Goal: Task Accomplishment & Management: Manage account settings

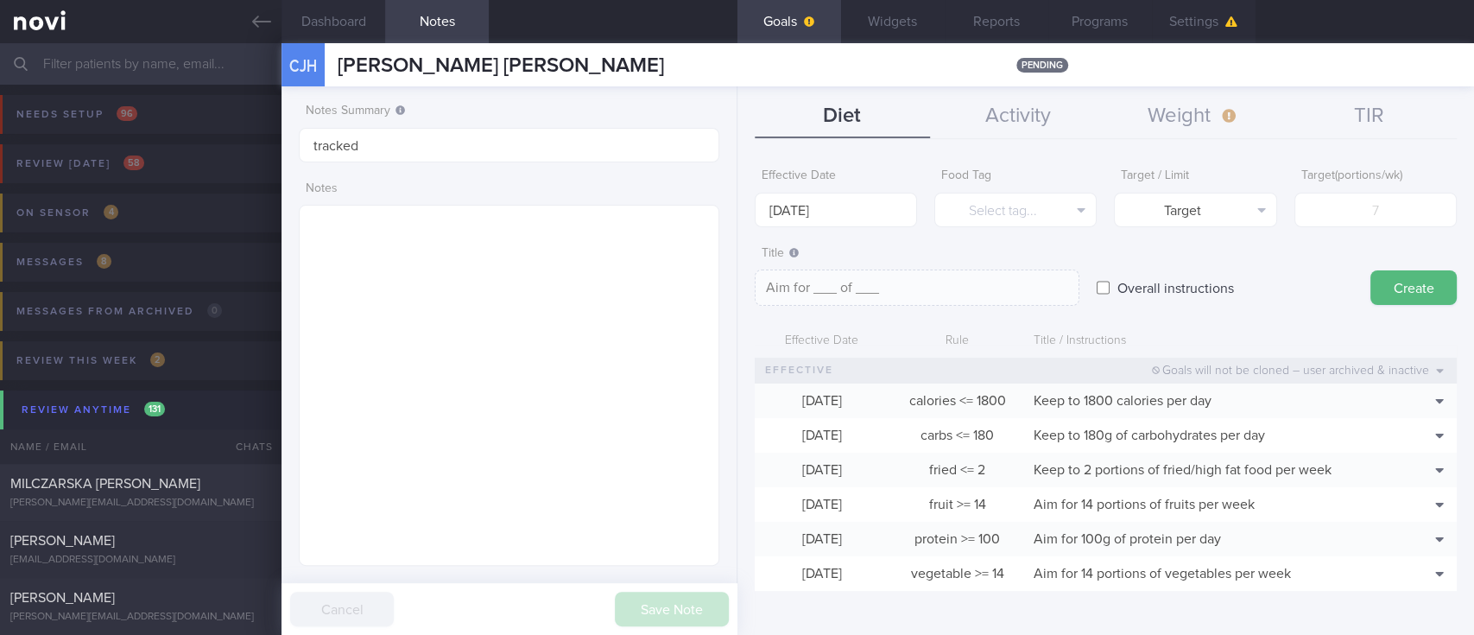
scroll to position [186, 371]
click at [186, 54] on input "text" at bounding box center [737, 63] width 1474 height 41
click at [248, 28] on link at bounding box center [140, 21] width 281 height 43
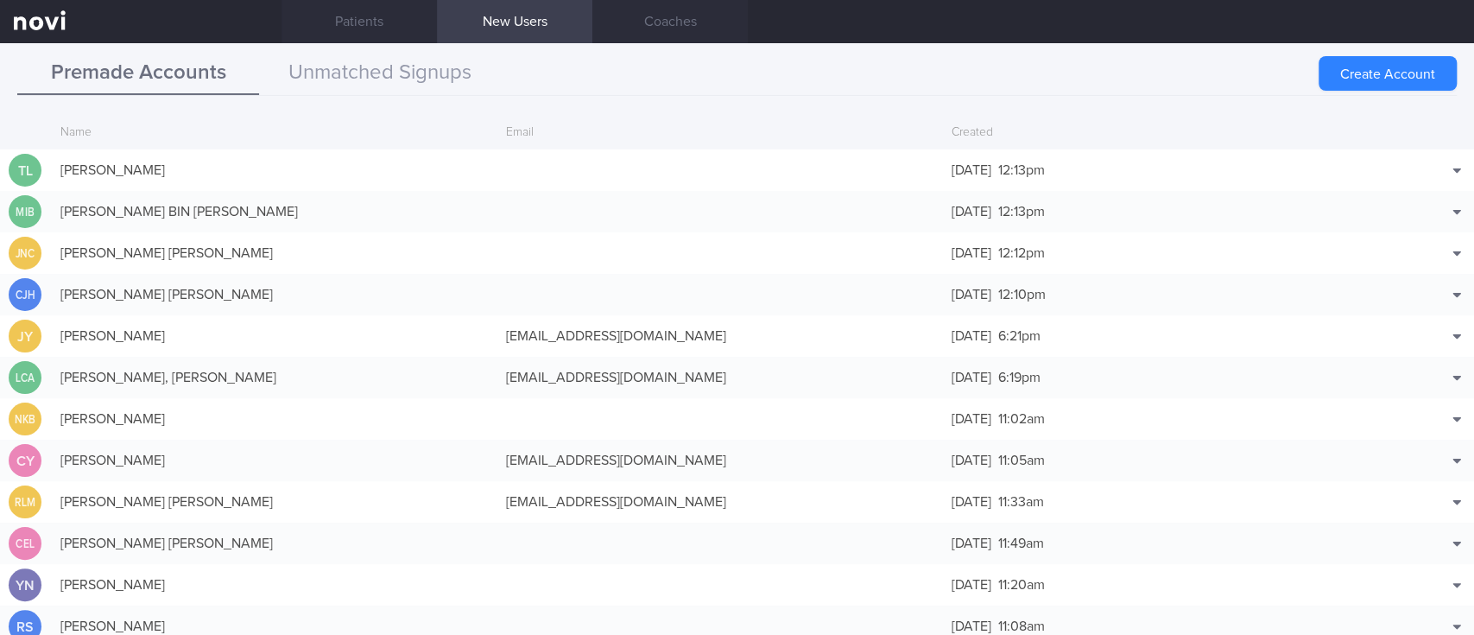
click at [221, 61] on button "Premade Accounts" at bounding box center [138, 73] width 242 height 43
click at [221, 59] on button "Premade Accounts" at bounding box center [138, 73] width 242 height 43
click at [213, 59] on button "Premade Accounts" at bounding box center [138, 73] width 242 height 43
click at [342, 28] on link "Patients" at bounding box center [358, 21] width 155 height 43
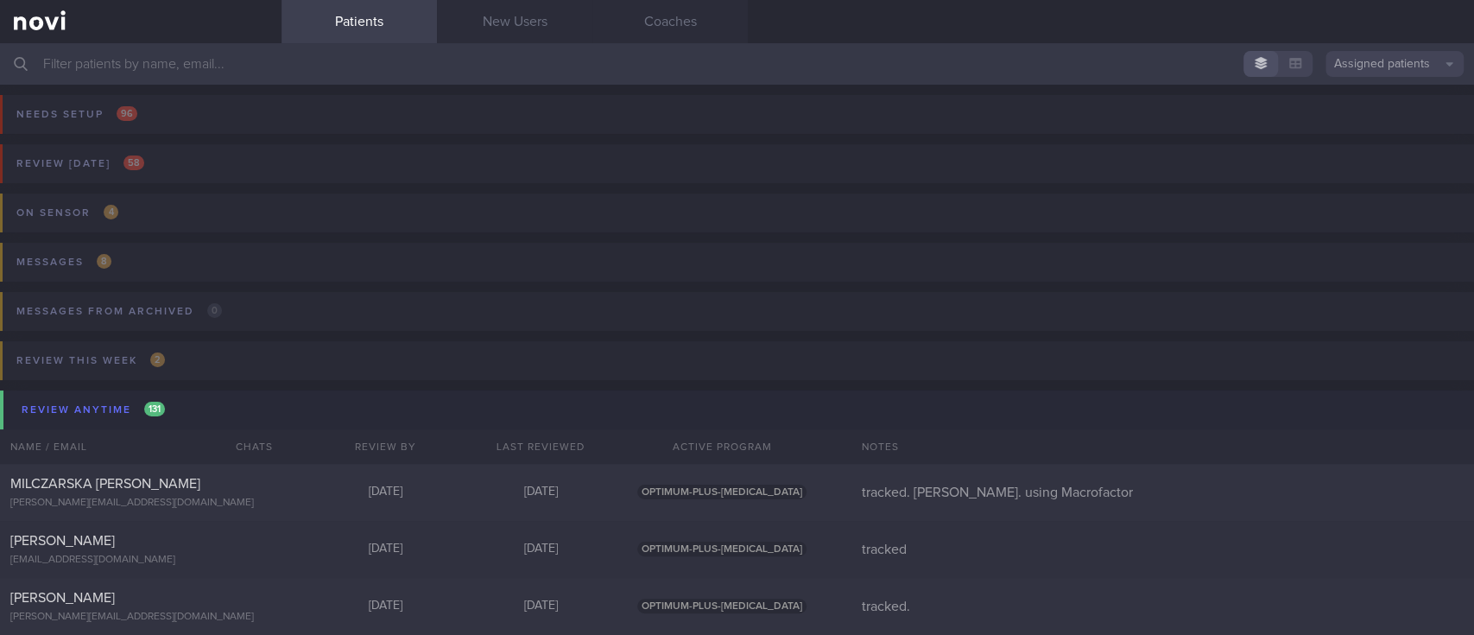
click at [230, 63] on input "text" at bounding box center [737, 63] width 1474 height 41
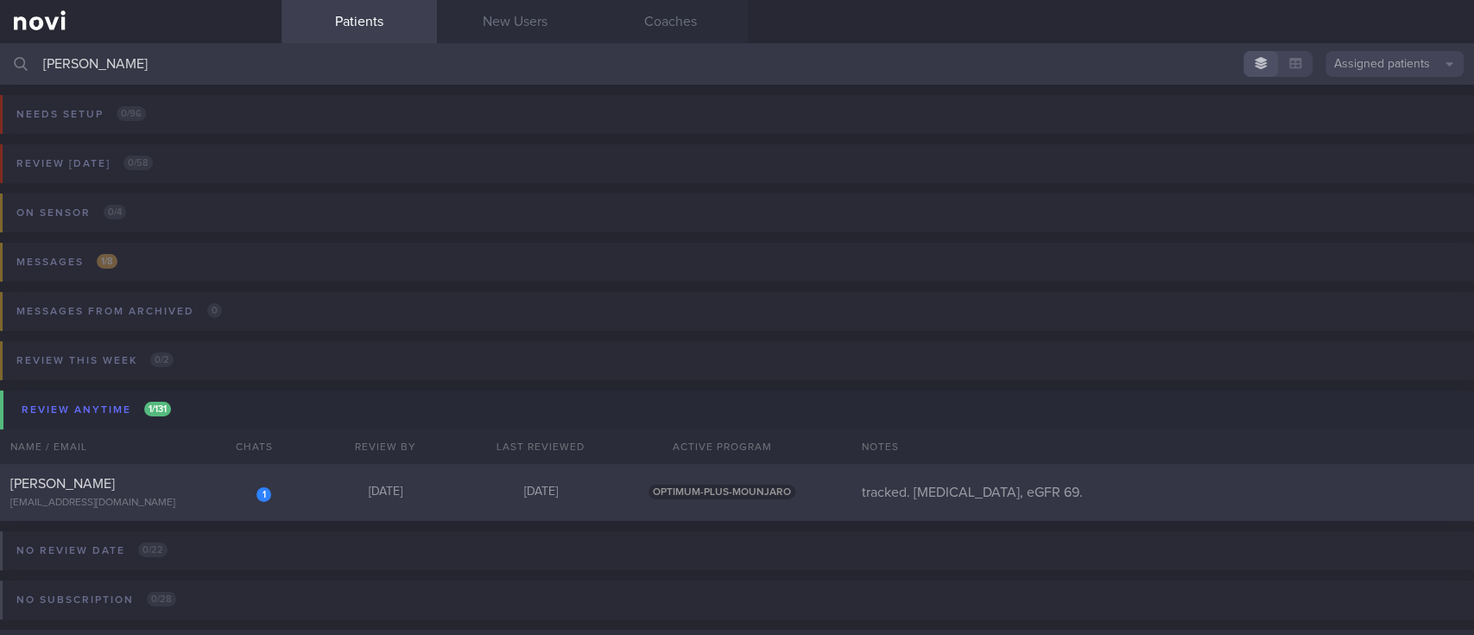
type input "colin"
click at [311, 498] on div "[DATE]" at bounding box center [384, 492] width 155 height 16
select select "8"
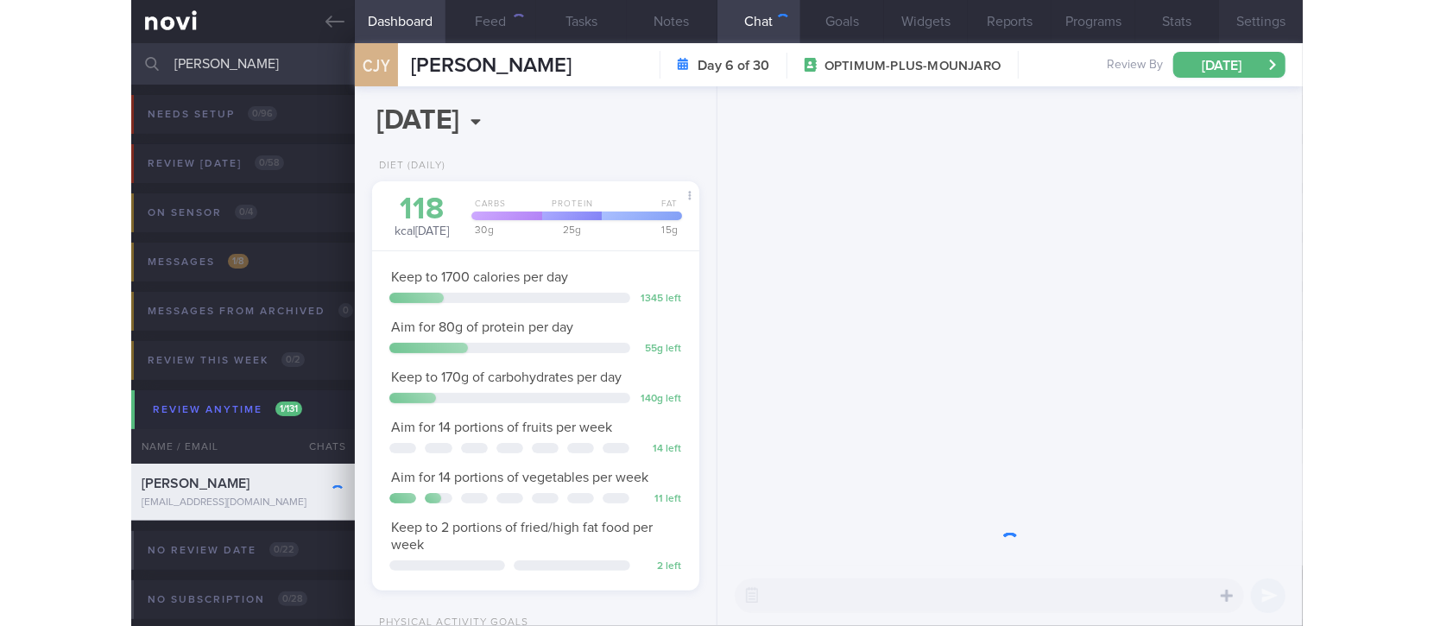
scroll to position [204, 359]
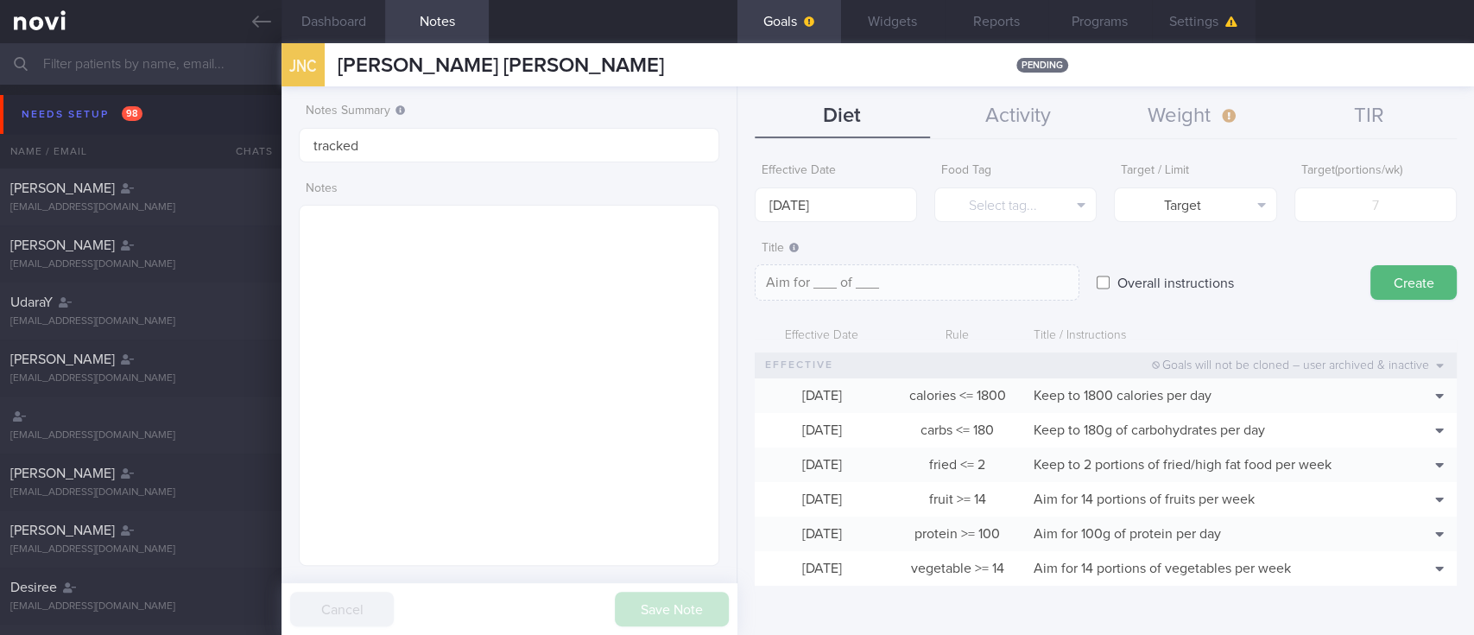
scroll to position [7, 0]
click at [1395, 421] on button "Clone" at bounding box center [1410, 420] width 84 height 26
type input "1800"
type textarea "Keep to 1800 calories per day"
click at [1395, 446] on button "Delete" at bounding box center [1410, 446] width 84 height 26
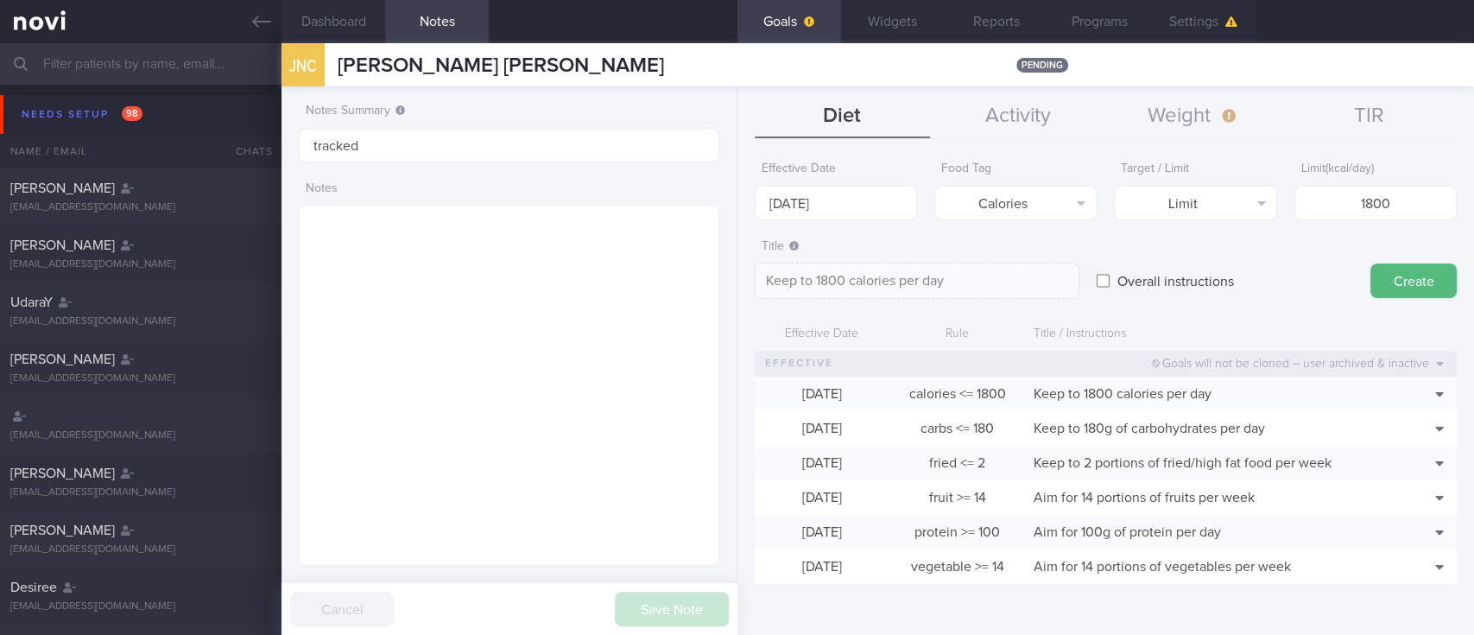
scroll to position [0, 0]
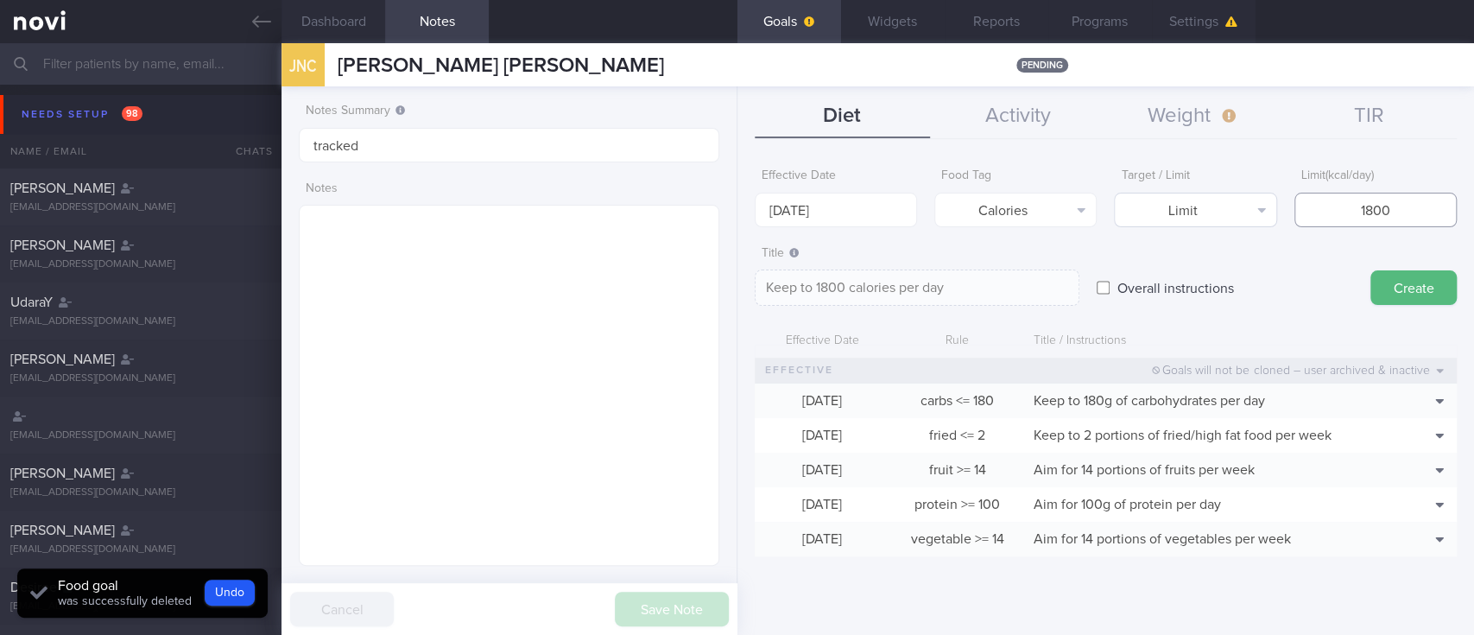
drag, startPoint x: 1292, startPoint y: 201, endPoint x: 1237, endPoint y: 208, distance: 54.8
click at [1237, 208] on div "Effective Date 15 Sep 2025 Food Tag Calories Select tag... Calories Carbs Prote…" at bounding box center [1106, 193] width 702 height 67
type input "1"
type textarea "Keep to 1 calories per day"
type input "13"
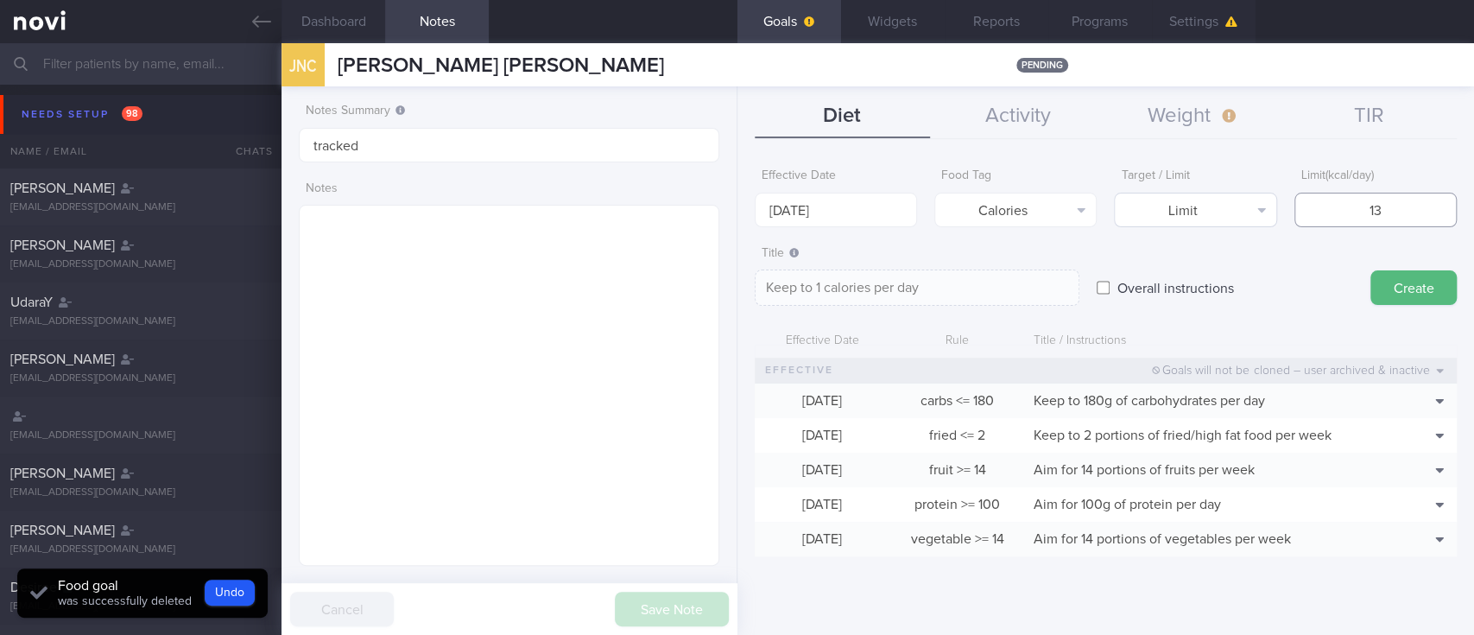
type textarea "Keep to 13 calories per day"
type input "1300"
type textarea "Keep to 1300 calories per day"
type input "1300"
click at [848, 224] on body "You are offline! Some functionality will be unavailable Patients New Users Coac…" at bounding box center [737, 317] width 1474 height 635
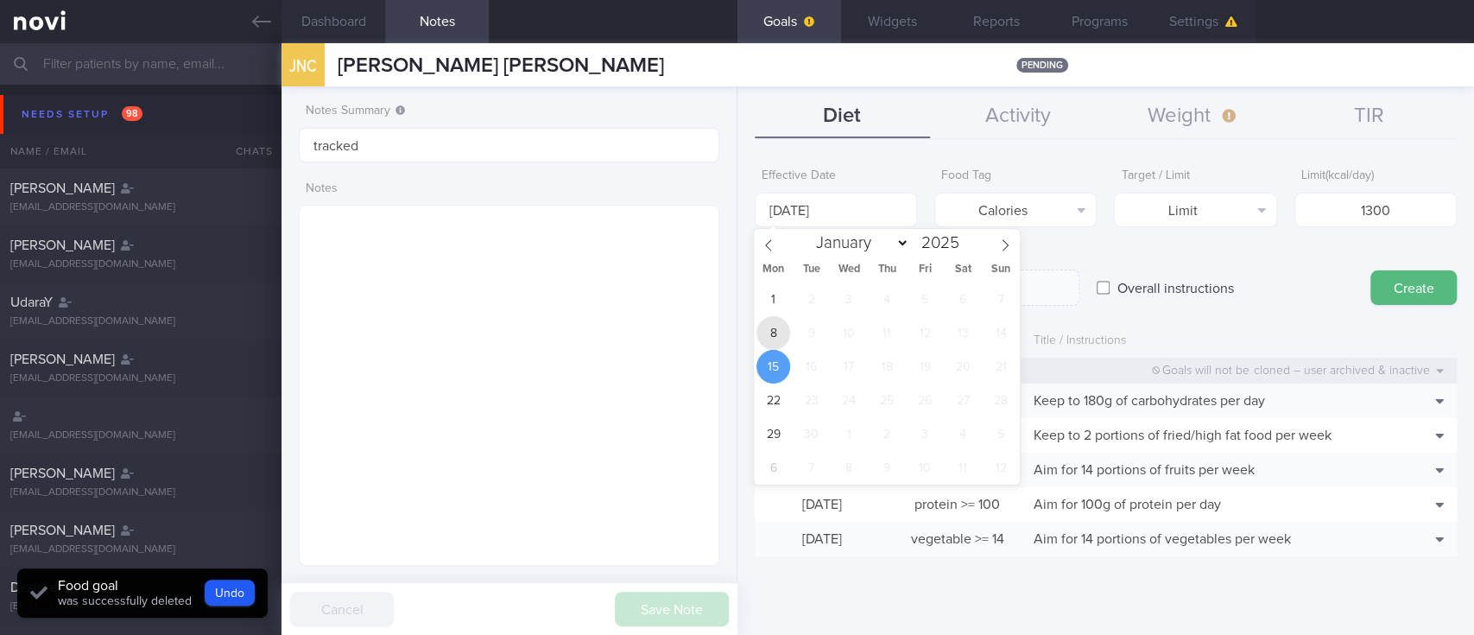
click at [765, 335] on span "8" at bounding box center [773, 333] width 34 height 34
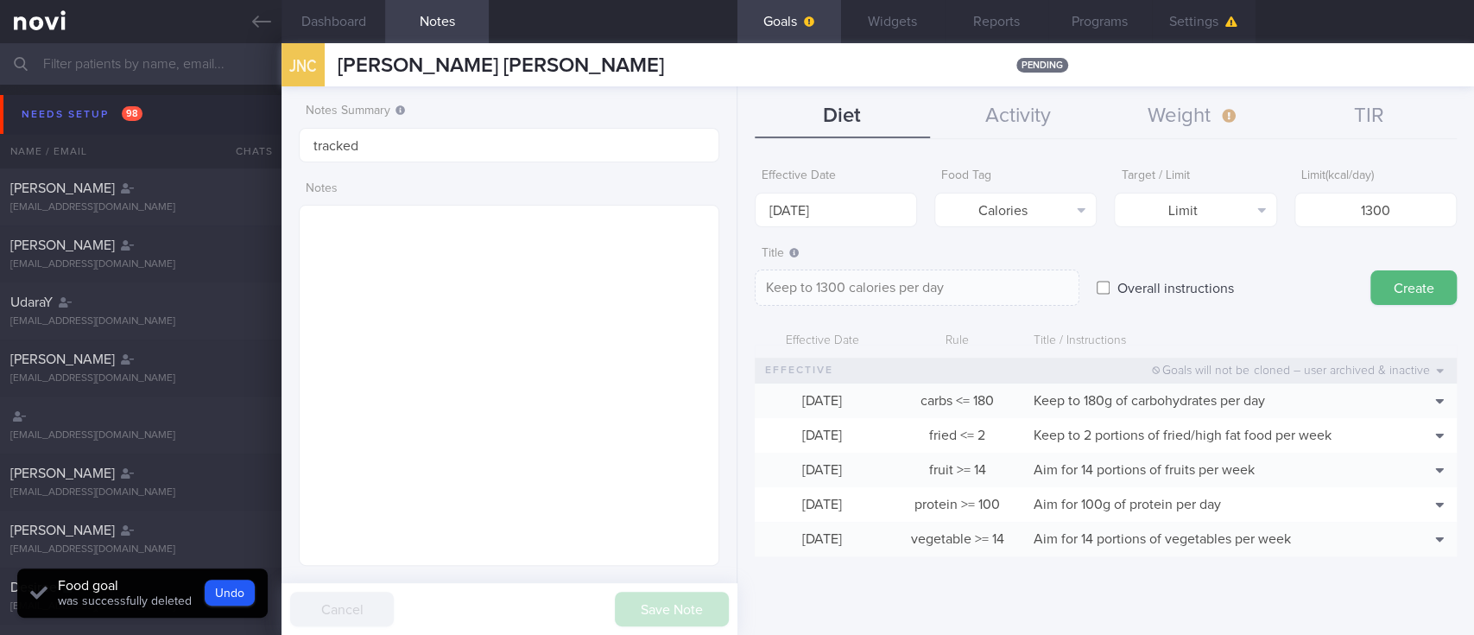
click at [1374, 287] on button "Create" at bounding box center [1413, 287] width 86 height 35
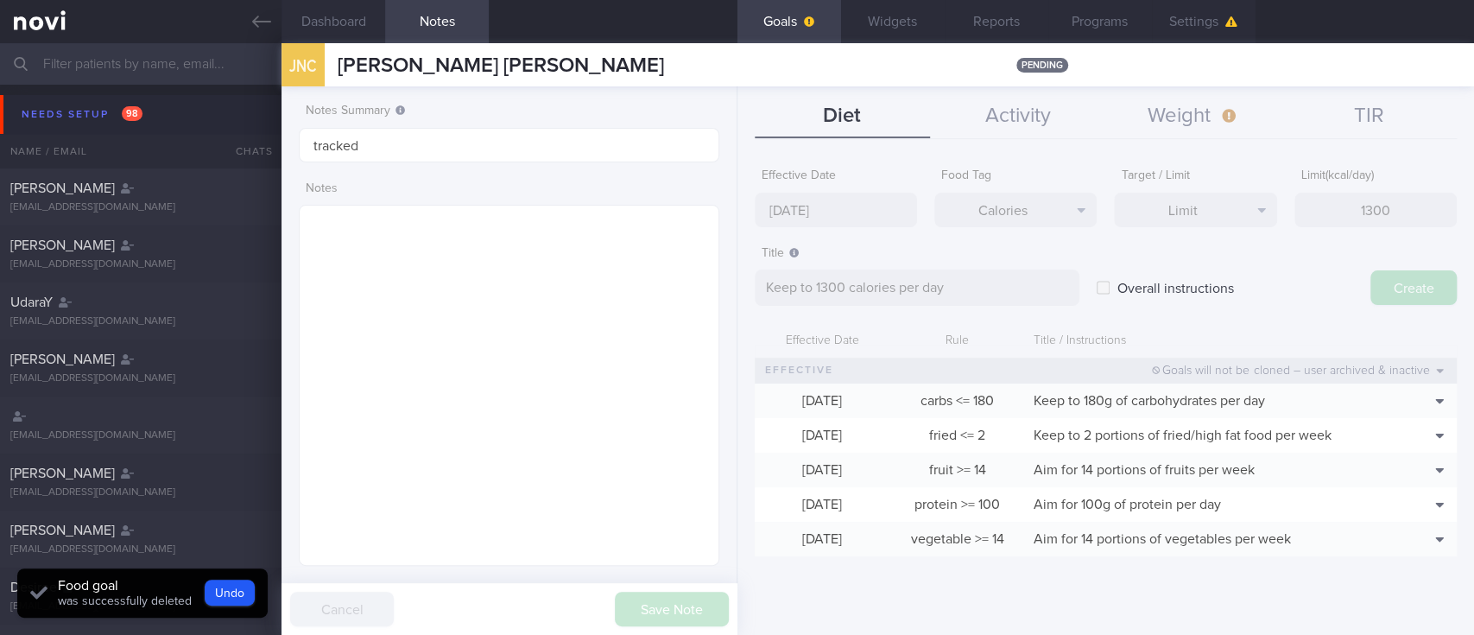
type input "[DATE]"
type textarea "Aim for ___ of ___"
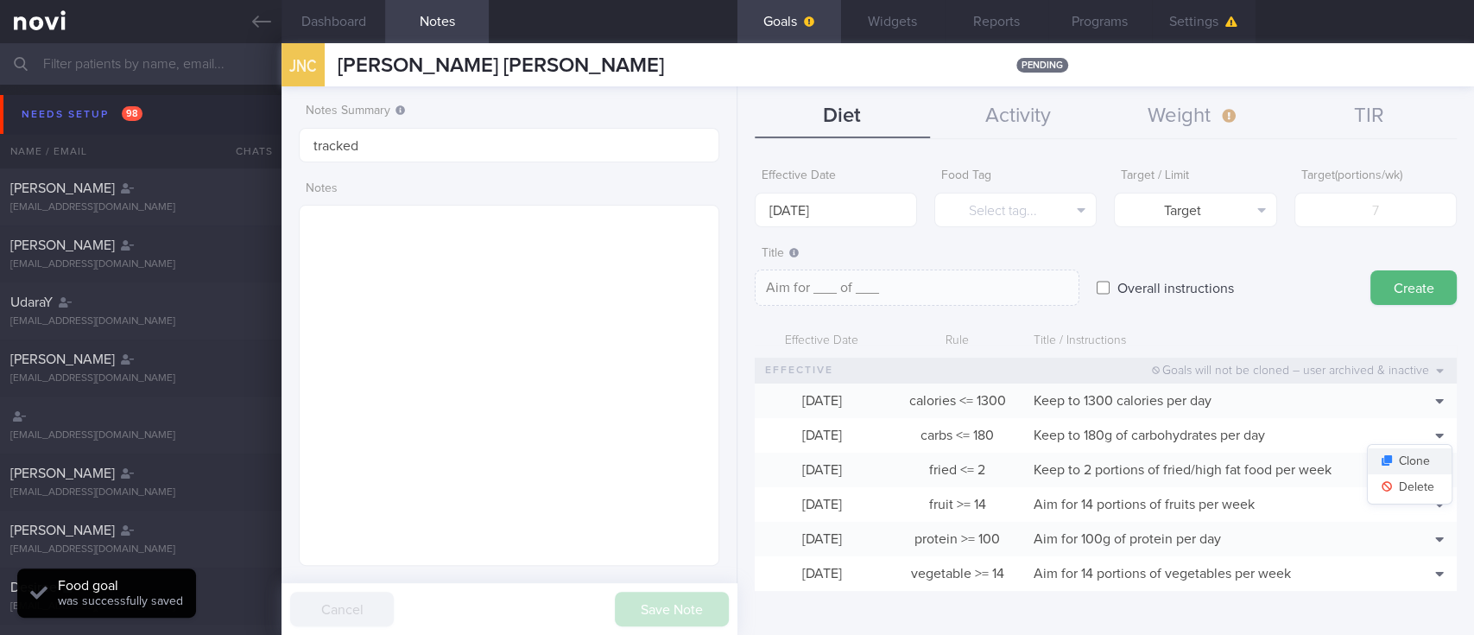
click at [1413, 457] on button "Clone" at bounding box center [1410, 461] width 84 height 26
type input "180"
type textarea "Keep to 180g of carbohydrates per day"
click at [1399, 494] on button "Delete" at bounding box center [1410, 487] width 84 height 26
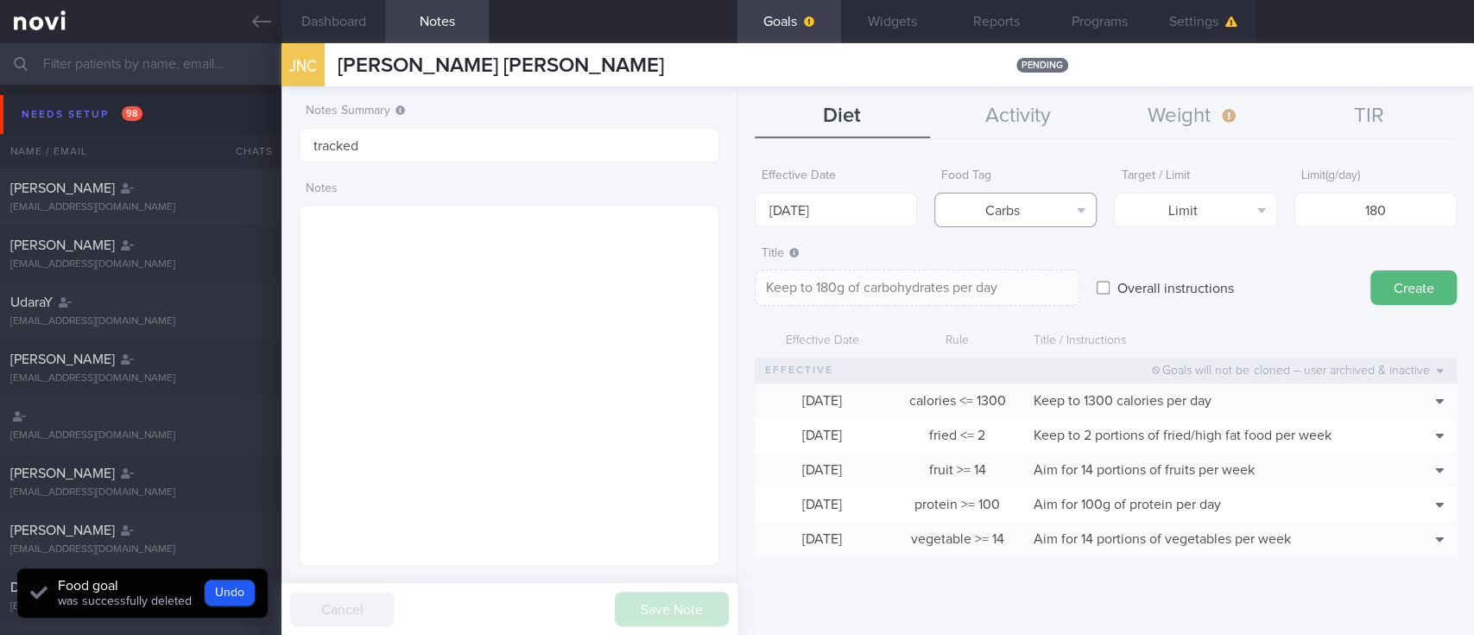
click at [1045, 199] on button "Carbs" at bounding box center [1015, 210] width 162 height 35
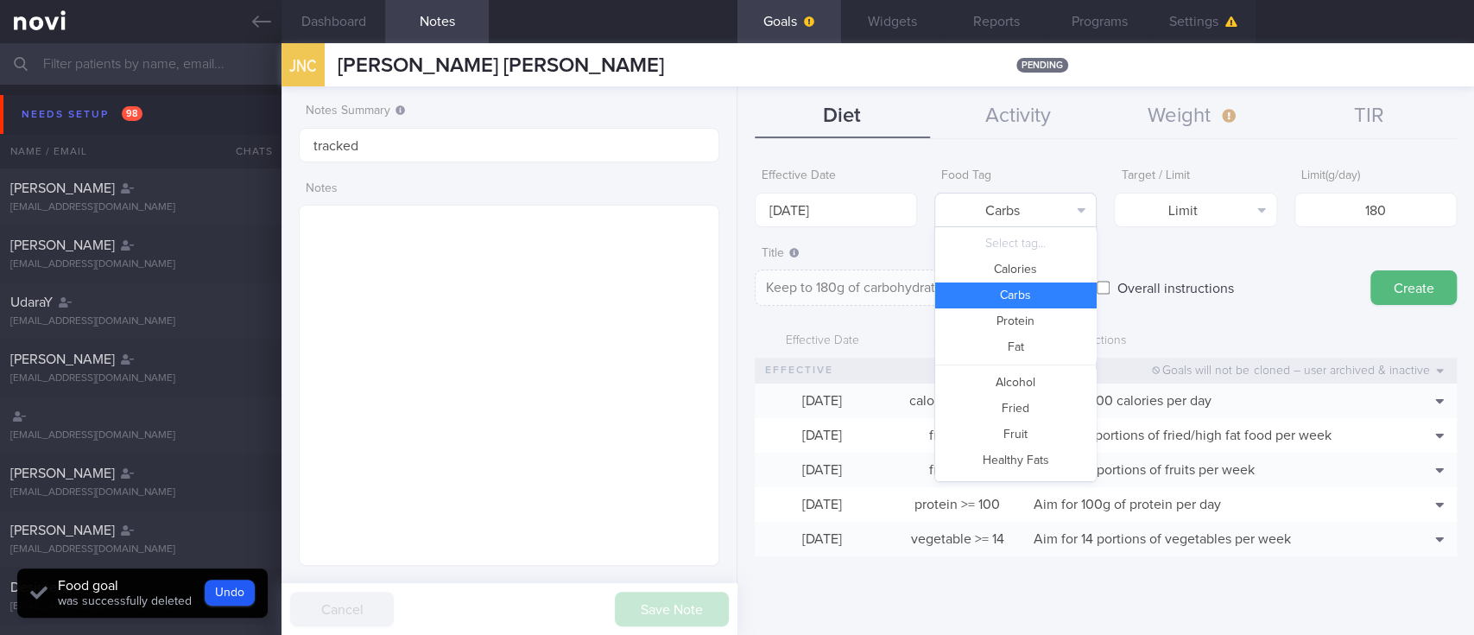
scroll to position [55, 0]
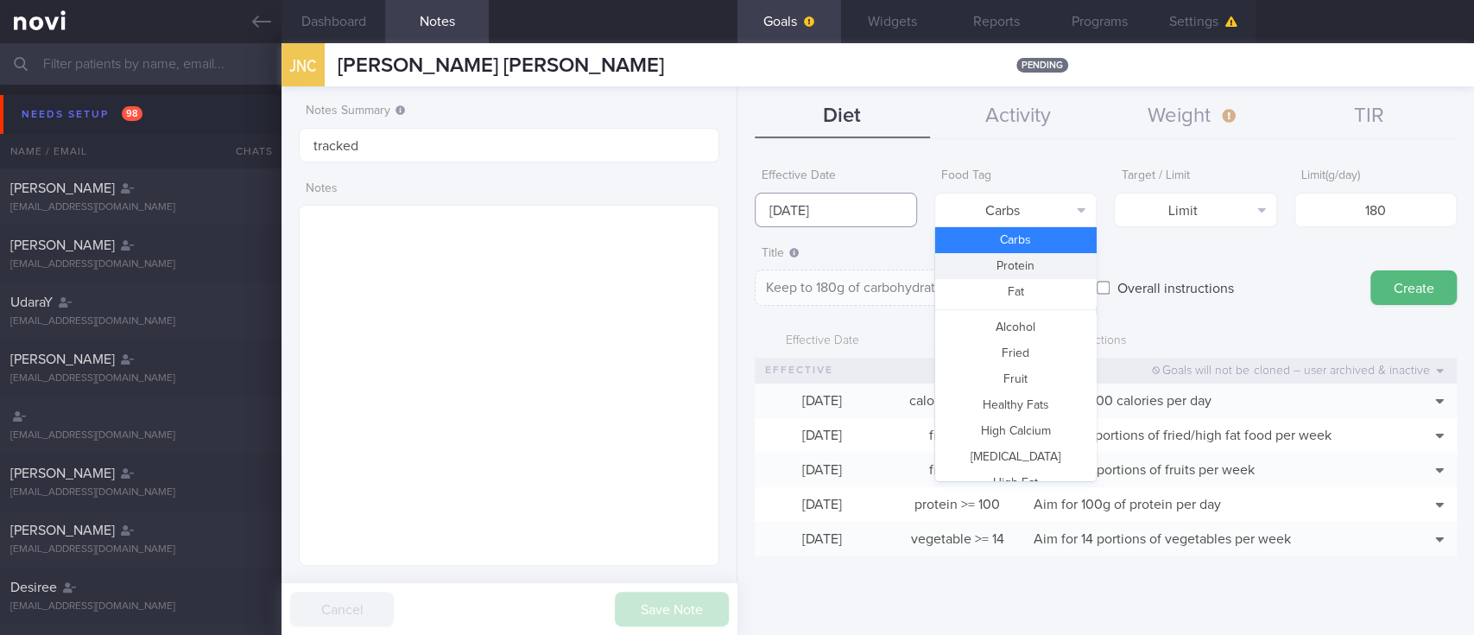
click at [832, 218] on body "You are offline! Some functionality will be unavailable Patients New Users Coac…" at bounding box center [737, 317] width 1474 height 635
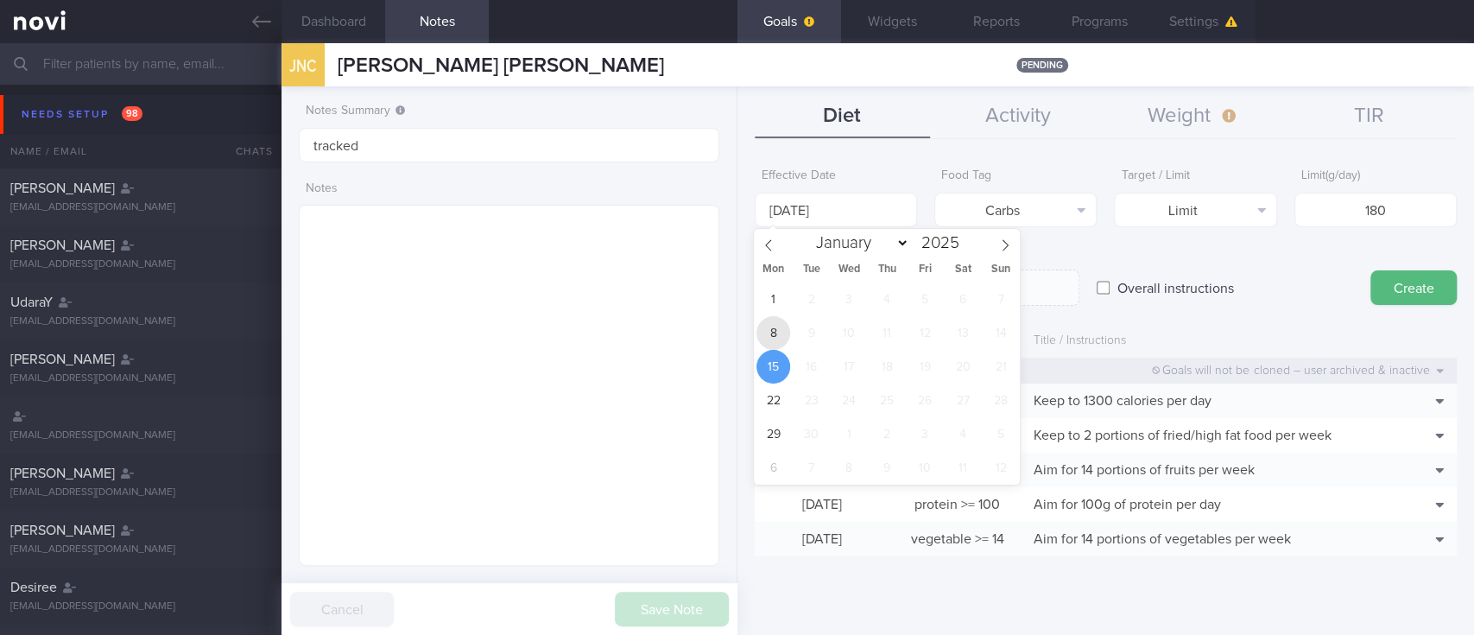
click at [777, 318] on span "8" at bounding box center [773, 333] width 34 height 34
type input "[DATE]"
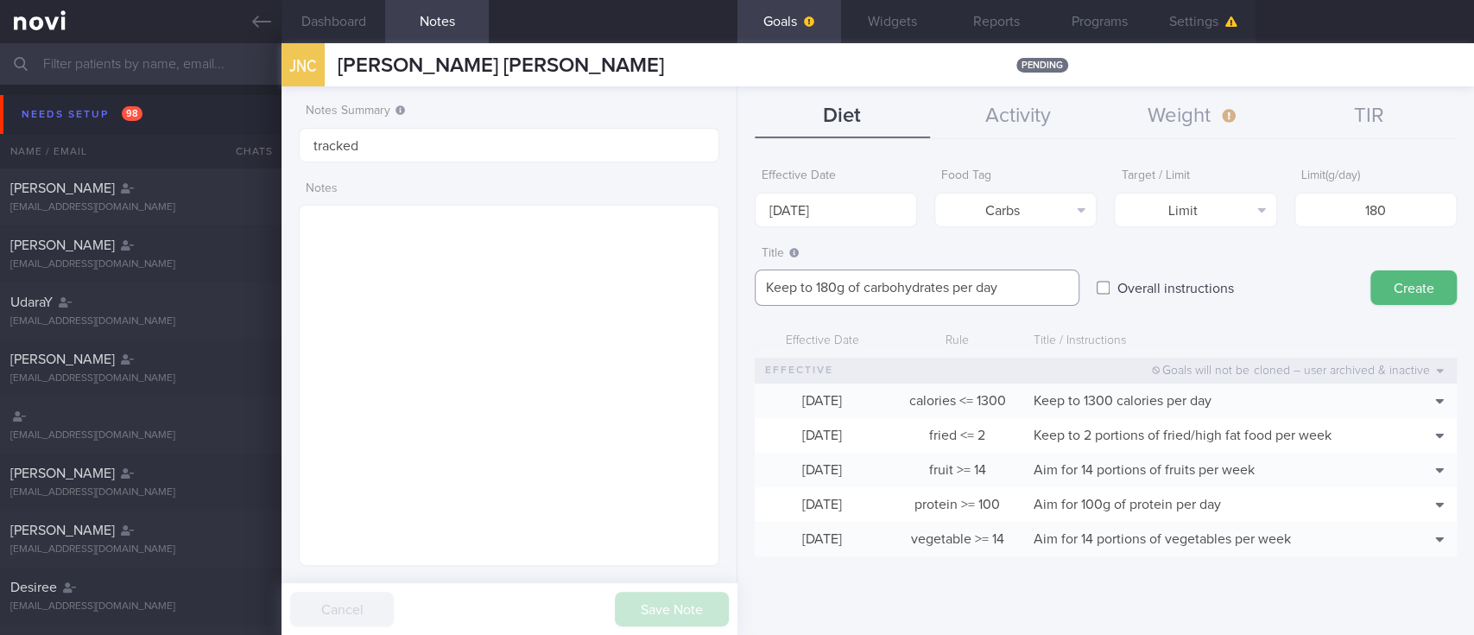
click at [825, 287] on textarea "Keep to 180g of carbohydrates per day" at bounding box center [917, 287] width 325 height 36
drag, startPoint x: 1411, startPoint y: 212, endPoint x: 1203, endPoint y: 212, distance: 208.1
click at [1203, 212] on div "Effective Date 8 Sep 2025 Food Tag Carbs Select tag... Calories Carbs Protein F…" at bounding box center [1106, 193] width 702 height 67
type input "1"
type textarea "Keep to 1g of carbohydrates per day"
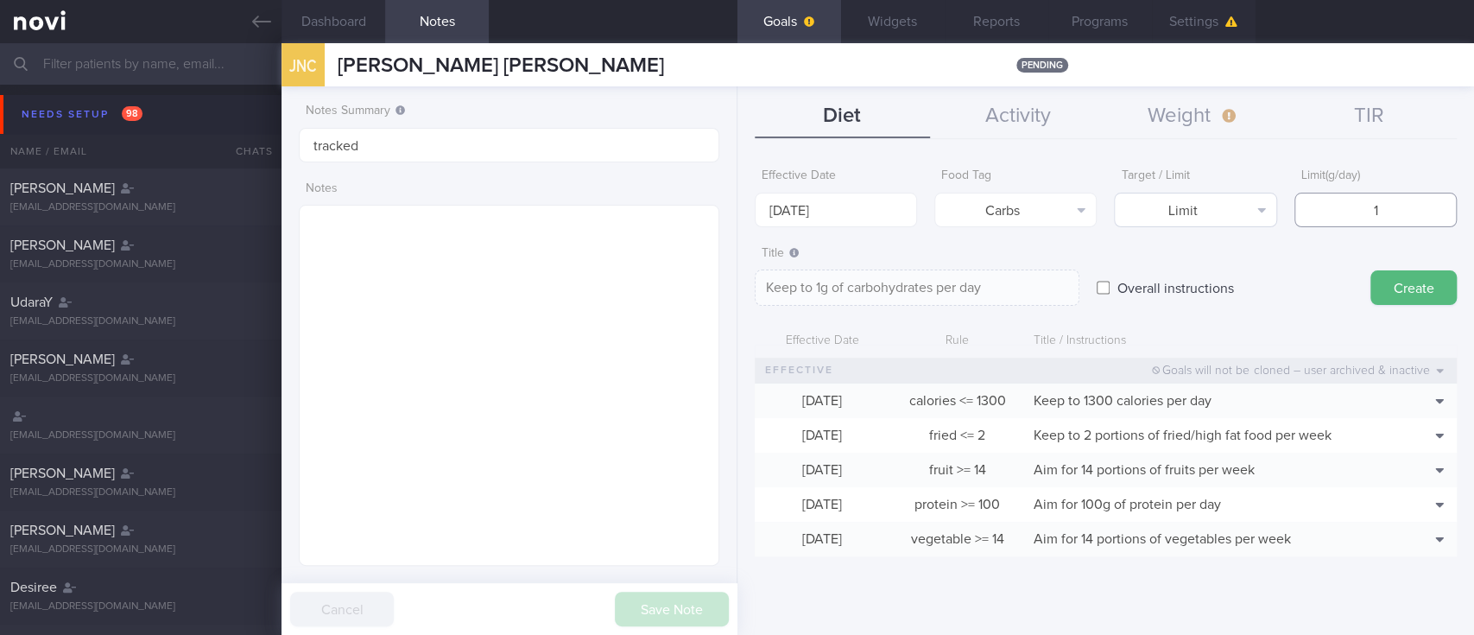
type input "13"
type textarea "Keep to 13g of carbohydrates per day"
type input "130"
type textarea "Keep to 130g of carbohydrates per day"
type input "130"
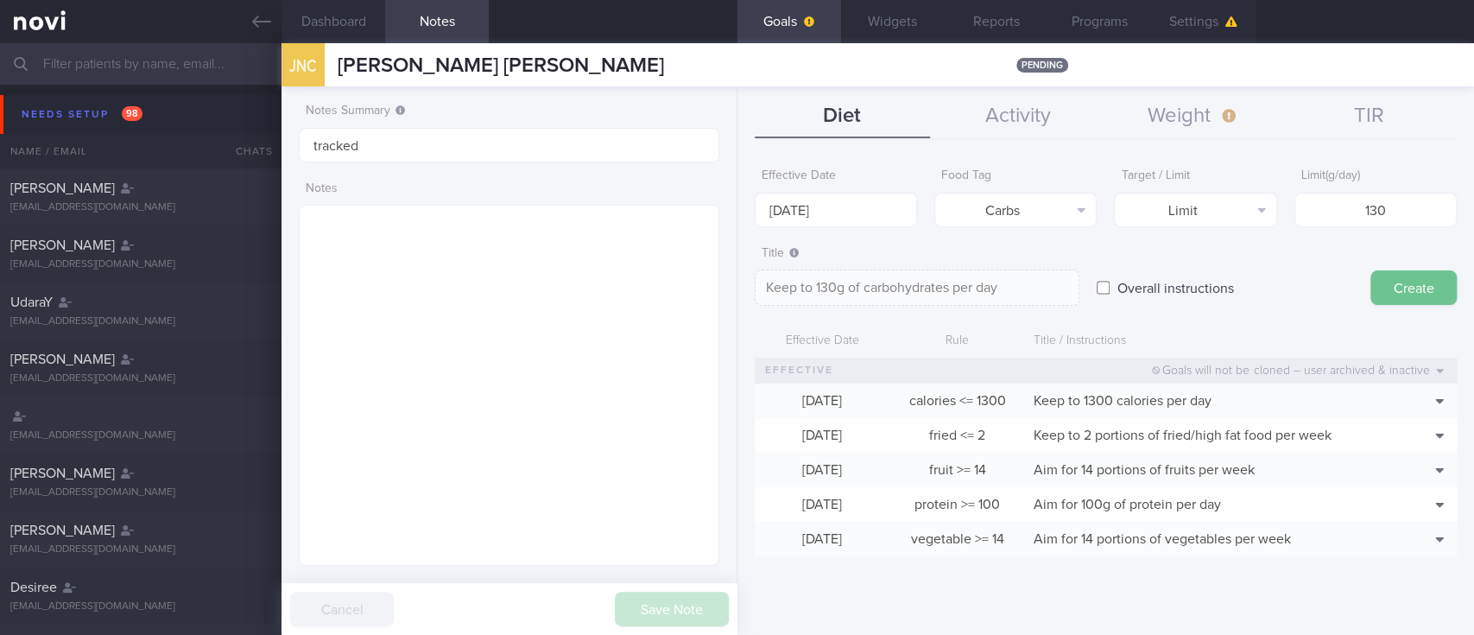
click at [1430, 271] on button "Create" at bounding box center [1413, 287] width 86 height 35
type input "[DATE]"
type textarea "Aim for ___ of ___"
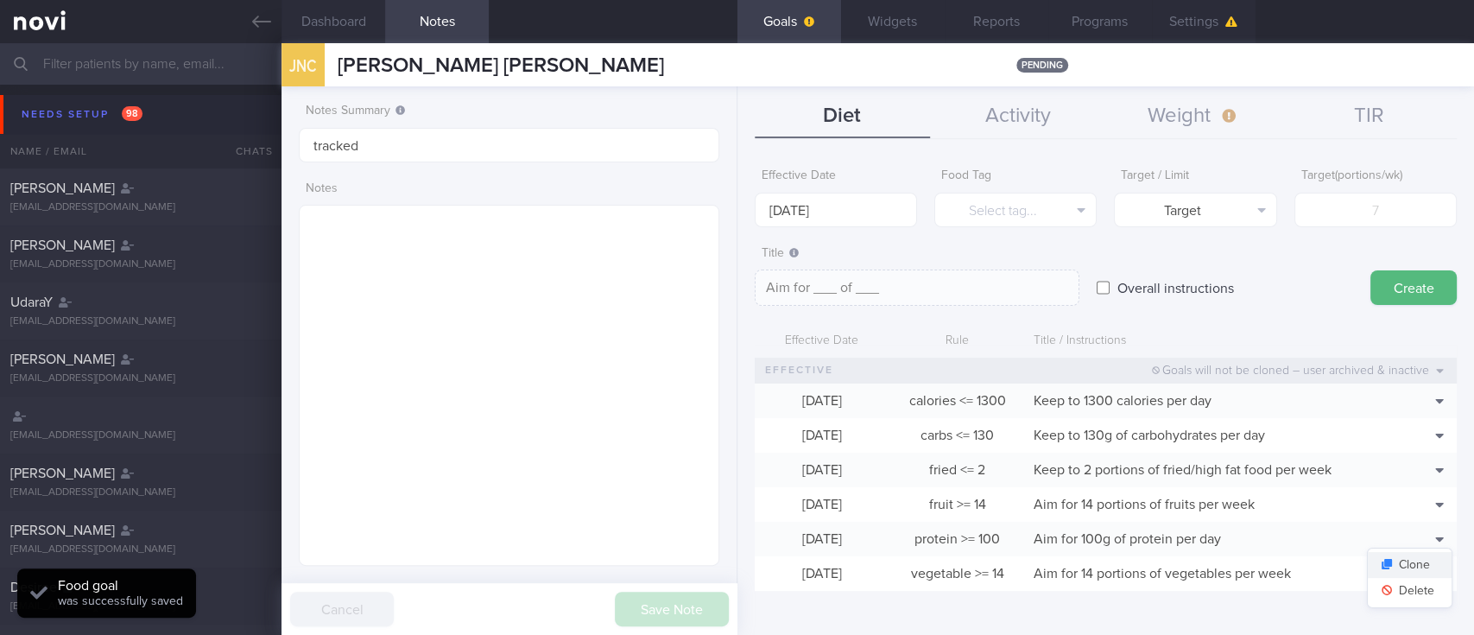
click at [1409, 569] on button "Clone" at bounding box center [1410, 565] width 84 height 26
type input "100"
type textarea "Aim for 100g of protein per day"
click at [1401, 590] on button "Delete" at bounding box center [1410, 591] width 84 height 26
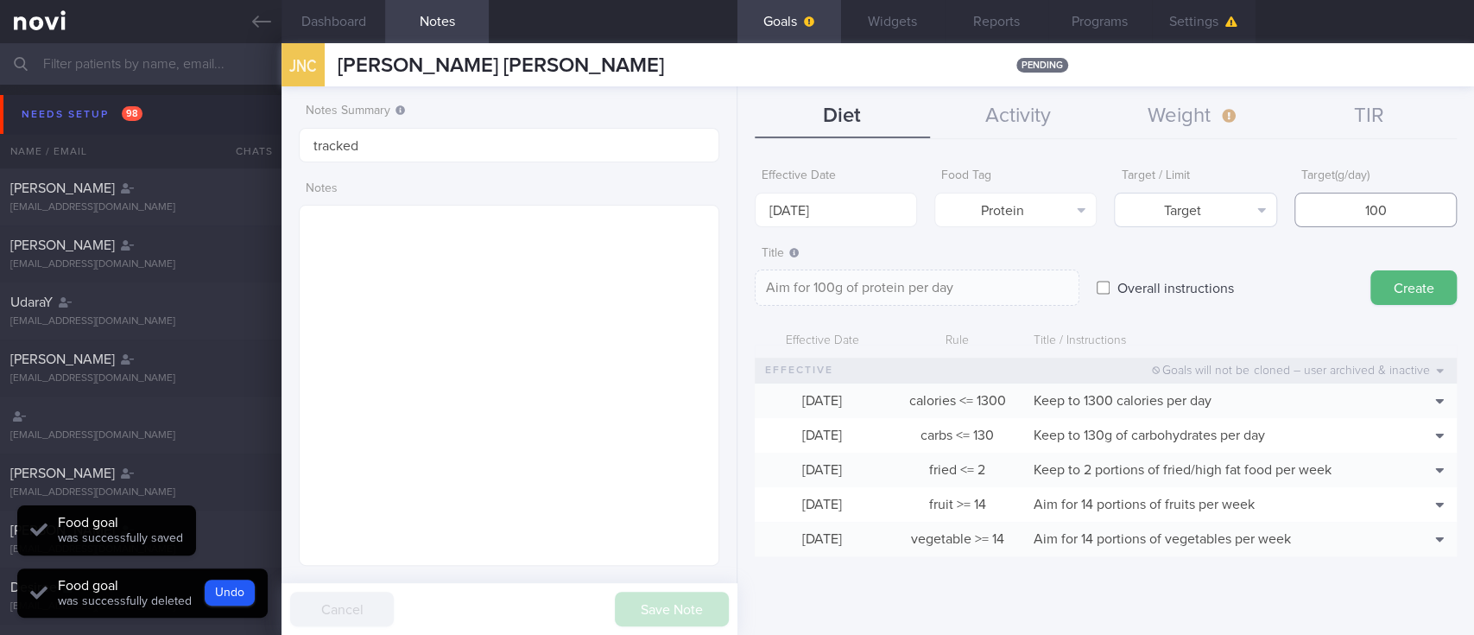
drag, startPoint x: 1416, startPoint y: 209, endPoint x: 1271, endPoint y: 206, distance: 145.1
click at [1271, 206] on div "Effective Date 15 Sep 2025 Food Tag Protein Select tag... Calories Carbs Protei…" at bounding box center [1106, 193] width 702 height 67
type input "8"
type textarea "Aim for 8g of protein per day"
type input "80"
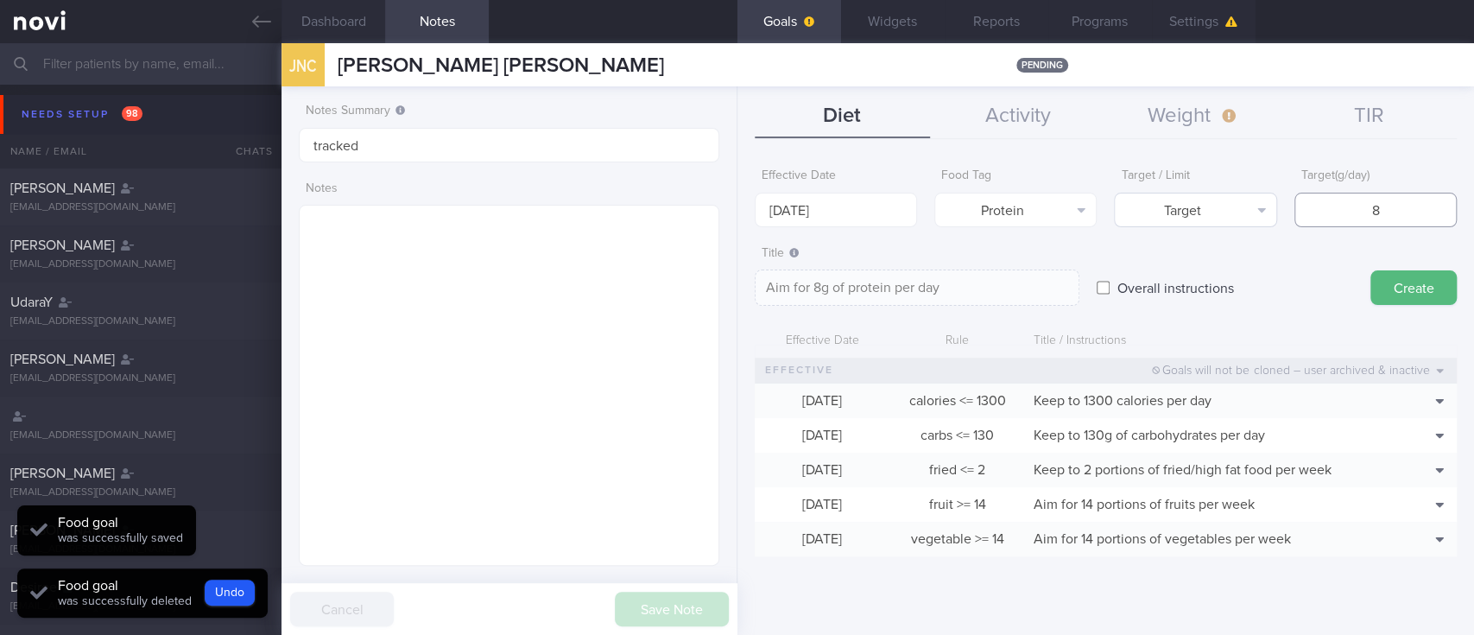
type textarea "Aim for 80g of protein per day"
type input "80"
click at [822, 207] on input "[DATE]" at bounding box center [836, 210] width 162 height 35
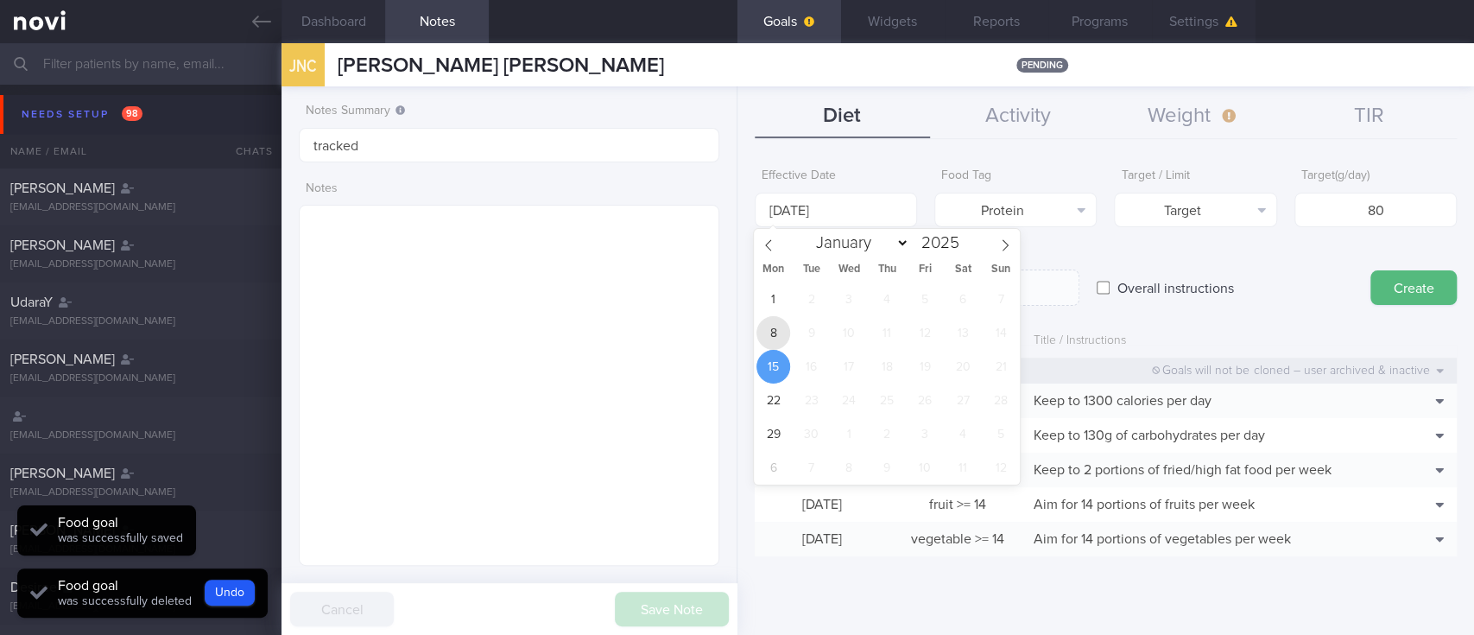
click at [769, 330] on span "8" at bounding box center [773, 333] width 34 height 34
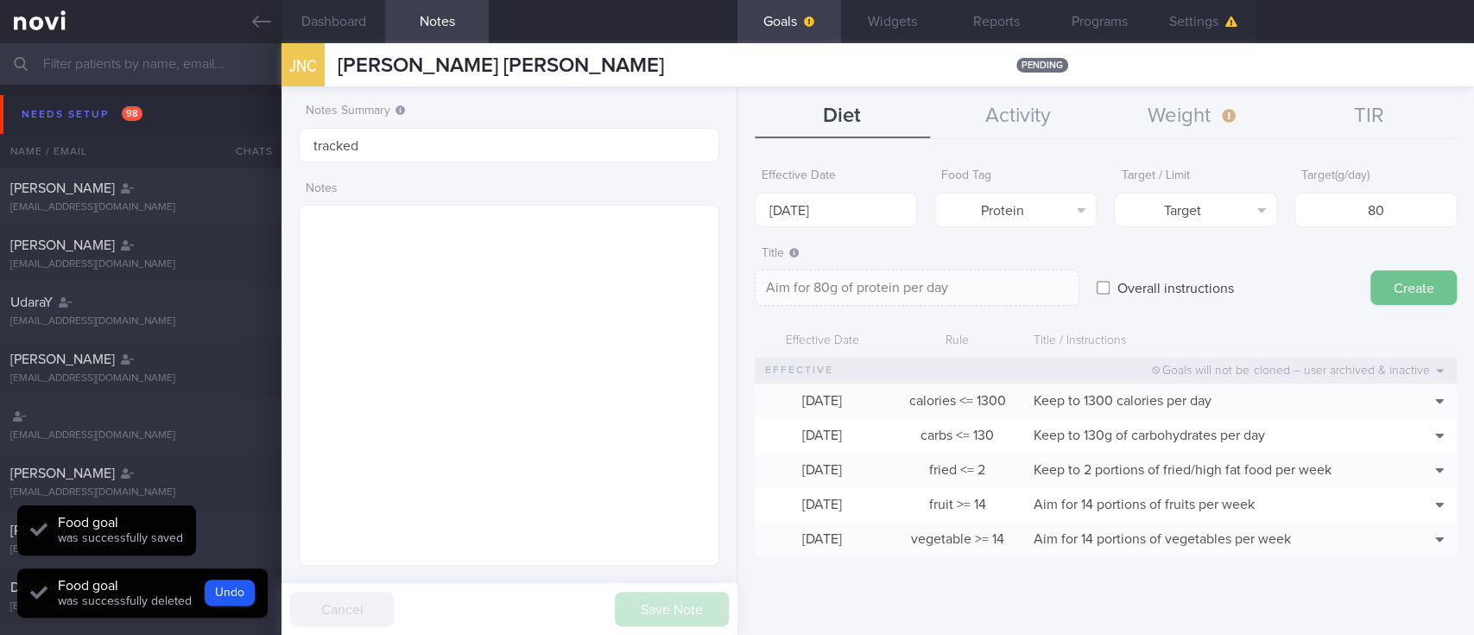
click at [1395, 286] on button "Create" at bounding box center [1413, 287] width 86 height 35
type input "[DATE]"
type textarea "Aim for ___ of ___"
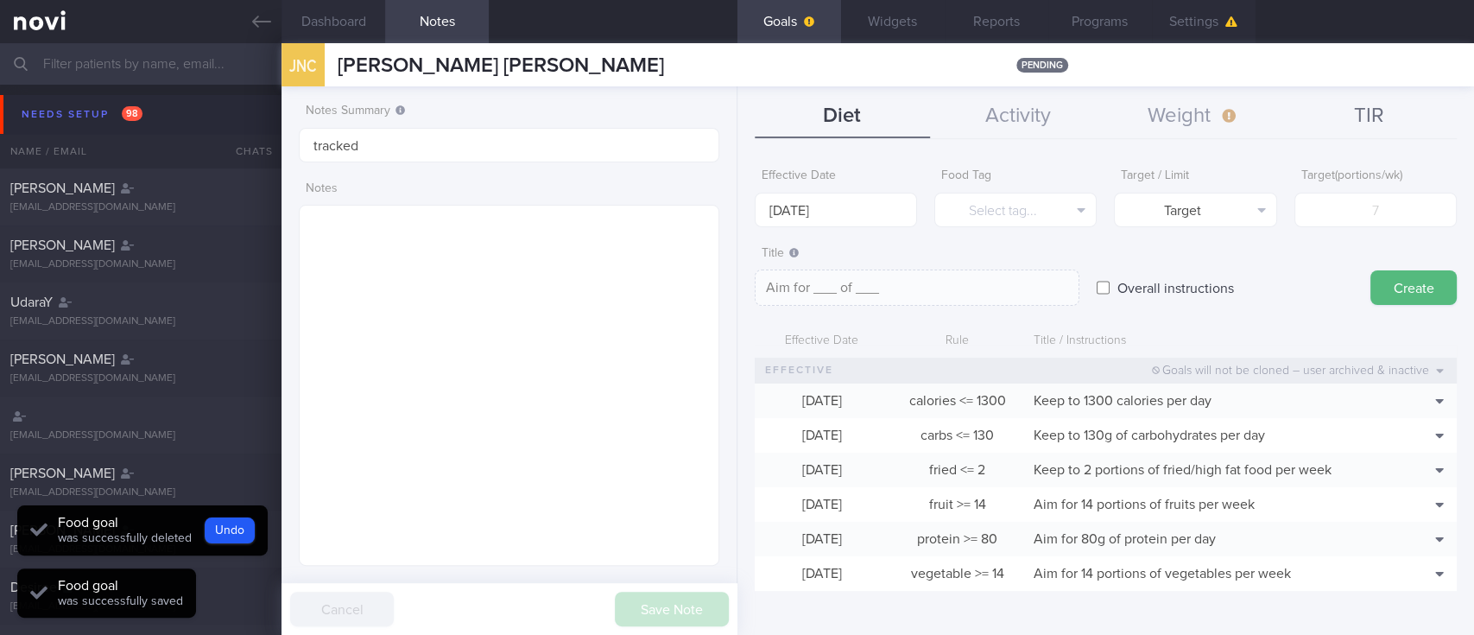
click at [1409, 118] on button "TIR" at bounding box center [1368, 116] width 175 height 43
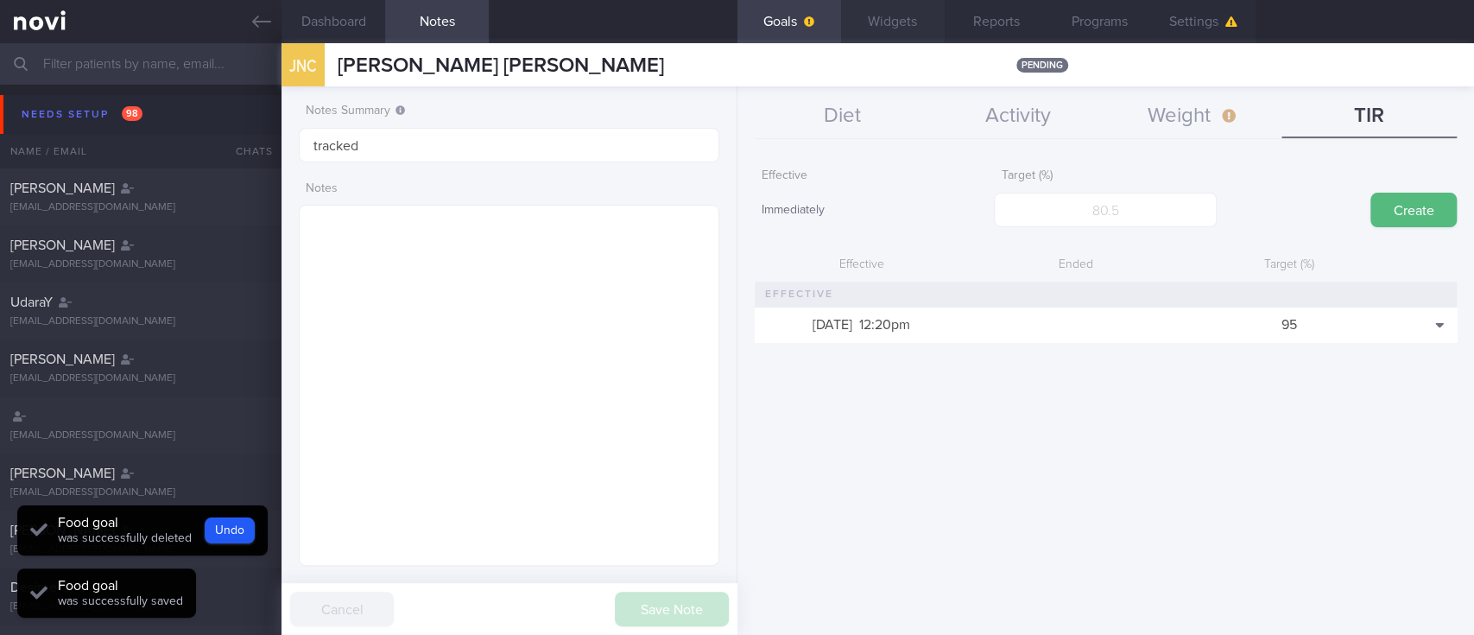
click at [897, 17] on button "Widgets" at bounding box center [893, 21] width 104 height 43
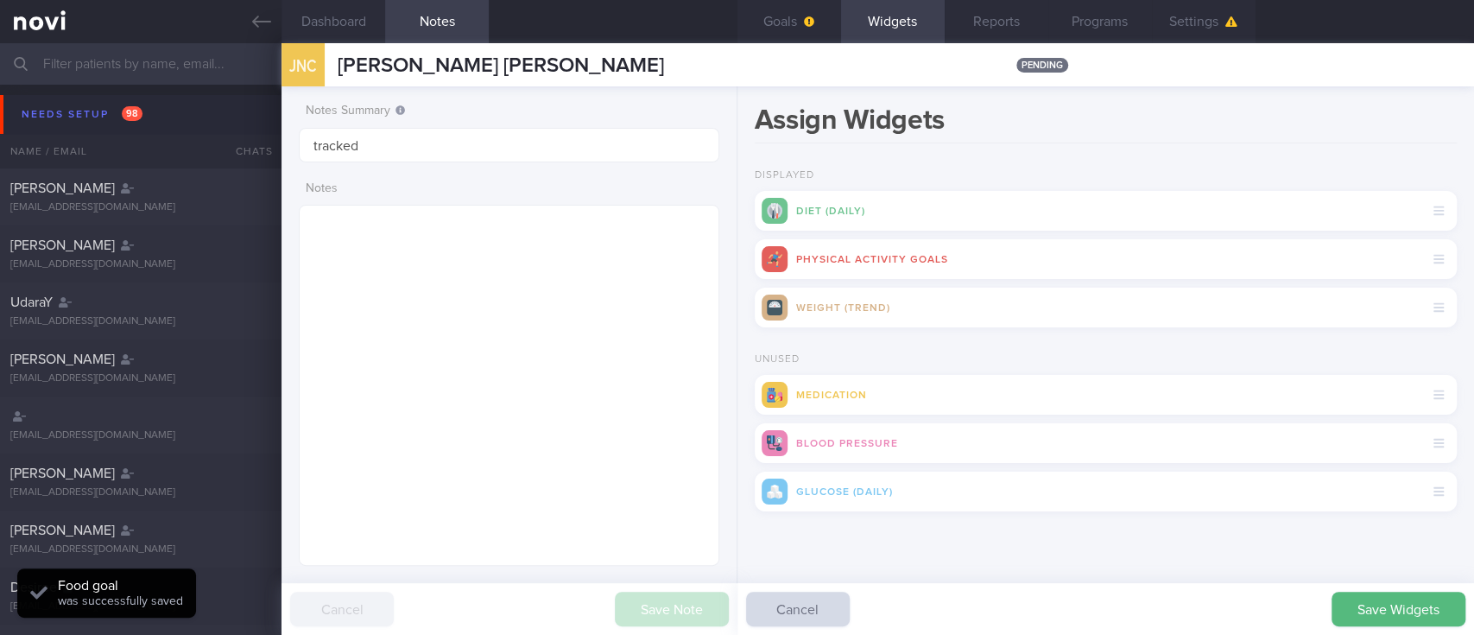
drag, startPoint x: 1356, startPoint y: 597, endPoint x: 1074, endPoint y: 383, distance: 353.7
click at [1356, 598] on button "Save Widgets" at bounding box center [1398, 608] width 134 height 35
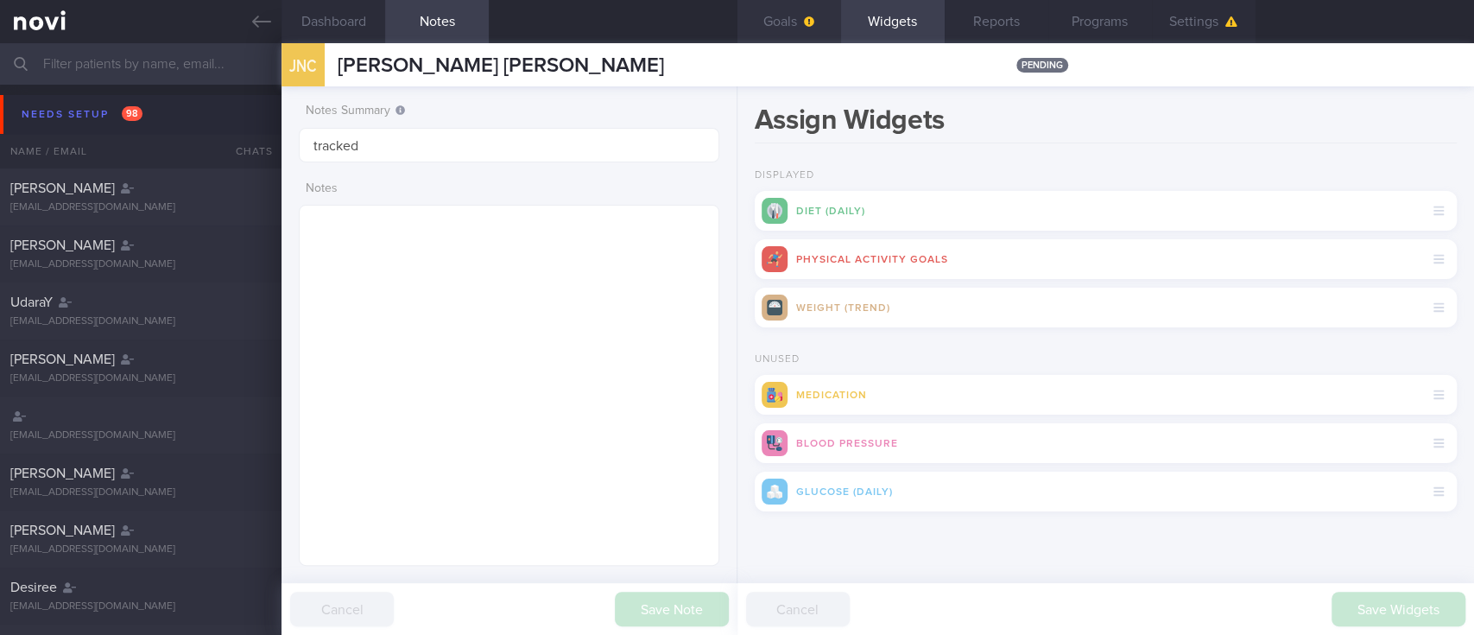
click at [787, 26] on button "Goals" at bounding box center [789, 21] width 104 height 43
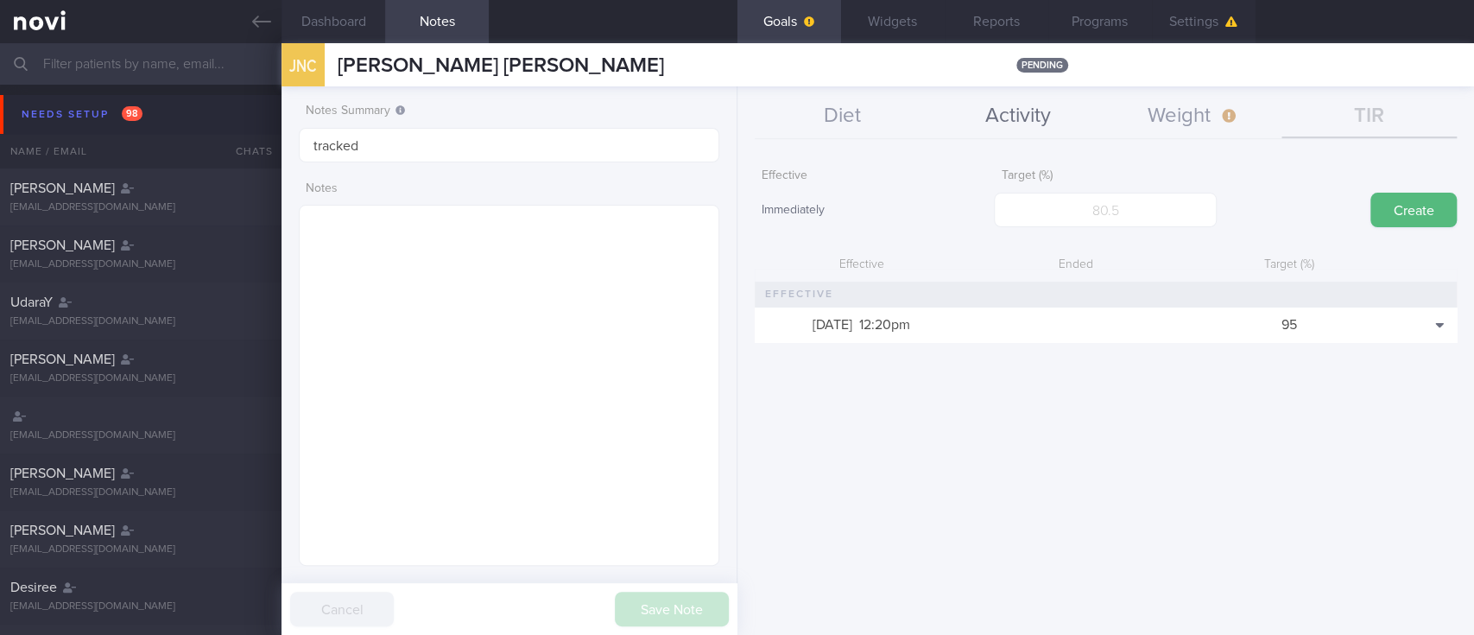
click at [1010, 120] on button "Activity" at bounding box center [1017, 116] width 175 height 43
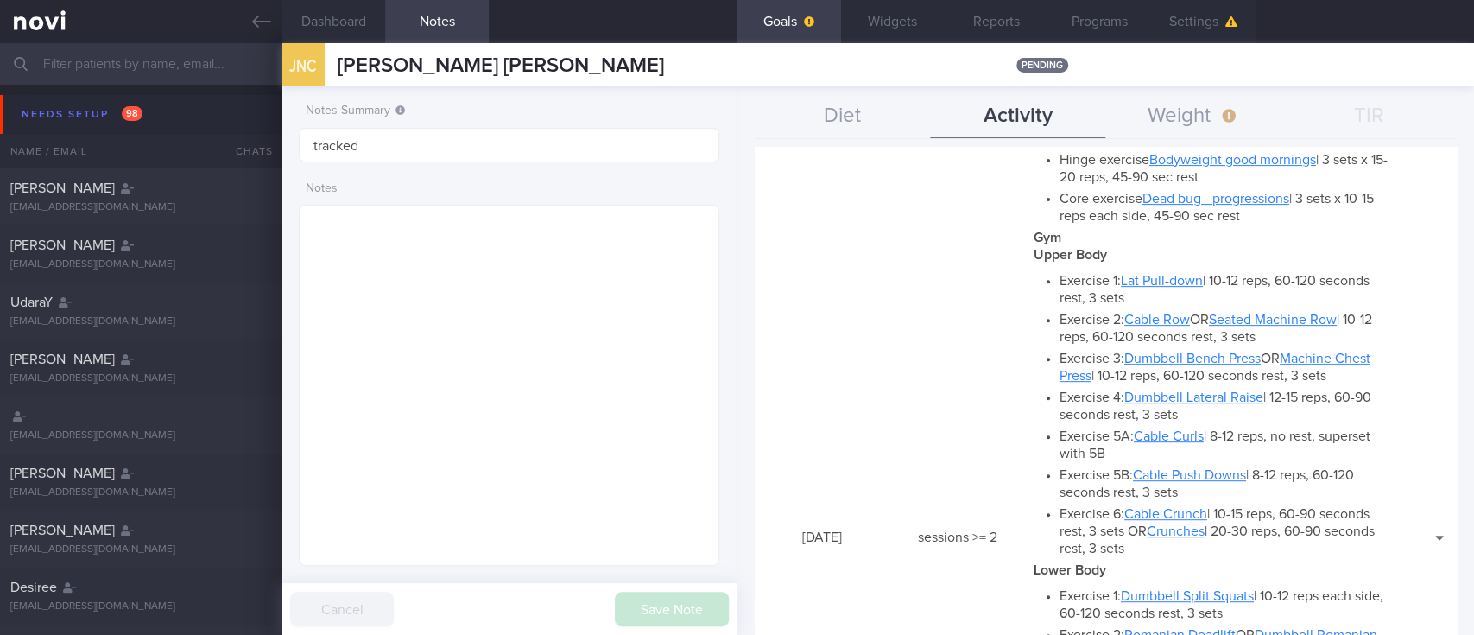
scroll to position [691, 0]
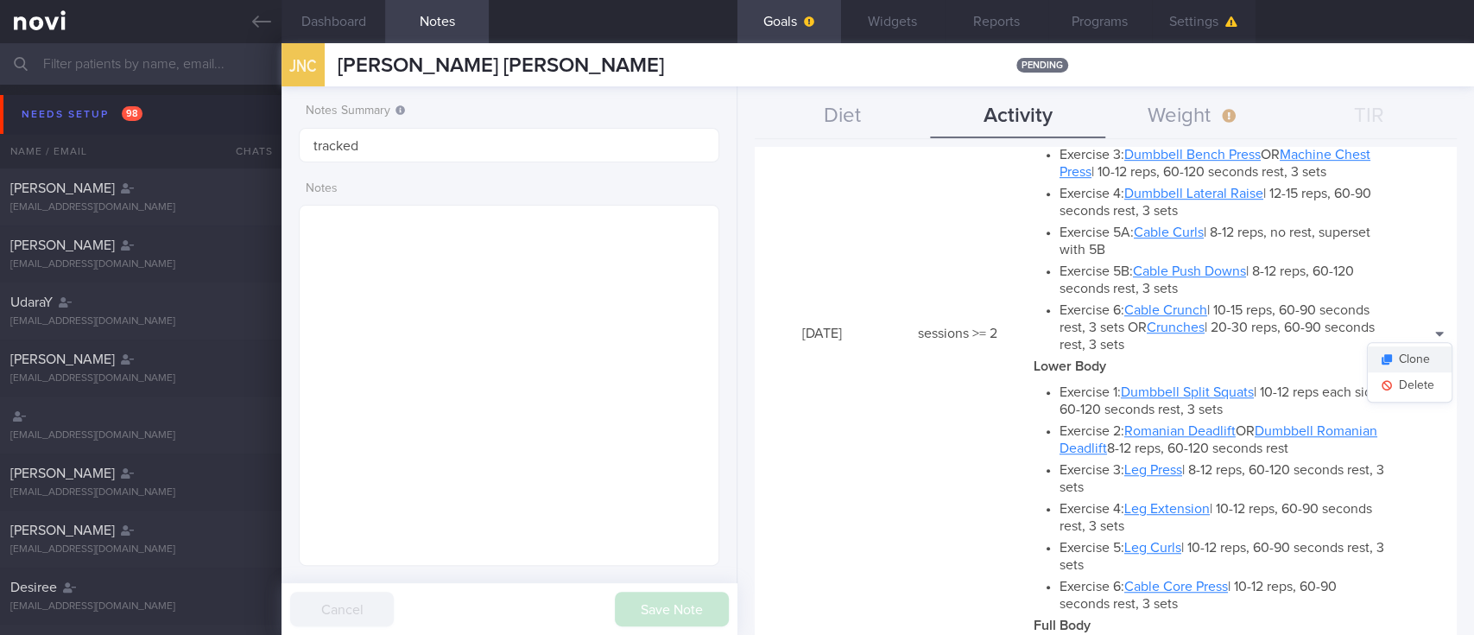
click at [1412, 349] on button "Clone" at bounding box center [1410, 359] width 84 height 26
type input "2"
click at [1395, 393] on button "Delete" at bounding box center [1410, 385] width 84 height 26
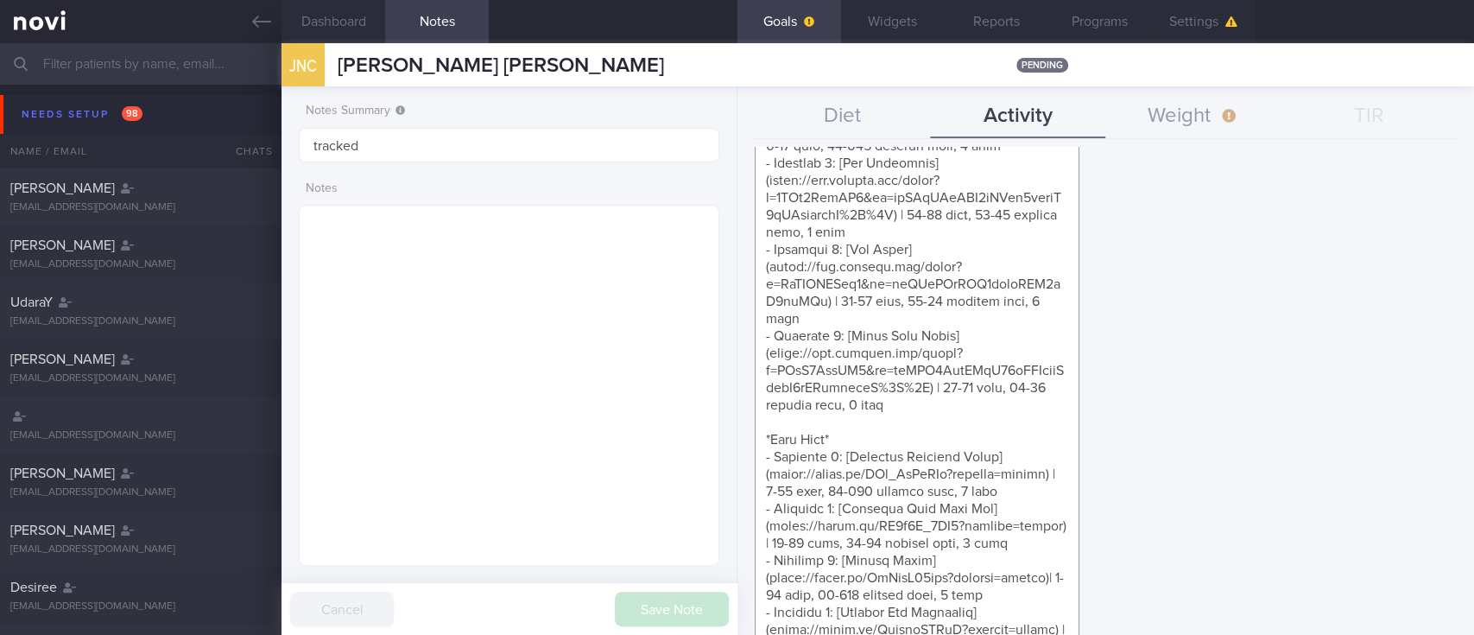
scroll to position [1303, 0]
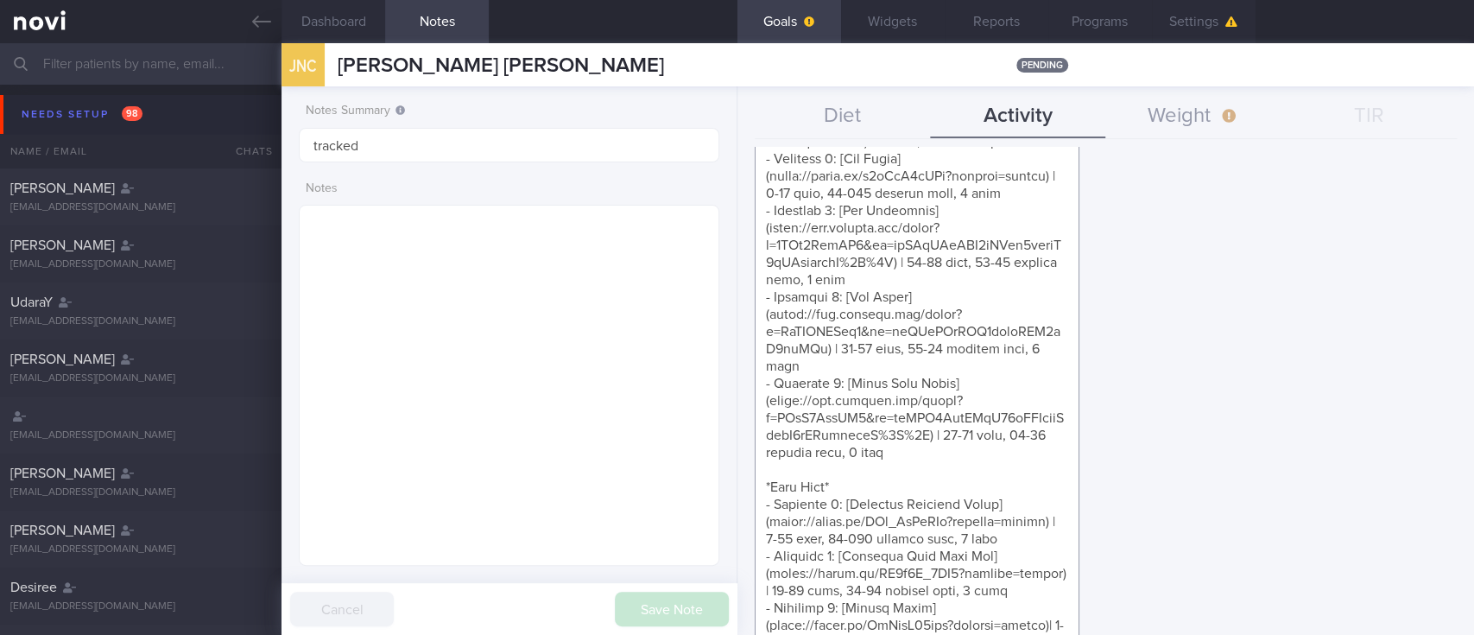
drag, startPoint x: 889, startPoint y: 615, endPoint x: 780, endPoint y: 390, distance: 249.9
paste textarea "Barbell/Smith Machine Hip Thrust](https://youtube.com/shorts/42lU8xsumBo?featur…"
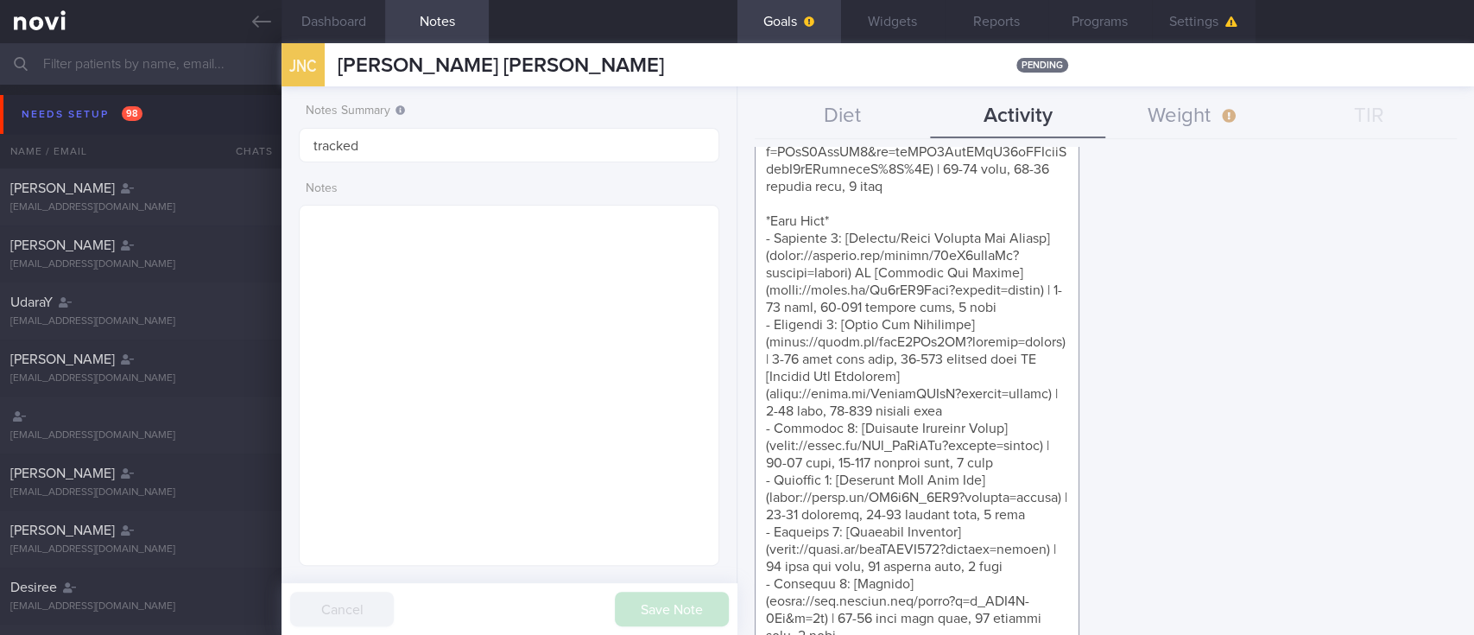
scroll to position [28, 0]
type textarea "Aim for at least 2 strength training sessions per week *Bodyweight exercises* -…"
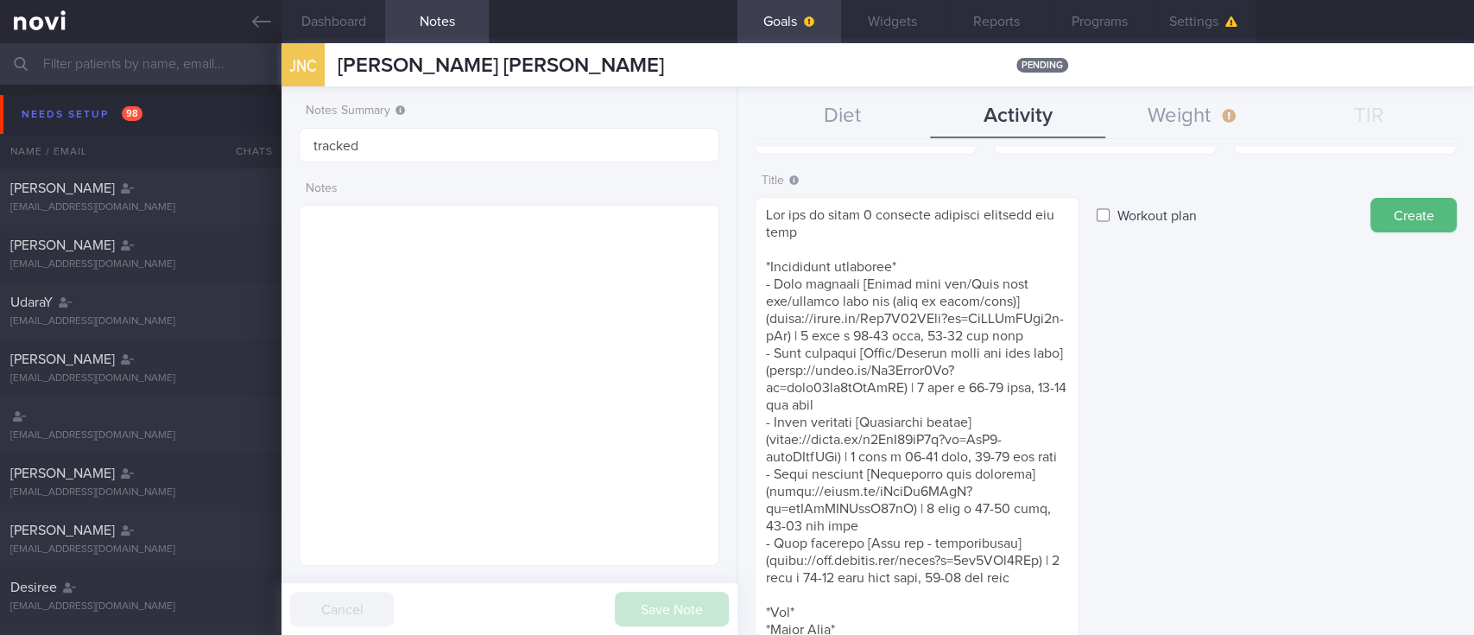
scroll to position [0, 0]
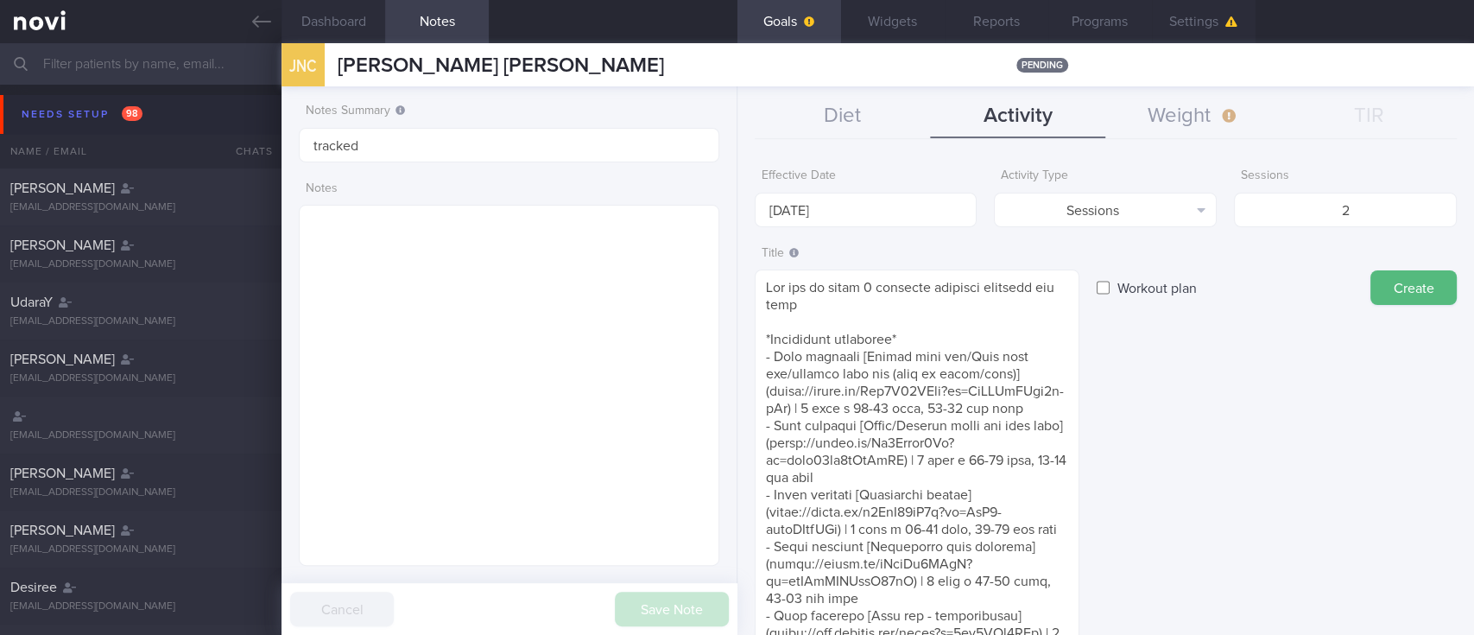
click at [737, 198] on div "Effective Date 15 Sep 2025 Activity Type Sessions Select type... Duration Sessi…" at bounding box center [1105, 391] width 737 height 488
click at [796, 218] on body "You are offline! Some functionality will be unavailable Patients New Users Coac…" at bounding box center [737, 317] width 1474 height 635
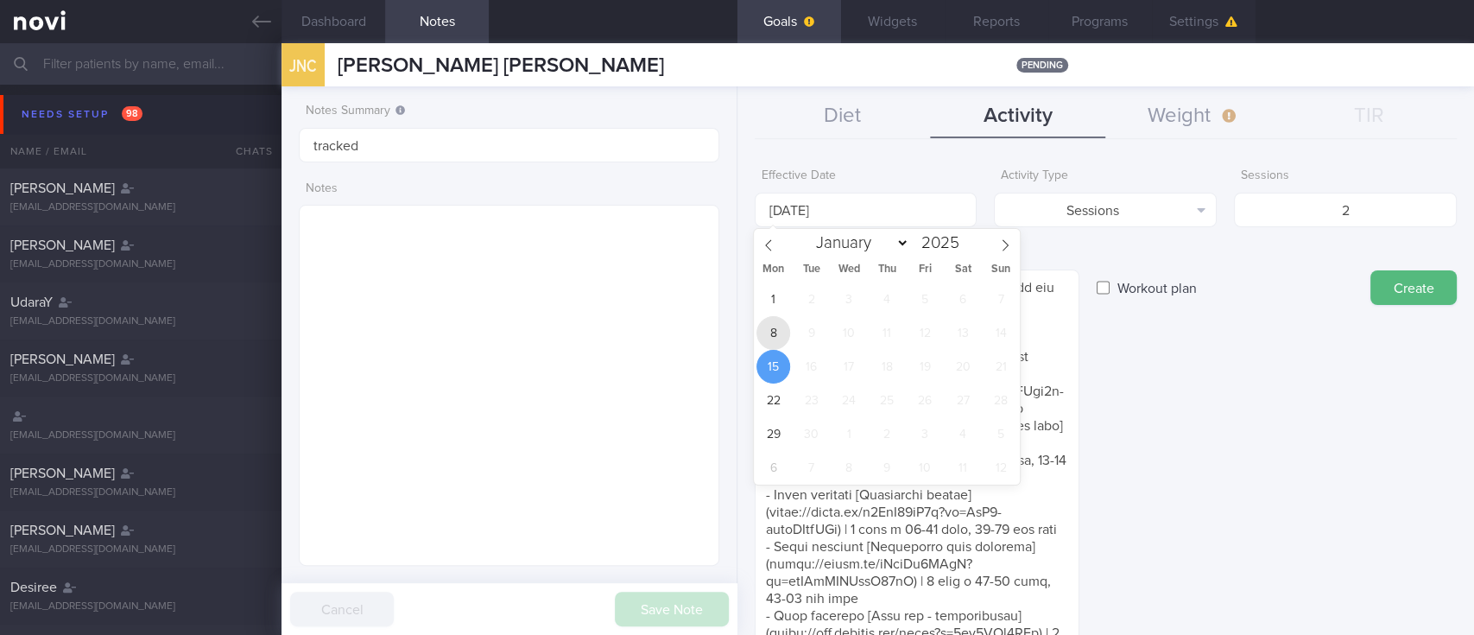
click at [773, 326] on span "8" at bounding box center [773, 333] width 34 height 34
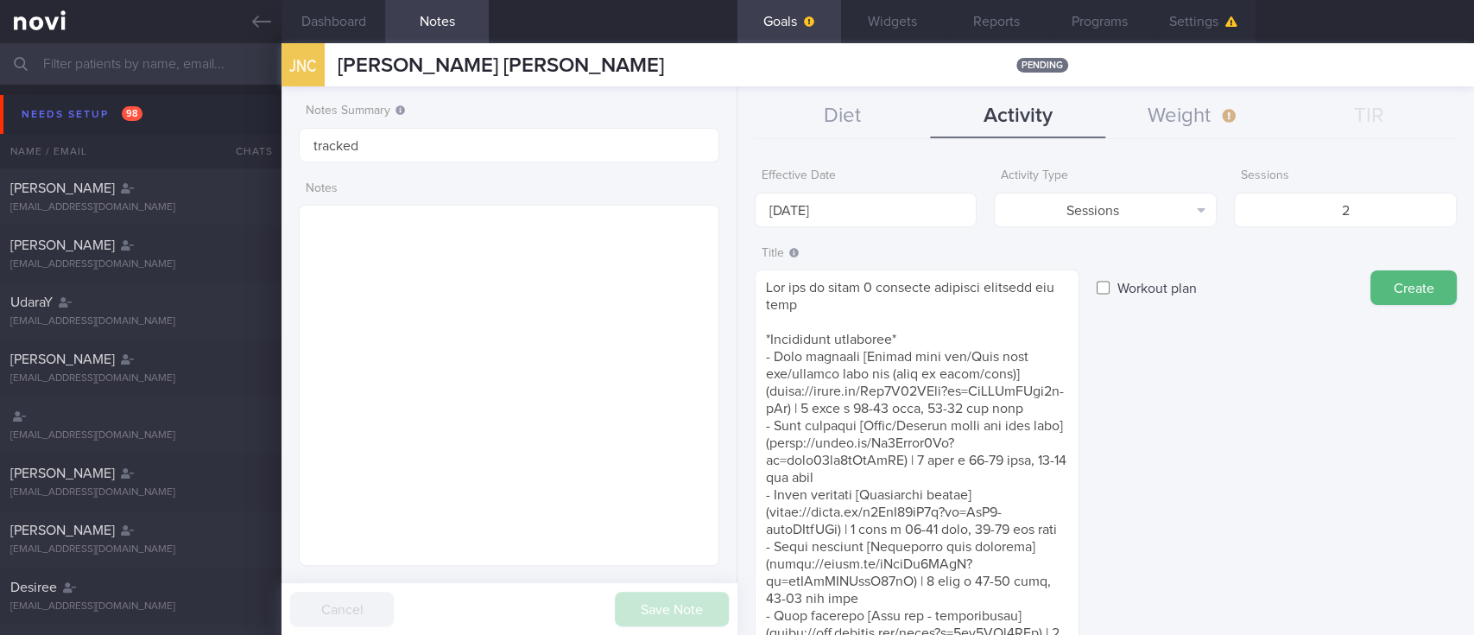
click at [1382, 275] on button "Create" at bounding box center [1413, 287] width 86 height 35
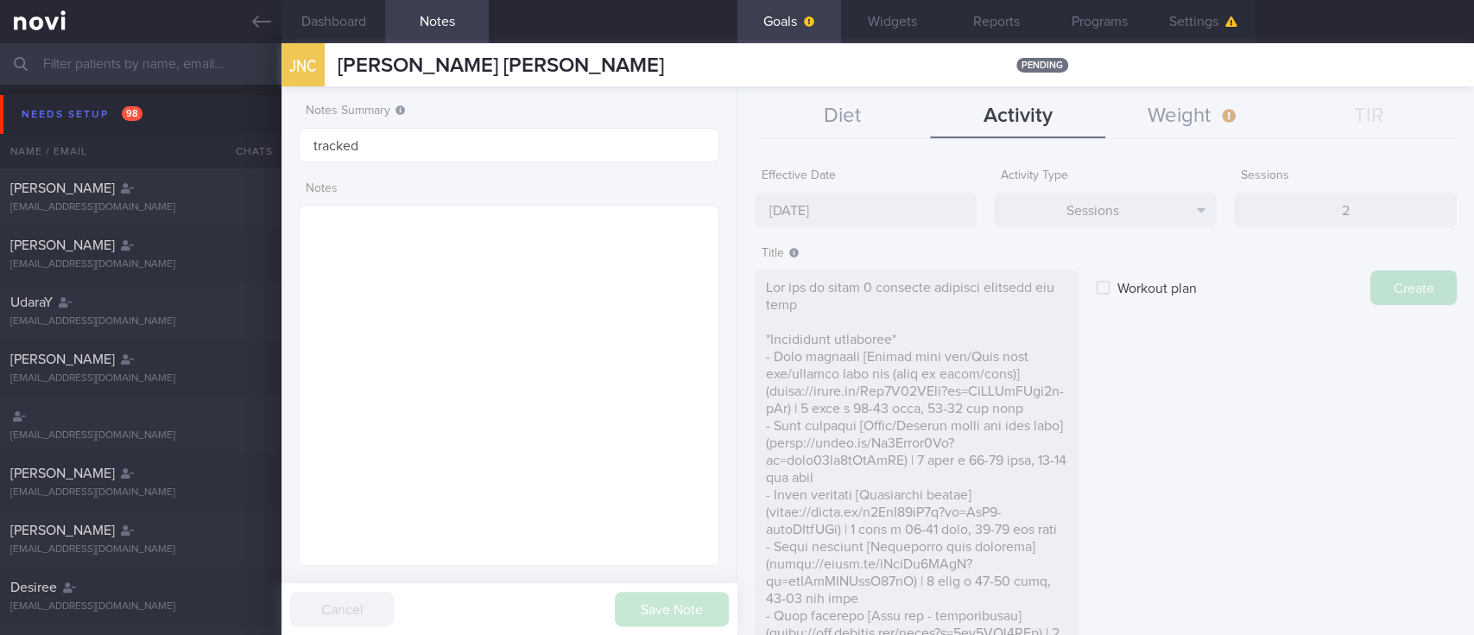
type input "[DATE]"
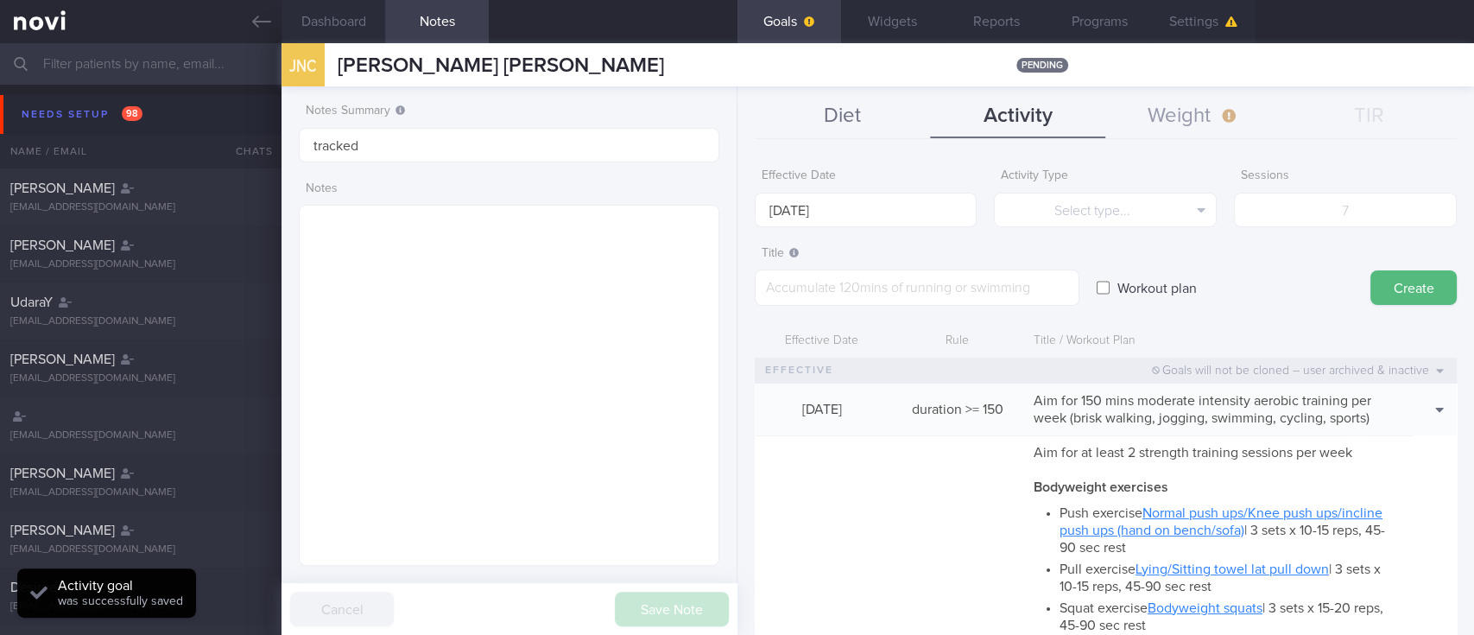
click at [810, 116] on button "Diet" at bounding box center [842, 116] width 175 height 43
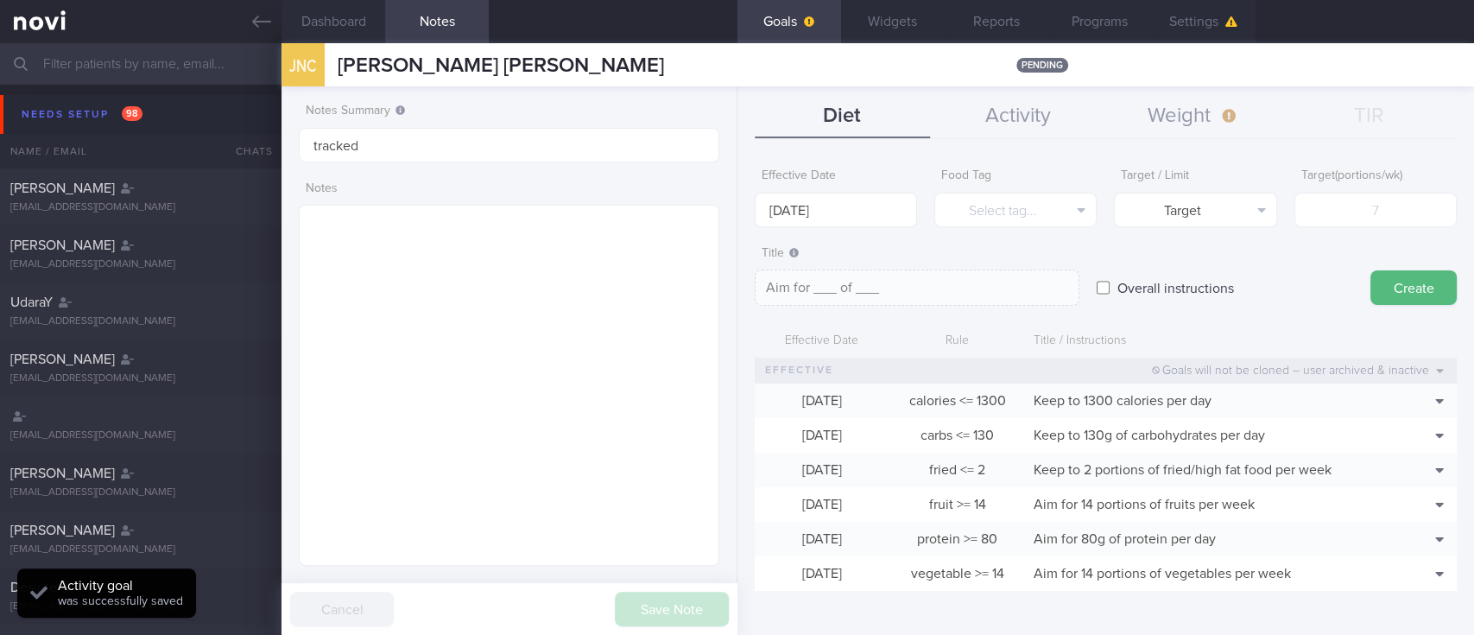
click at [1198, 33] on button "Settings" at bounding box center [1204, 21] width 104 height 43
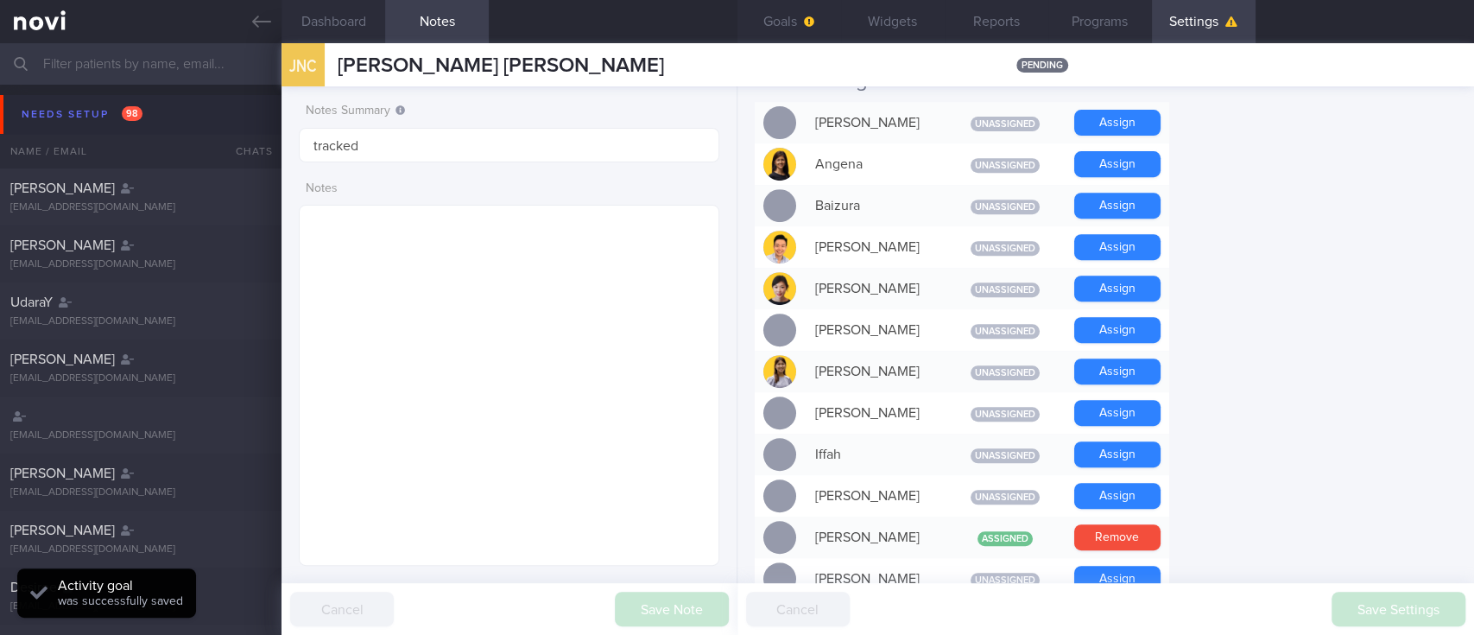
scroll to position [806, 0]
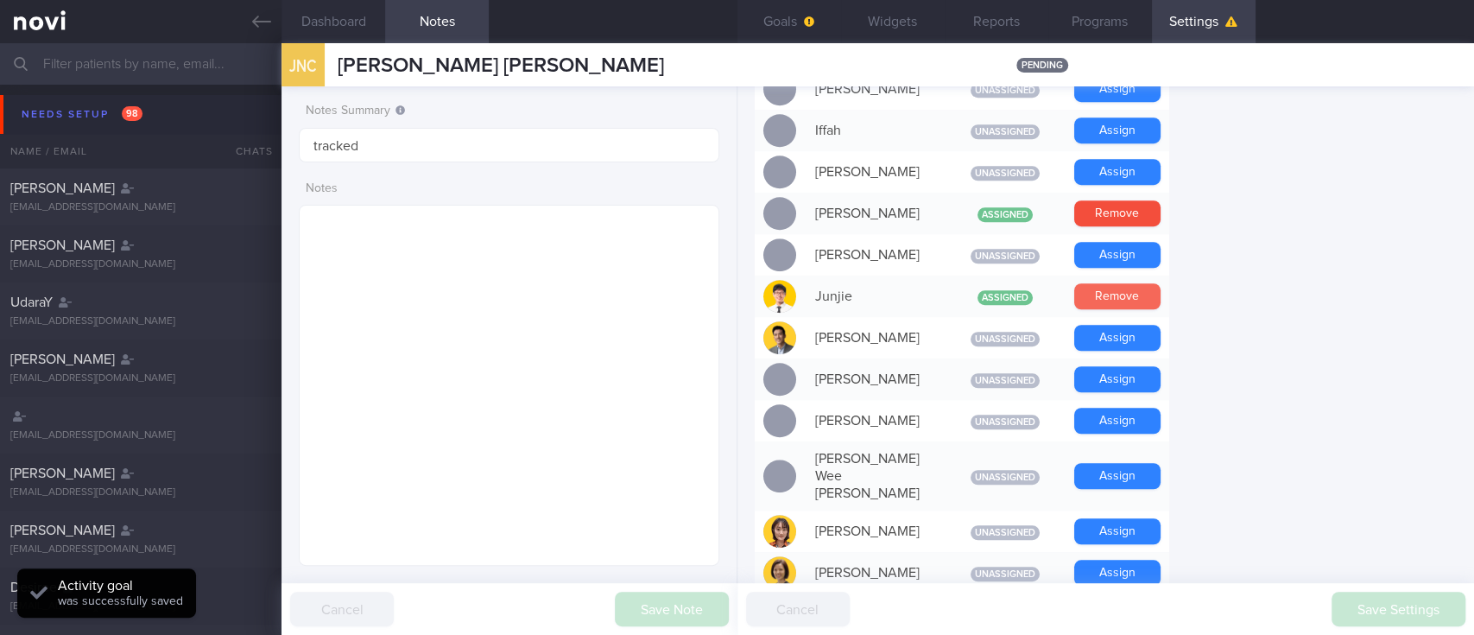
click at [1134, 294] on button "Remove" at bounding box center [1117, 296] width 86 height 26
click at [1128, 335] on button "Assign" at bounding box center [1117, 338] width 86 height 26
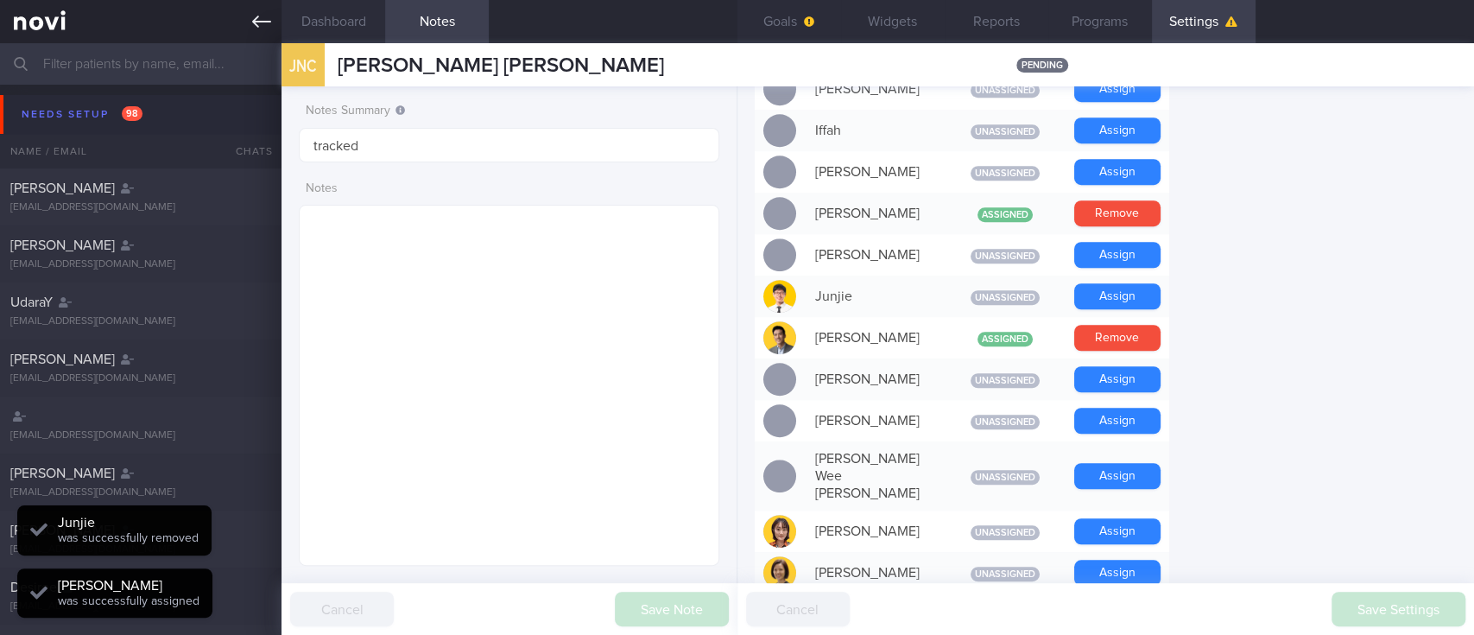
click at [250, 24] on link at bounding box center [140, 21] width 281 height 43
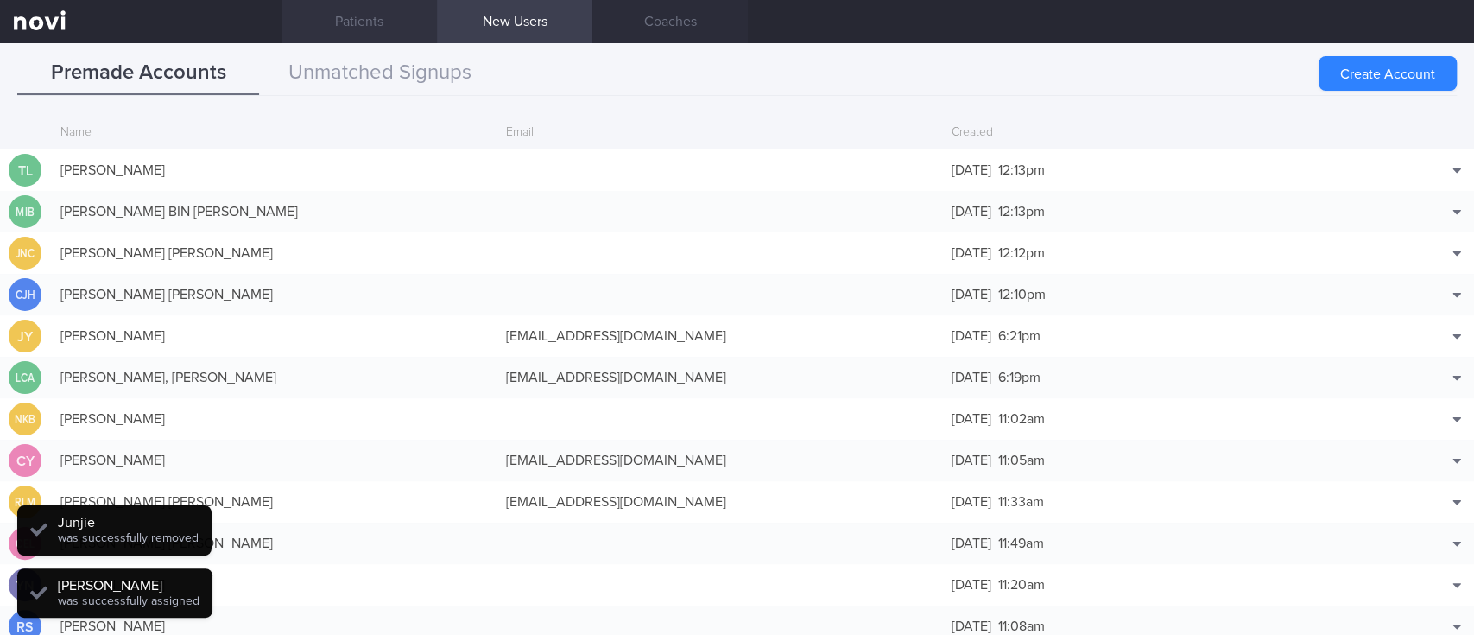
click at [400, 9] on link "Patients" at bounding box center [358, 21] width 155 height 43
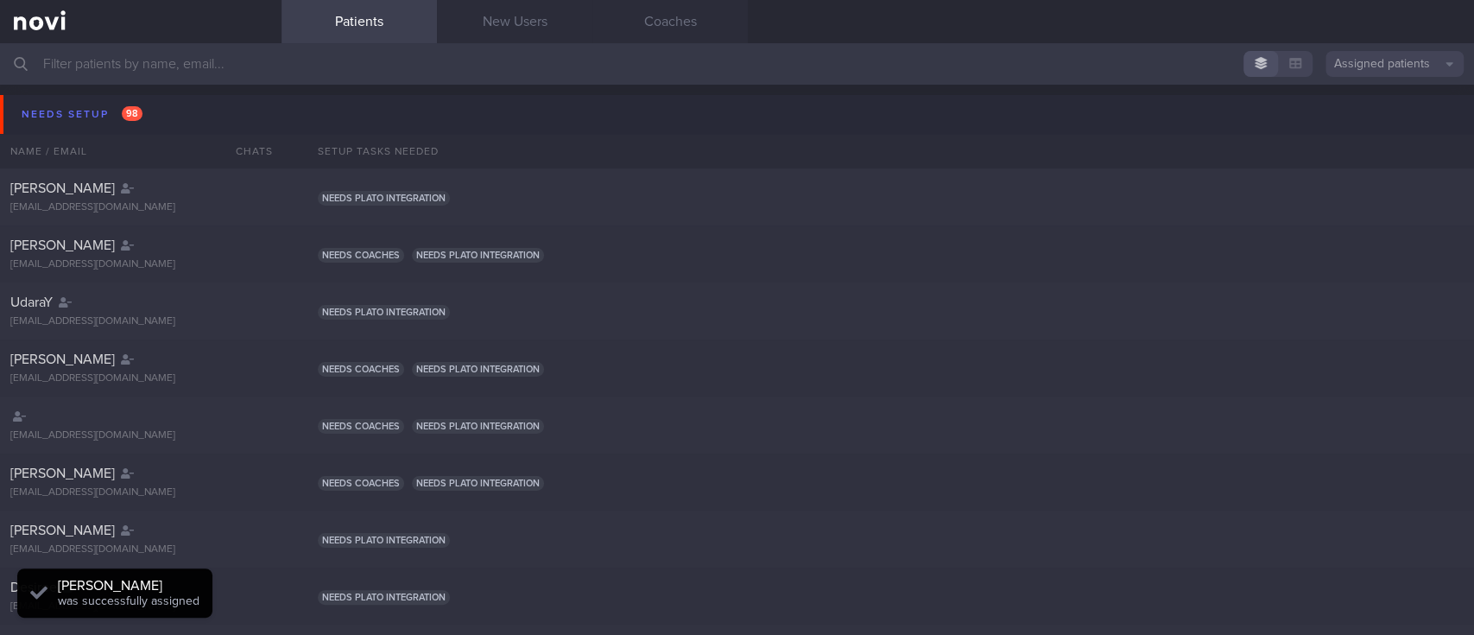
click at [218, 66] on input "text" at bounding box center [737, 63] width 1474 height 41
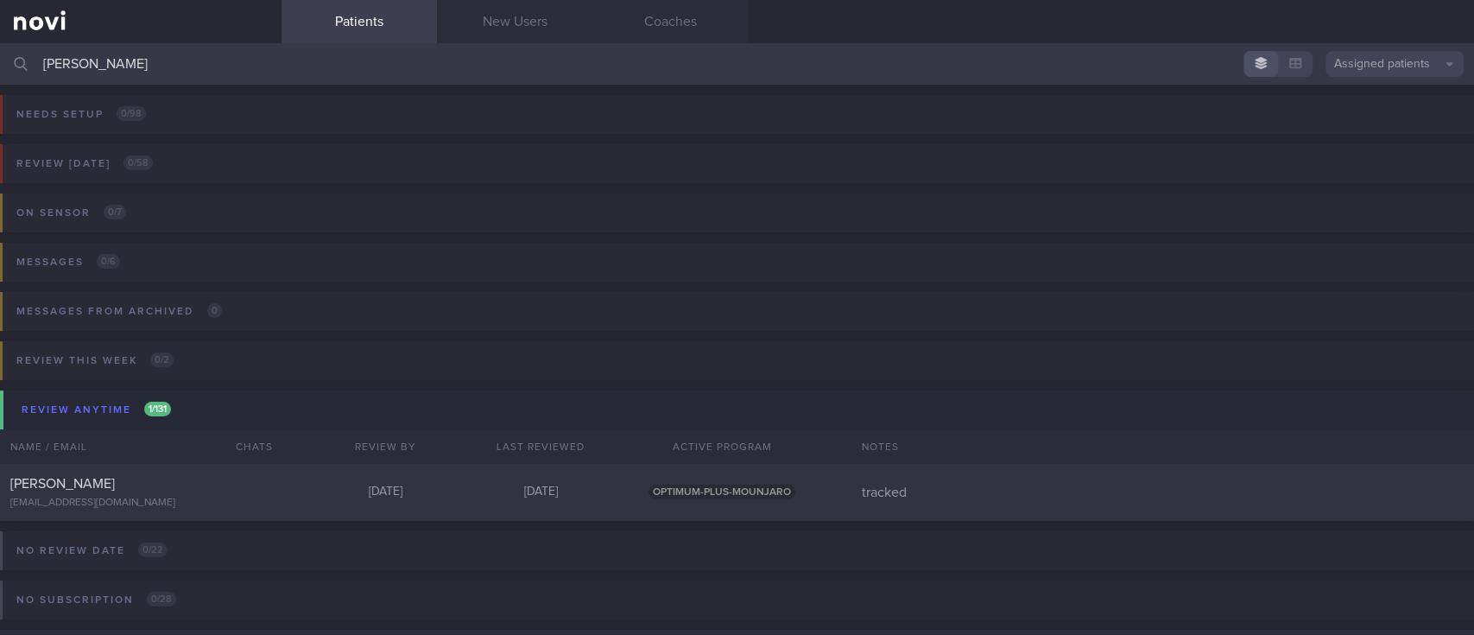
drag, startPoint x: 150, startPoint y: 71, endPoint x: 0, endPoint y: 67, distance: 150.3
click at [0, 67] on input "kyl" at bounding box center [737, 63] width 1474 height 41
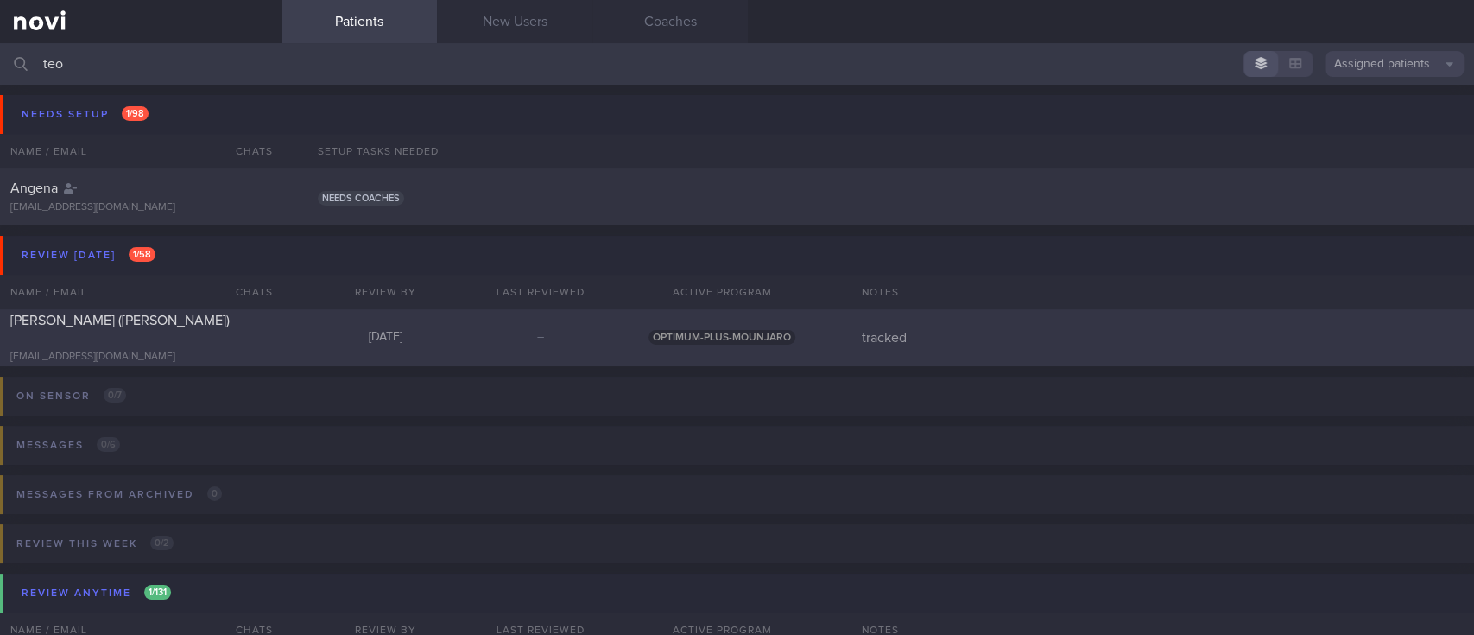
type input "teo"
click at [220, 328] on div "TEO PEIRU (ZHAO PEIRU)" at bounding box center [138, 329] width 256 height 35
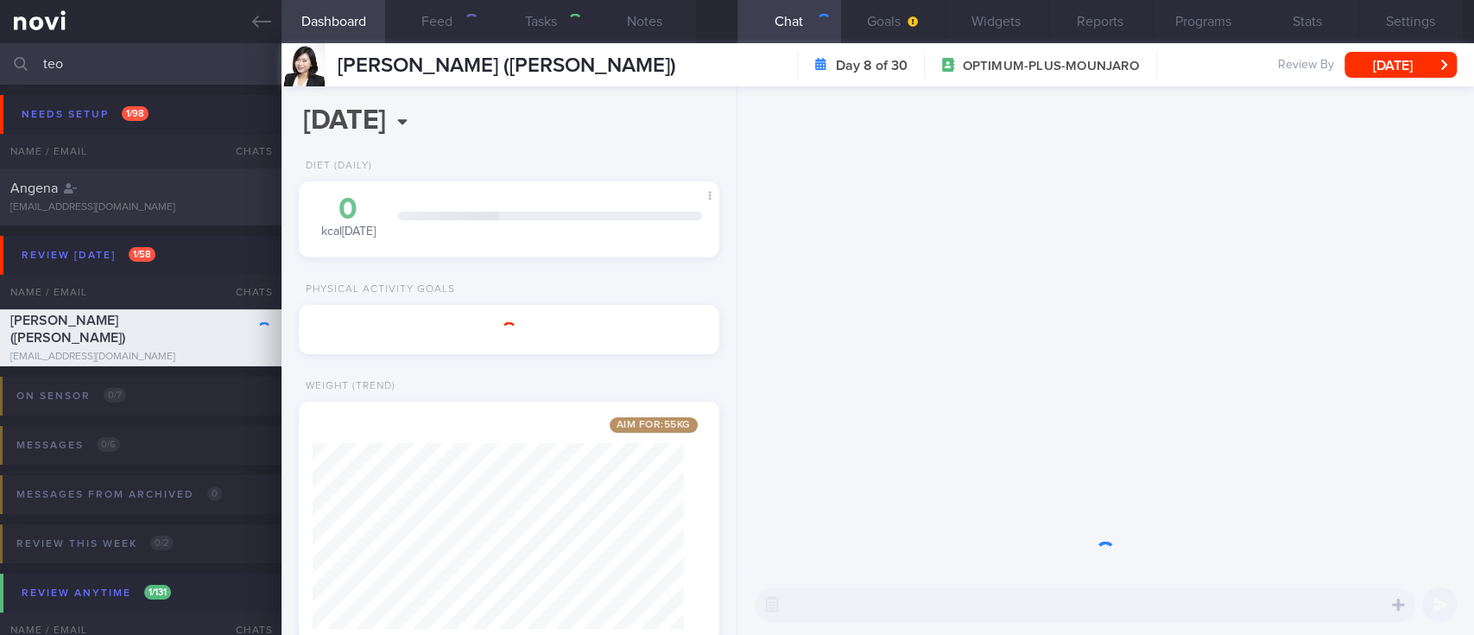
scroll to position [210, 371]
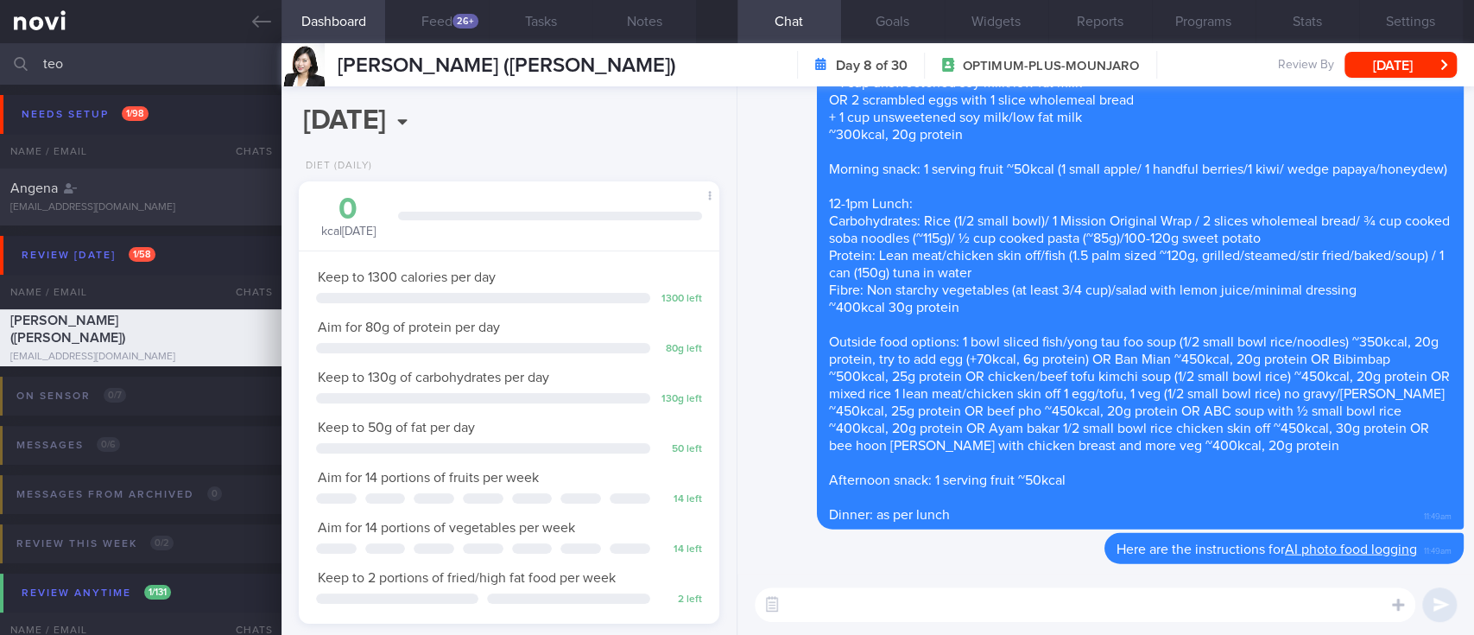
click at [1065, 617] on textarea at bounding box center [1085, 604] width 661 height 35
paste textarea "https://novi-health.com/personal-training-plus"
type textarea "Info about our [PT Plus](https://novi-health.com/personal-training-plus) progra…"
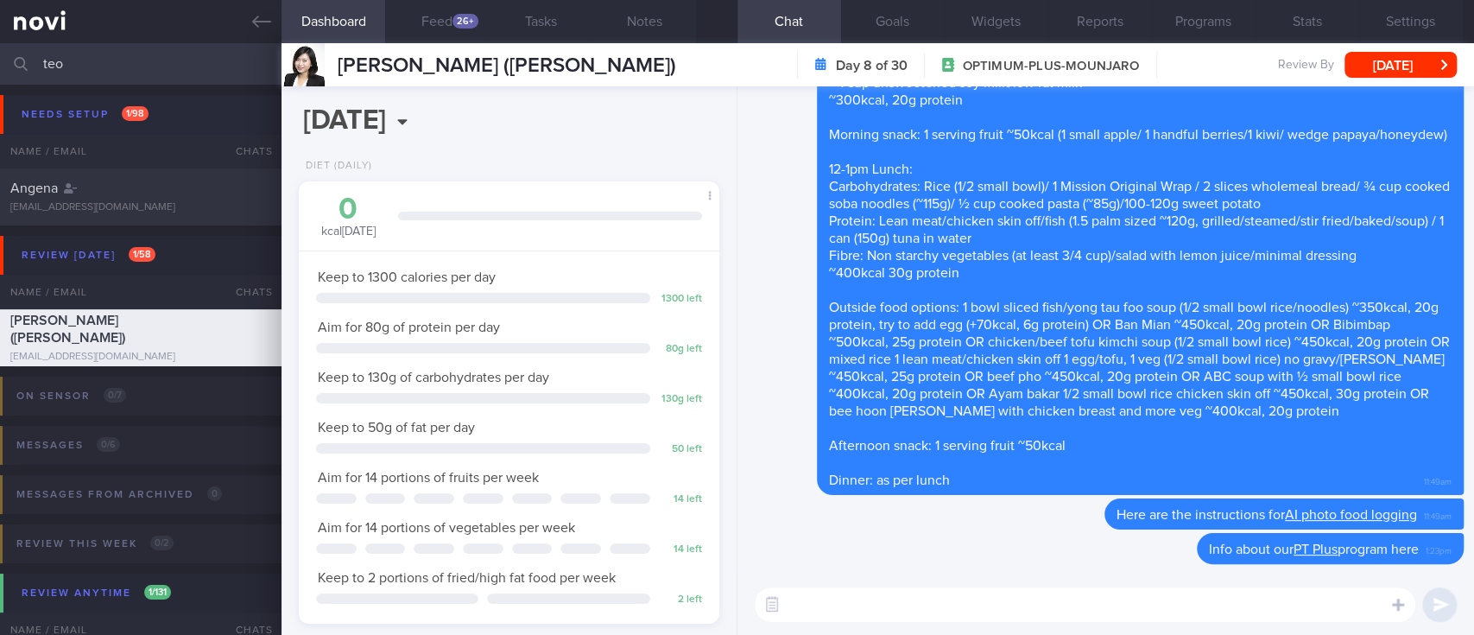
drag, startPoint x: 261, startPoint y: 13, endPoint x: 861, endPoint y: 130, distance: 611.5
click at [260, 13] on icon at bounding box center [261, 21] width 19 height 19
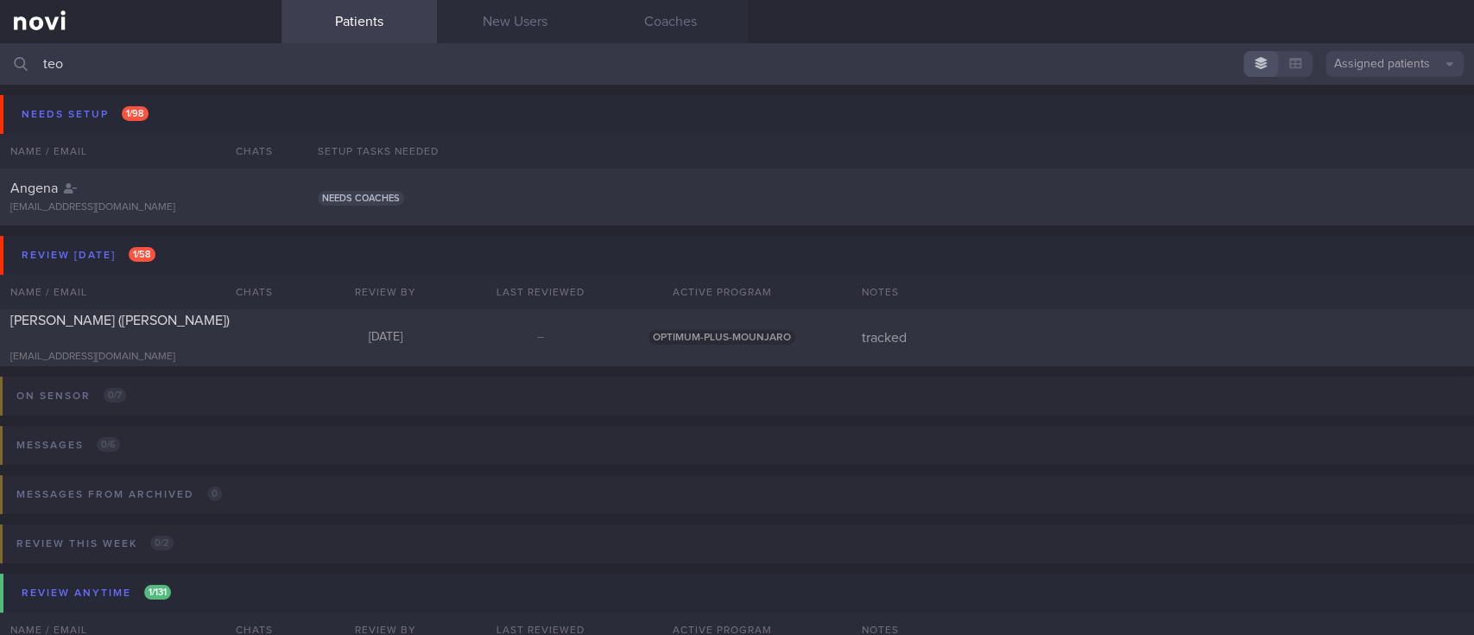
drag, startPoint x: 260, startPoint y: 47, endPoint x: 0, endPoint y: 48, distance: 259.9
click at [0, 48] on input "teo" at bounding box center [737, 63] width 1474 height 41
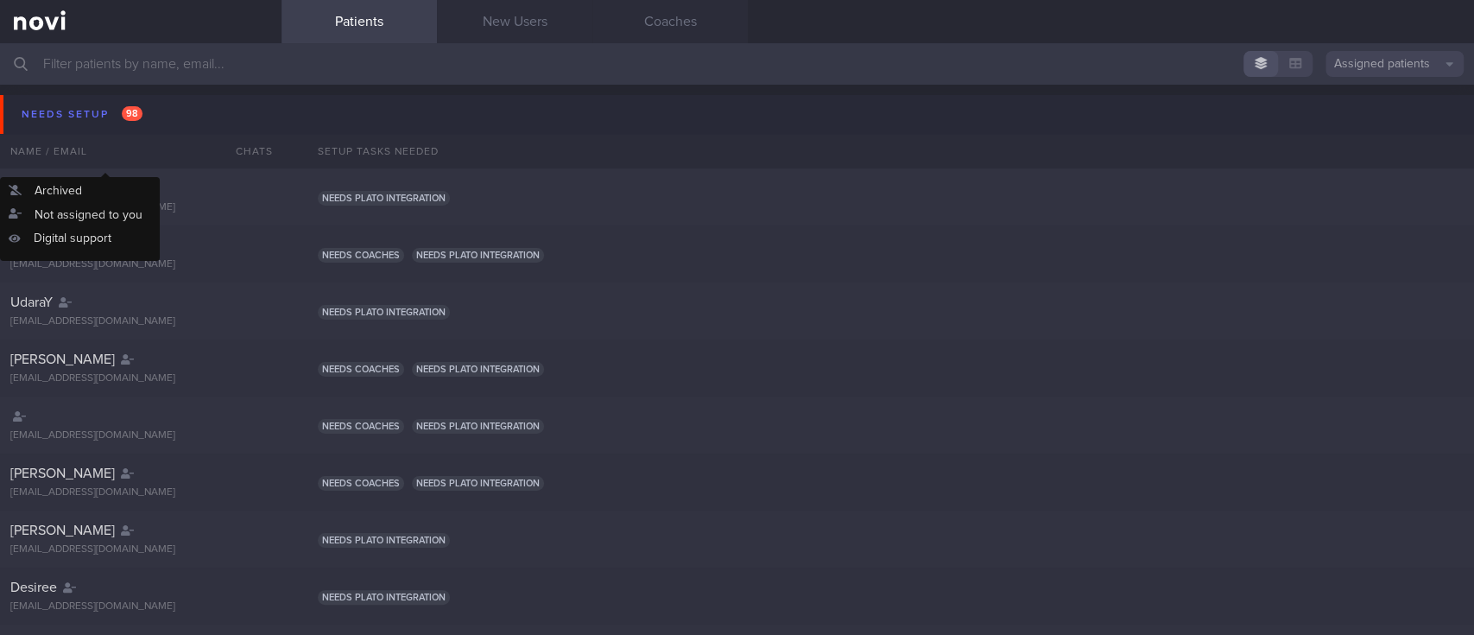
click at [111, 134] on div "Name / Email" at bounding box center [106, 151] width 212 height 35
click at [130, 107] on span "98" at bounding box center [132, 113] width 21 height 15
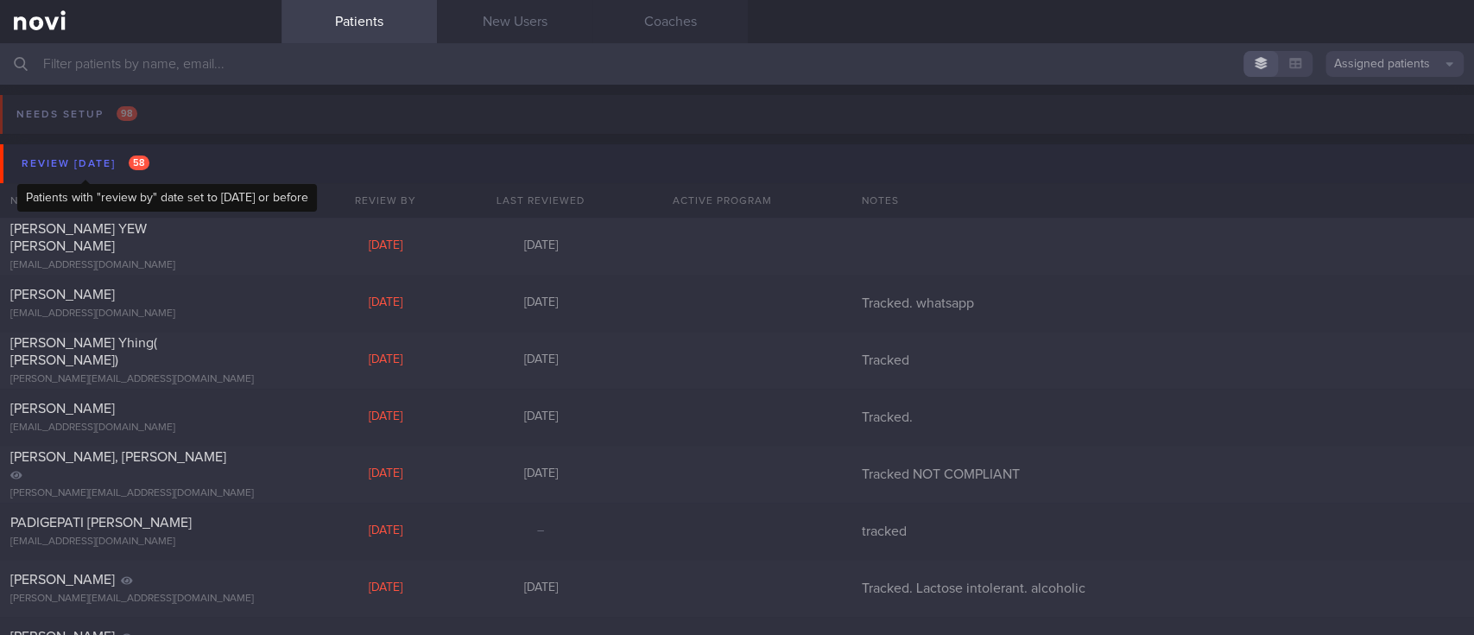
click at [101, 162] on div "Review [DATE] 58" at bounding box center [85, 163] width 136 height 23
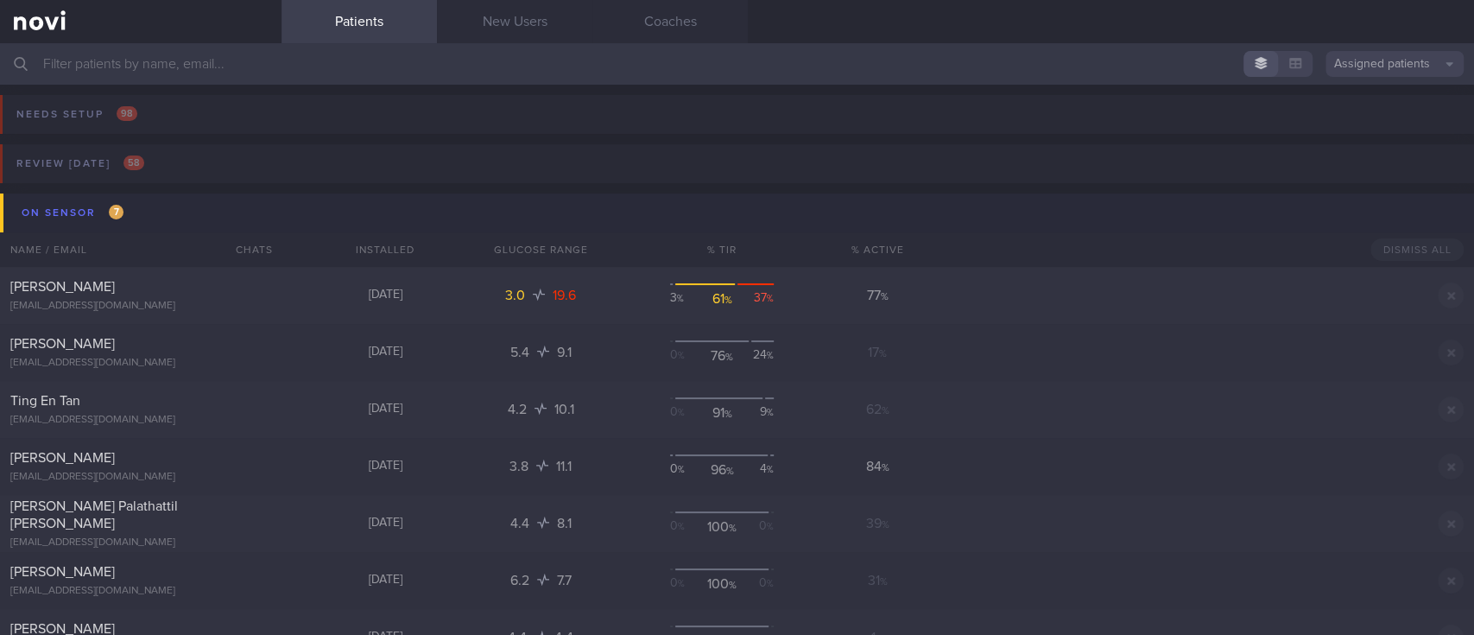
click at [176, 206] on button "On sensor 7" at bounding box center [739, 212] width 1479 height 39
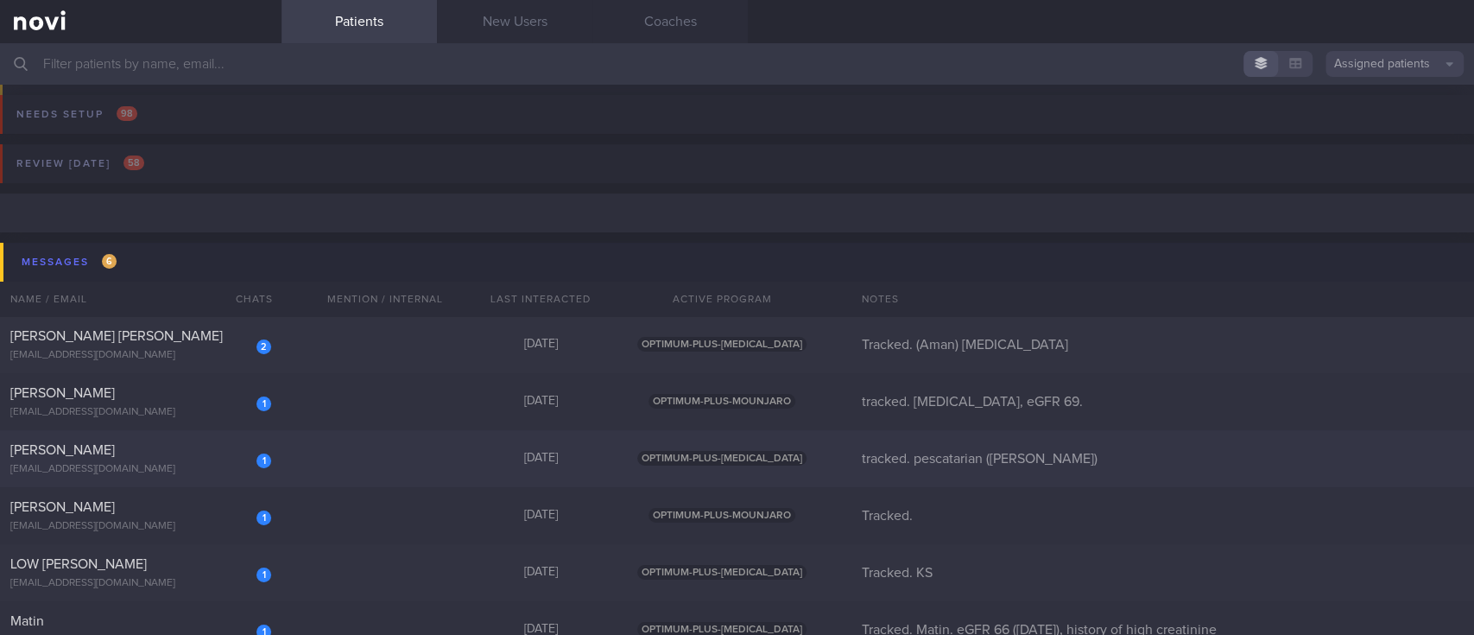
scroll to position [230, 0]
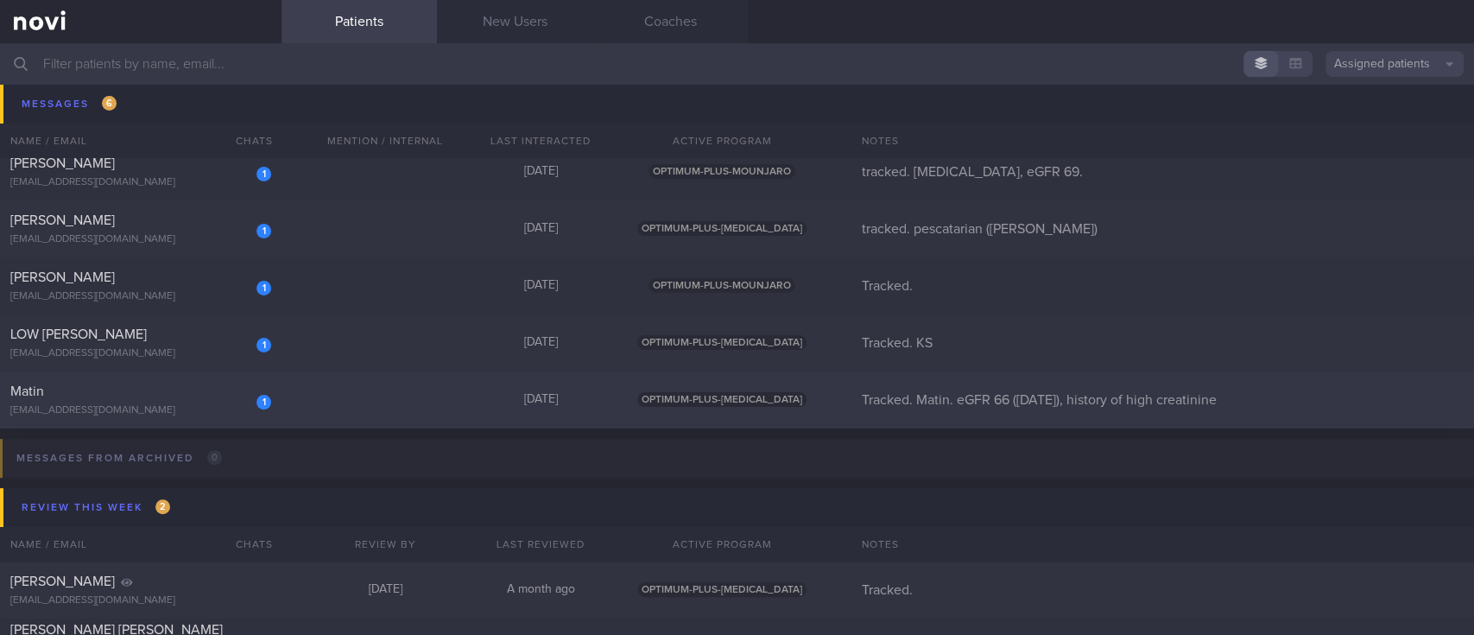
click at [466, 385] on div "1 Matin matinlee3zero@gmail.com Today OPTIMUM-PLUS-WEGOVY Tracked. Matin. eGFR …" at bounding box center [737, 399] width 1474 height 57
select select "8"
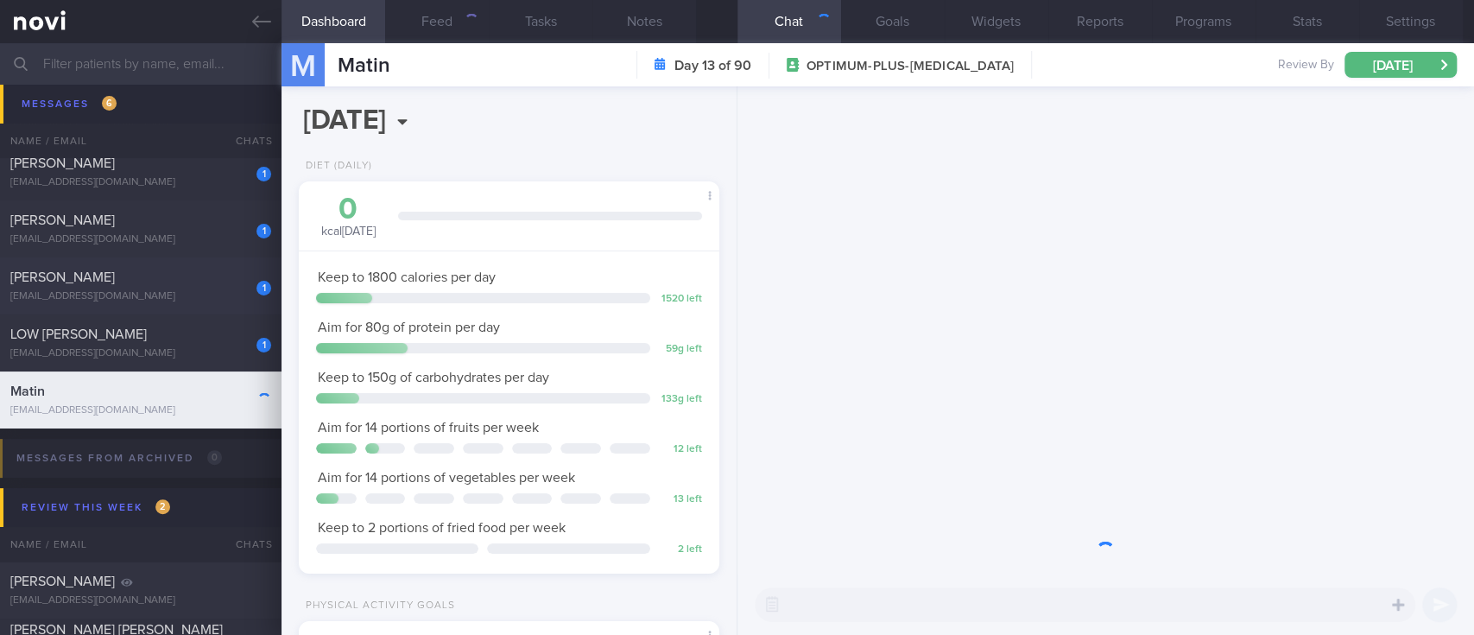
scroll to position [189, 378]
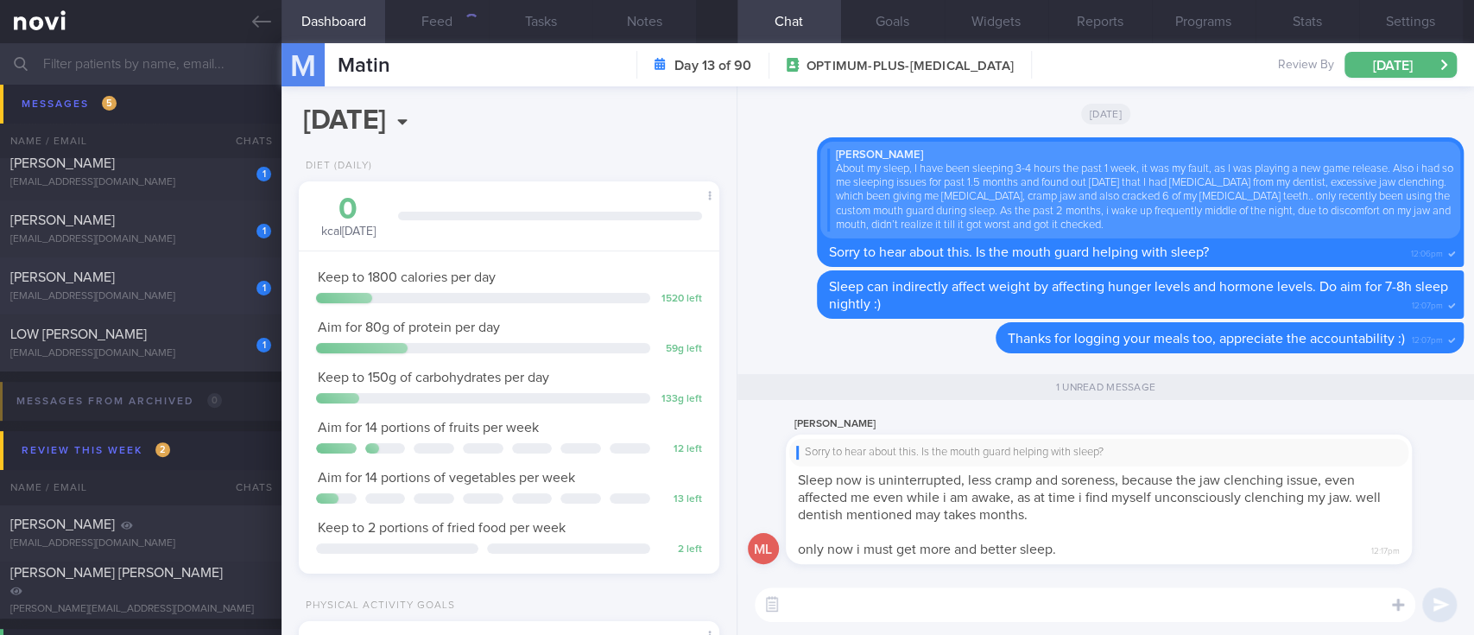
click at [195, 275] on div "[PERSON_NAME]" at bounding box center [138, 277] width 256 height 17
type input "Tracked."
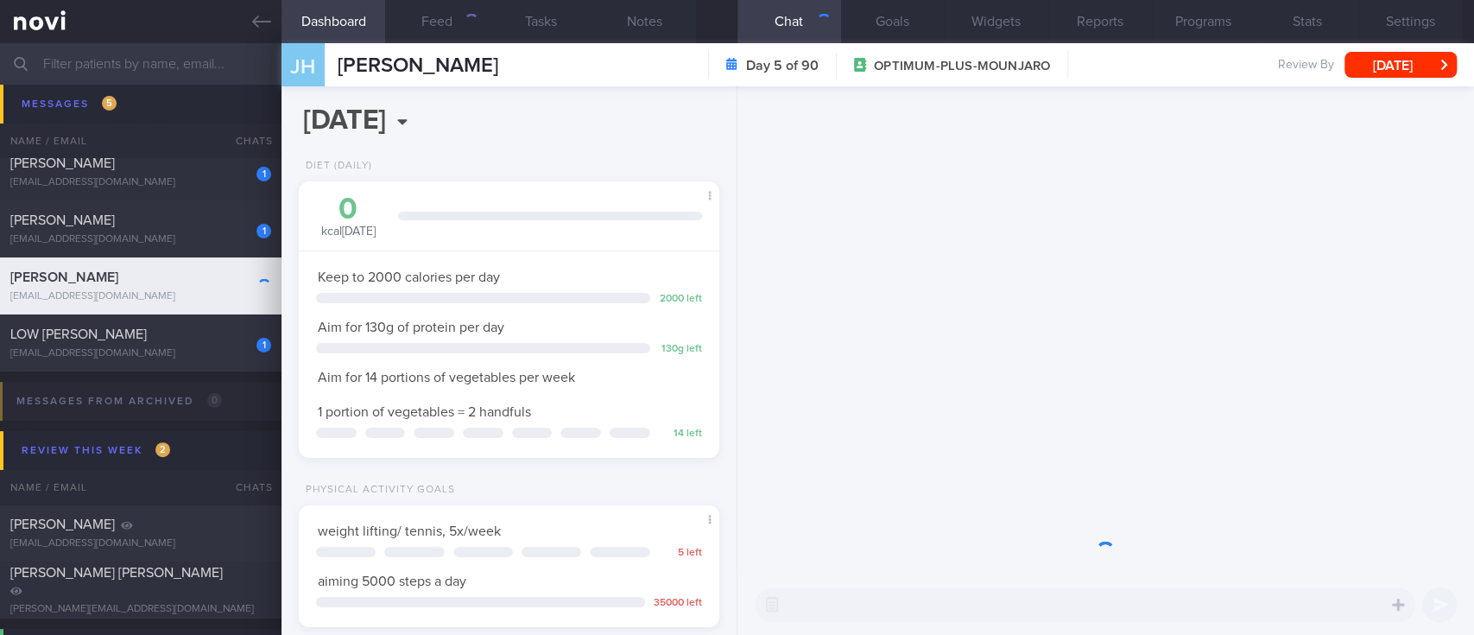
scroll to position [210, 371]
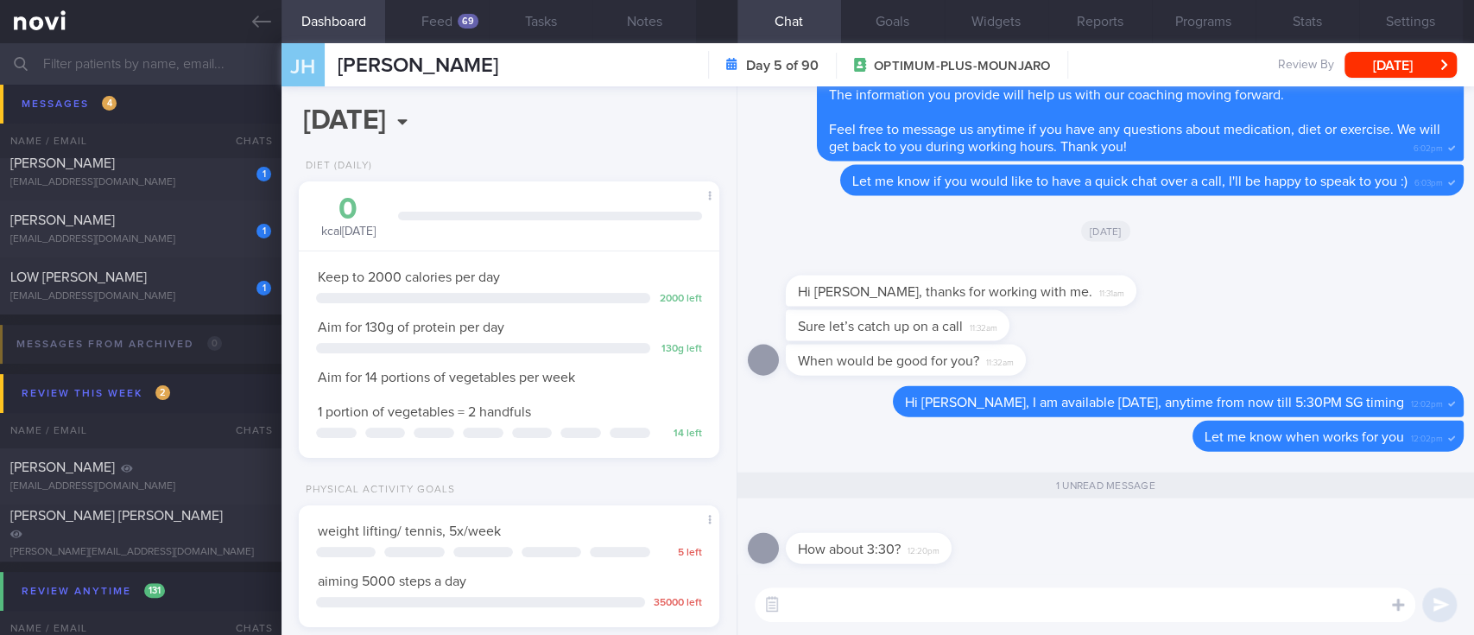
click at [993, 600] on textarea at bounding box center [1085, 604] width 661 height 35
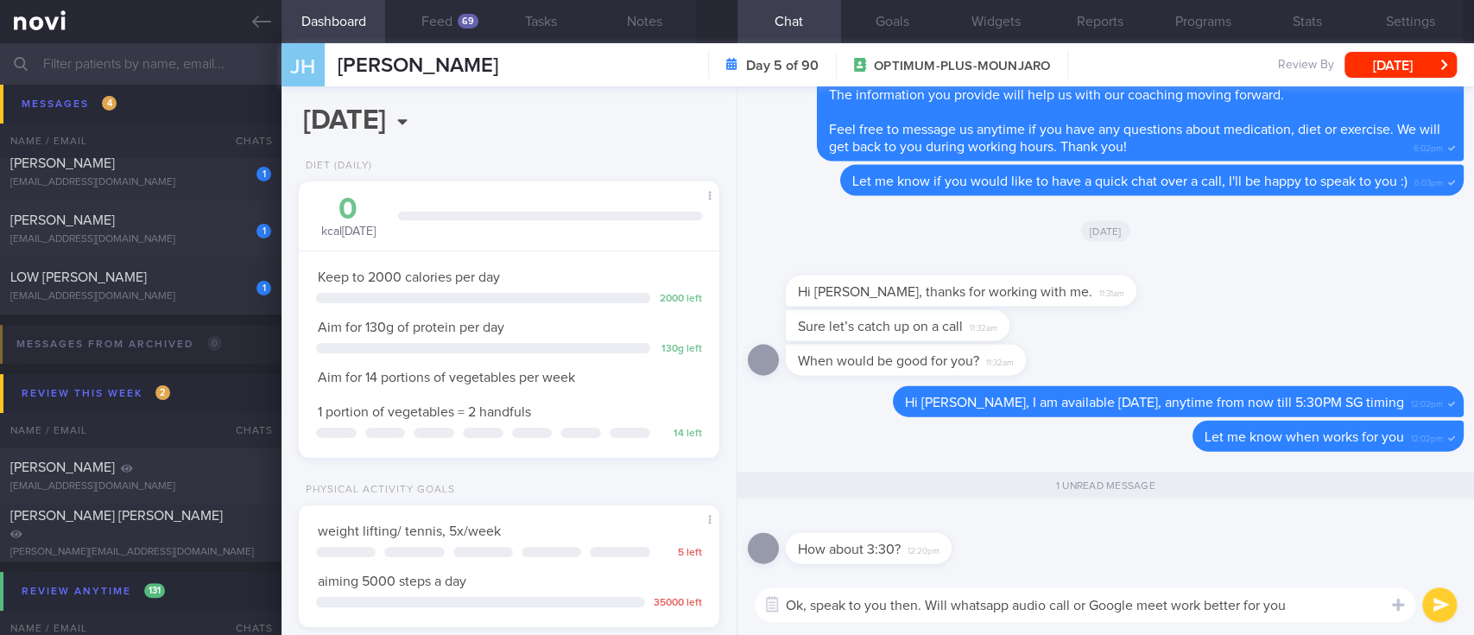
type textarea "Ok, speak to you then. Will whatsapp audio call or Google meet work better for …"
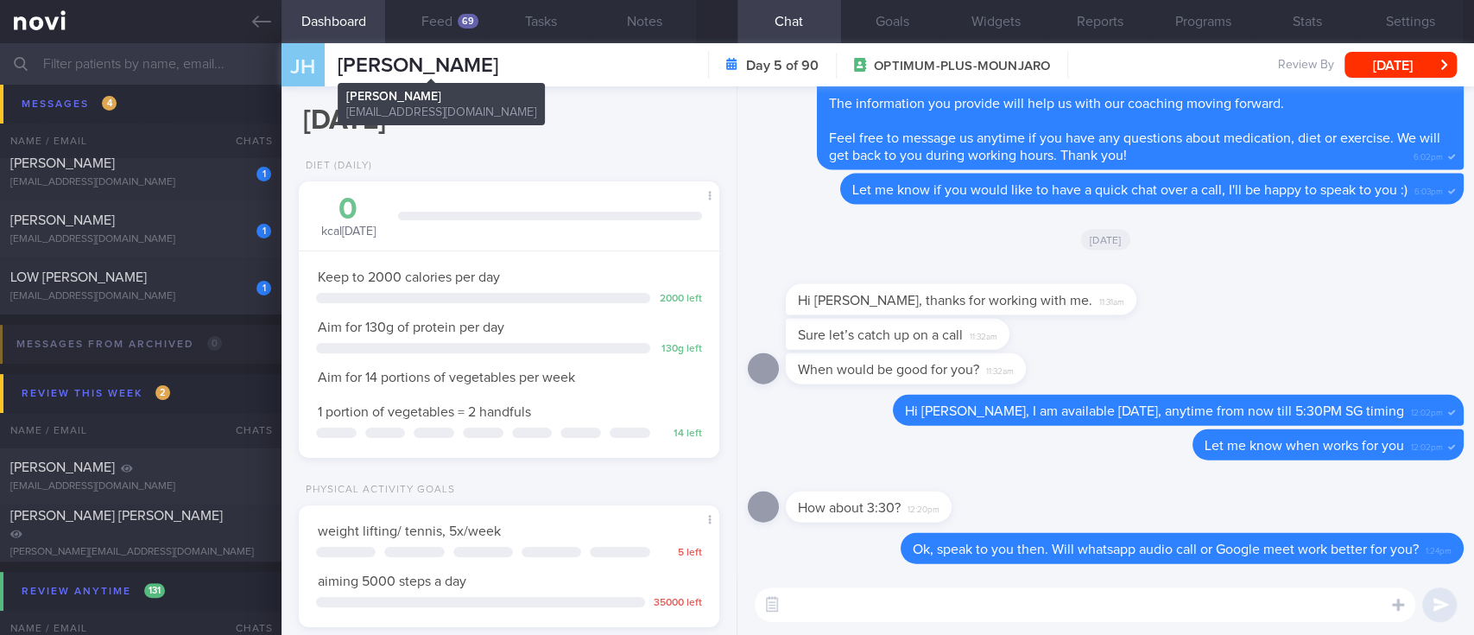
drag, startPoint x: 436, startPoint y: 59, endPoint x: 339, endPoint y: 63, distance: 96.8
click at [339, 63] on div "JH Jeremiah Hillebrand Jeremiah Hillebrand jdhillebrand@gmail.com Day 5 of 90 O…" at bounding box center [877, 64] width 1192 height 43
copy span "[PERSON_NAME]"
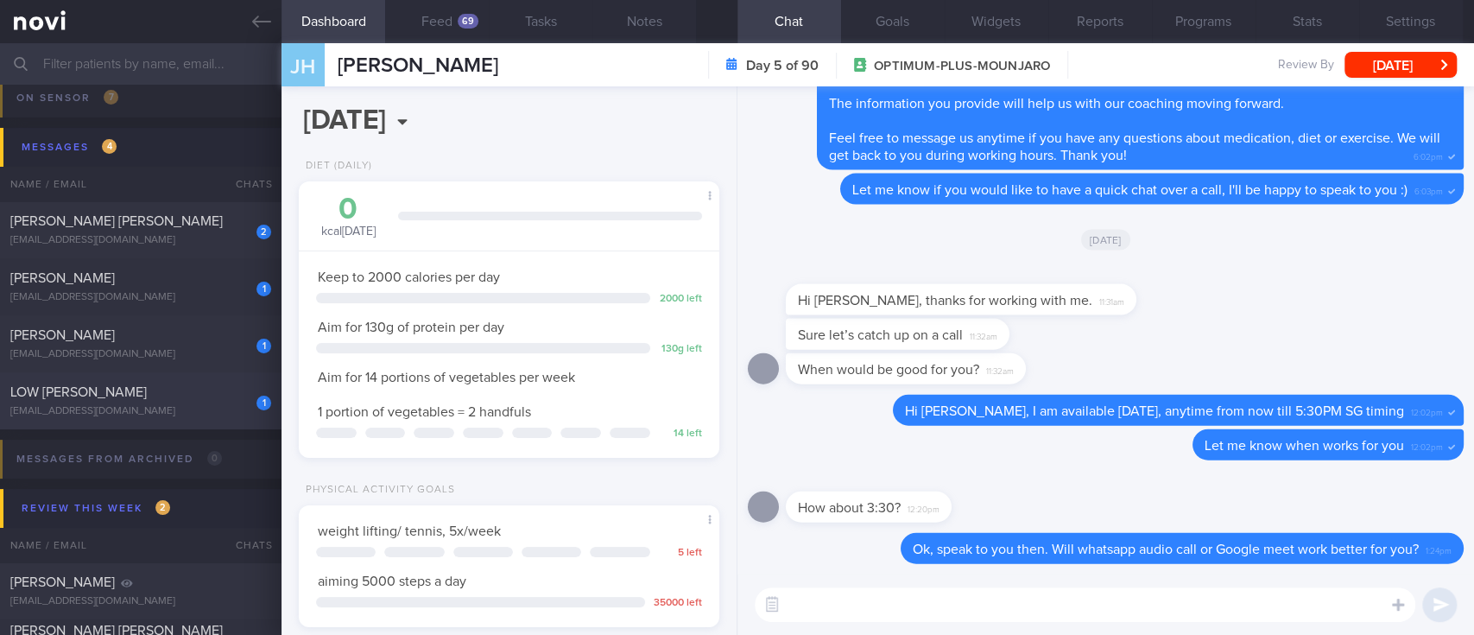
scroll to position [0, 0]
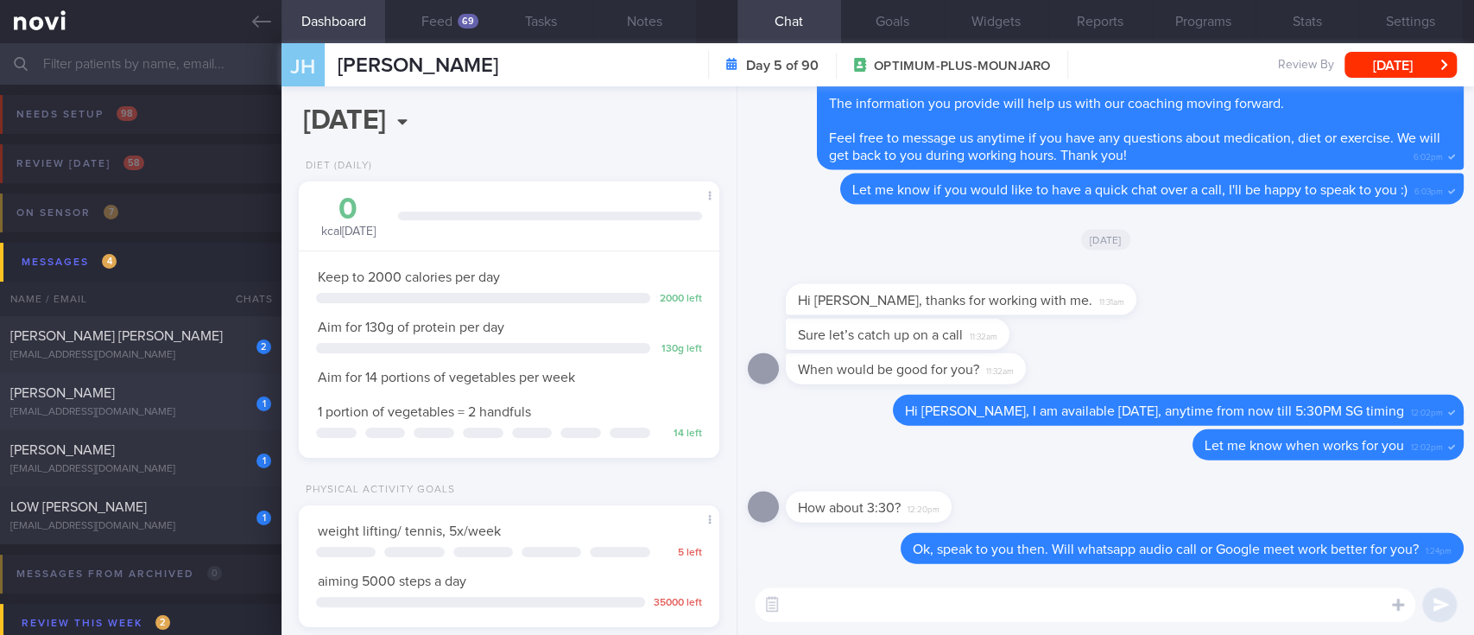
click at [220, 402] on div "1 COLIN JIANG YANLONG jiangyanlong@gmail.com" at bounding box center [140, 401] width 281 height 35
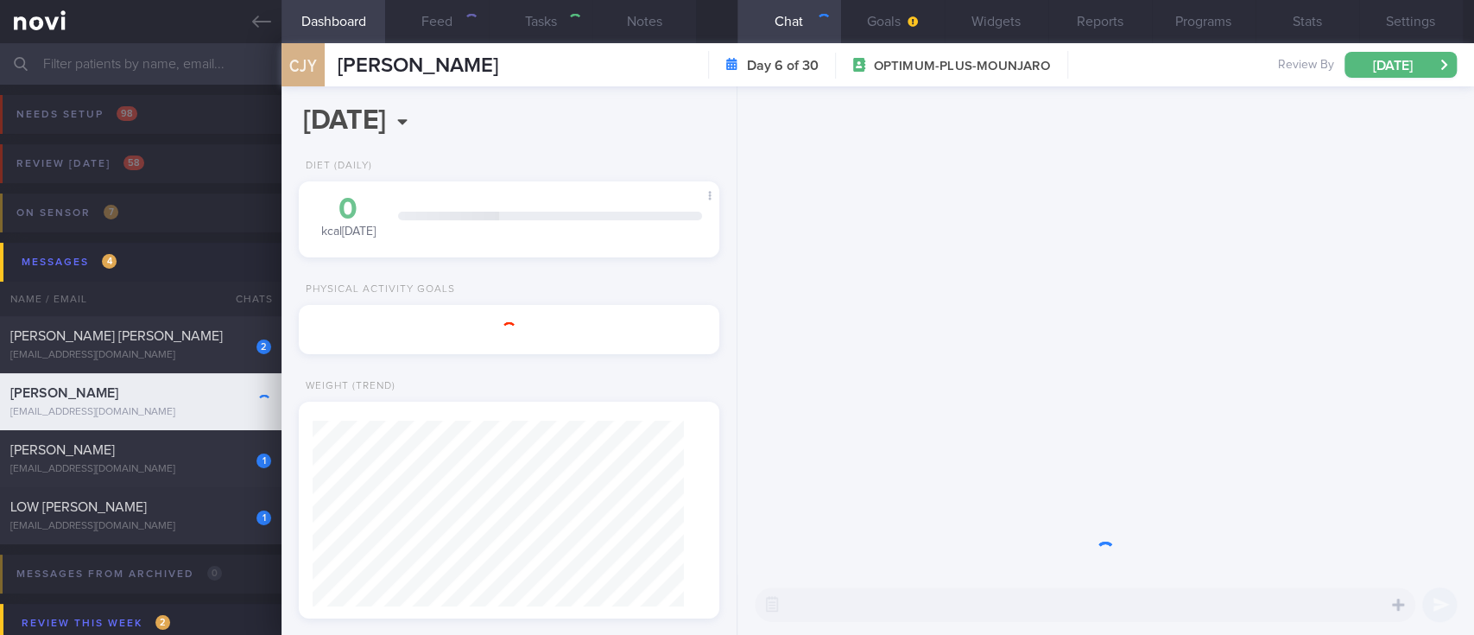
type input "tracked. Gout, eGFR 69."
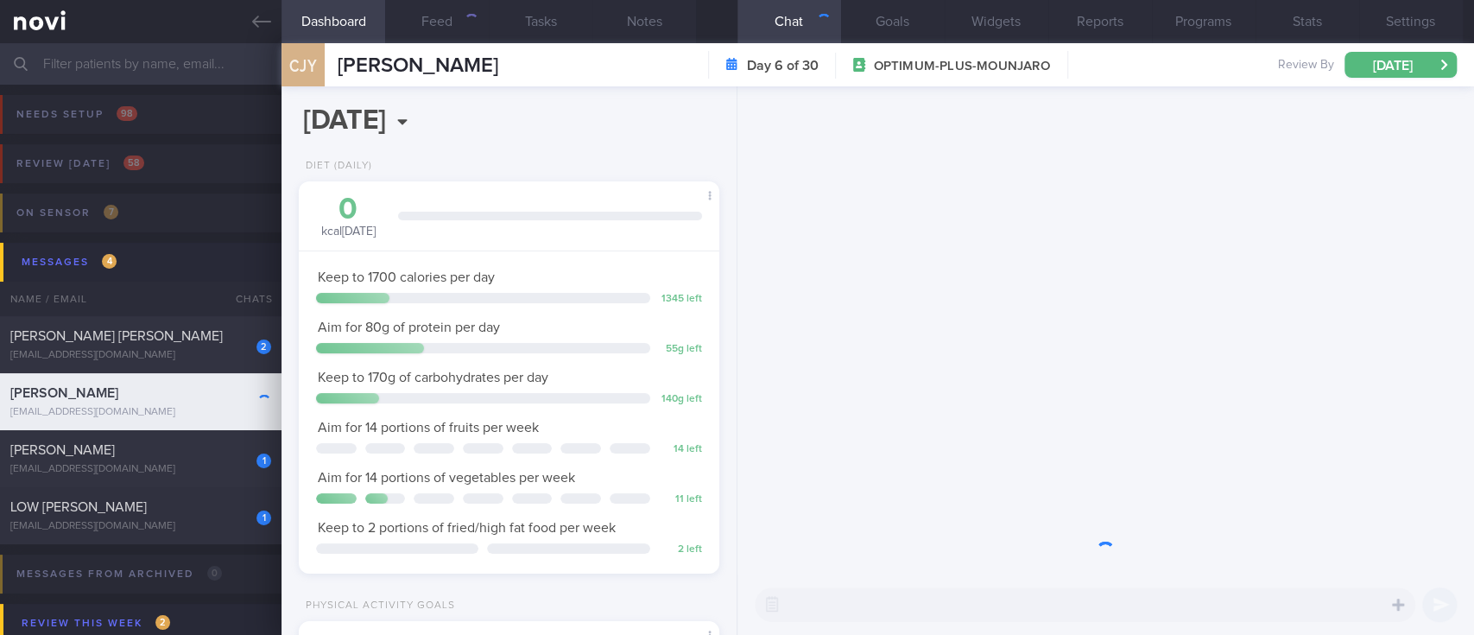
scroll to position [210, 371]
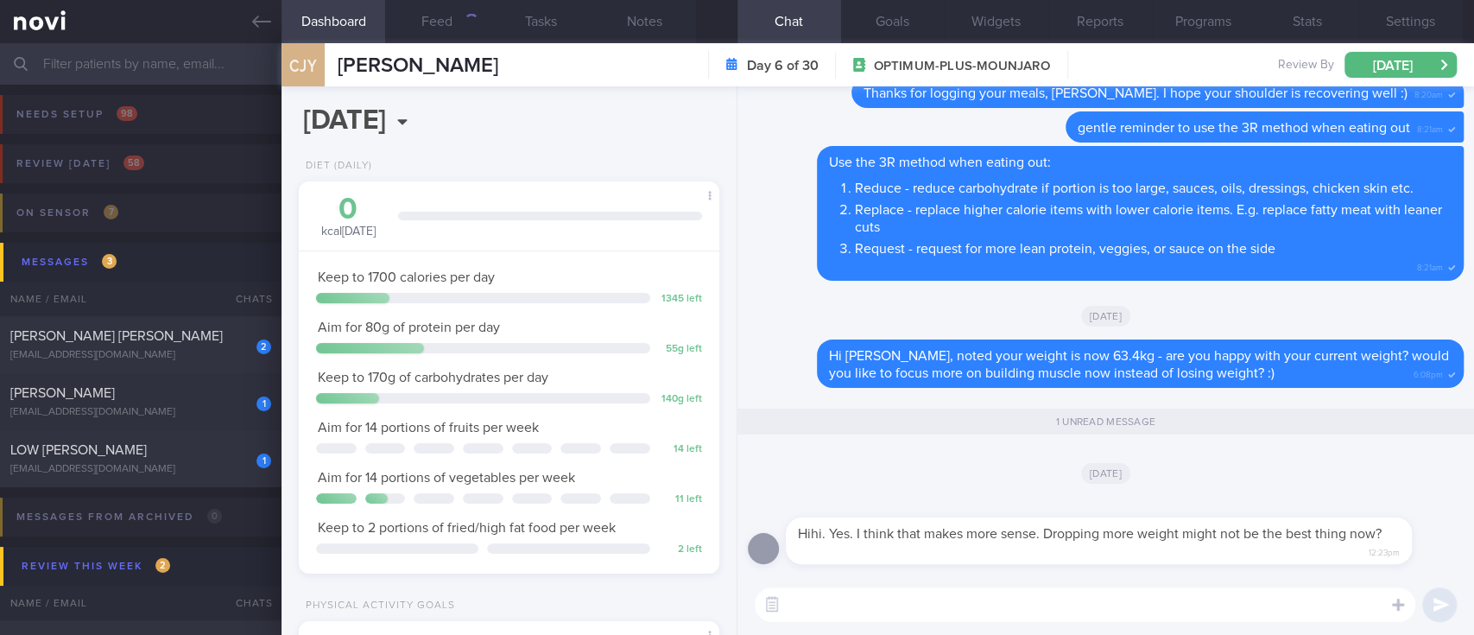
click at [1153, 604] on textarea at bounding box center [1085, 604] width 661 height 35
drag, startPoint x: 580, startPoint y: 65, endPoint x: 329, endPoint y: 48, distance: 251.8
click at [329, 48] on div "CJY COLIN JIANG YANLONG COLIN JIANG YANLONG jiangyanlong@gmail.com Day 6 of 30 …" at bounding box center [877, 64] width 1192 height 43
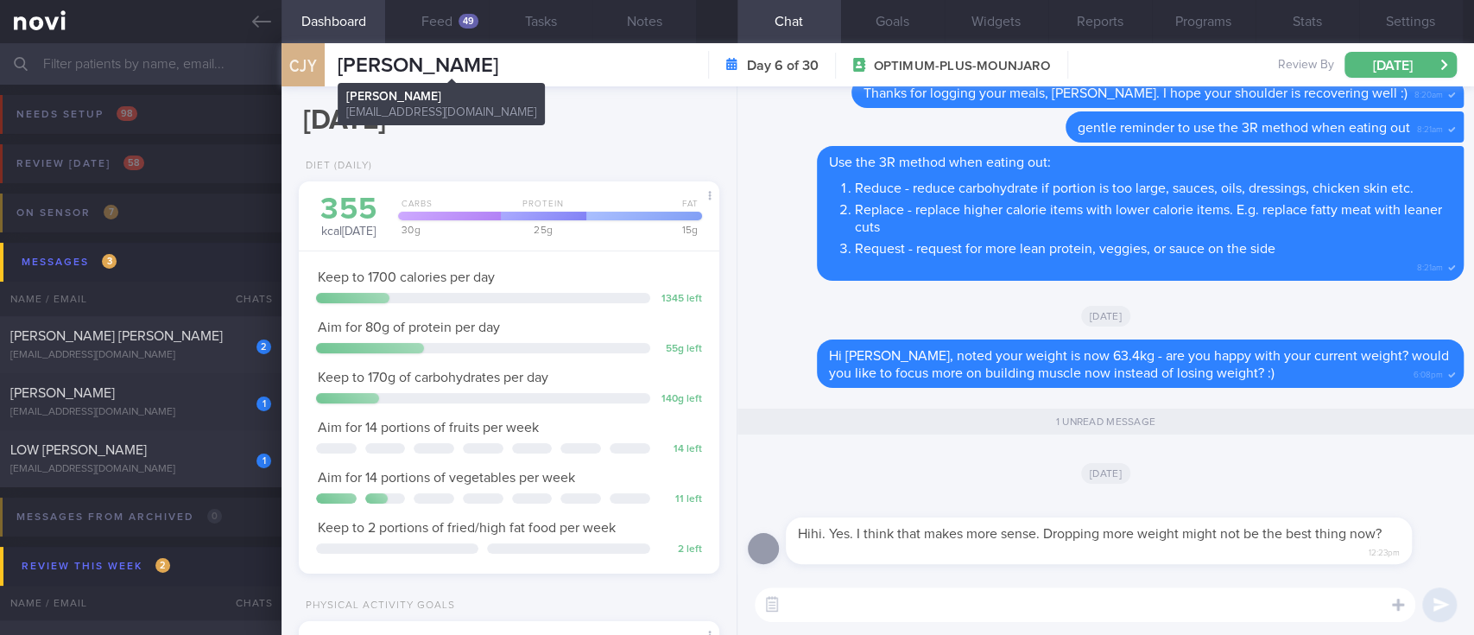
copy div "COLIN JIANG YANLONG"
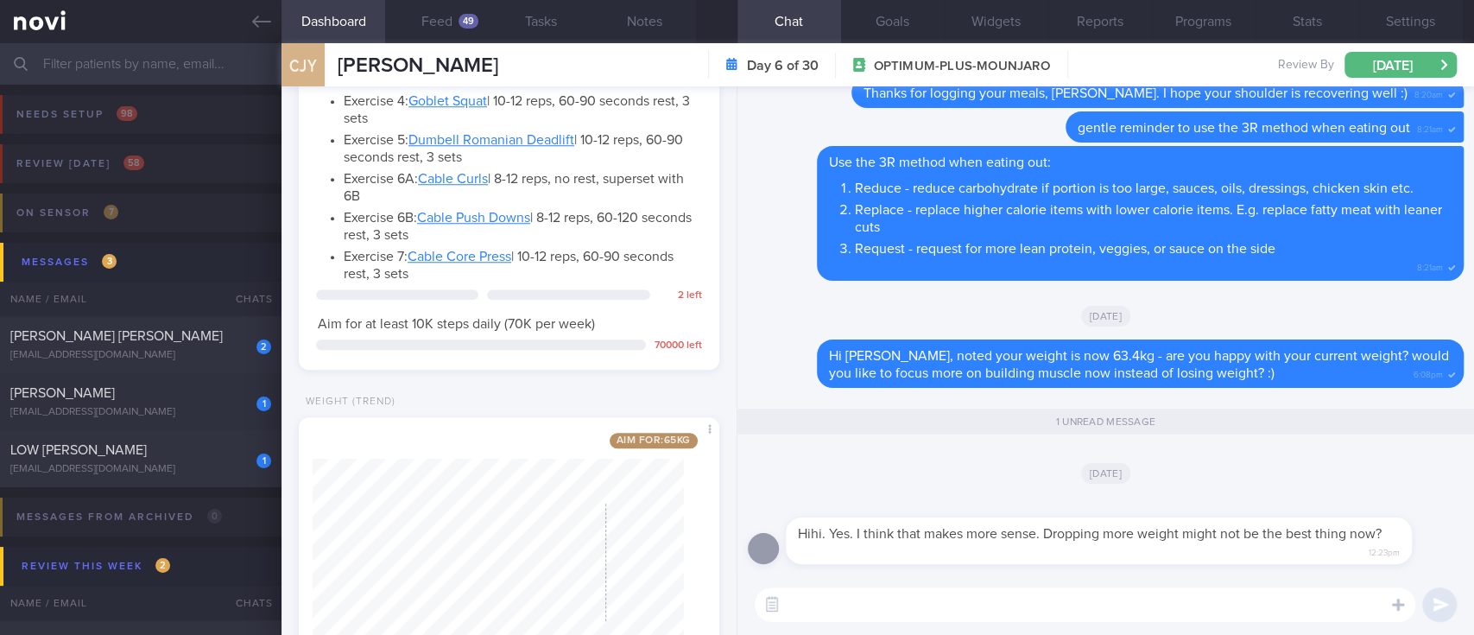
scroll to position [1091, 0]
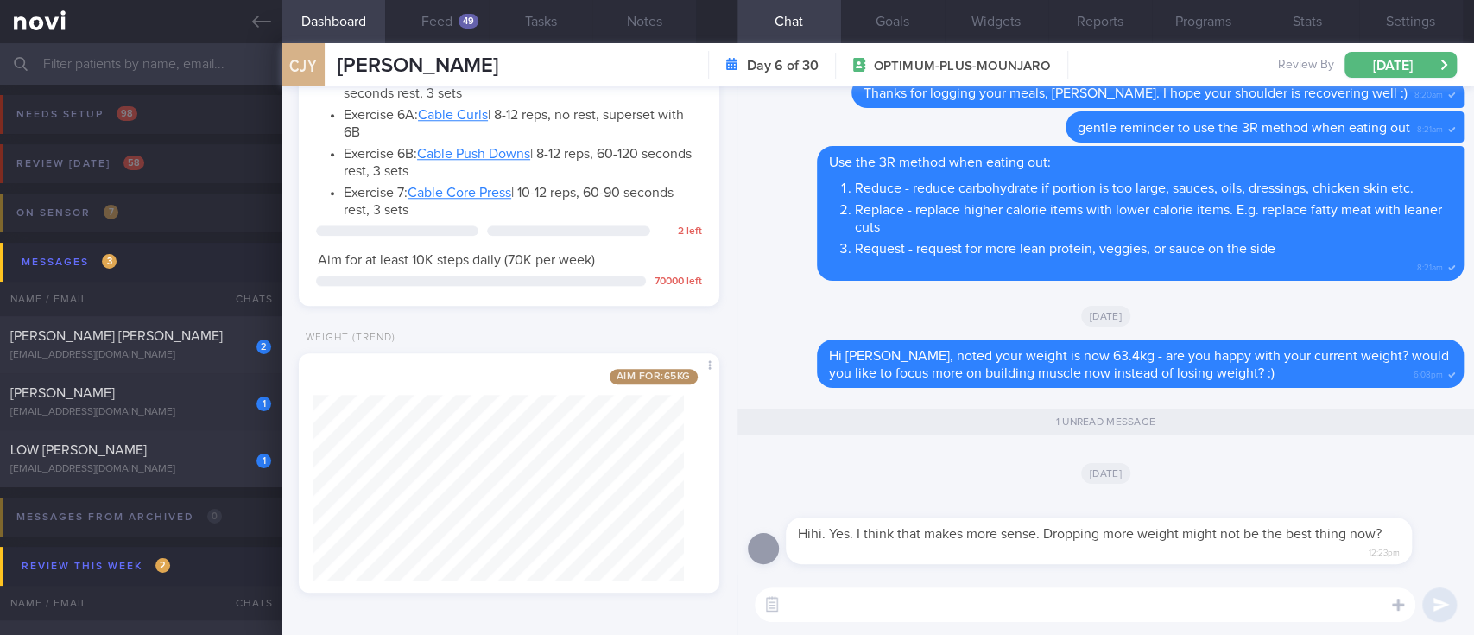
click at [890, 594] on textarea at bounding box center [1085, 604] width 661 height 35
click at [963, 601] on textarea at bounding box center [1085, 604] width 661 height 35
type textarea "Y"
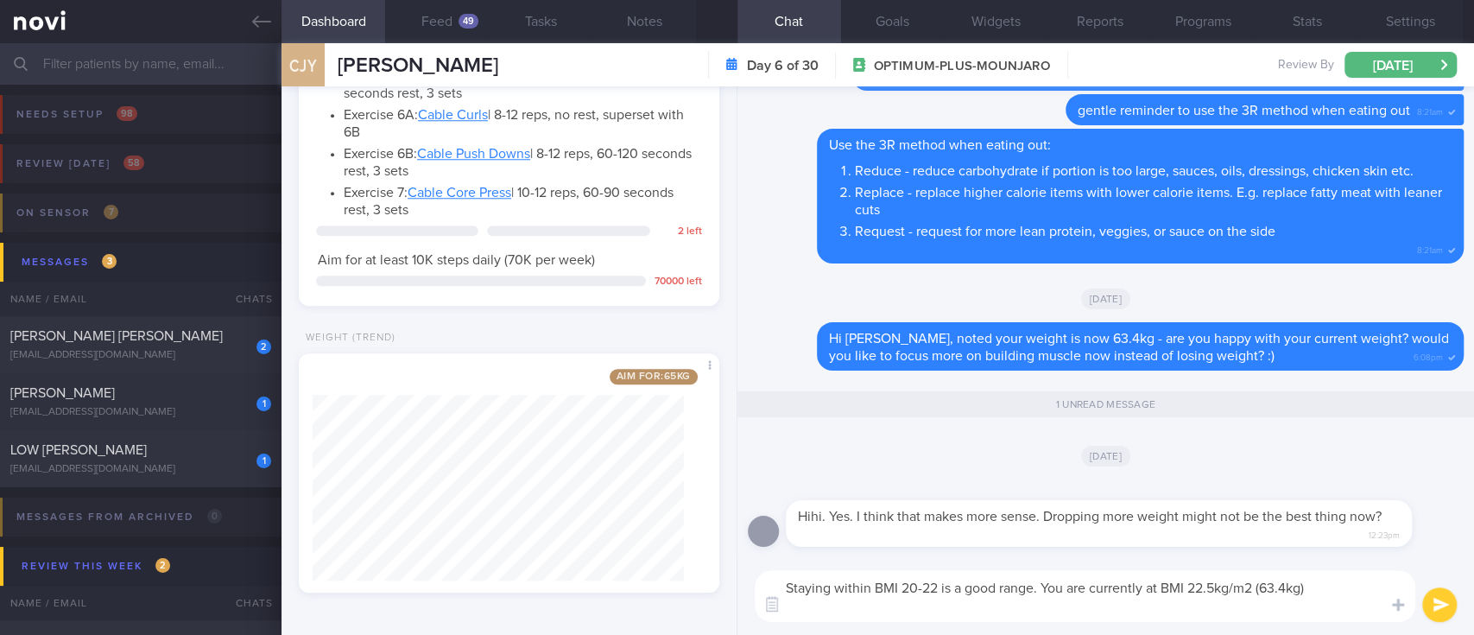
scroll to position [0, 0]
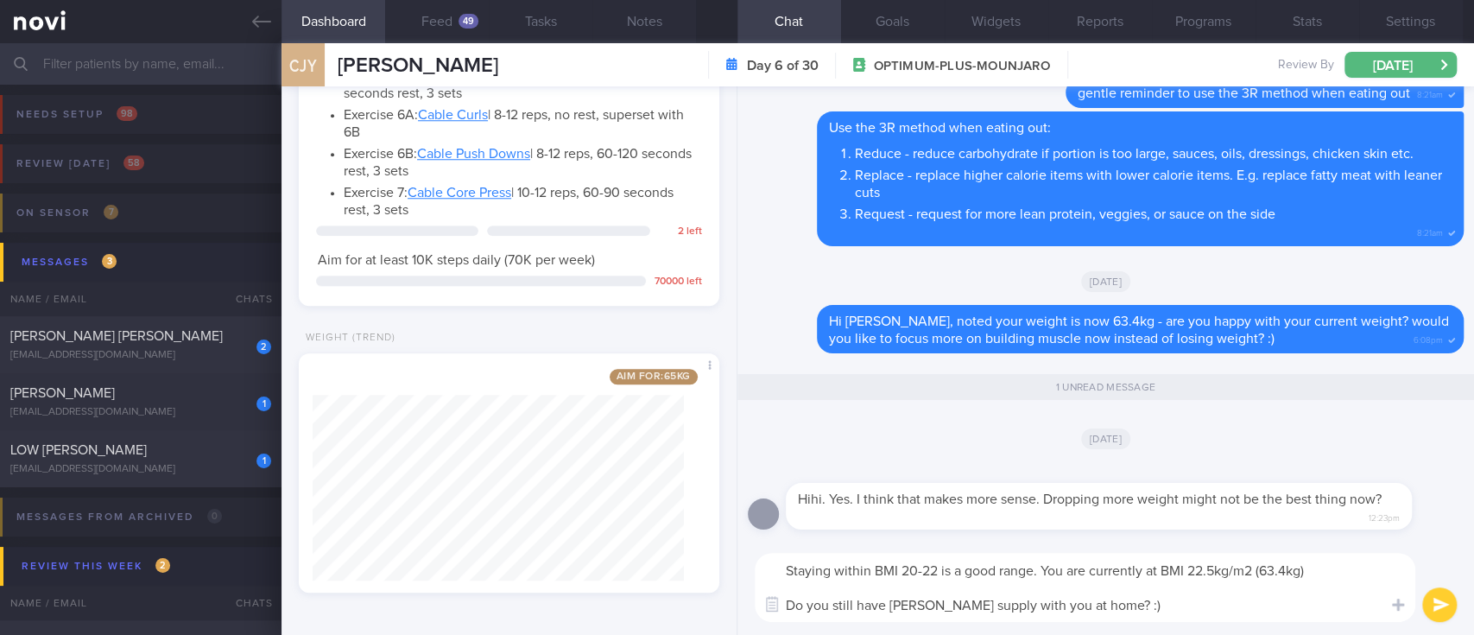
drag, startPoint x: 1155, startPoint y: 603, endPoint x: 782, endPoint y: 582, distance: 373.6
click at [782, 582] on textarea "Staying within BMI 20-22 is a good range. You are currently at BMI 22.5kg/m2 (6…" at bounding box center [1085, 587] width 661 height 69
drag, startPoint x: 827, startPoint y: 584, endPoint x: 1078, endPoint y: 610, distance: 252.7
click at [1078, 610] on textarea "Staying within BMI 20-22 is a good range. You are currently at BMI 22.5kg/m2 (6…" at bounding box center [1085, 587] width 661 height 69
click at [1084, 607] on textarea "Staying within BMI 20-22 is a good range. You are currently at BMI 22.5kg/m2 (6…" at bounding box center [1085, 587] width 661 height 69
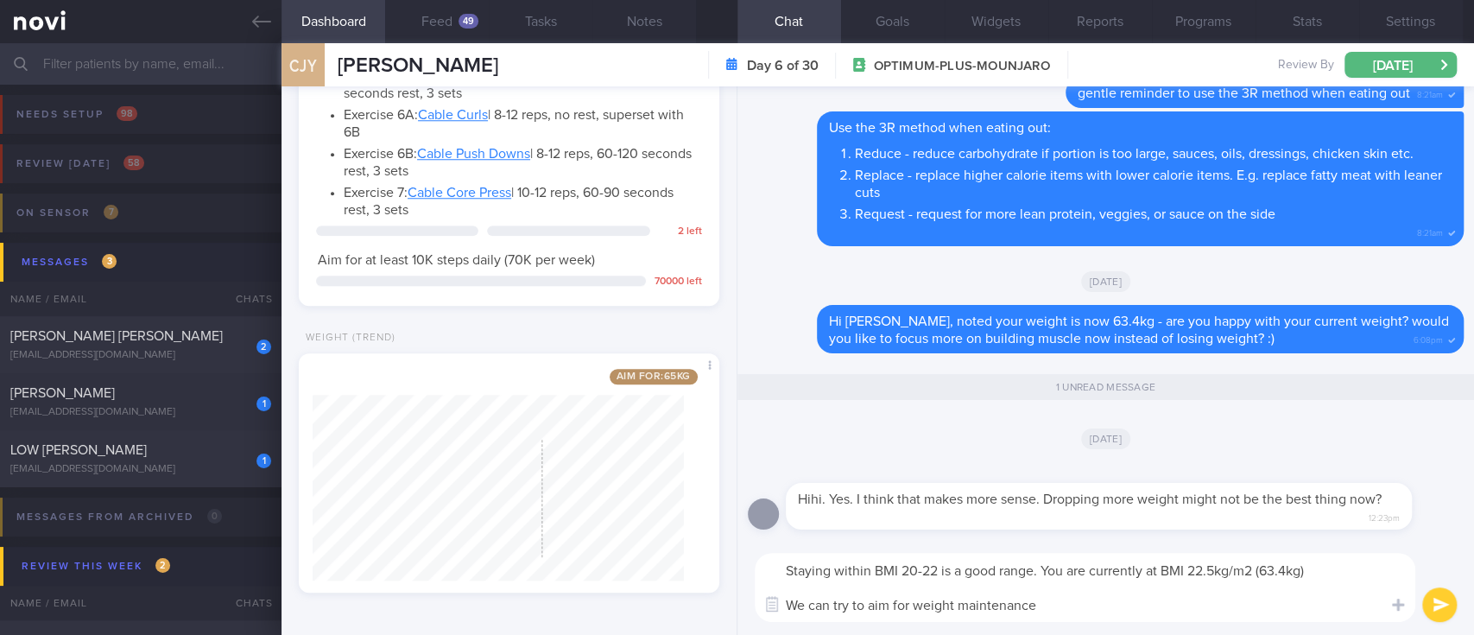
click at [543, 525] on div "Dashboard Feed 49 Tasks Notes Chat 1 Goals Widgets Reports Programs Stats Setti…" at bounding box center [877, 338] width 1192 height 591
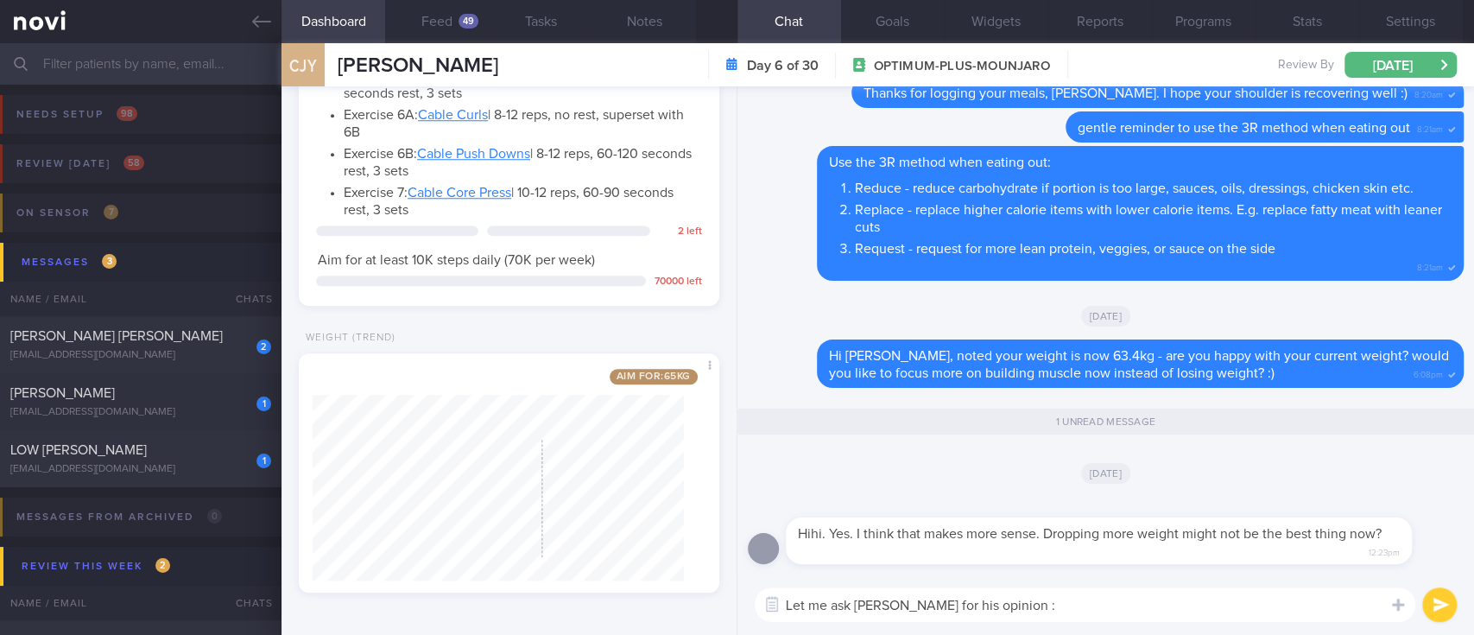
type textarea "Let me ask Dr Kyle for his opinion :)"
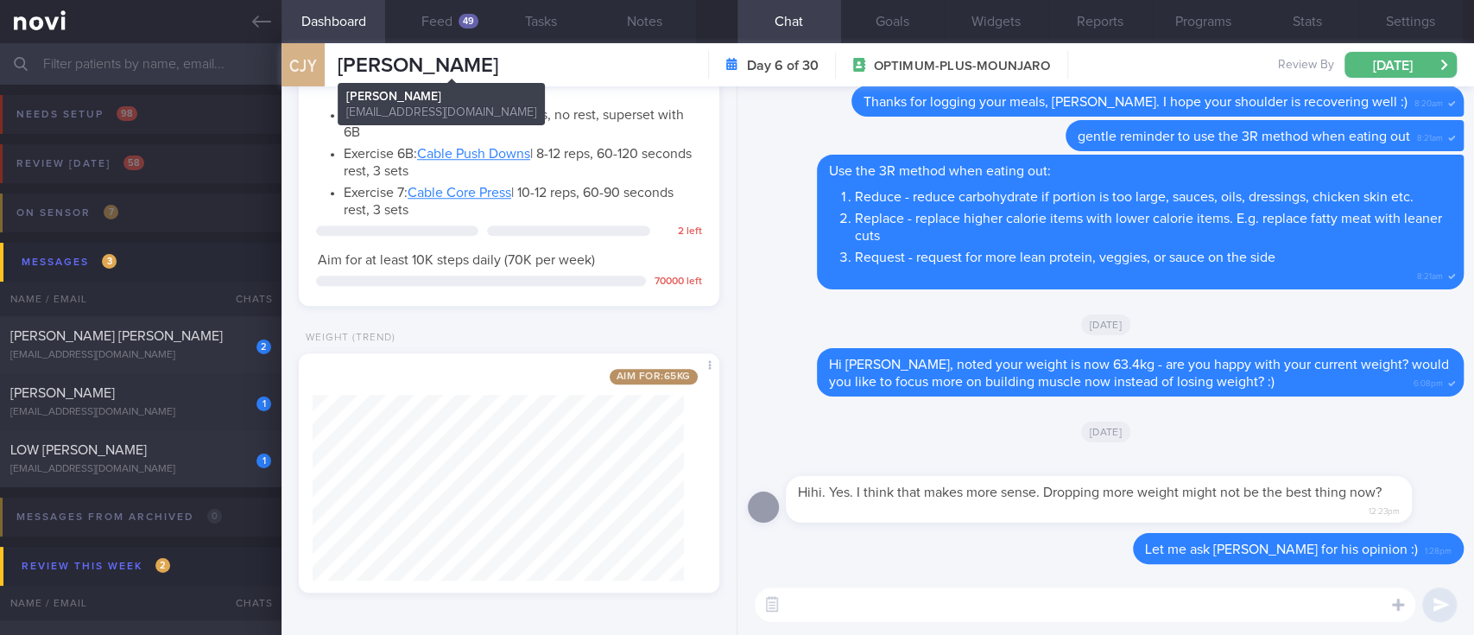
drag, startPoint x: 619, startPoint y: 56, endPoint x: 343, endPoint y: 62, distance: 276.4
click at [343, 62] on div "CJY COLIN JIANG YANLONG COLIN JIANG YANLONG jiangyanlong@gmail.com Day 6 of 30 …" at bounding box center [877, 64] width 1192 height 43
copy span "COLIN JIANG YANLONG"
click at [149, 398] on div "KARAMJIT KAUR RIAR" at bounding box center [138, 392] width 256 height 17
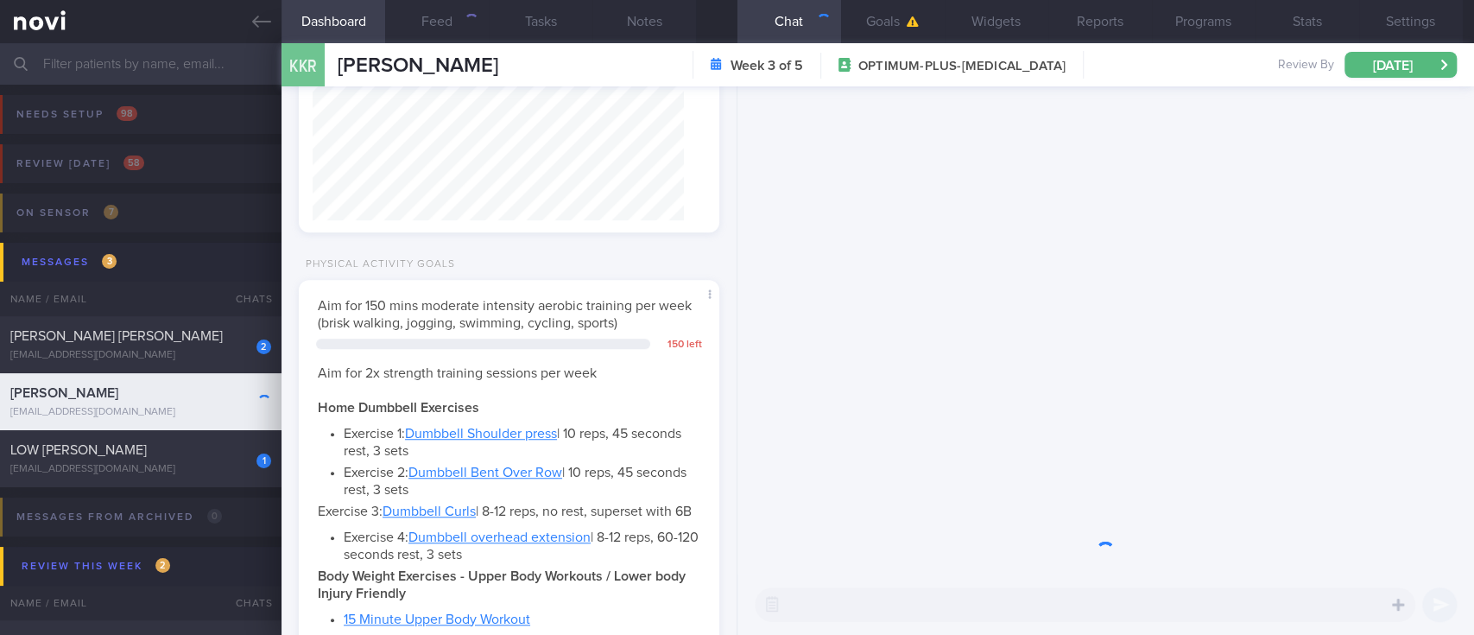
scroll to position [210, 371]
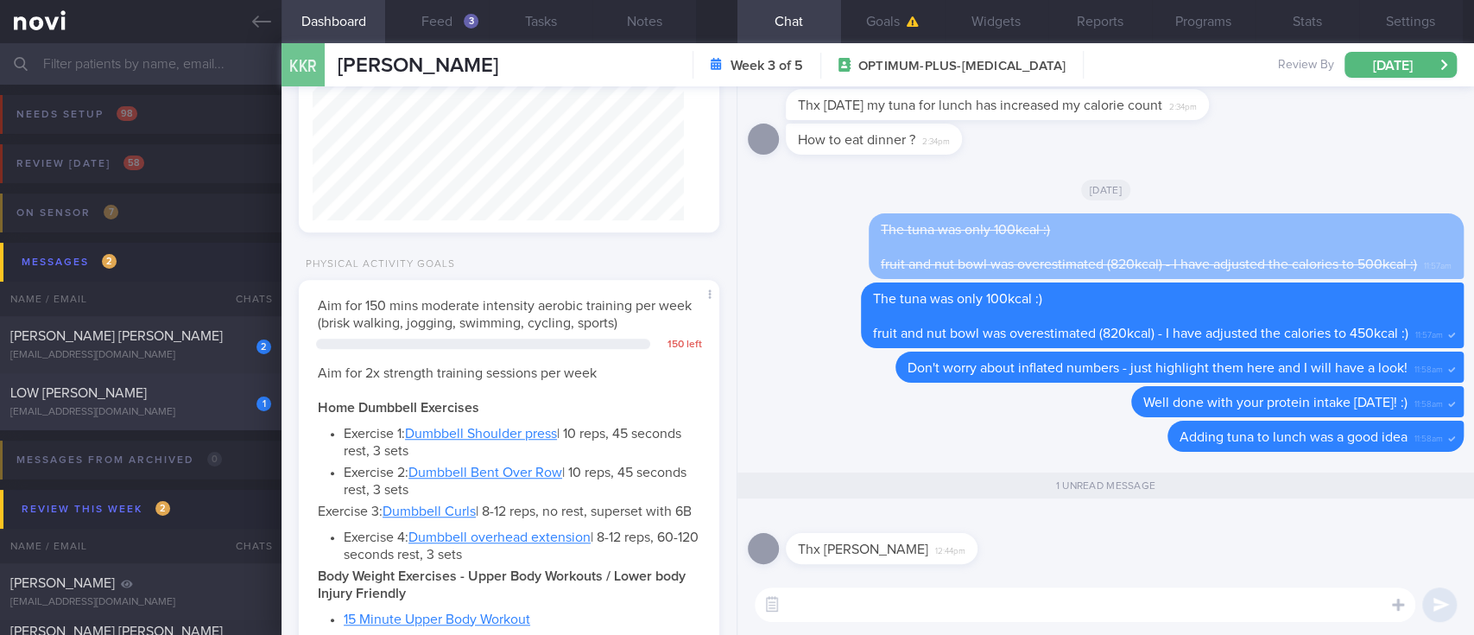
click at [157, 396] on div "LOW KIM SONG" at bounding box center [138, 392] width 256 height 17
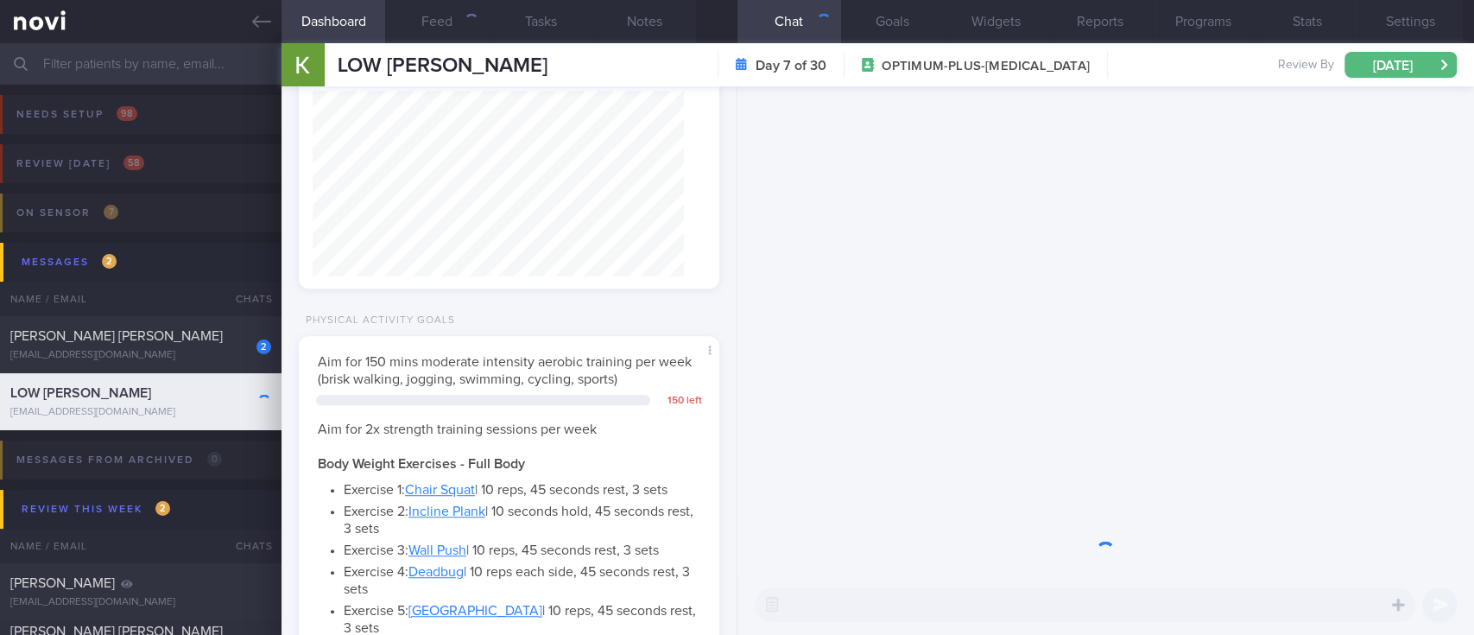
scroll to position [210, 371]
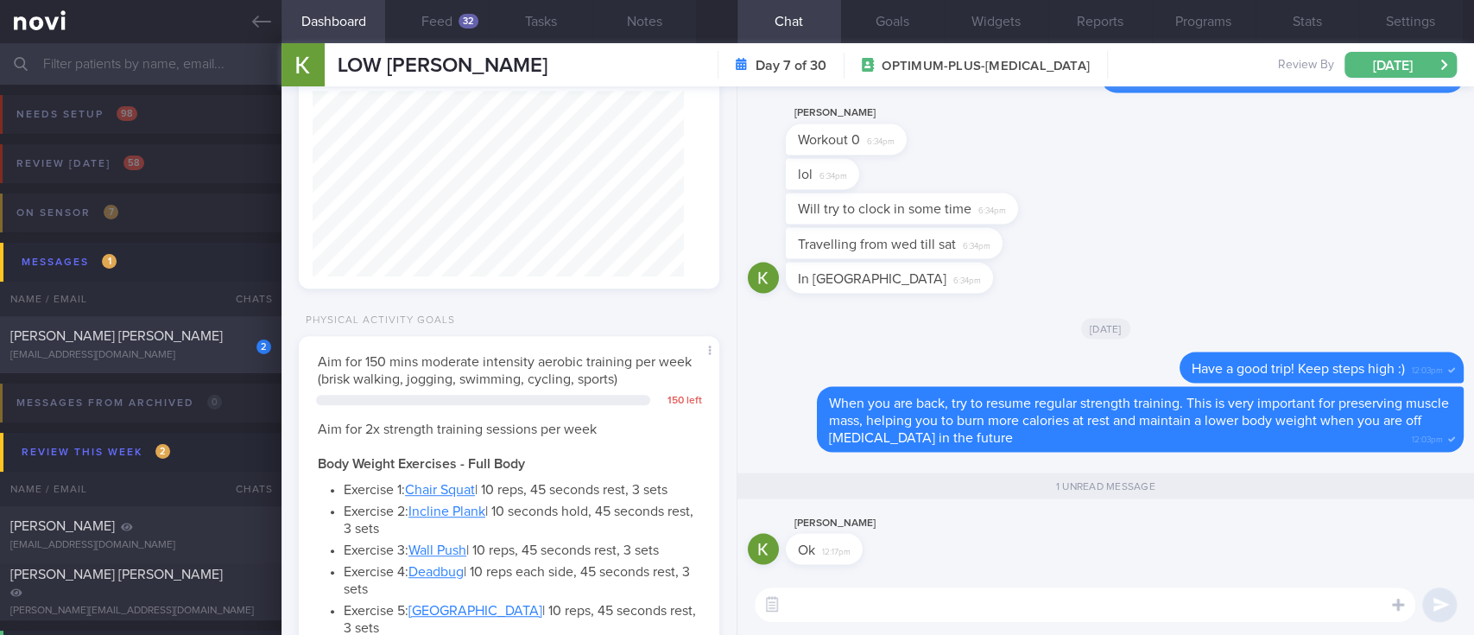
click at [208, 344] on div "[PERSON_NAME] [PERSON_NAME]" at bounding box center [138, 335] width 256 height 17
type input "Tracked. (Aman) [MEDICAL_DATA]"
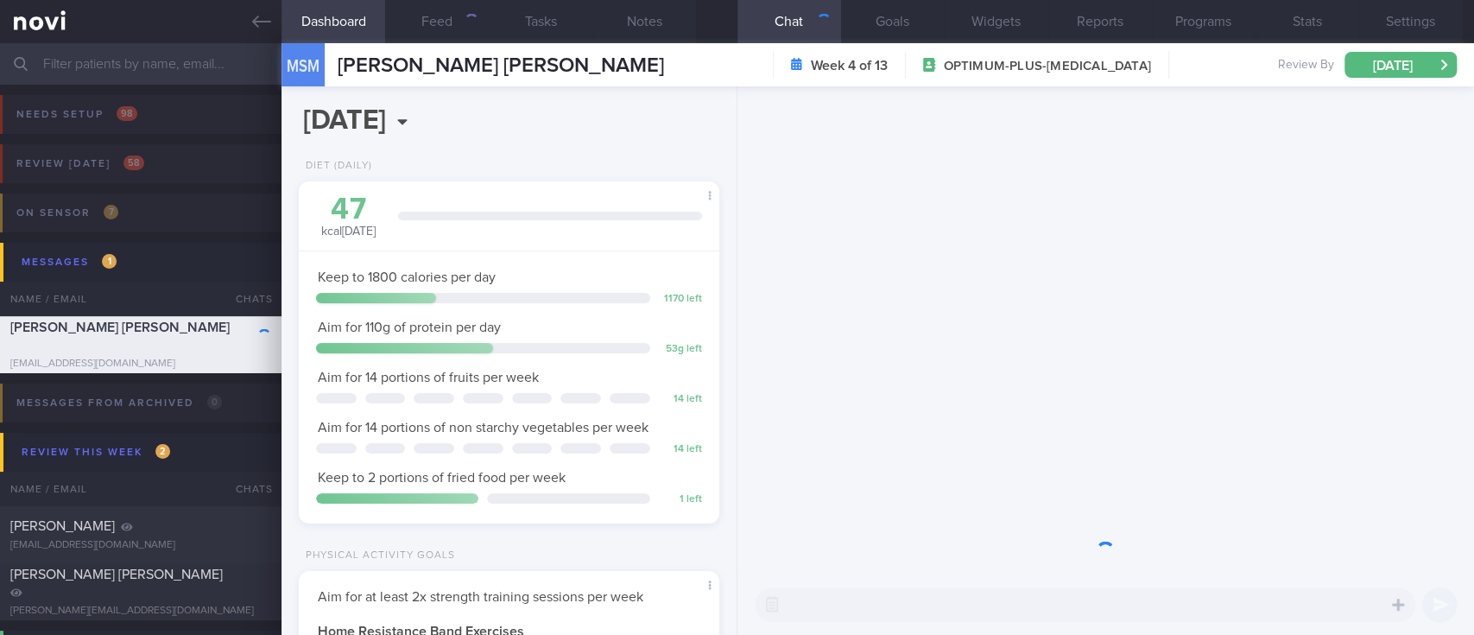
scroll to position [210, 371]
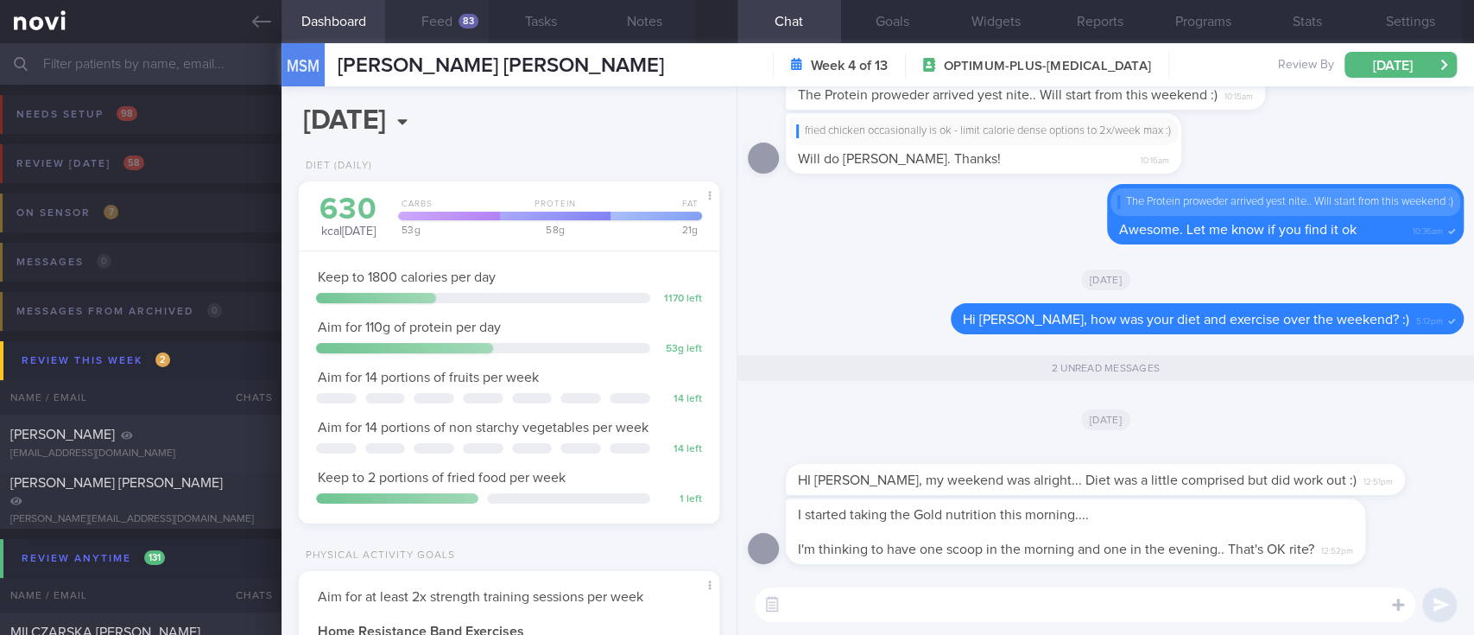
click at [449, 16] on button "Feed 83" at bounding box center [437, 21] width 104 height 43
select select "8"
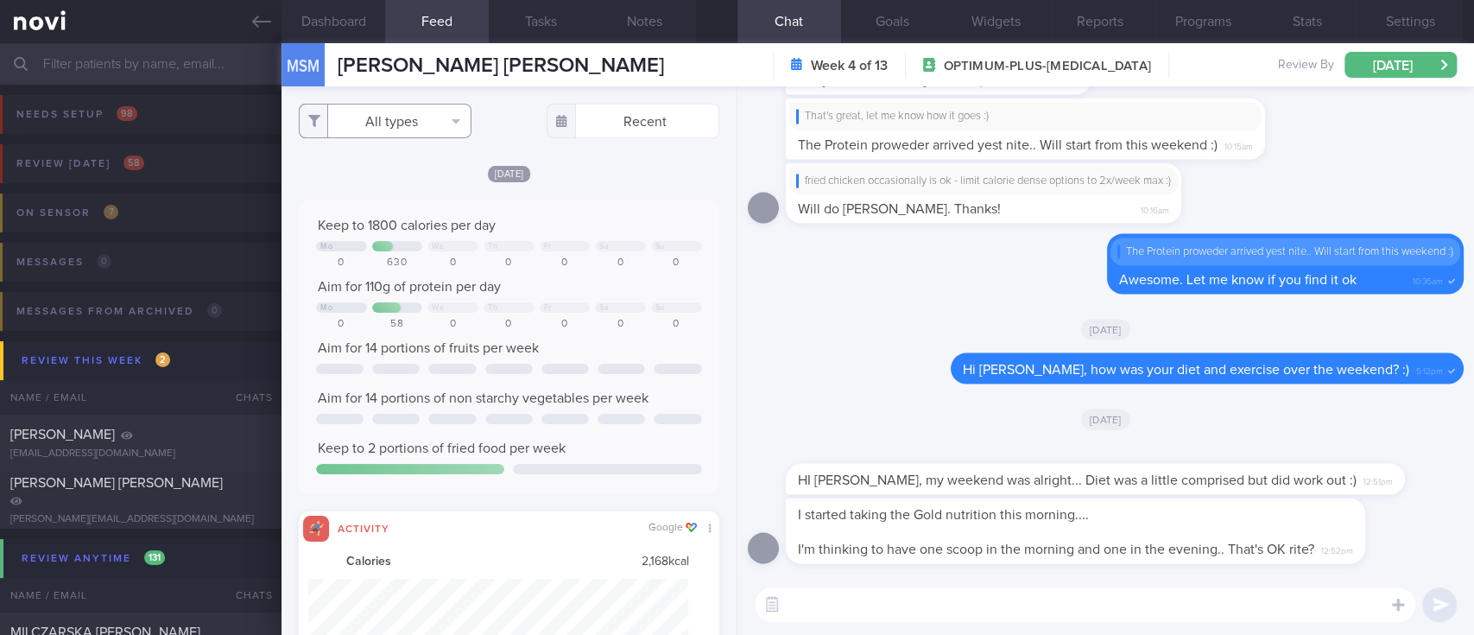
click at [386, 116] on button "All types" at bounding box center [385, 121] width 173 height 35
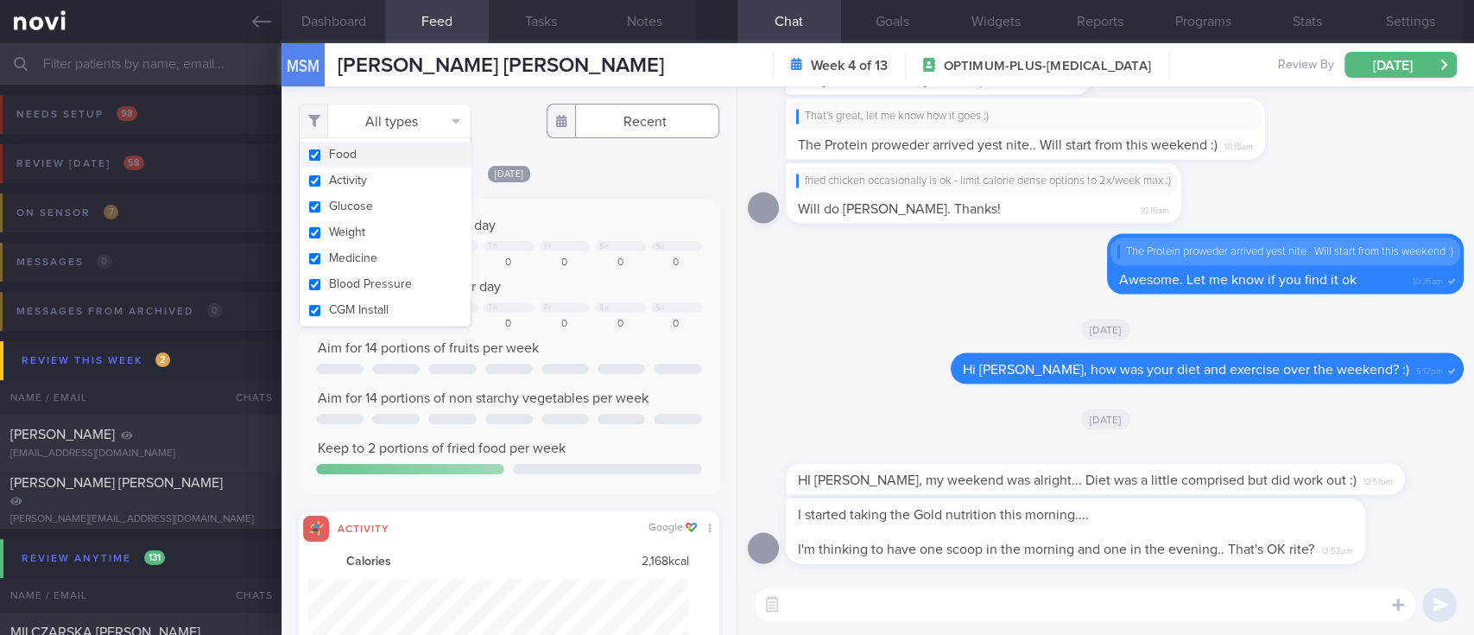
click at [656, 111] on input "text" at bounding box center [633, 121] width 173 height 35
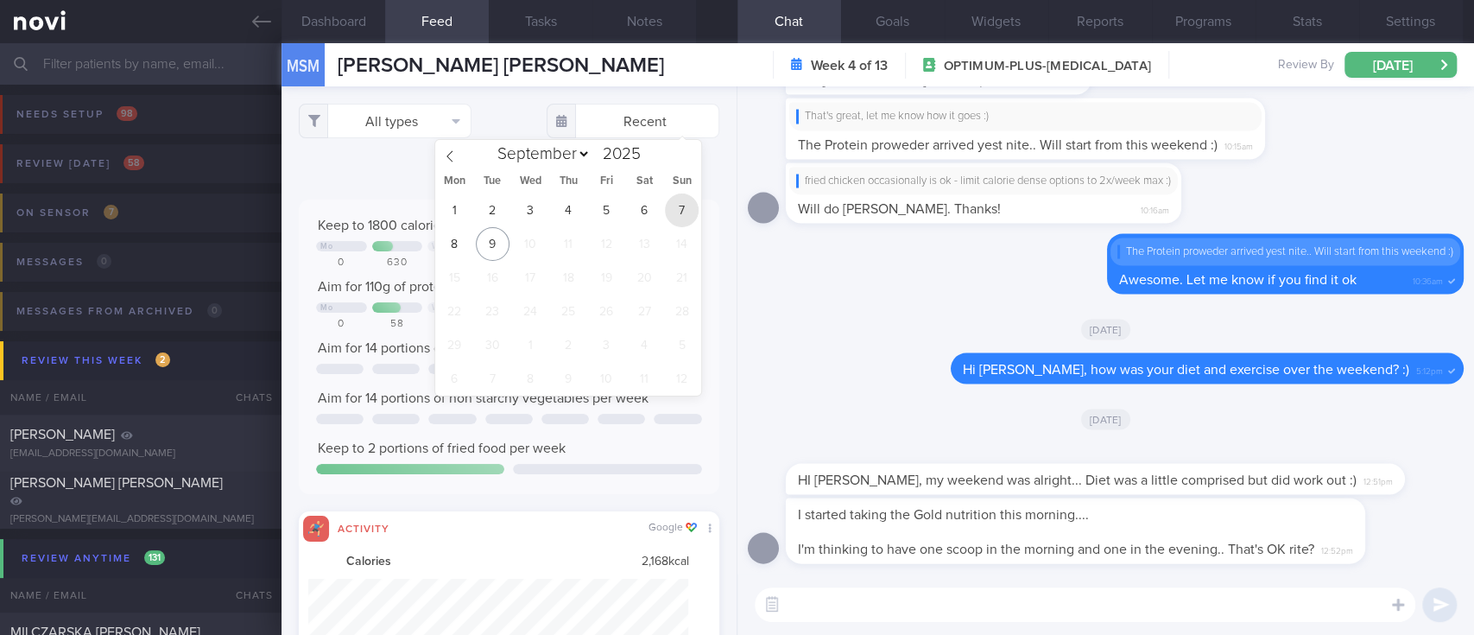
click at [676, 206] on span "7" at bounding box center [682, 210] width 34 height 34
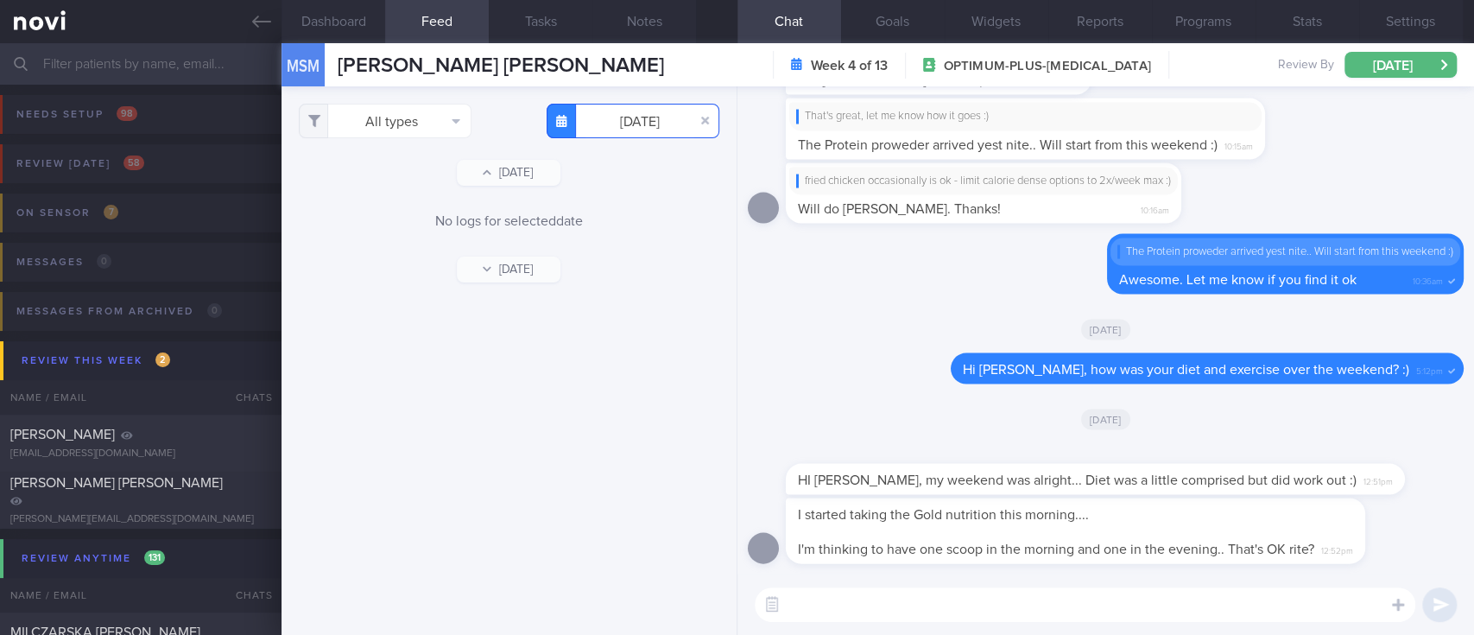
click at [636, 121] on input "2025-09-07" at bounding box center [633, 121] width 173 height 35
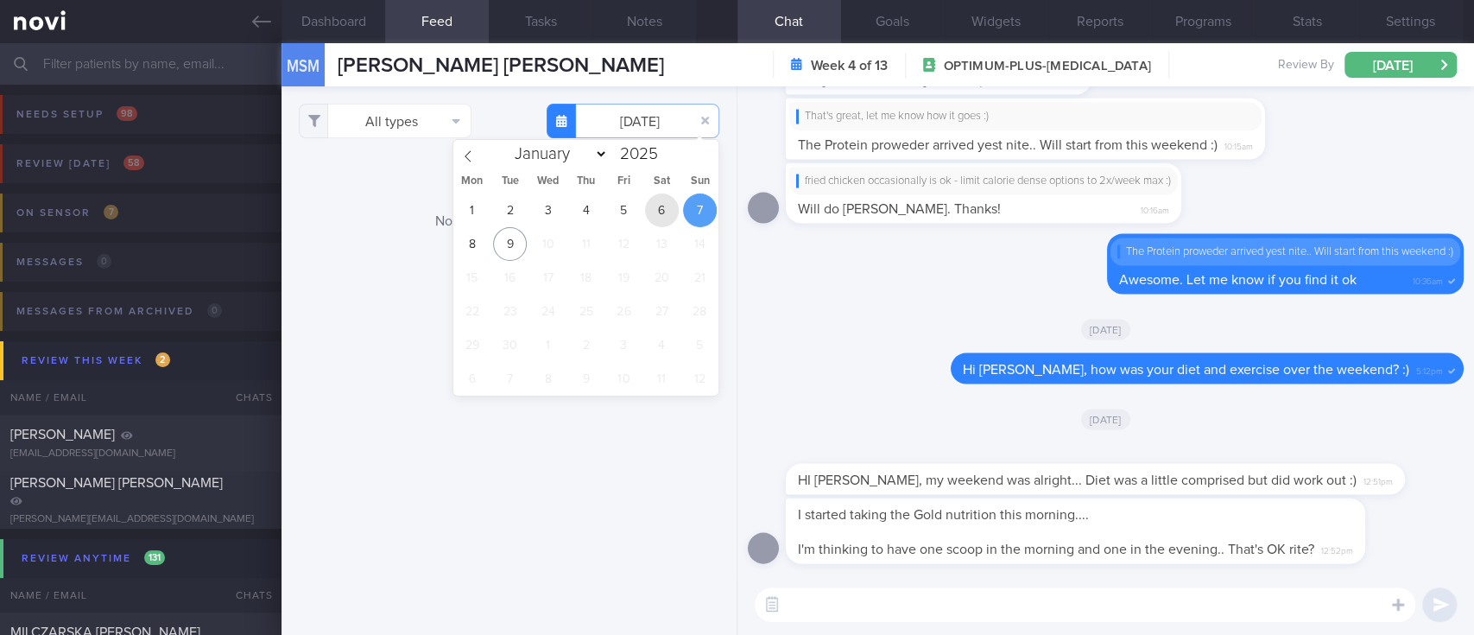
click at [655, 206] on span "6" at bounding box center [662, 210] width 34 height 34
type input "2025-09-06"
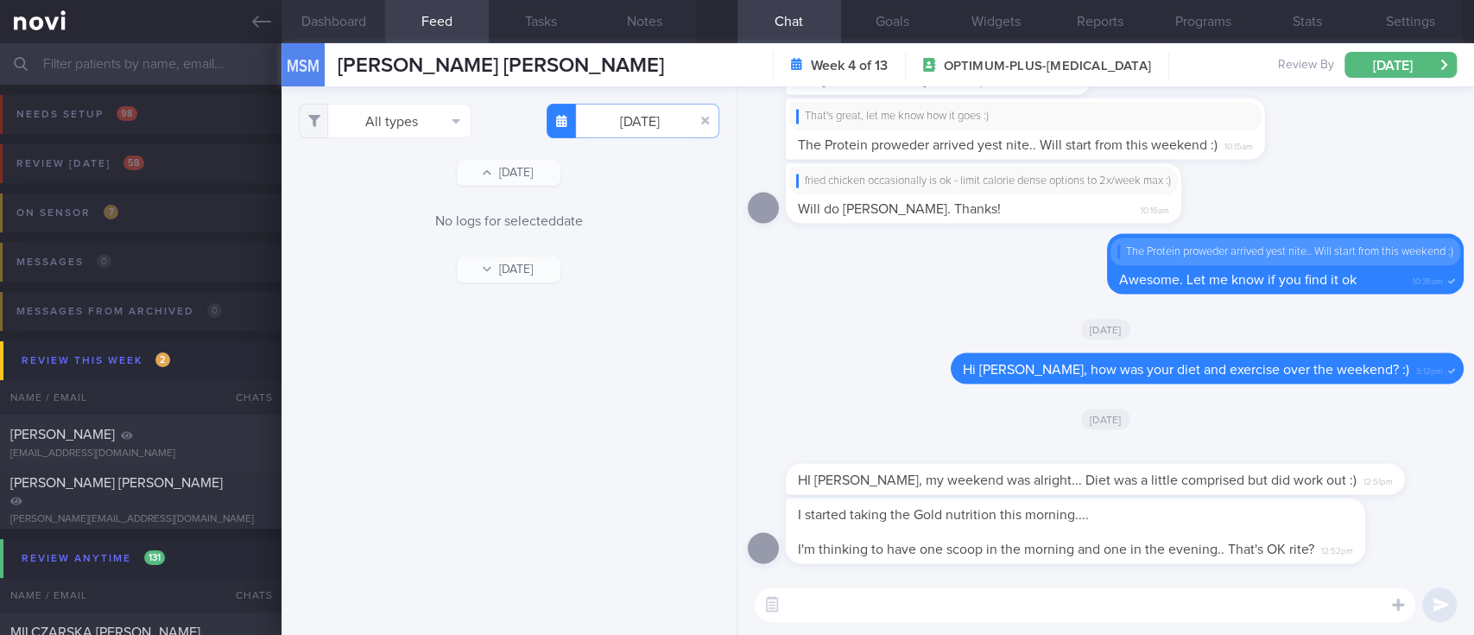
click at [364, 32] on button "Dashboard" at bounding box center [333, 21] width 104 height 43
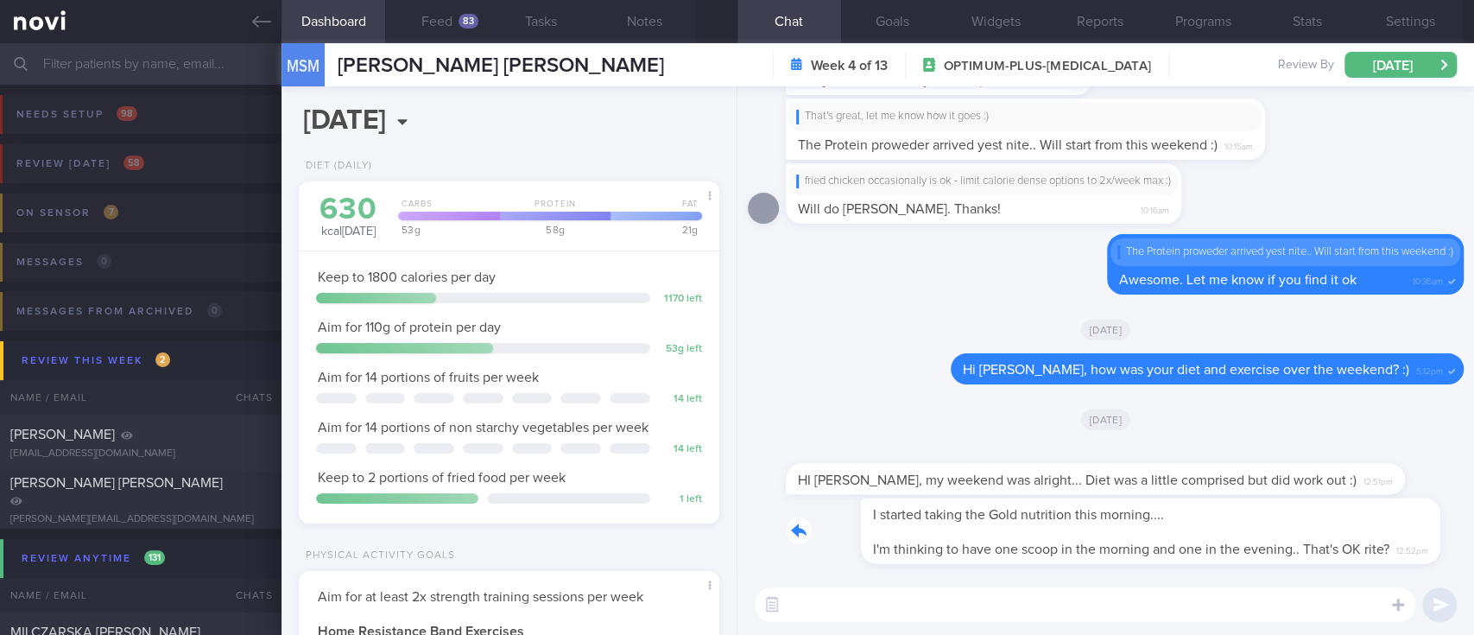
drag, startPoint x: 923, startPoint y: 527, endPoint x: 1094, endPoint y: 527, distance: 171.0
click at [1094, 527] on div "I started taking the Gold nutrition this morning.... I'm thinking to have one s…" at bounding box center [1101, 531] width 631 height 66
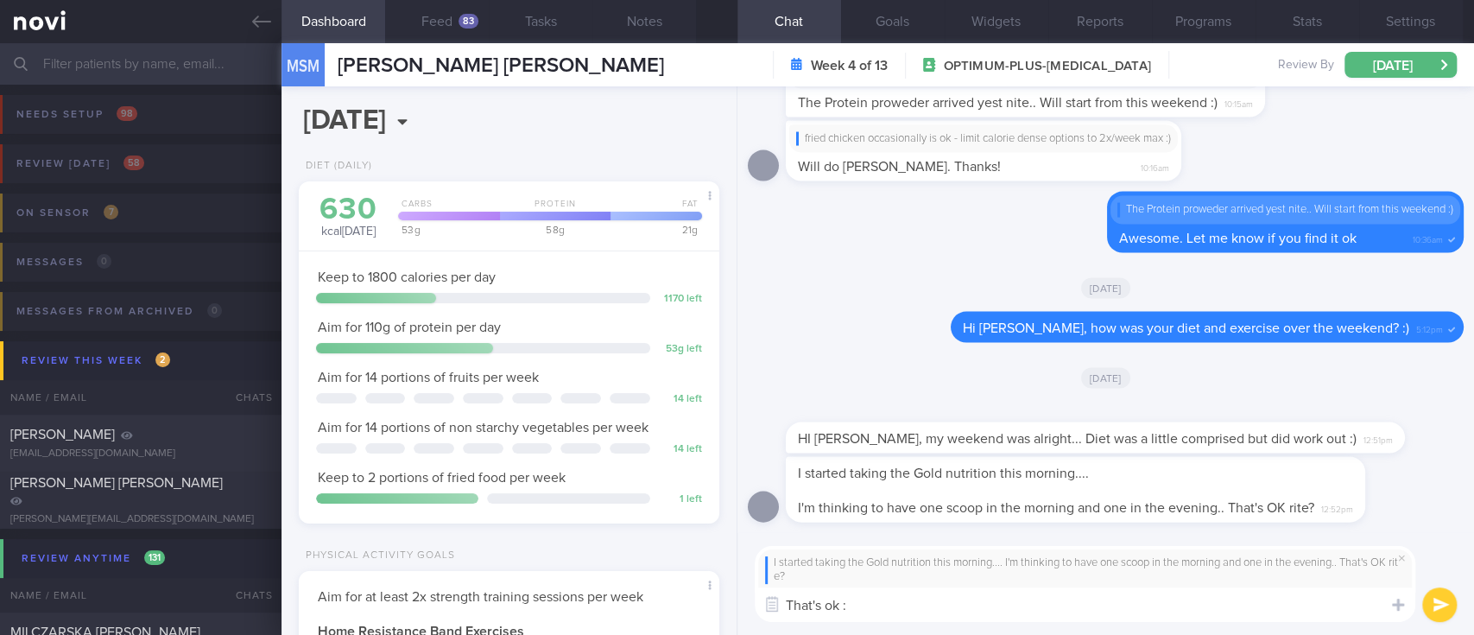
type textarea "That's ok :)"
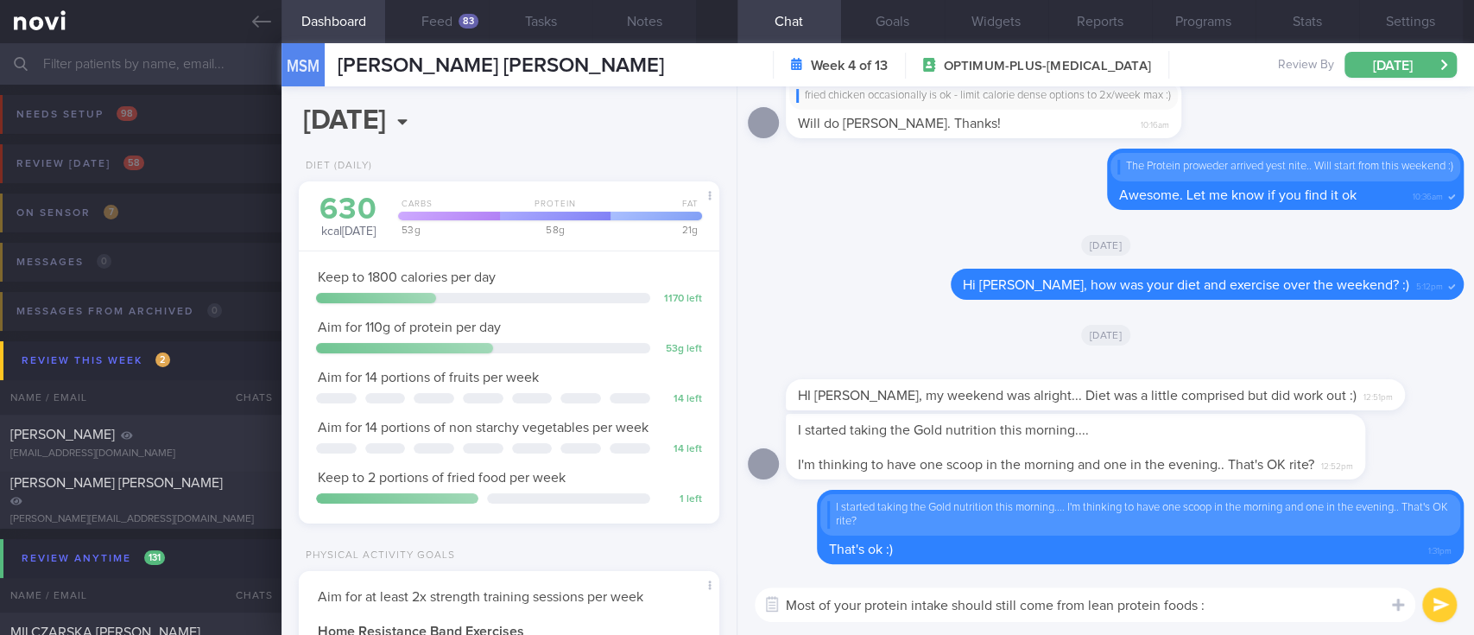
type textarea "Most of your protein intake should still come from lean protein foods :)"
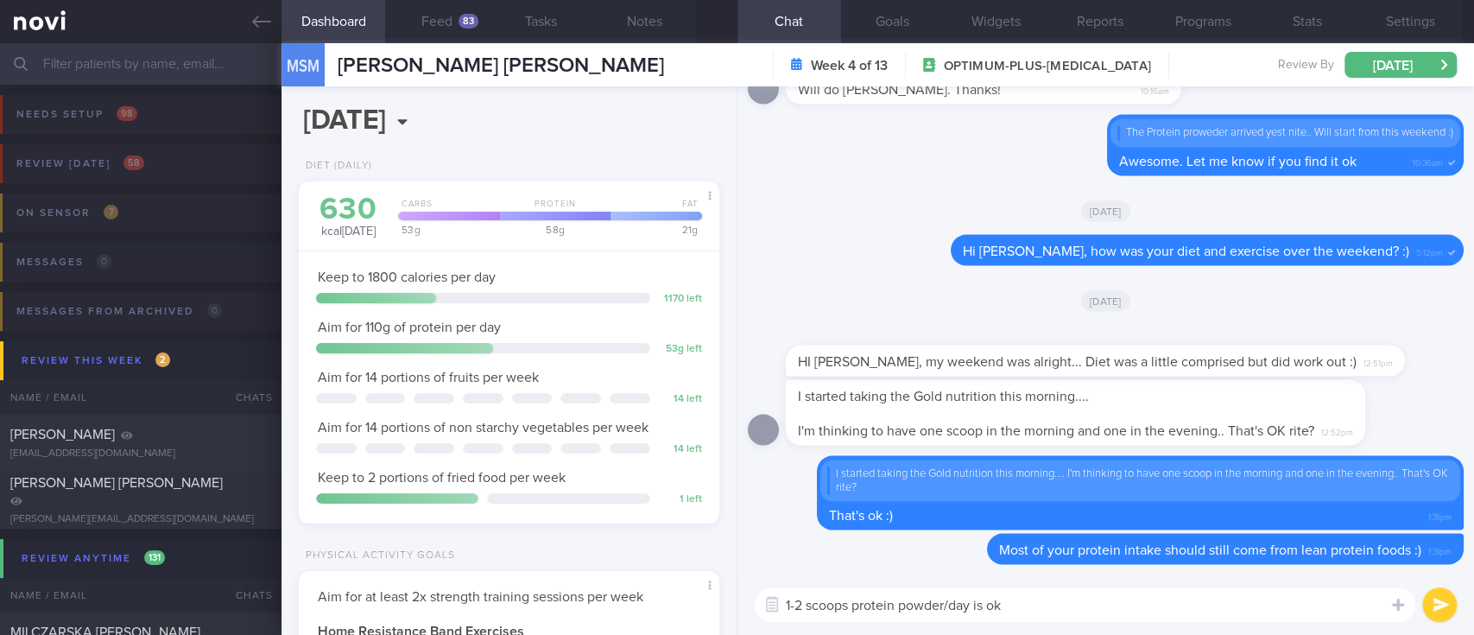
type textarea "1-2 scoops protein powder/day is ok!"
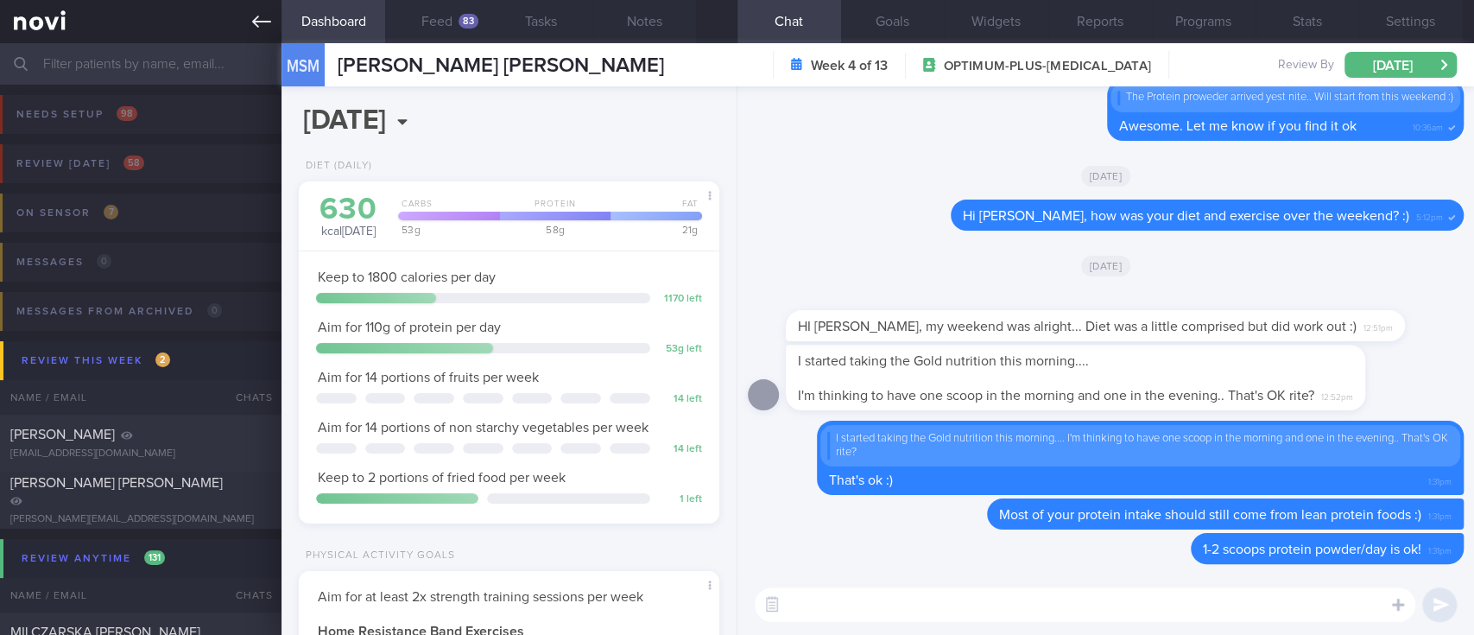
click at [280, 31] on link at bounding box center [140, 21] width 281 height 43
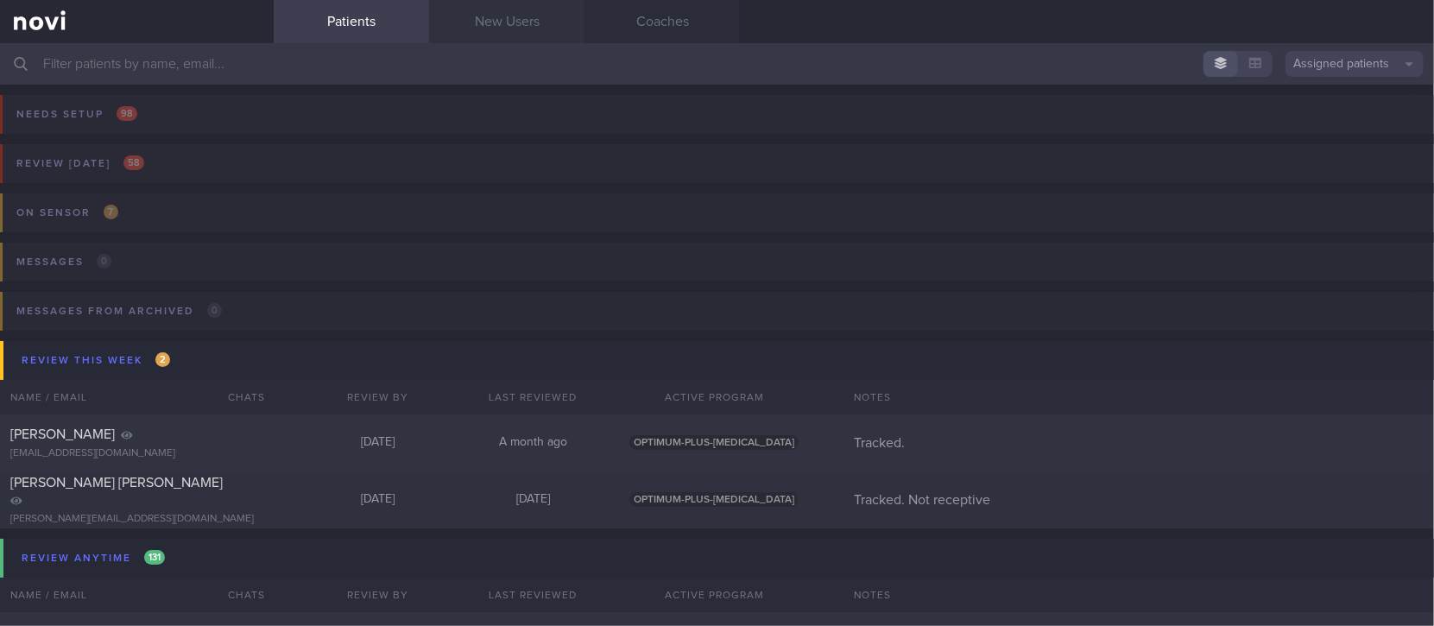
click at [528, 33] on link "New Users" at bounding box center [506, 21] width 155 height 43
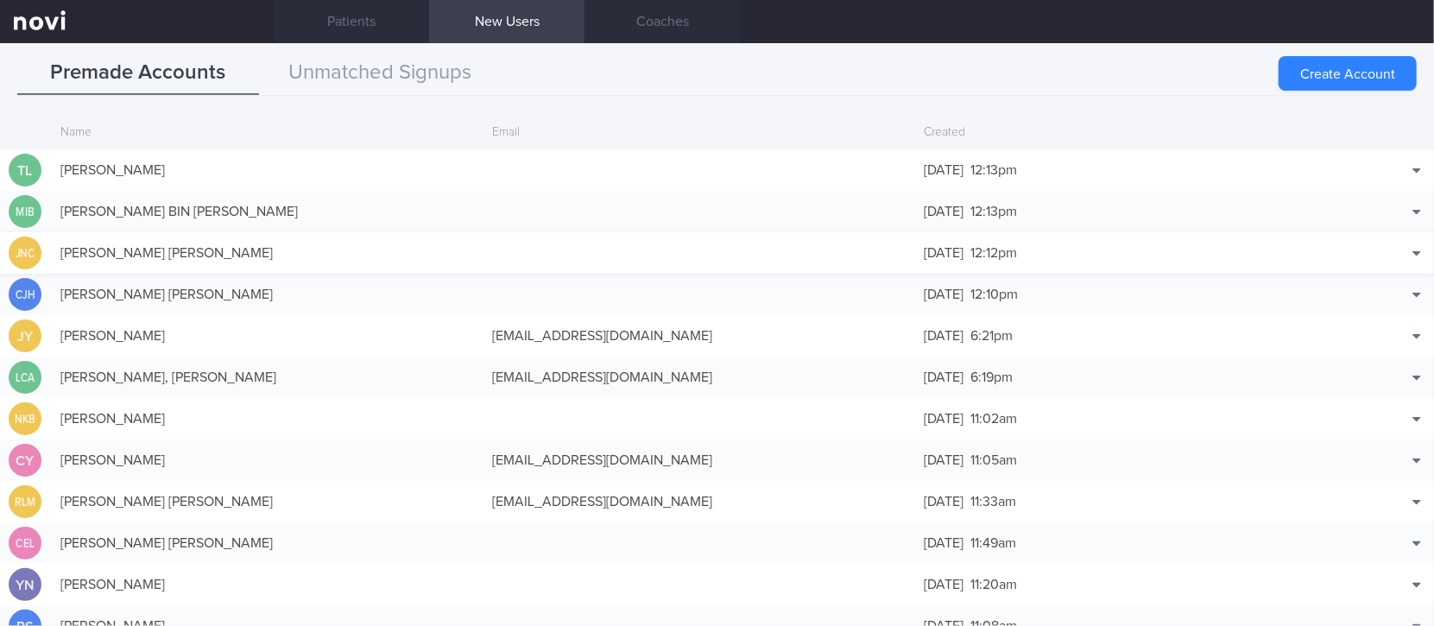
click at [312, 245] on div "Juhi Naresh Chikhlia" at bounding box center [268, 253] width 432 height 35
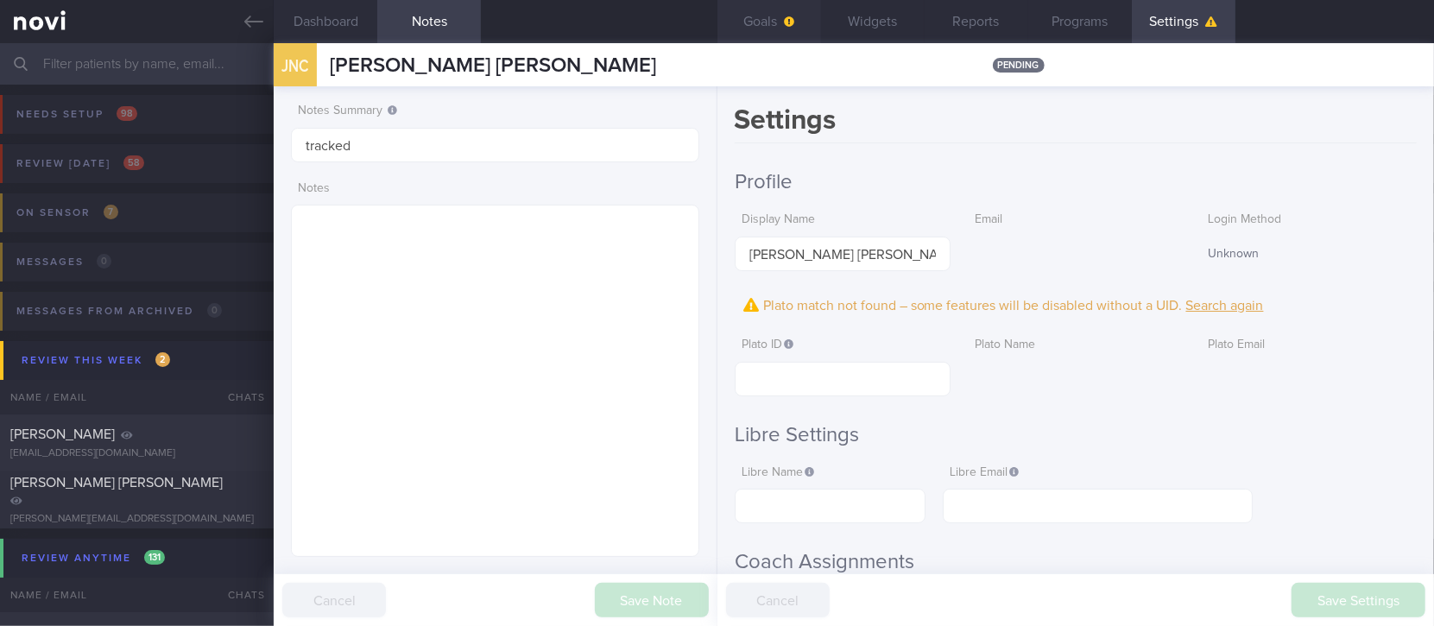
click at [781, 22] on span "button" at bounding box center [788, 22] width 14 height 14
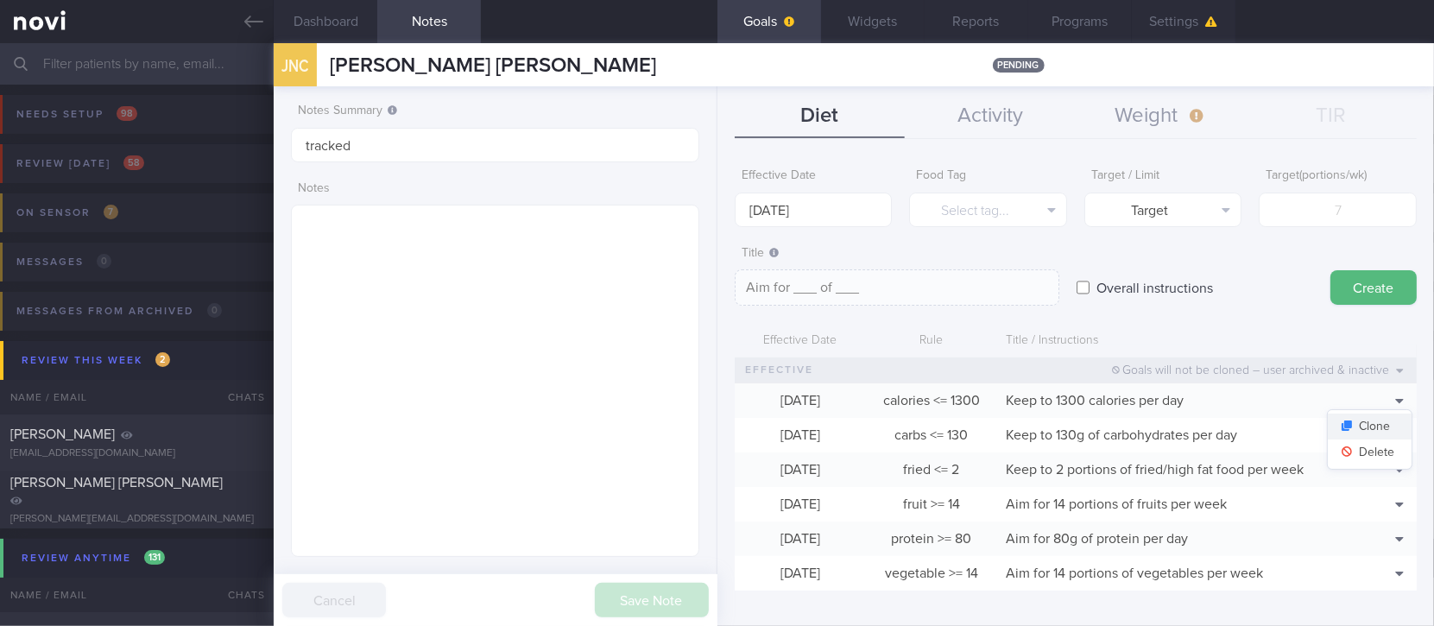
click at [1368, 421] on button "Clone" at bounding box center [1370, 427] width 84 height 26
type input "1300"
type textarea "Keep to 1300 calories per day"
click at [1368, 456] on button "Delete" at bounding box center [1370, 453] width 84 height 26
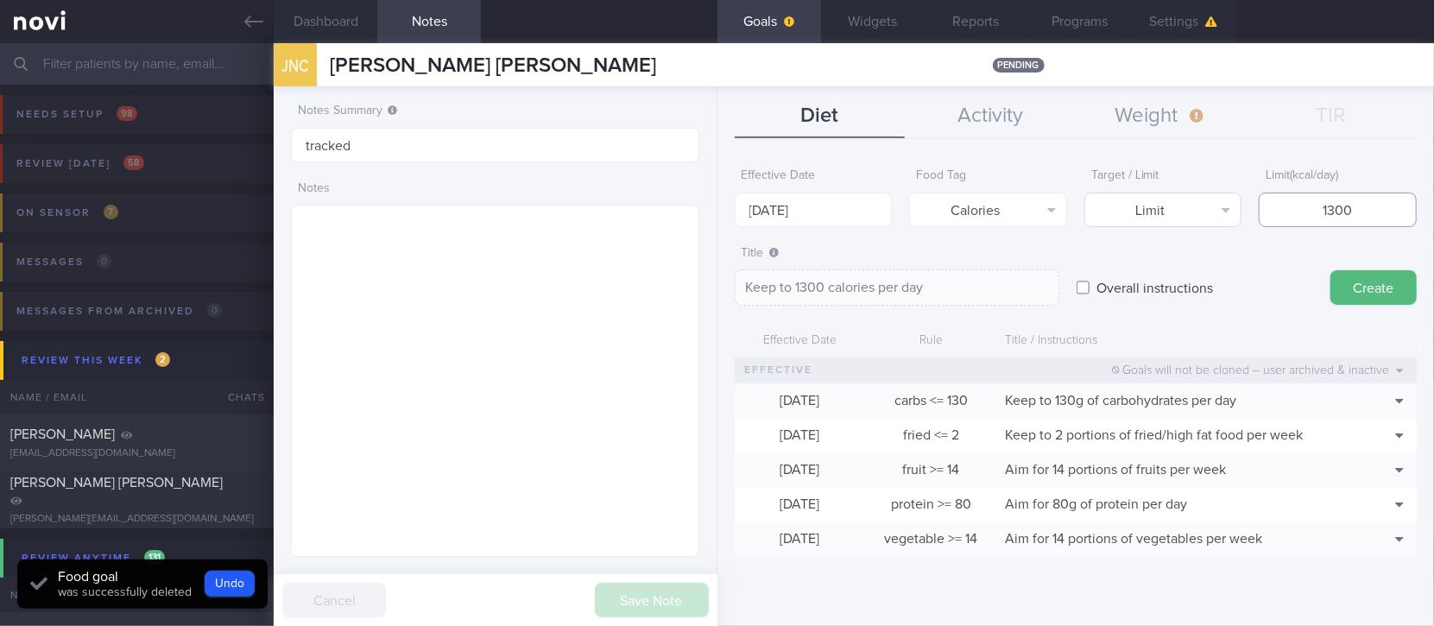
drag, startPoint x: 1369, startPoint y: 209, endPoint x: 1219, endPoint y: 201, distance: 149.6
click at [1215, 204] on div "Effective Date 15 Sep 2025 Food Tag Calories Select tag... Calories Carbs Prote…" at bounding box center [1076, 193] width 682 height 67
type input "1"
type textarea "Keep to 1 calories per day"
type input "14"
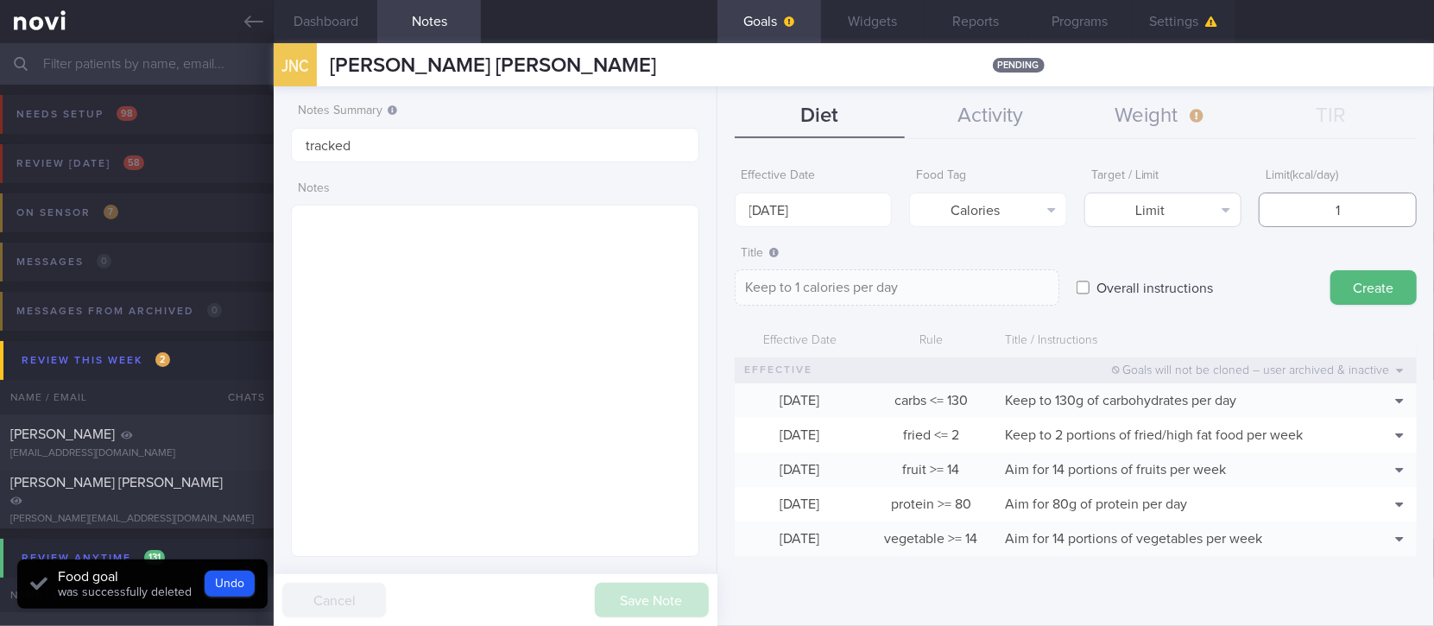
type textarea "Keep to 14 calories per day"
type input "140"
type textarea "Keep to 140 calories per day"
type input "1400"
type textarea "Keep to 1400 calories per day"
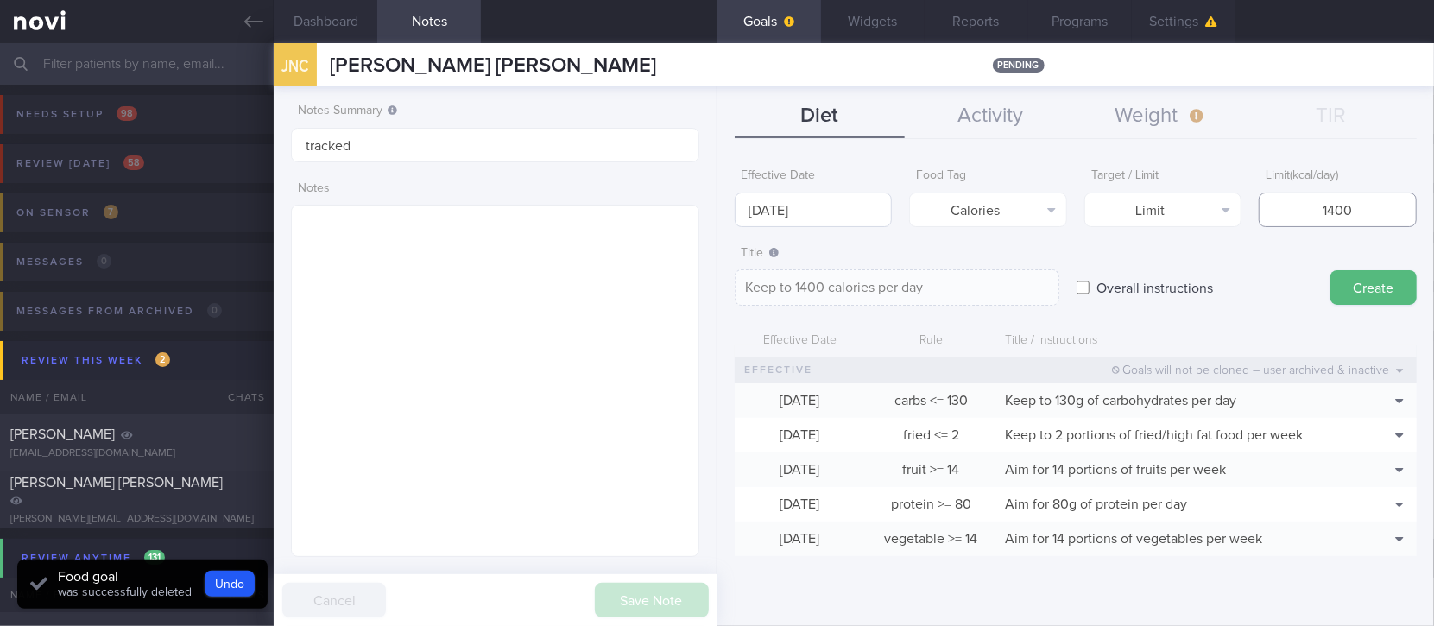
type input "1400"
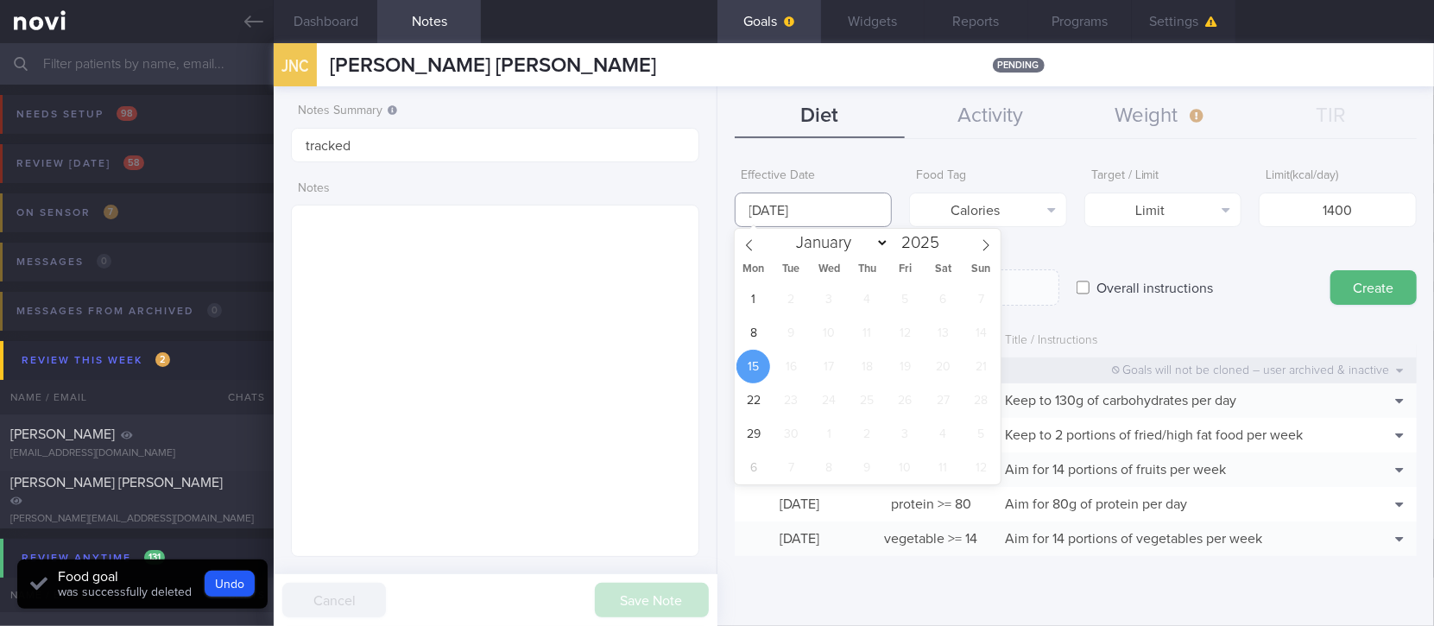
click at [882, 213] on input "[DATE]" at bounding box center [814, 210] width 158 height 35
click at [739, 335] on span "8" at bounding box center [754, 333] width 34 height 34
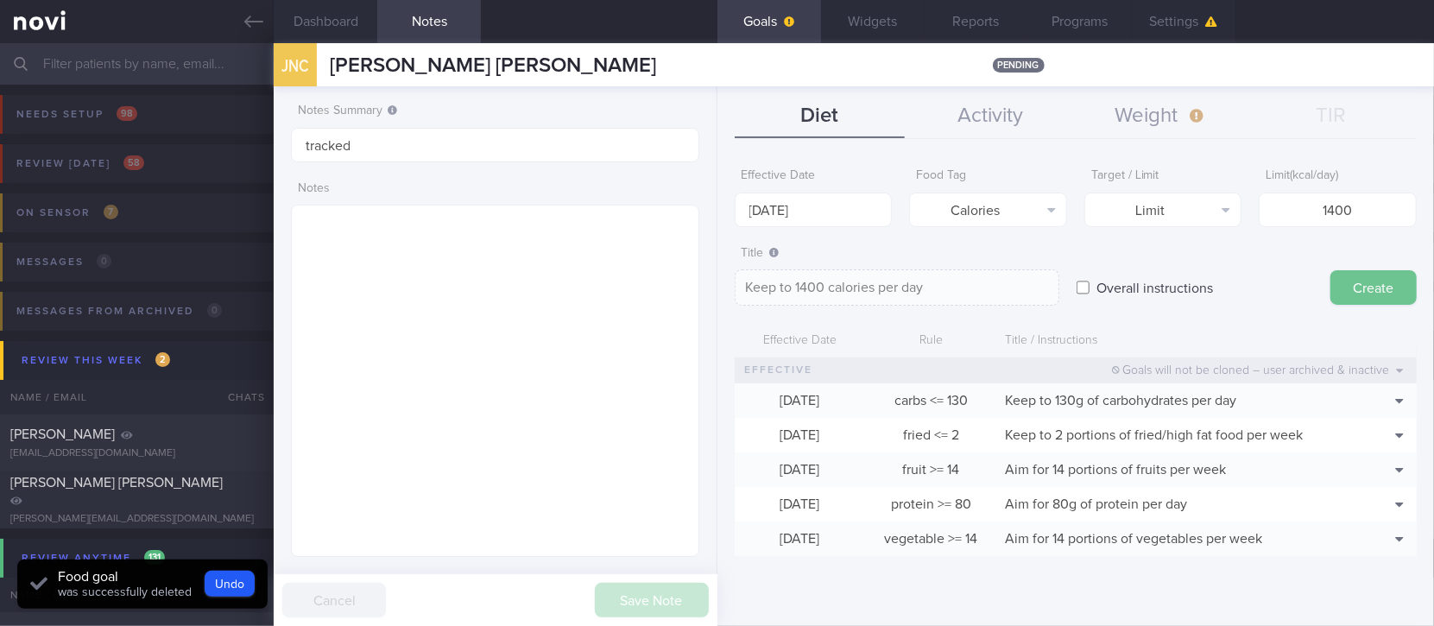
click at [1354, 272] on button "Create" at bounding box center [1374, 287] width 86 height 35
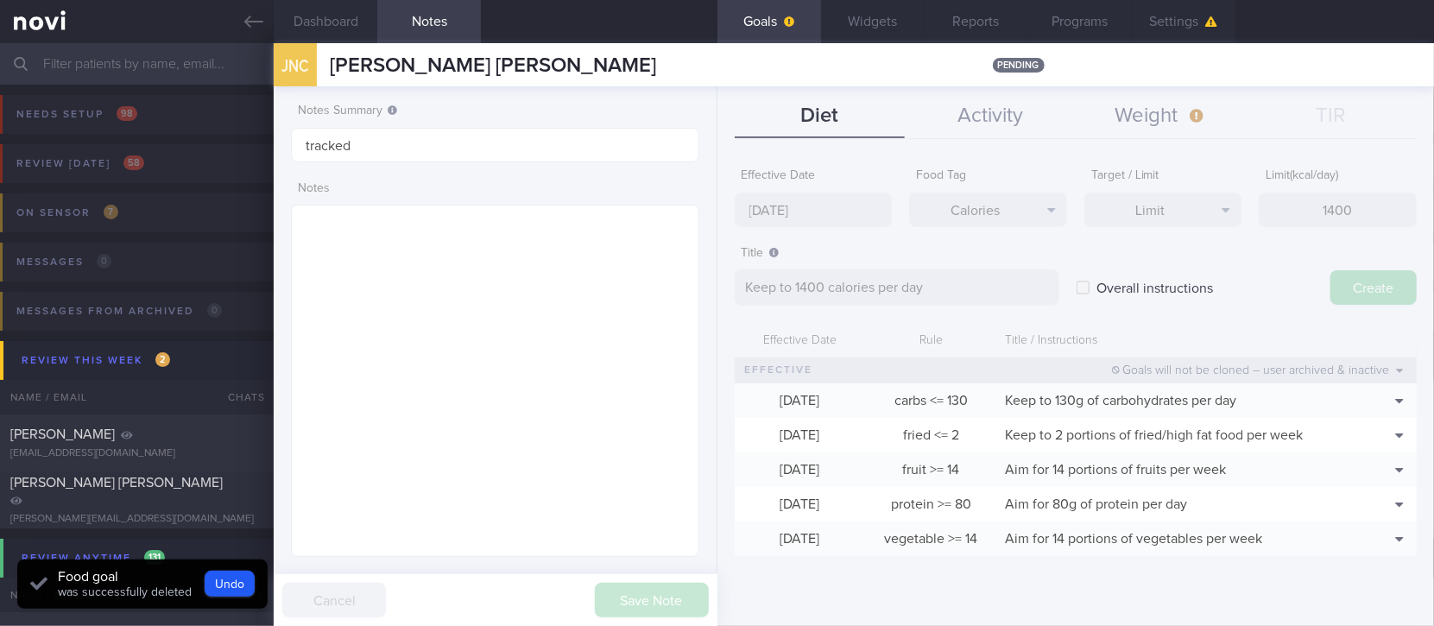
type input "[DATE]"
type textarea "Aim for ___ of ___"
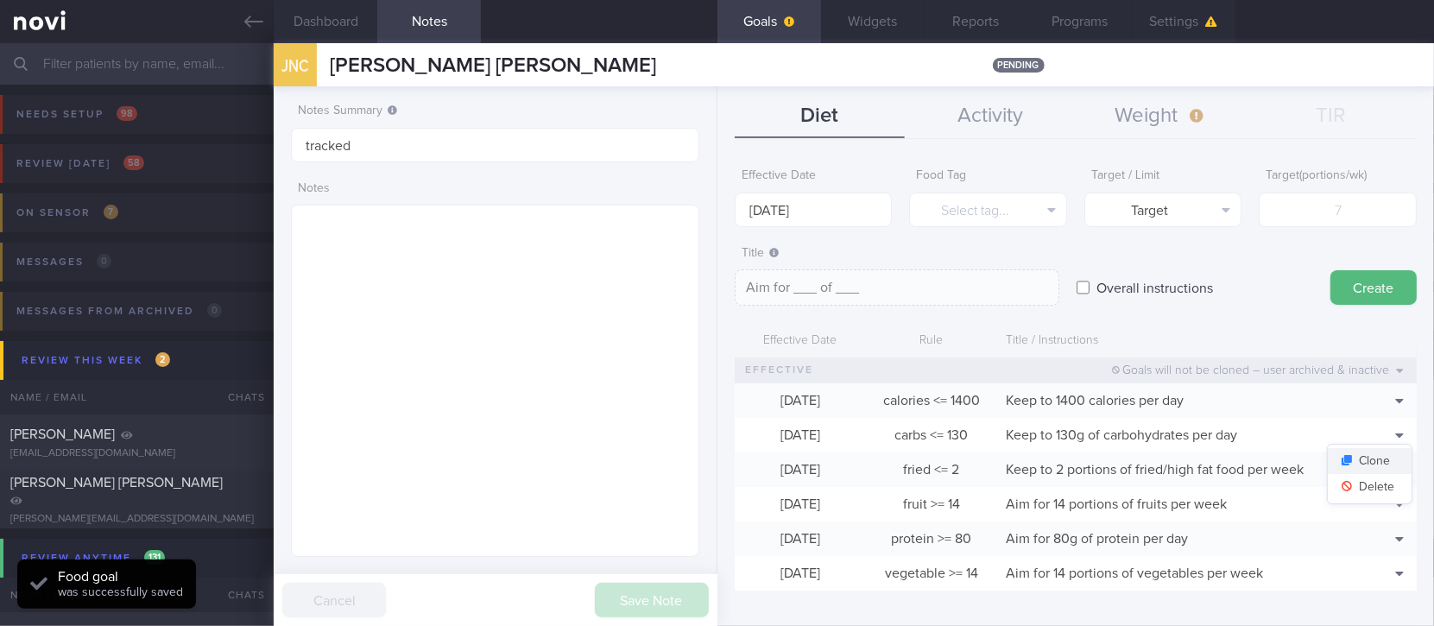
click at [1368, 458] on button "Clone" at bounding box center [1370, 461] width 84 height 26
type input "130"
type textarea "Keep to 130g of carbohydrates per day"
click at [1366, 480] on button "Delete" at bounding box center [1370, 487] width 84 height 26
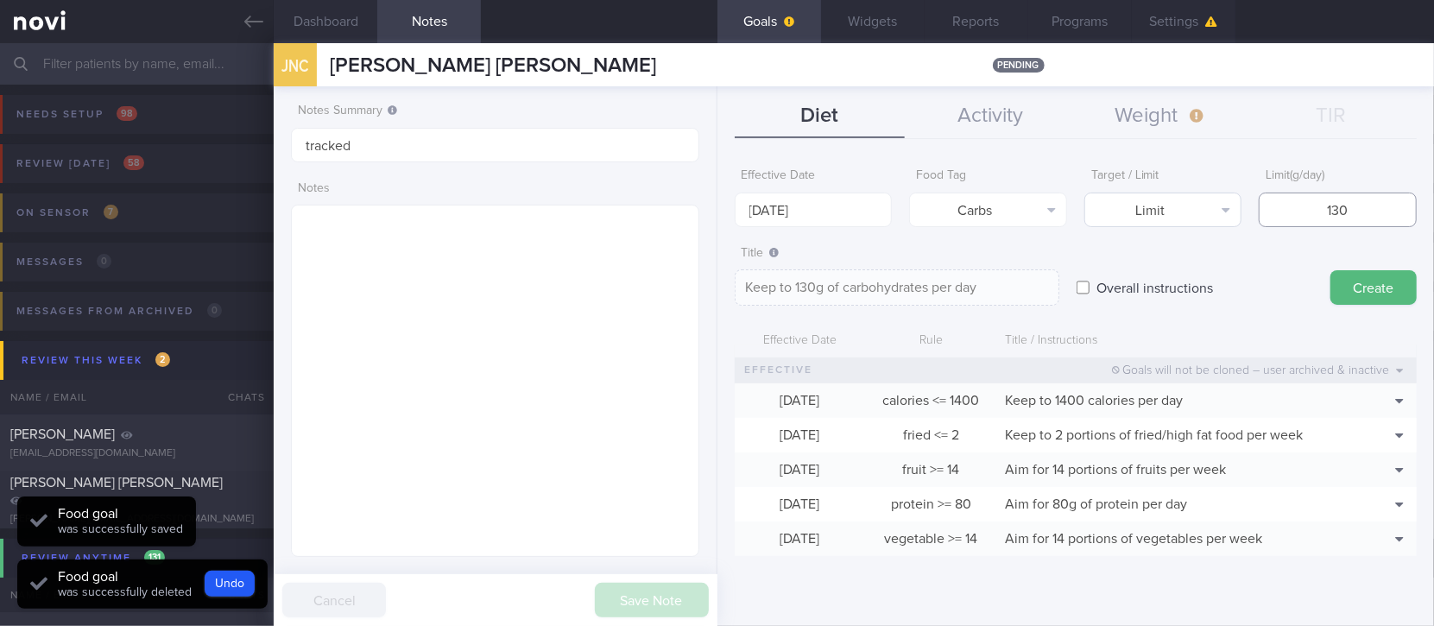
drag, startPoint x: 1263, startPoint y: 212, endPoint x: 1230, endPoint y: 210, distance: 33.8
click at [1230, 210] on div "Effective Date 15 Sep 2025 Food Tag Carbs Select tag... Calories Carbs Protein …" at bounding box center [1076, 193] width 682 height 67
type input "1"
type textarea "Keep to 1g of carbohydrates per day"
type input "14"
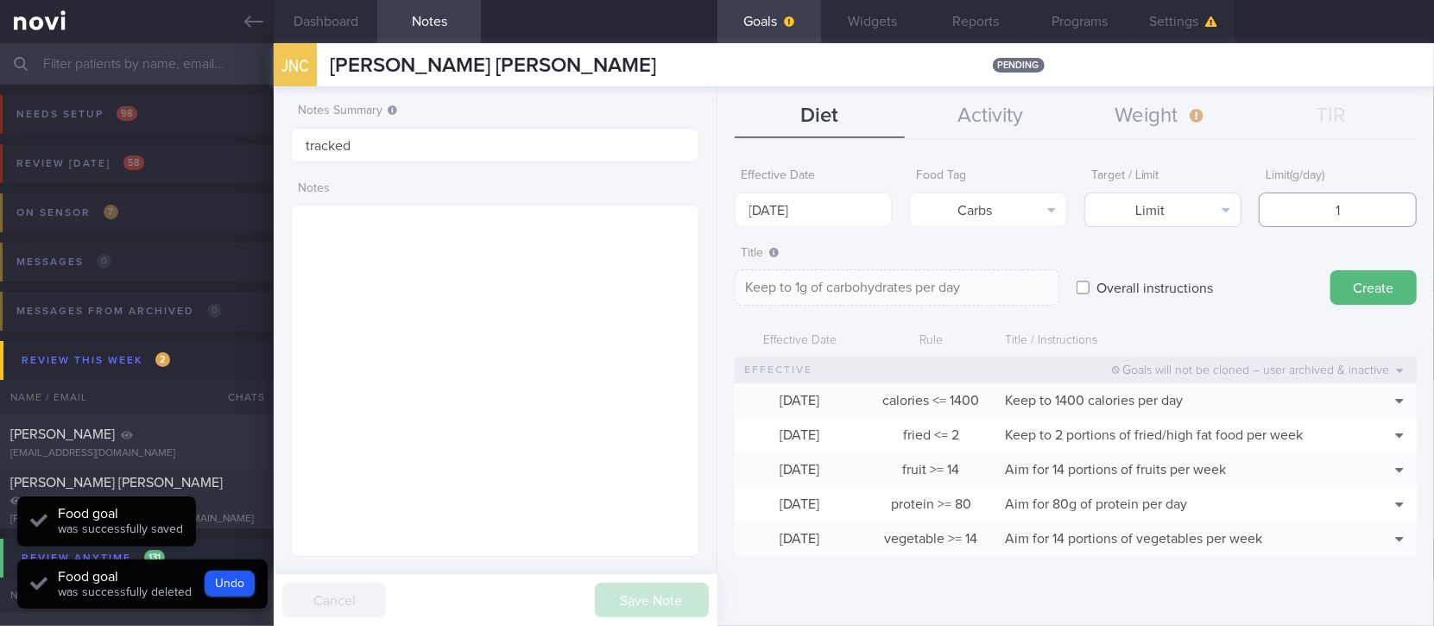
type textarea "Keep to 14g of carbohydrates per day"
type input "140"
type textarea "Keep to 140g of carbohydrates per day"
type input "140"
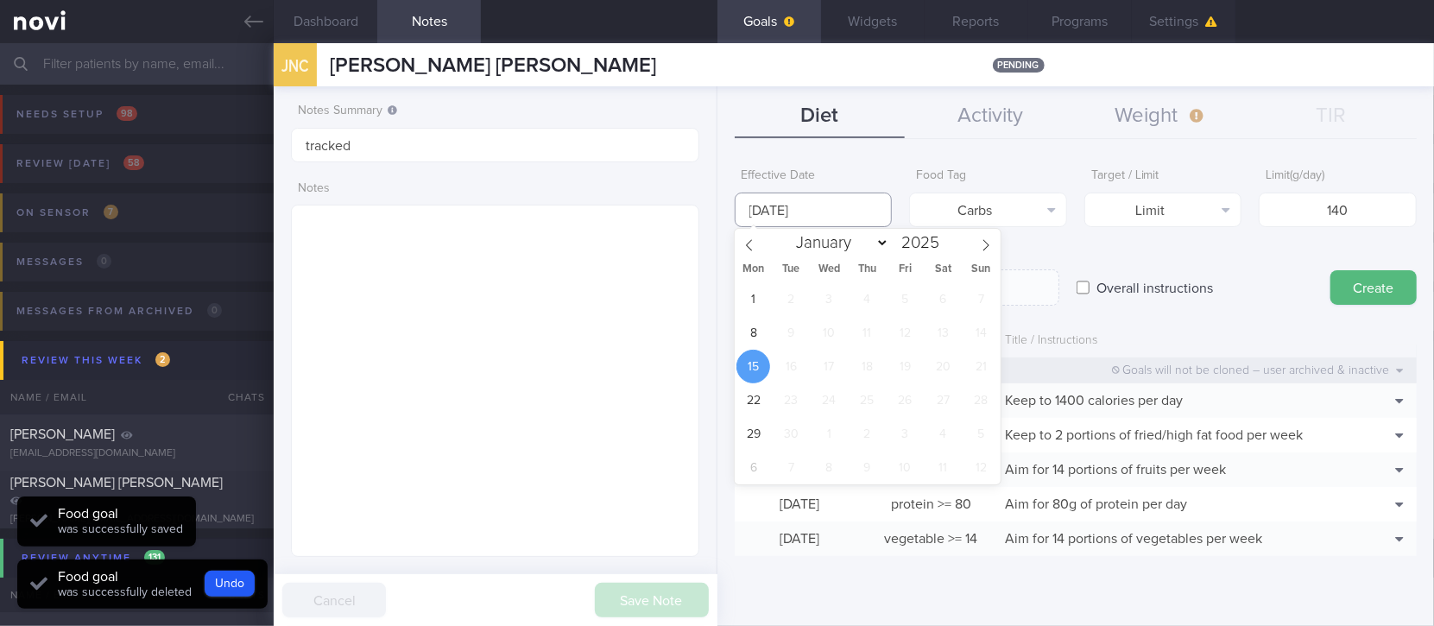
click at [810, 193] on input "[DATE]" at bounding box center [814, 210] width 158 height 35
click at [763, 332] on span "8" at bounding box center [754, 333] width 34 height 34
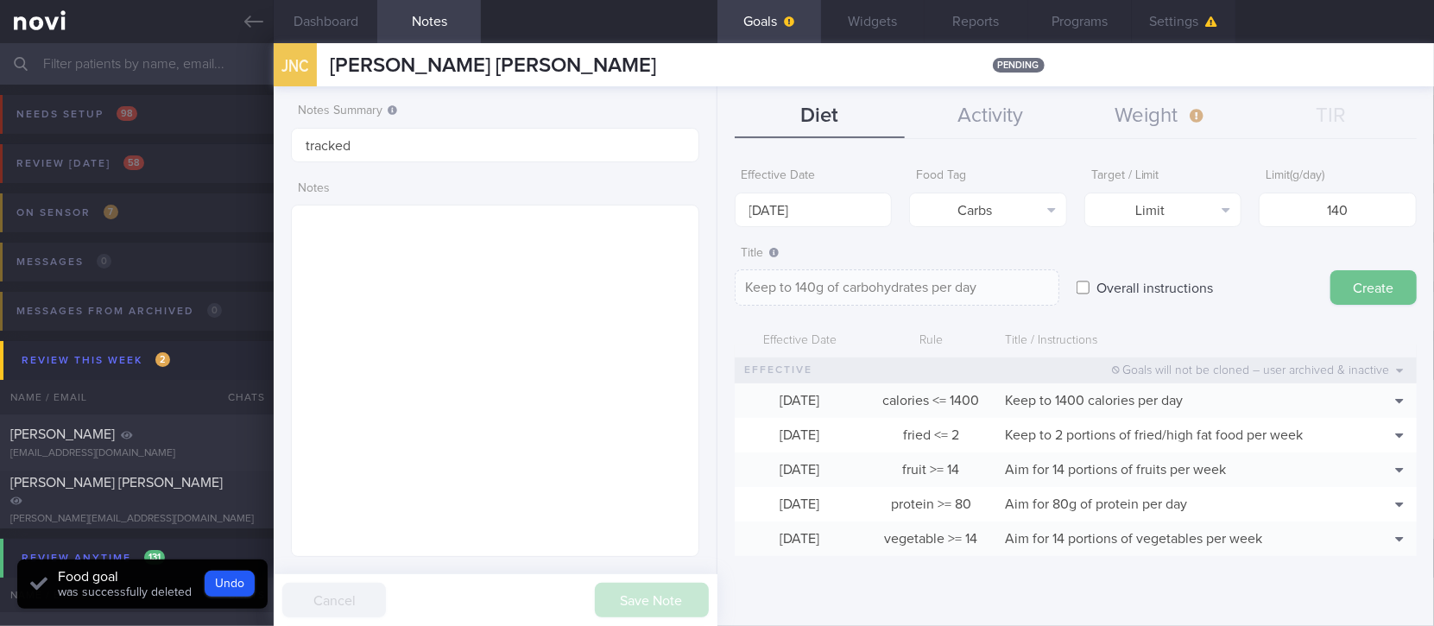
click at [1351, 288] on button "Create" at bounding box center [1374, 287] width 86 height 35
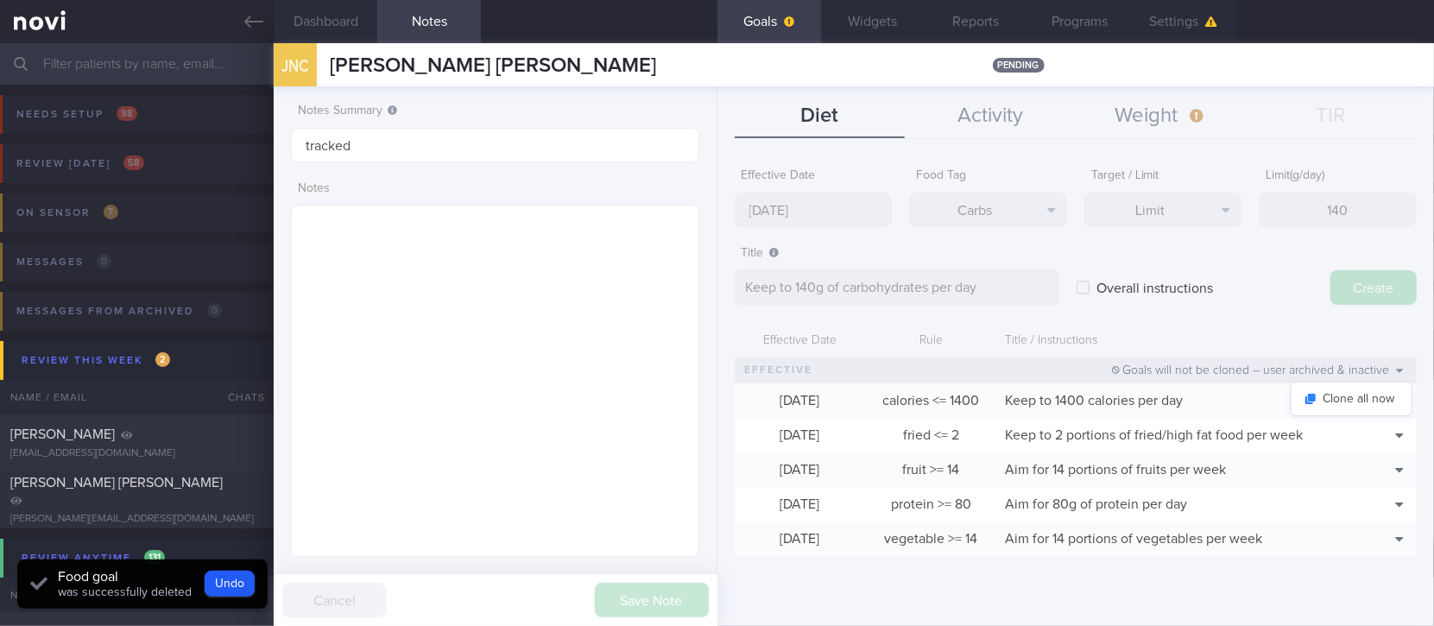
type input "[DATE]"
type textarea "Aim for ___ of ___"
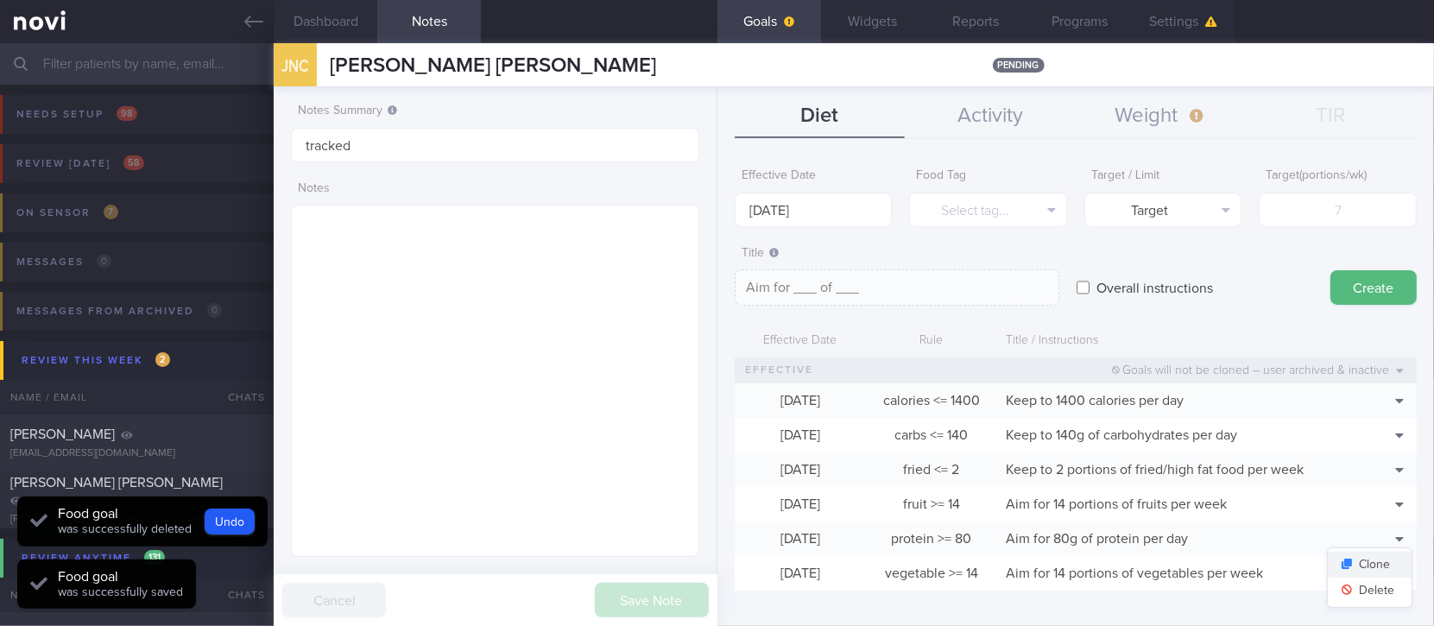
click at [1372, 566] on button "Clone" at bounding box center [1370, 565] width 84 height 26
type input "80"
type textarea "Aim for 80g of protein per day"
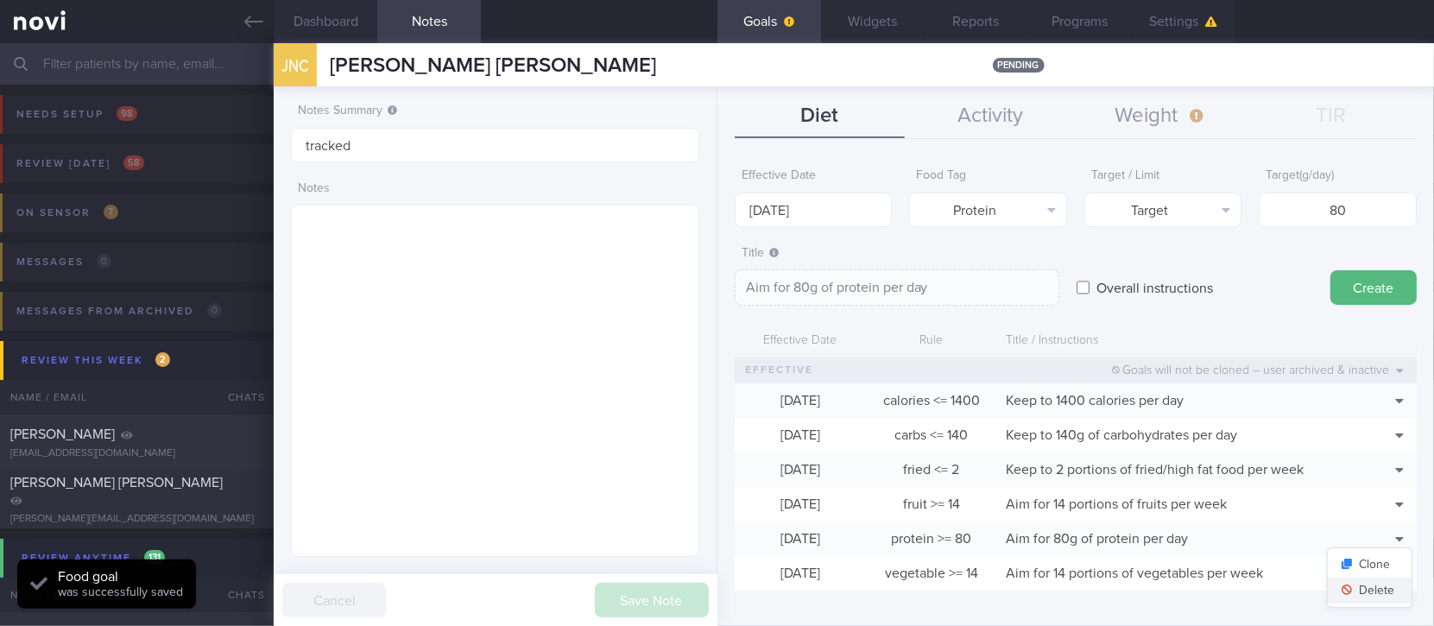
click at [1368, 588] on button "Delete" at bounding box center [1370, 591] width 84 height 26
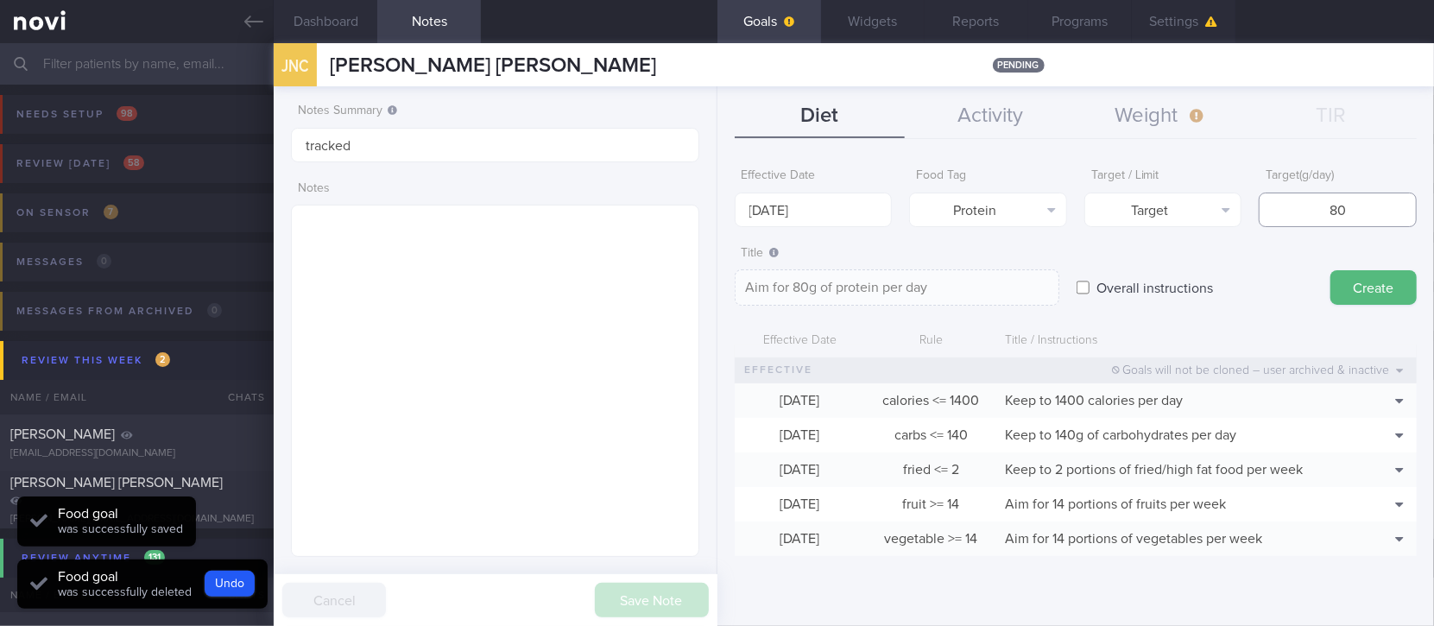
drag, startPoint x: 1363, startPoint y: 212, endPoint x: 1248, endPoint y: 214, distance: 115.7
click at [1248, 214] on div "Effective Date 15 Sep 2025 Food Tag Protein Select tag... Calories Carbs Protei…" at bounding box center [1076, 193] width 682 height 67
type input "9"
type textarea "Aim for 9g of protein per day"
type input "90"
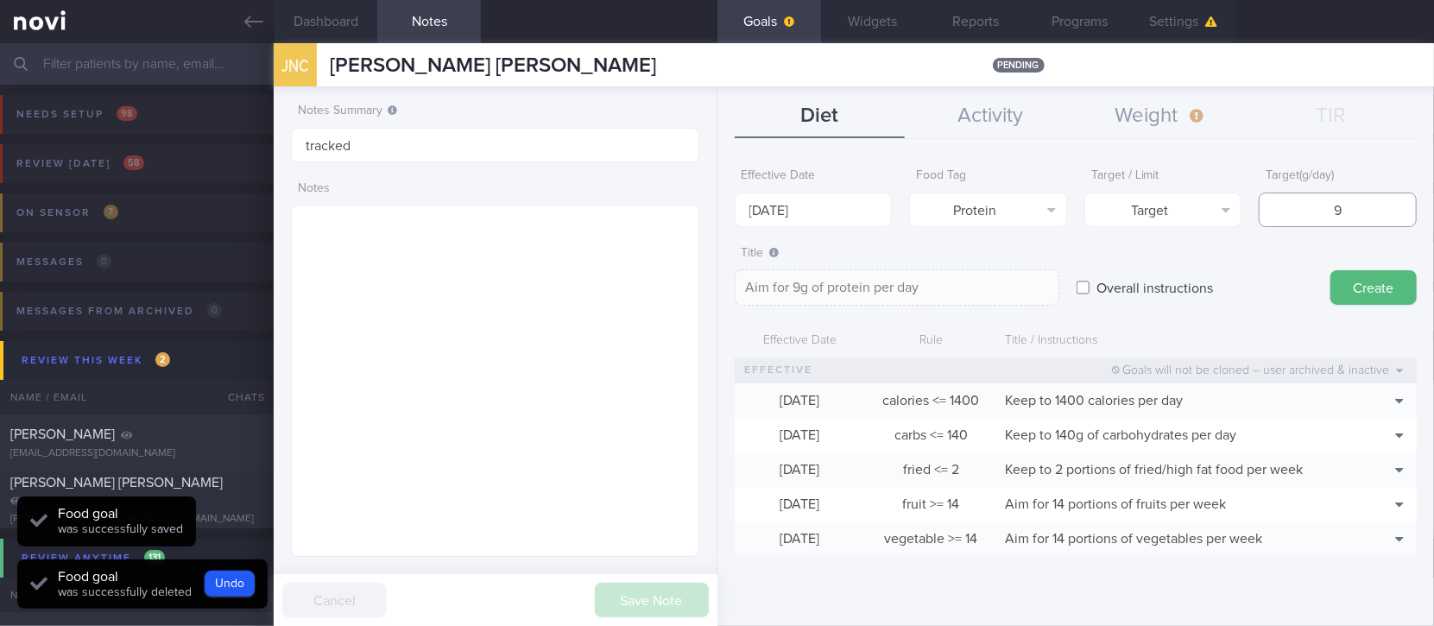
type textarea "Aim for 90g of protein per day"
type input "90"
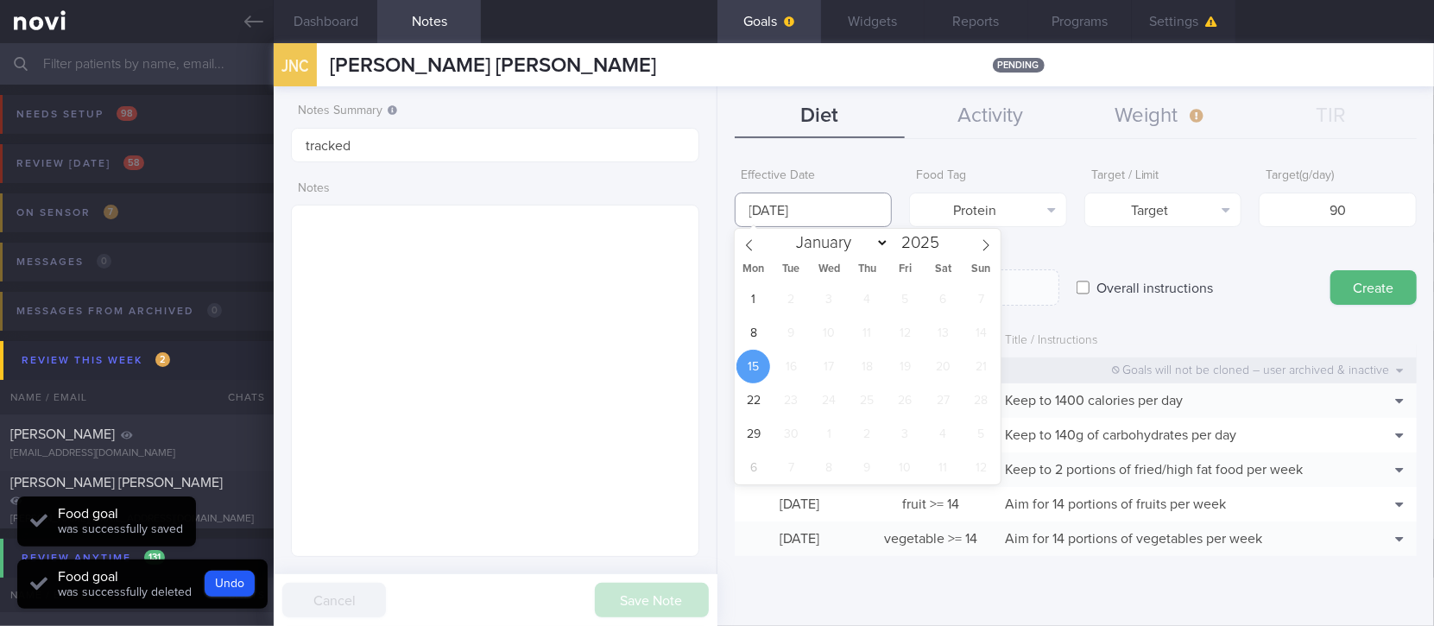
click at [822, 203] on input "[DATE]" at bounding box center [814, 210] width 158 height 35
click at [746, 337] on span "8" at bounding box center [754, 333] width 34 height 34
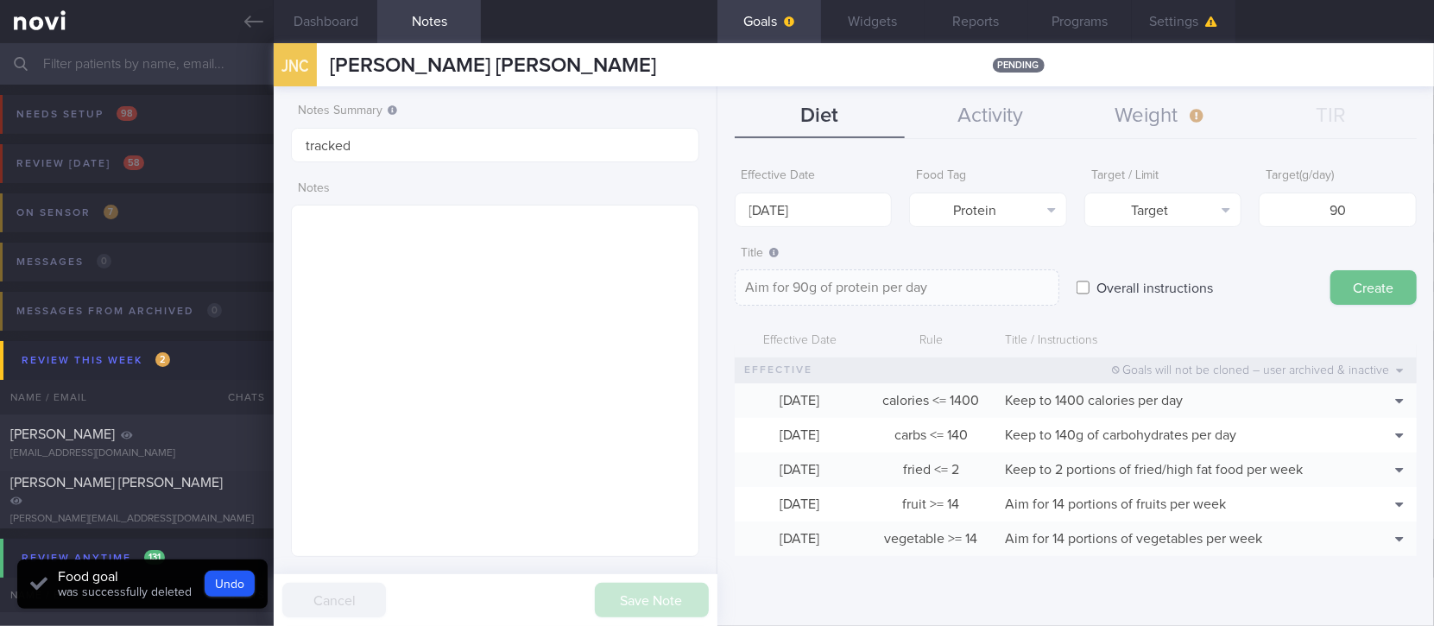
click at [1374, 290] on button "Create" at bounding box center [1374, 287] width 86 height 35
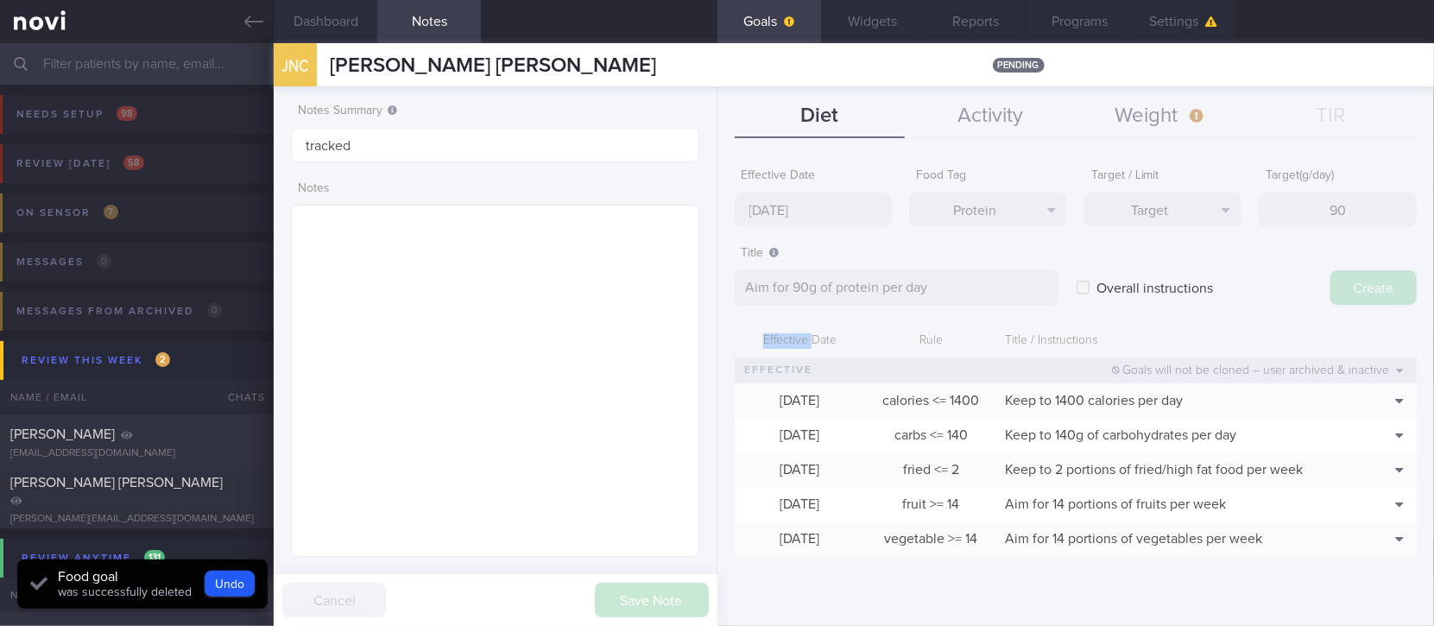
click at [1374, 290] on div "Effective Date 8 Sep 2025 Food Tag Protein Select tag... Calories Carbs Protein…" at bounding box center [1076, 386] width 717 height 479
type input "[DATE]"
type textarea "Aim for ___ of ___"
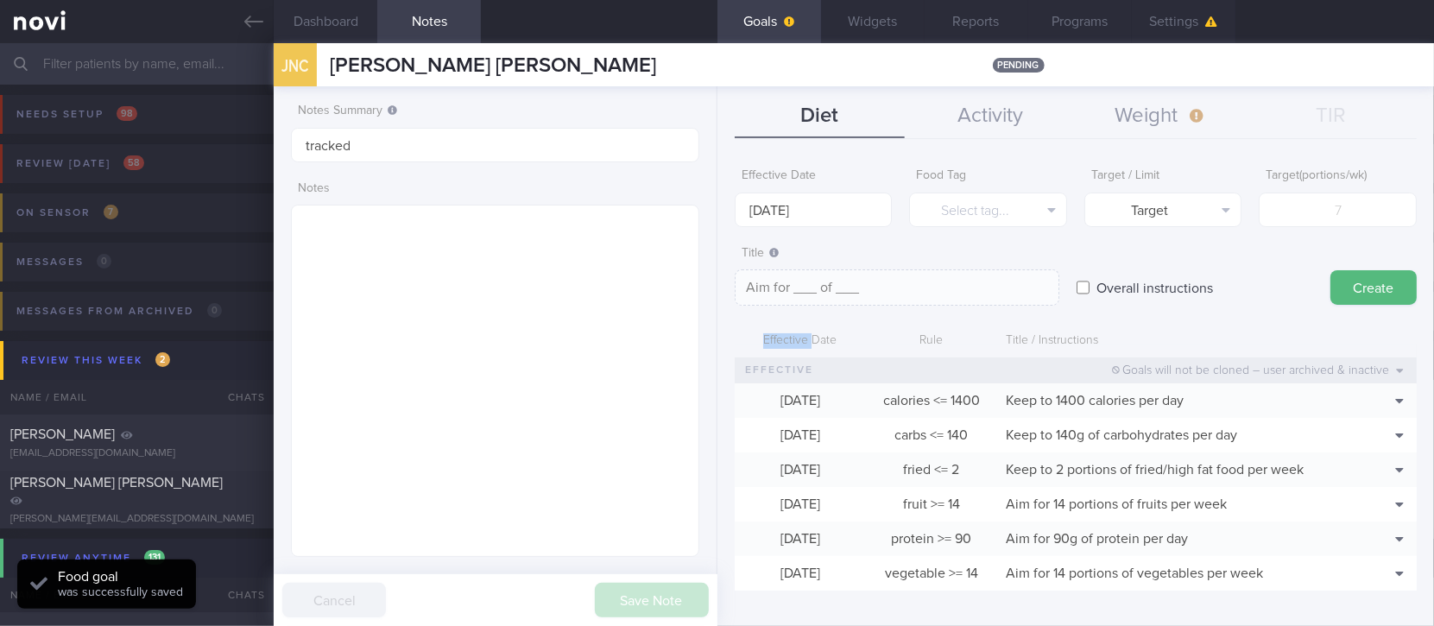
drag, startPoint x: 237, startPoint y: 32, endPoint x: 357, endPoint y: 6, distance: 121.9
click at [237, 32] on link at bounding box center [137, 21] width 274 height 43
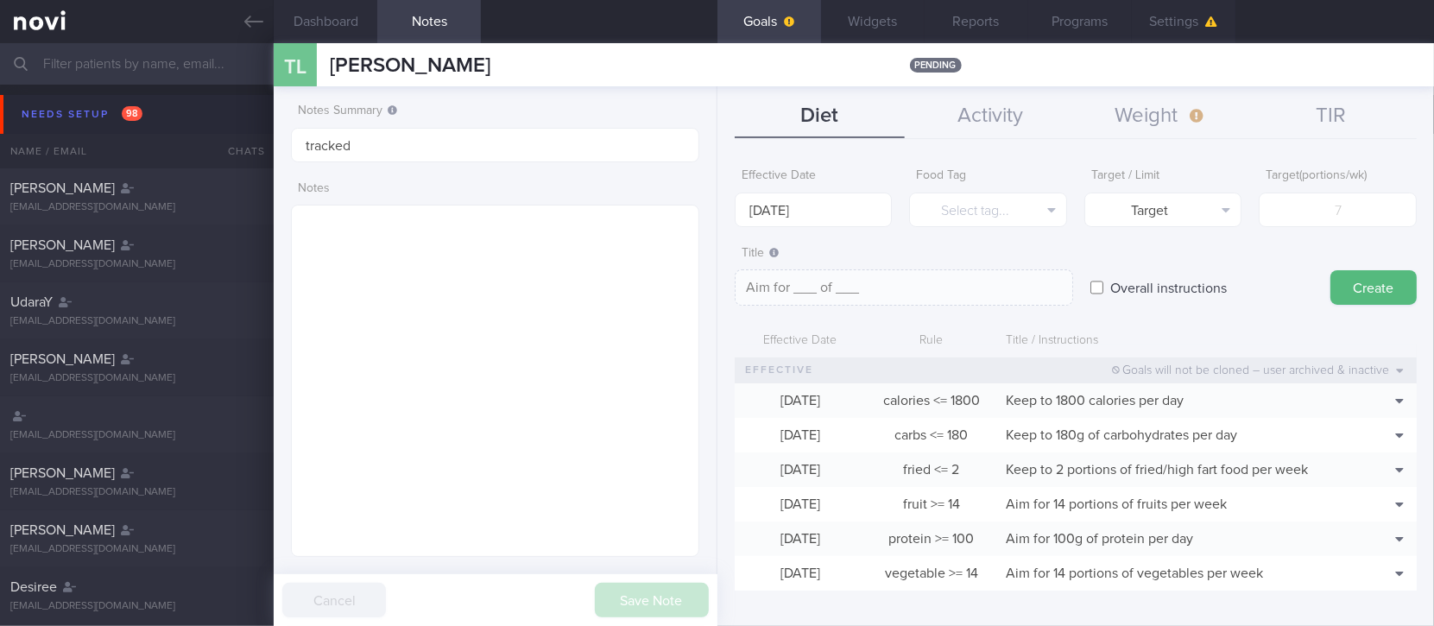
scroll to position [863282, 863103]
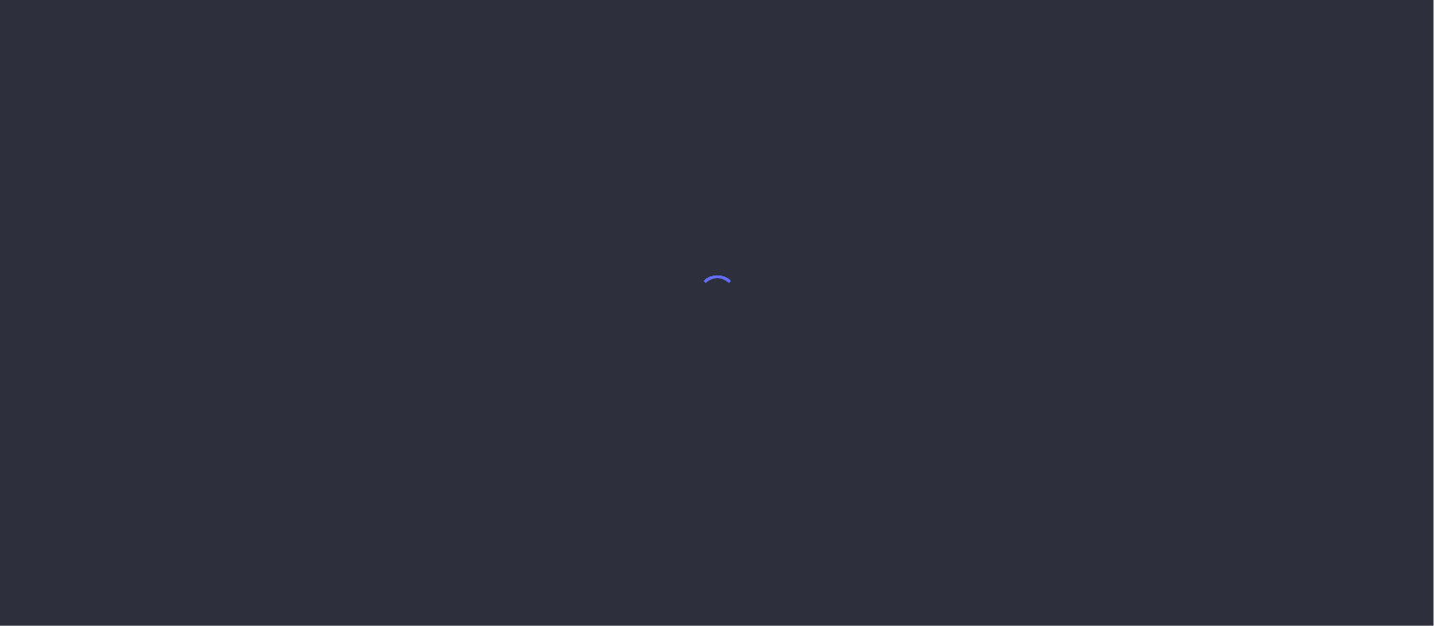
select select "8"
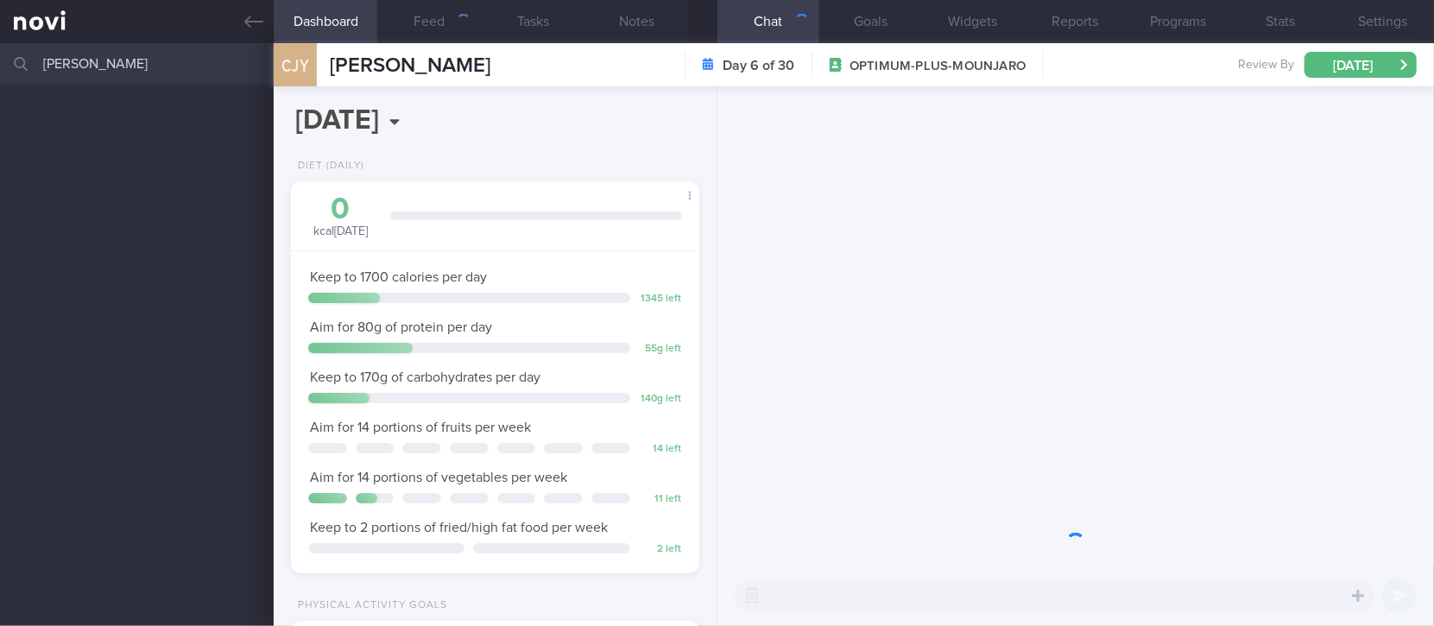
scroll to position [204, 359]
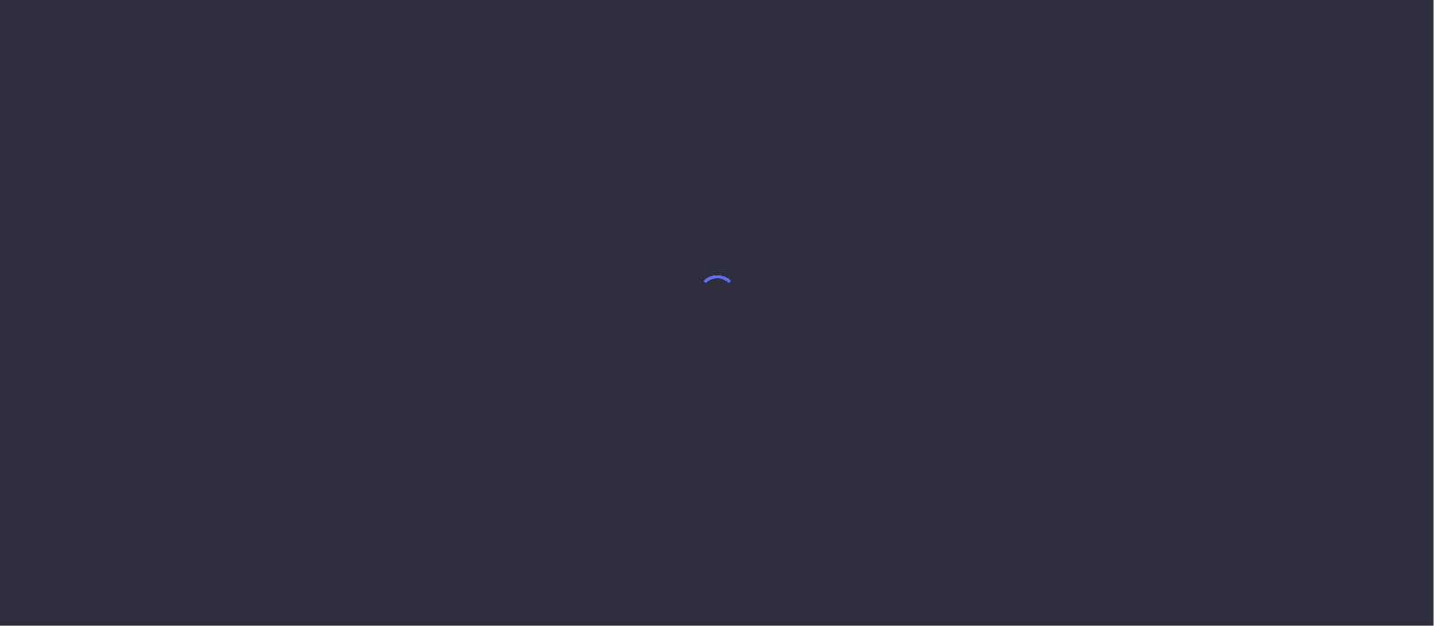
select select "8"
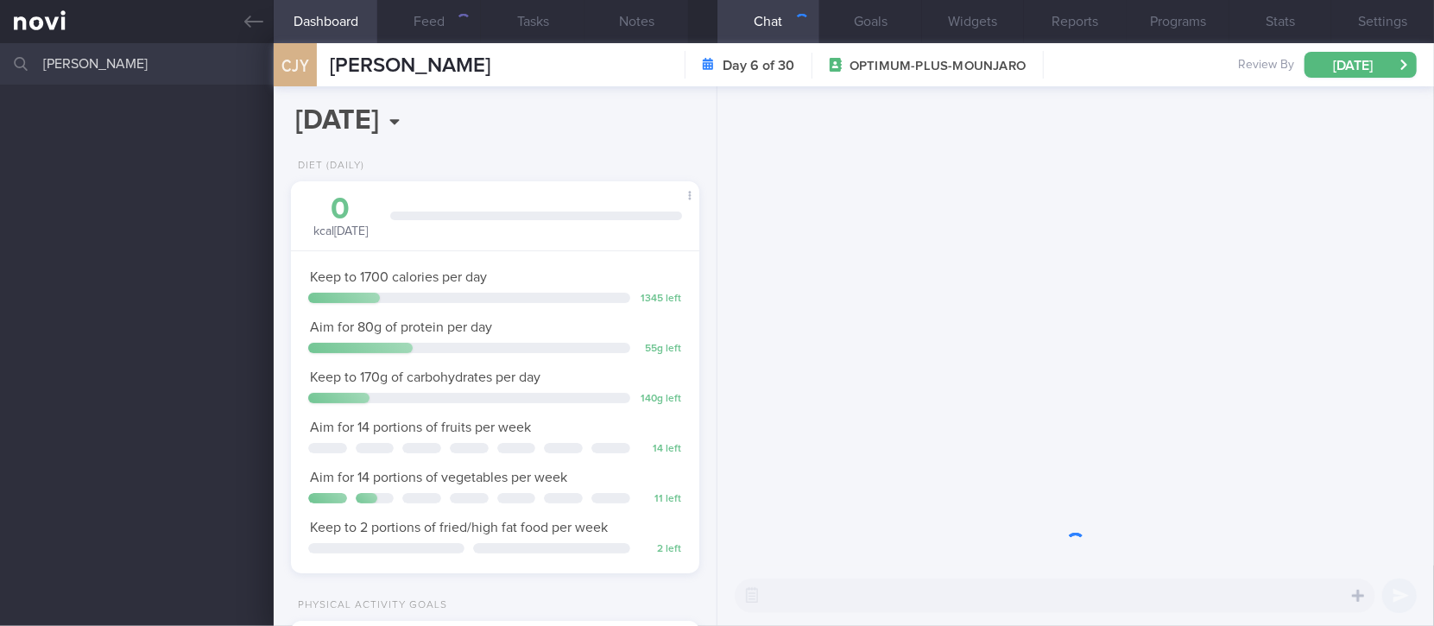
scroll to position [204, 359]
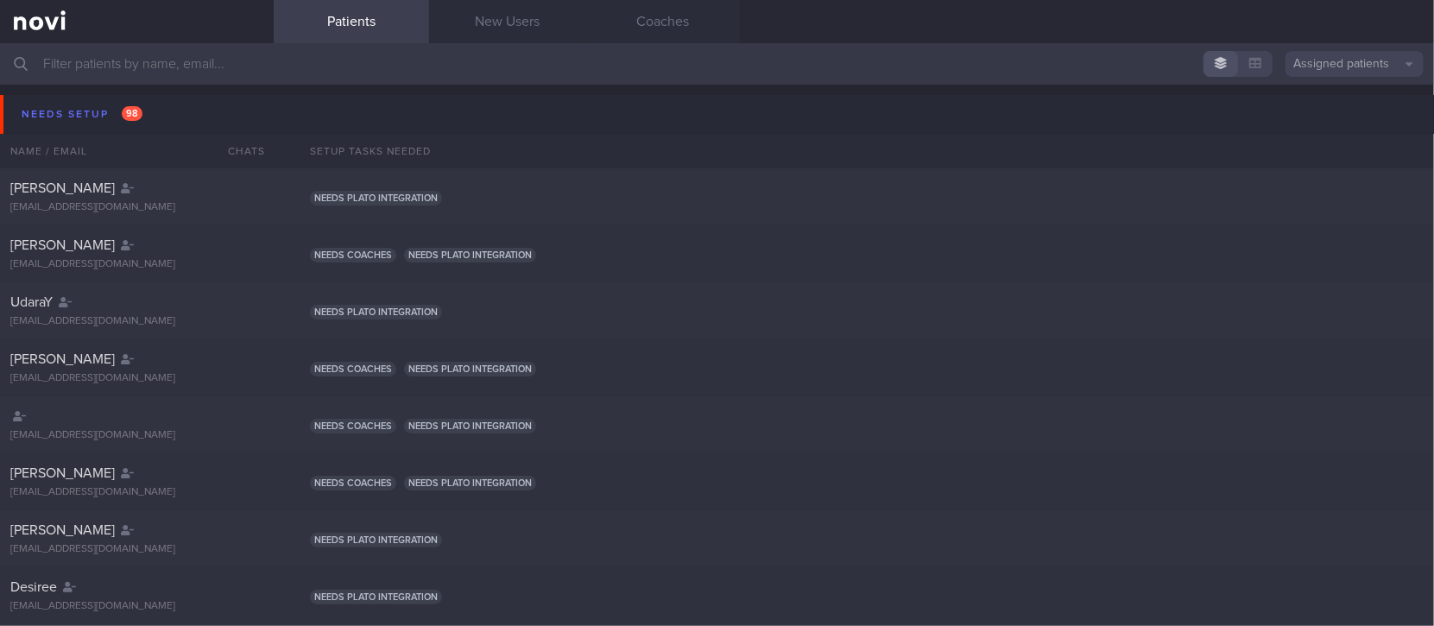
click at [354, 69] on input "text" at bounding box center [717, 63] width 1434 height 41
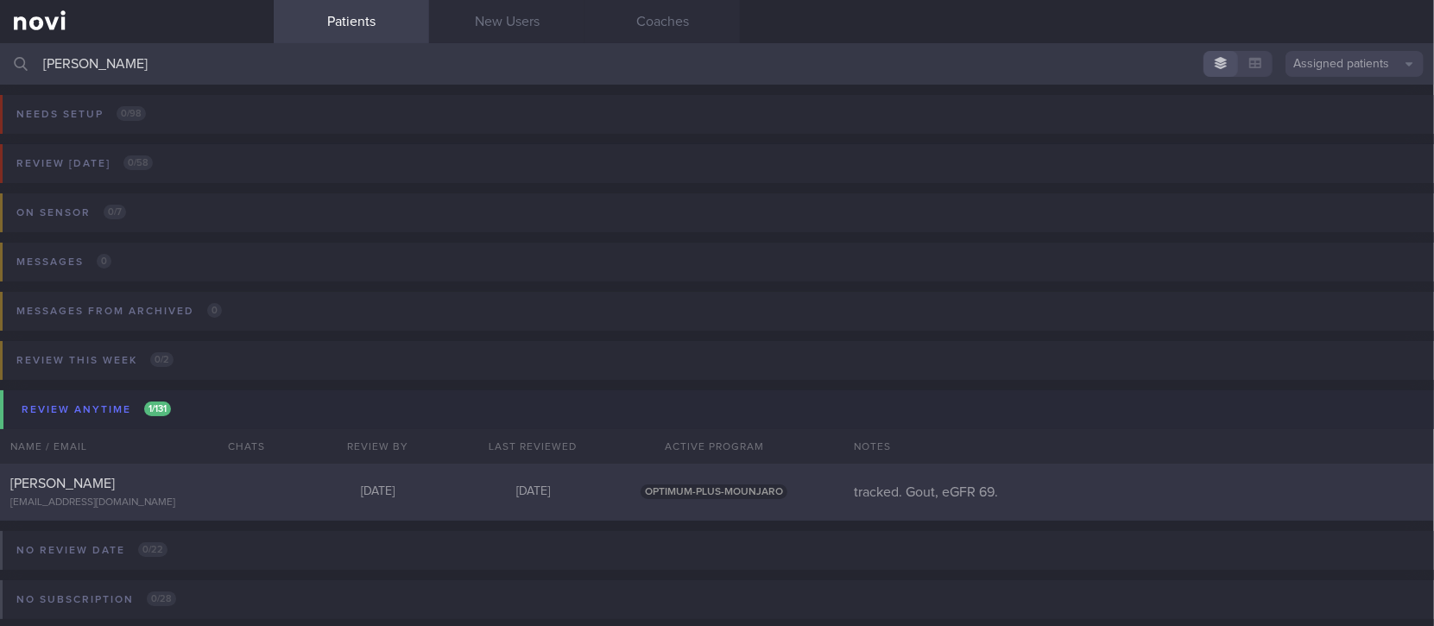
type input "[PERSON_NAME]"
click at [364, 471] on div "[PERSON_NAME] [EMAIL_ADDRESS][DOMAIN_NAME] [DATE] [DATE] OPTIMUM-PLUS-MOUNJARO …" at bounding box center [717, 492] width 1434 height 57
select select "8"
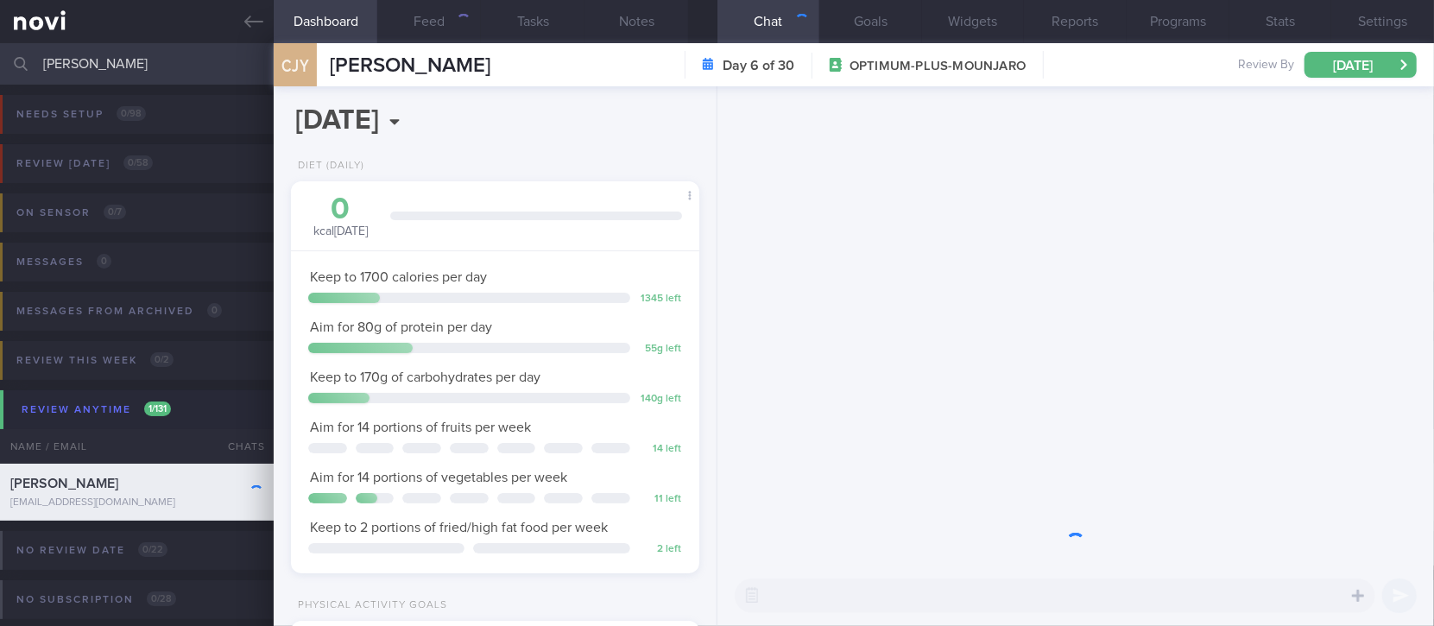
scroll to position [204, 359]
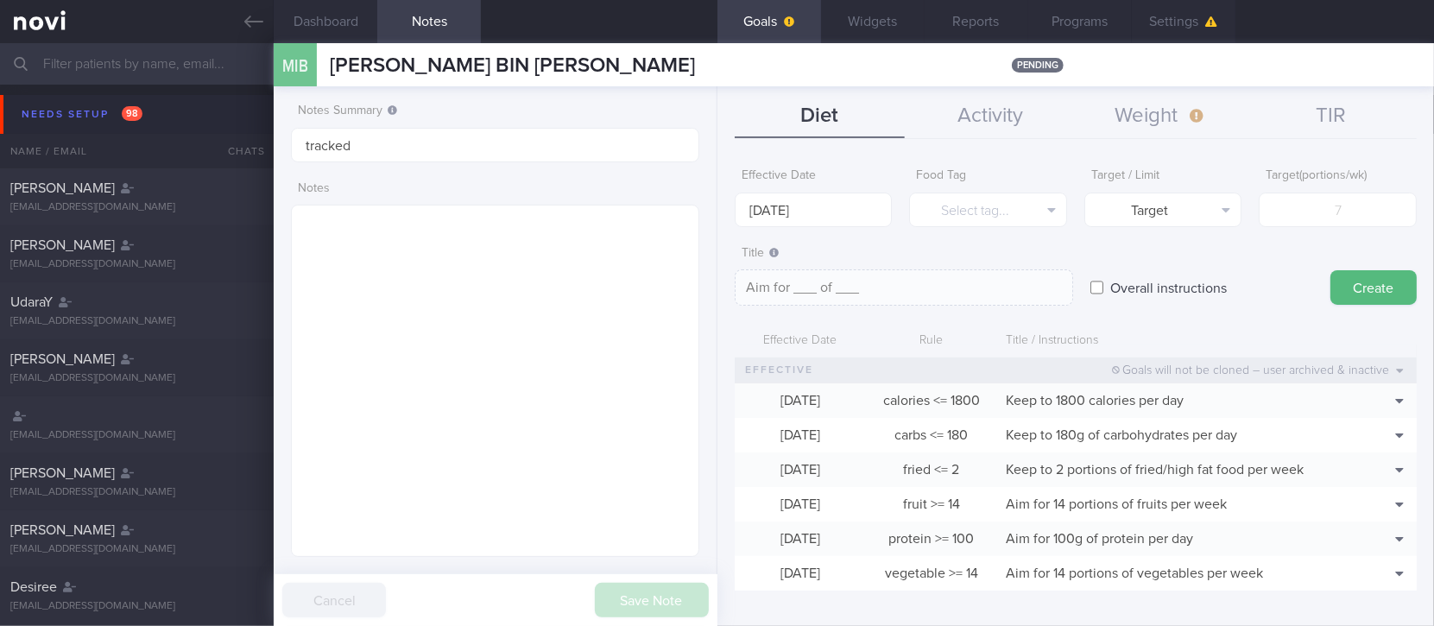
scroll to position [180, 359]
click at [1372, 425] on button "Clone" at bounding box center [1370, 427] width 84 height 26
type input "1800"
type textarea "Keep to 1800 calories per day"
click at [1372, 454] on button "Delete" at bounding box center [1370, 453] width 84 height 26
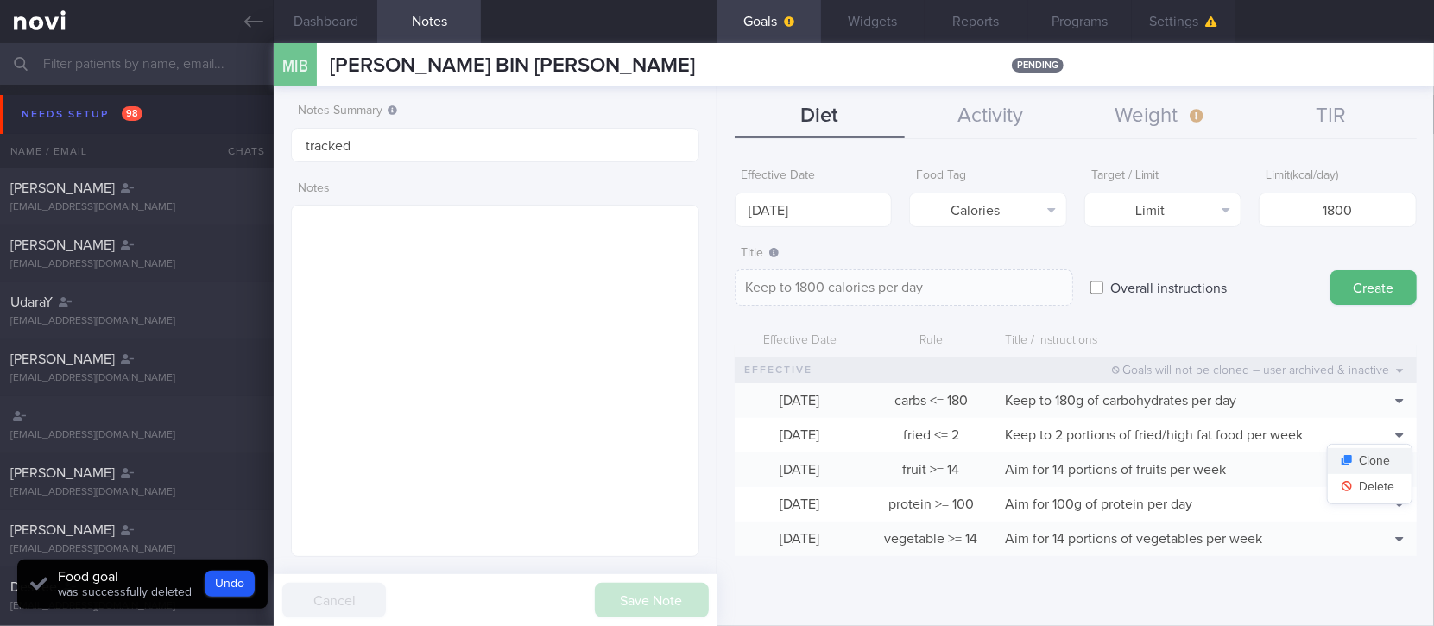
click at [1388, 461] on button "Clone" at bounding box center [1370, 461] width 84 height 26
type input "2"
type textarea "Keep to 2 portions of fried/high fat food per week"
click at [1379, 486] on button "Delete" at bounding box center [1370, 487] width 84 height 26
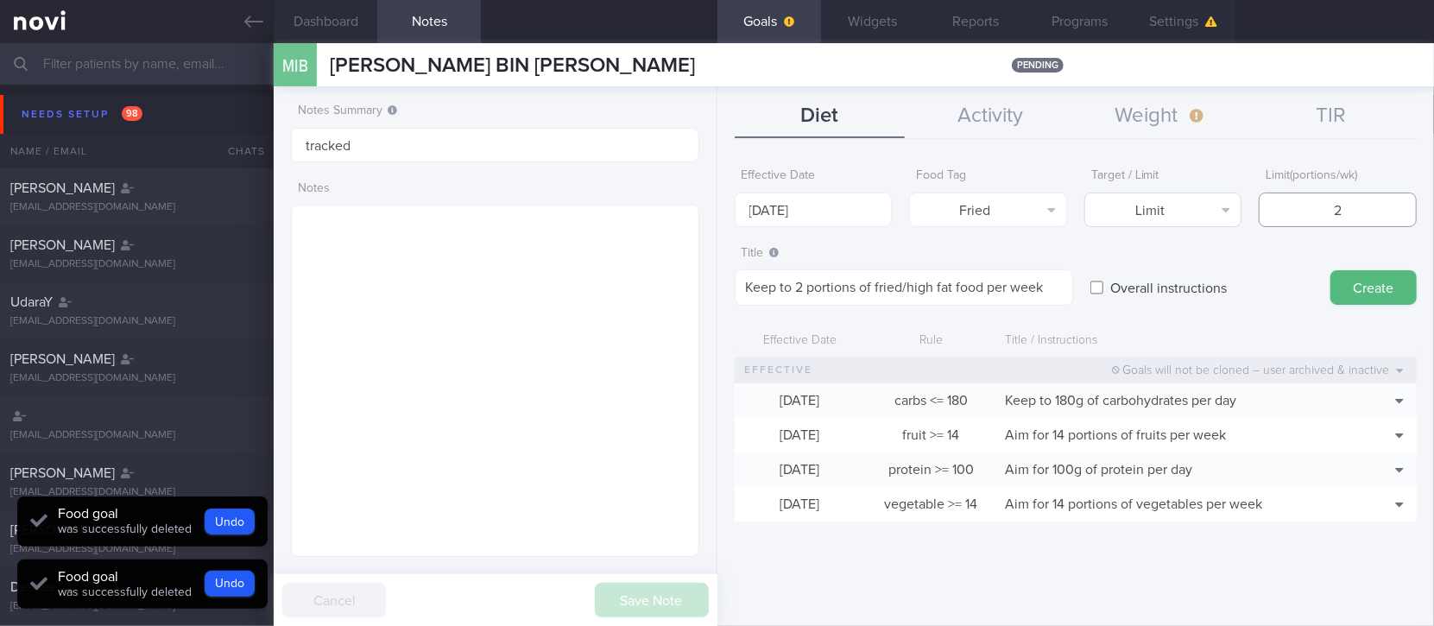
drag, startPoint x: 1361, startPoint y: 203, endPoint x: 1229, endPoint y: 200, distance: 132.1
click at [1229, 200] on div "Effective Date 15 Sep 2025 Food Tag Fried Select tag... Calories Carbs Protein …" at bounding box center [1076, 193] width 682 height 67
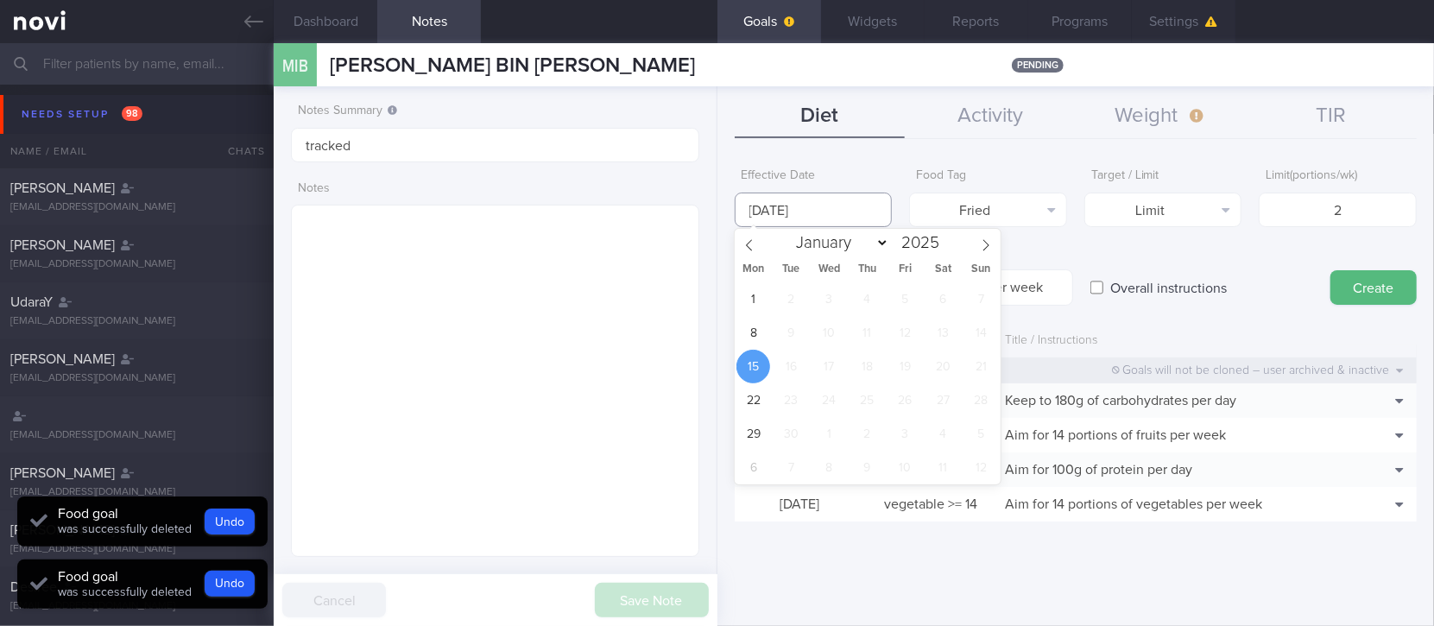
click at [796, 206] on input "[DATE]" at bounding box center [814, 210] width 158 height 35
click at [741, 325] on span "8" at bounding box center [754, 333] width 34 height 34
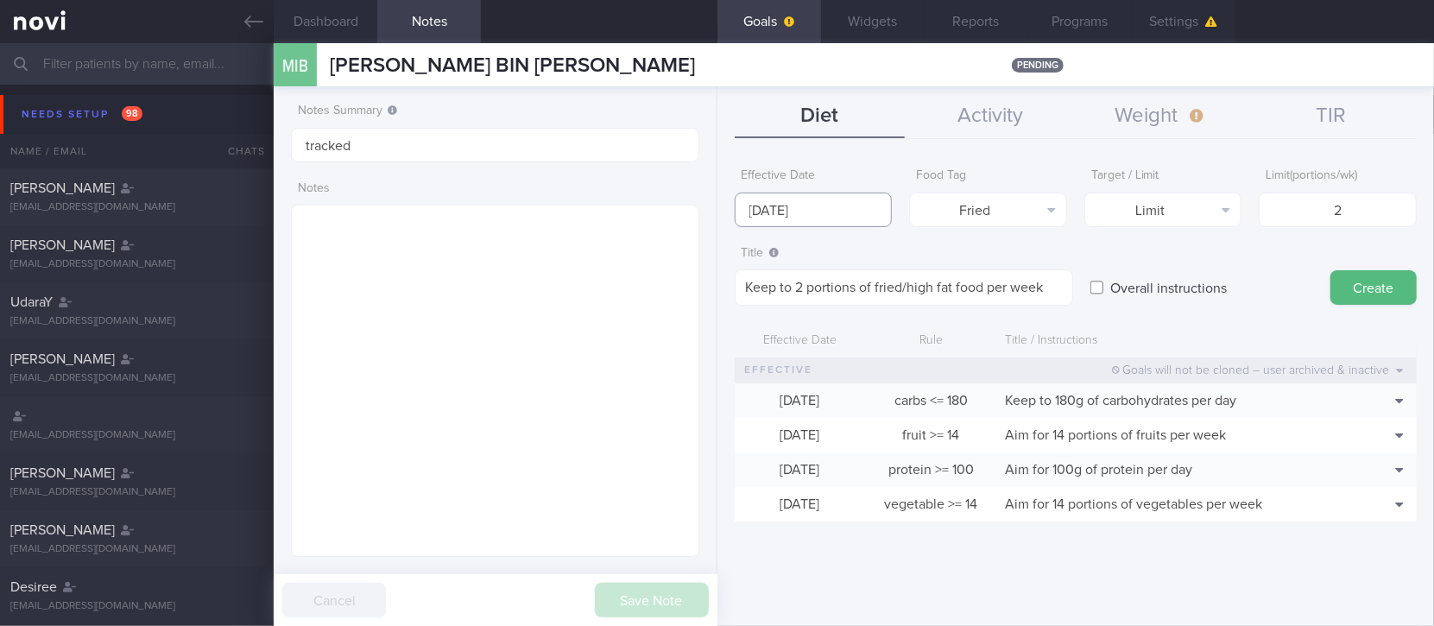
click at [834, 206] on input "[DATE]" at bounding box center [814, 210] width 158 height 35
click at [1167, 227] on form "Effective Date 8 Sep 2025 Food Tag Fried Select tag... Calories Carbs Protein F…" at bounding box center [1076, 349] width 682 height 379
click at [1356, 274] on button "Create" at bounding box center [1374, 287] width 86 height 35
type input "[DATE]"
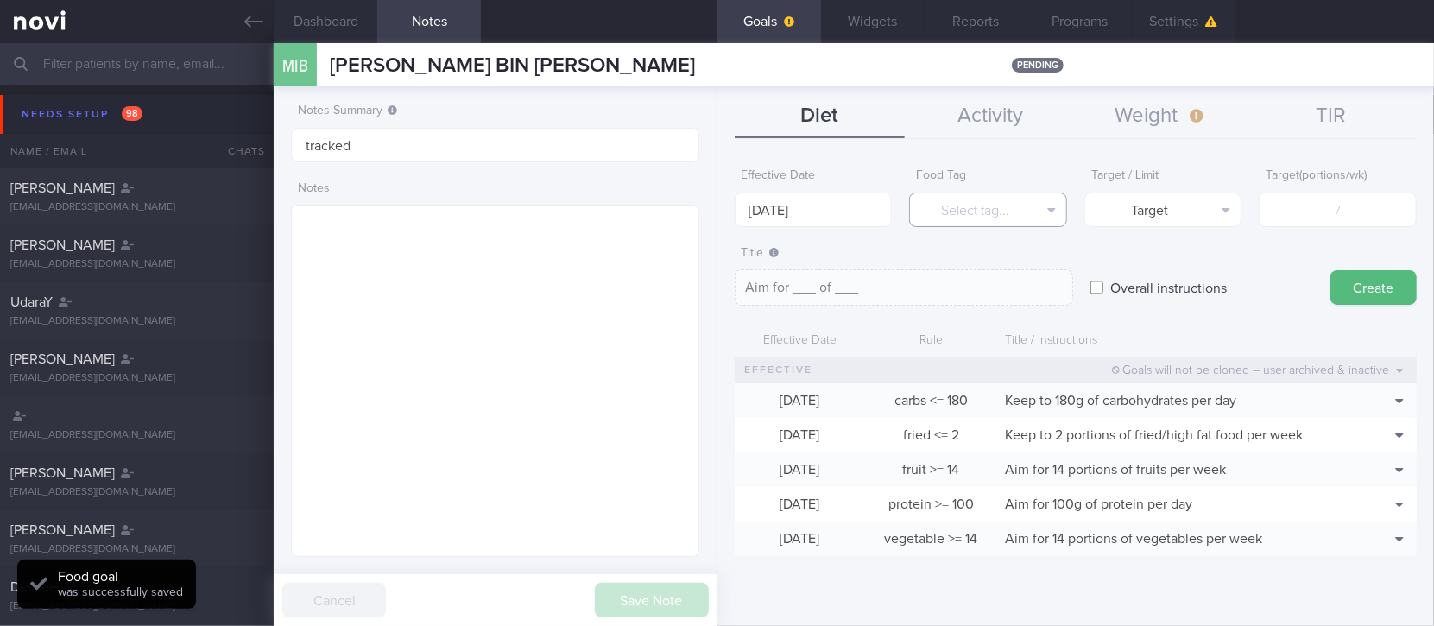
click at [1006, 210] on button "Select tag..." at bounding box center [988, 210] width 158 height 35
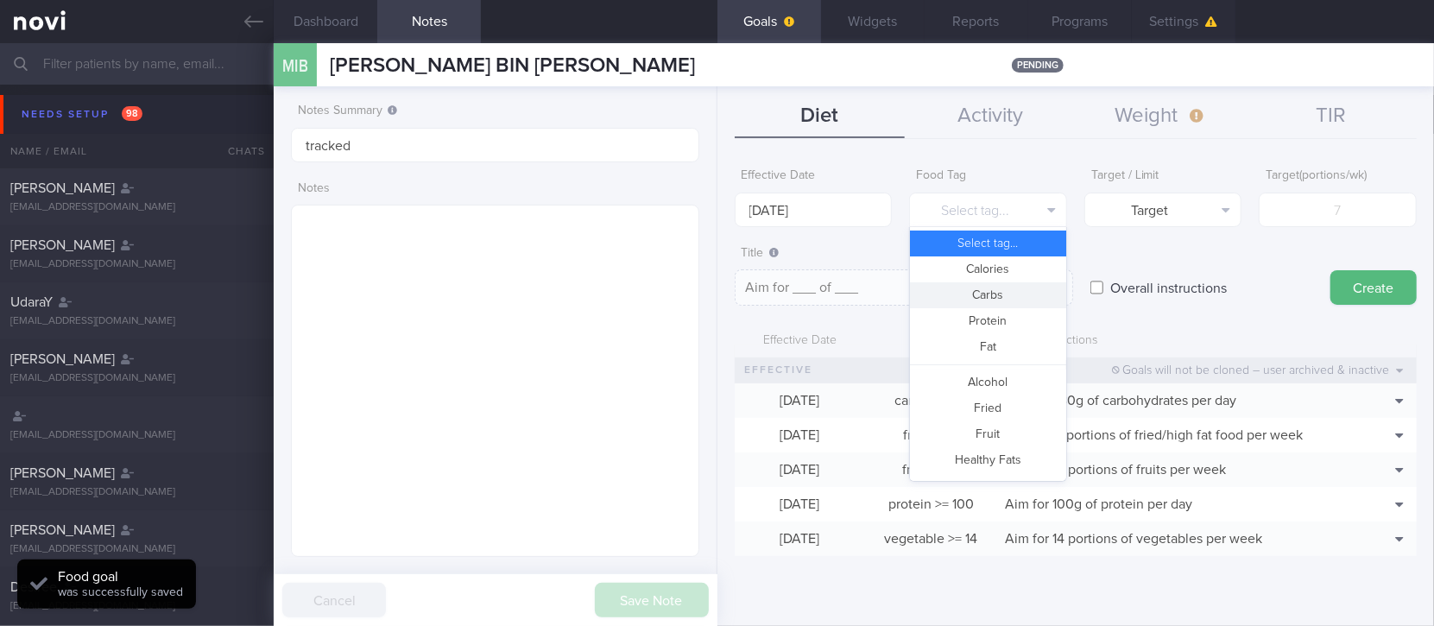
click at [998, 292] on button "Carbs" at bounding box center [988, 295] width 156 height 26
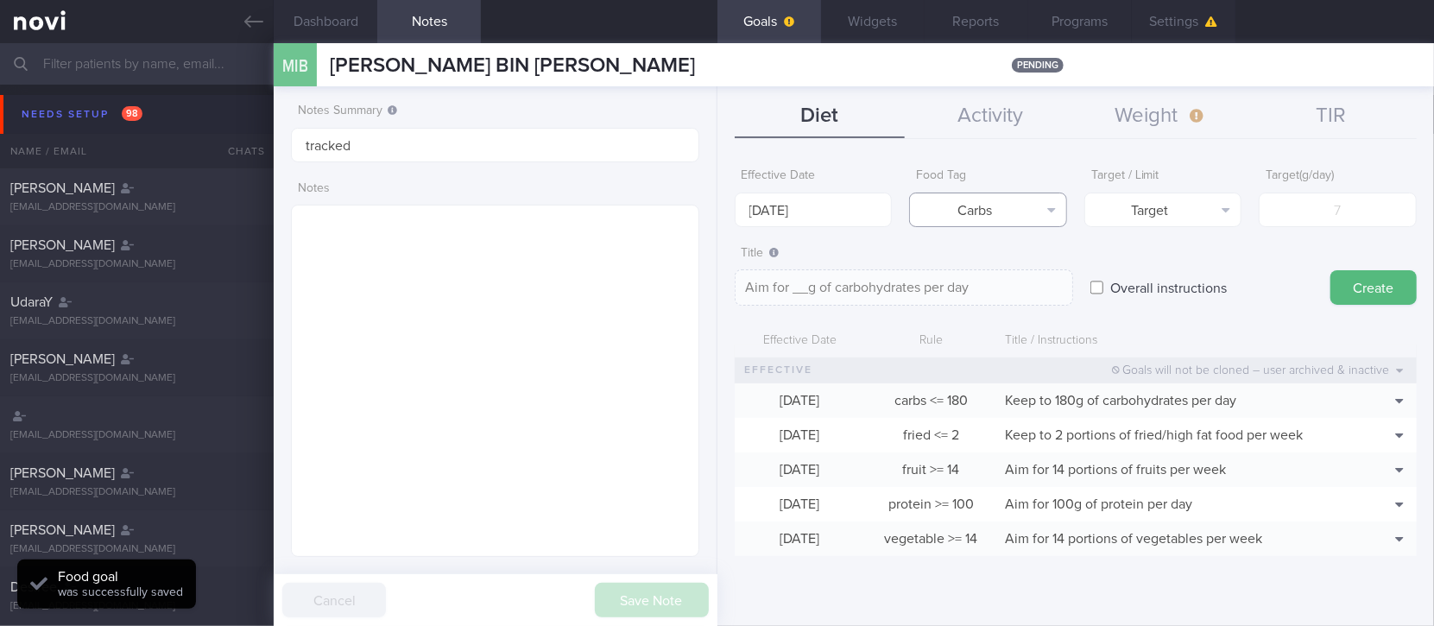
click at [1006, 202] on button "Carbs" at bounding box center [988, 210] width 158 height 35
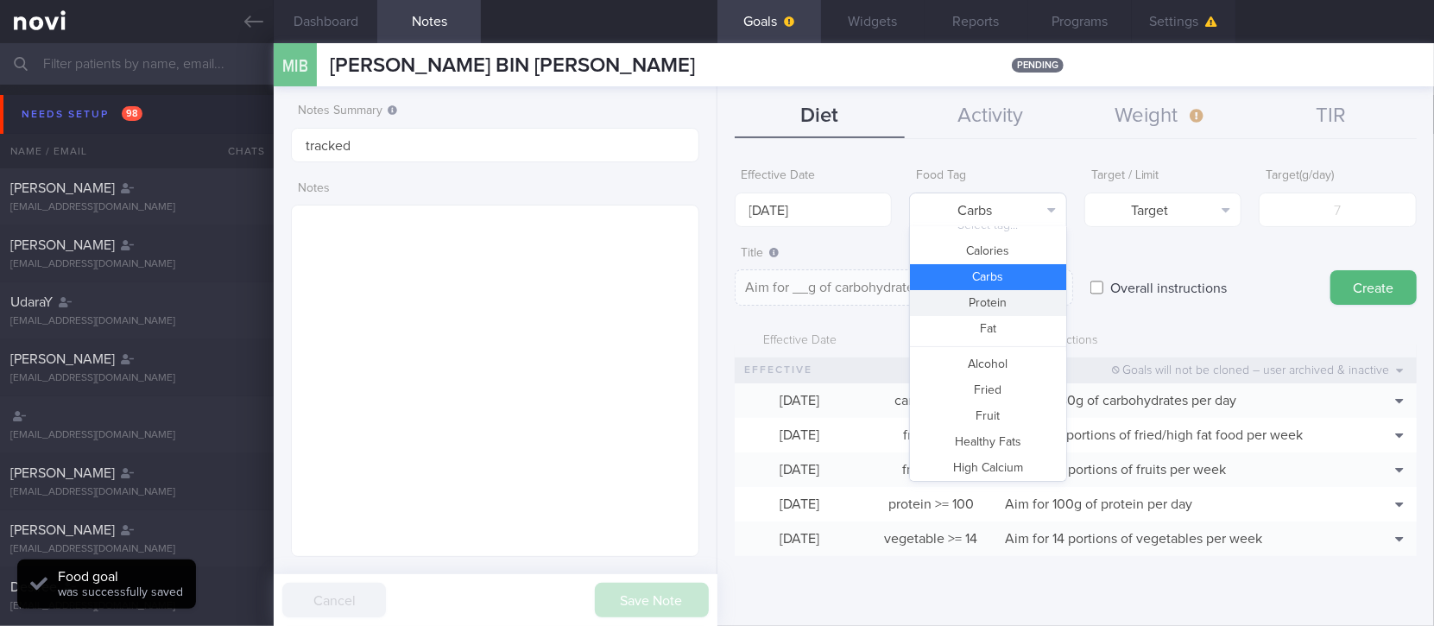
scroll to position [0, 0]
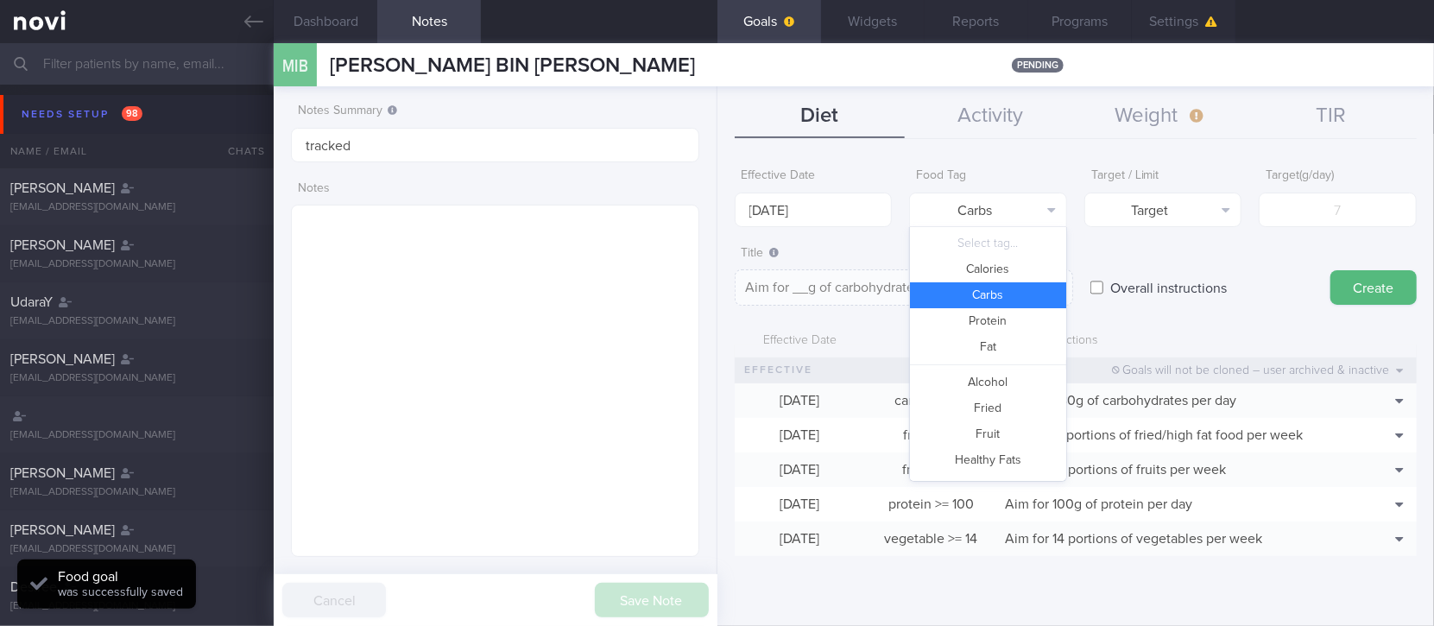
click at [1008, 266] on button "Calories" at bounding box center [988, 269] width 156 height 26
type textarea "Aim for __ calories per day"
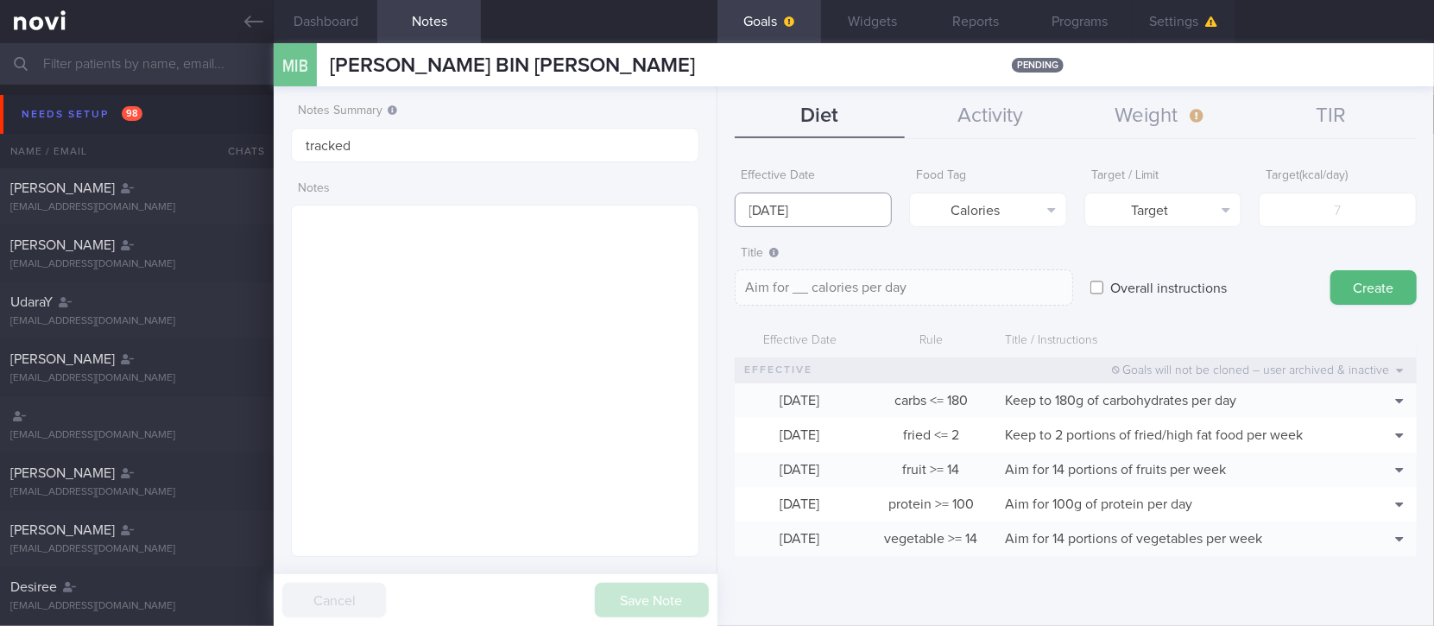
click at [794, 210] on input "[DATE]" at bounding box center [814, 210] width 158 height 35
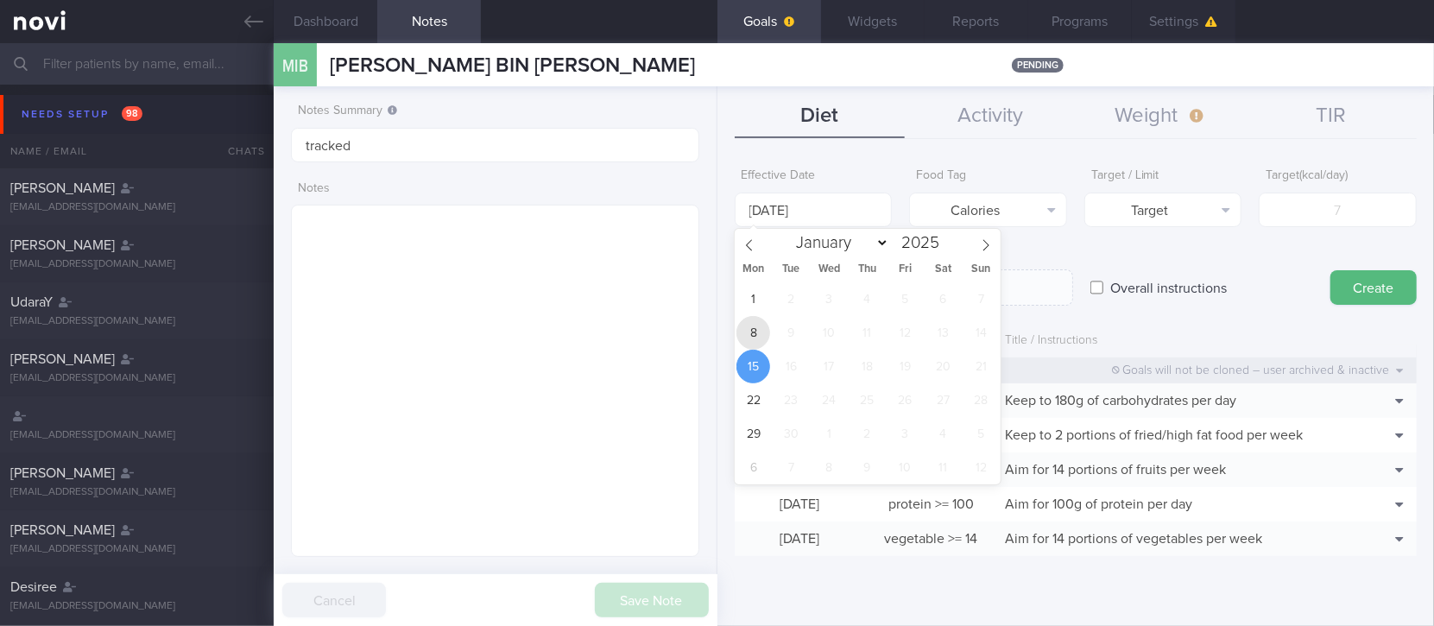
click at [756, 342] on span "8" at bounding box center [754, 333] width 34 height 34
type input "[DATE]"
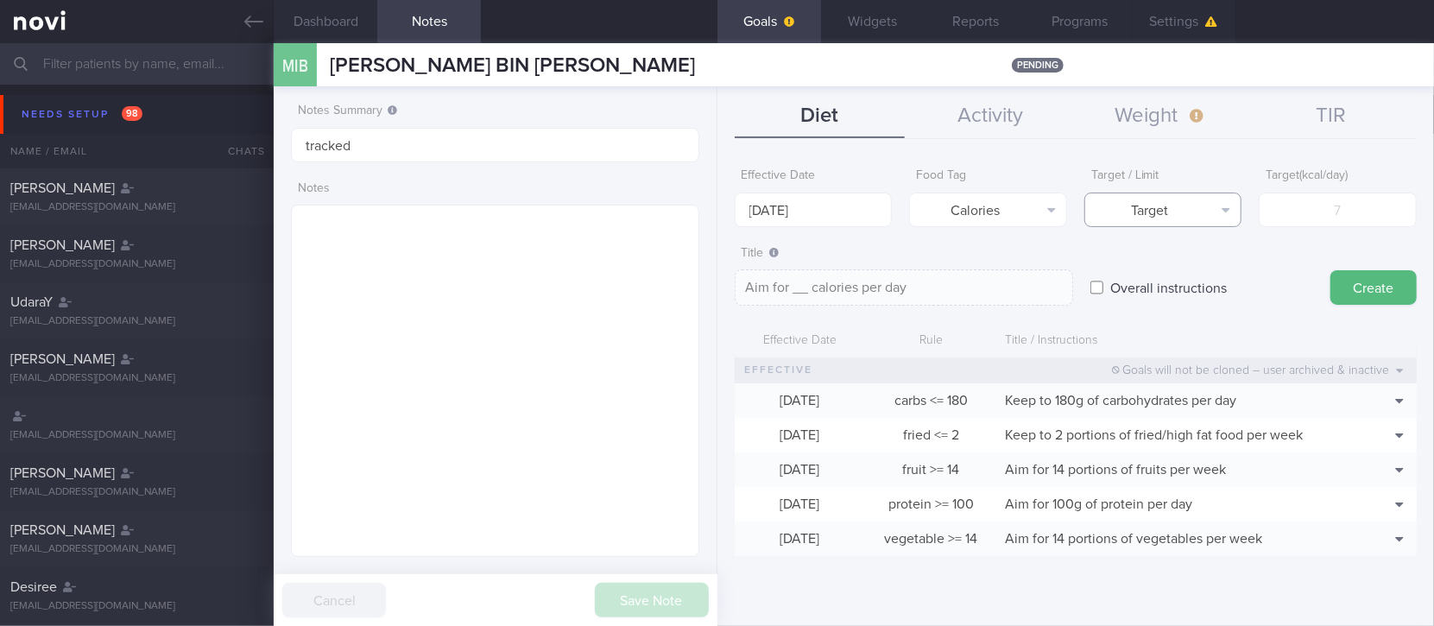
click at [1148, 208] on button "Target" at bounding box center [1164, 210] width 158 height 35
click at [1181, 275] on button "Limit" at bounding box center [1163, 269] width 156 height 26
type textarea "Keep to __ calories per day"
click at [1337, 211] on input "number" at bounding box center [1338, 210] width 158 height 35
type input "2"
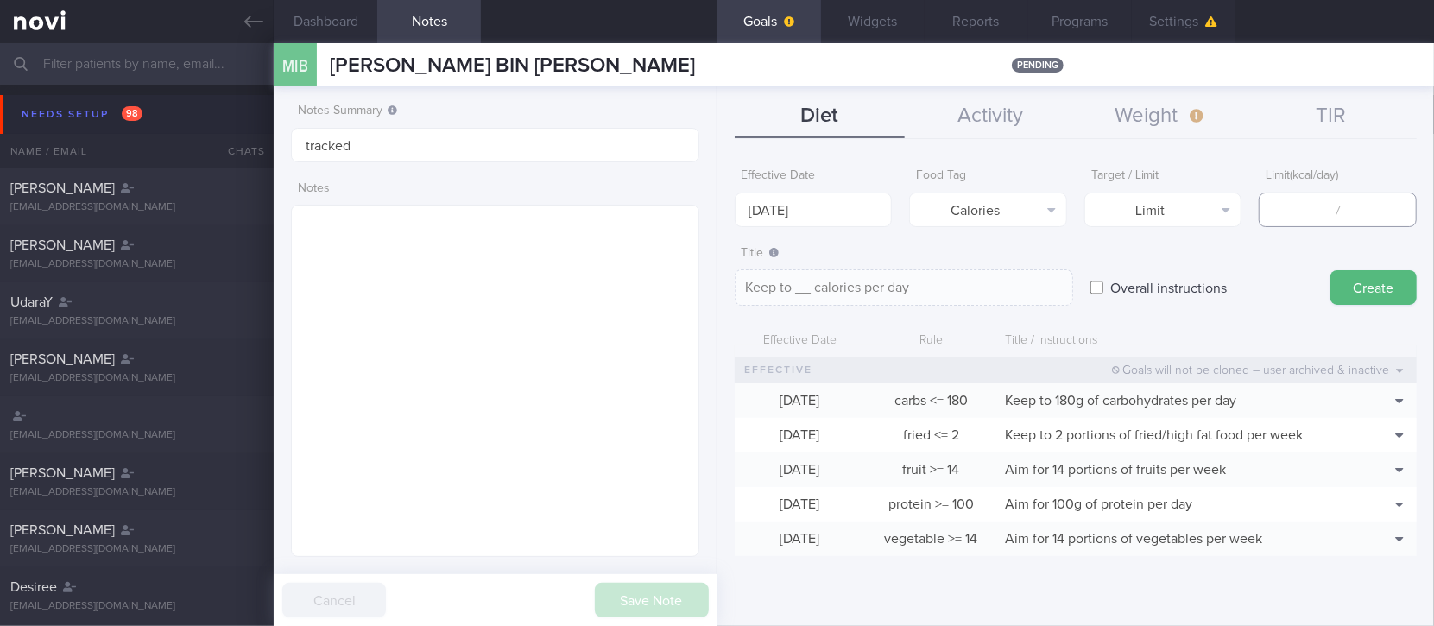
type textarea "Keep to 2 calories per day"
type input "20"
type textarea "Keep to 20 calories per day"
type input "200"
type textarea "Keep to 200 calories per day"
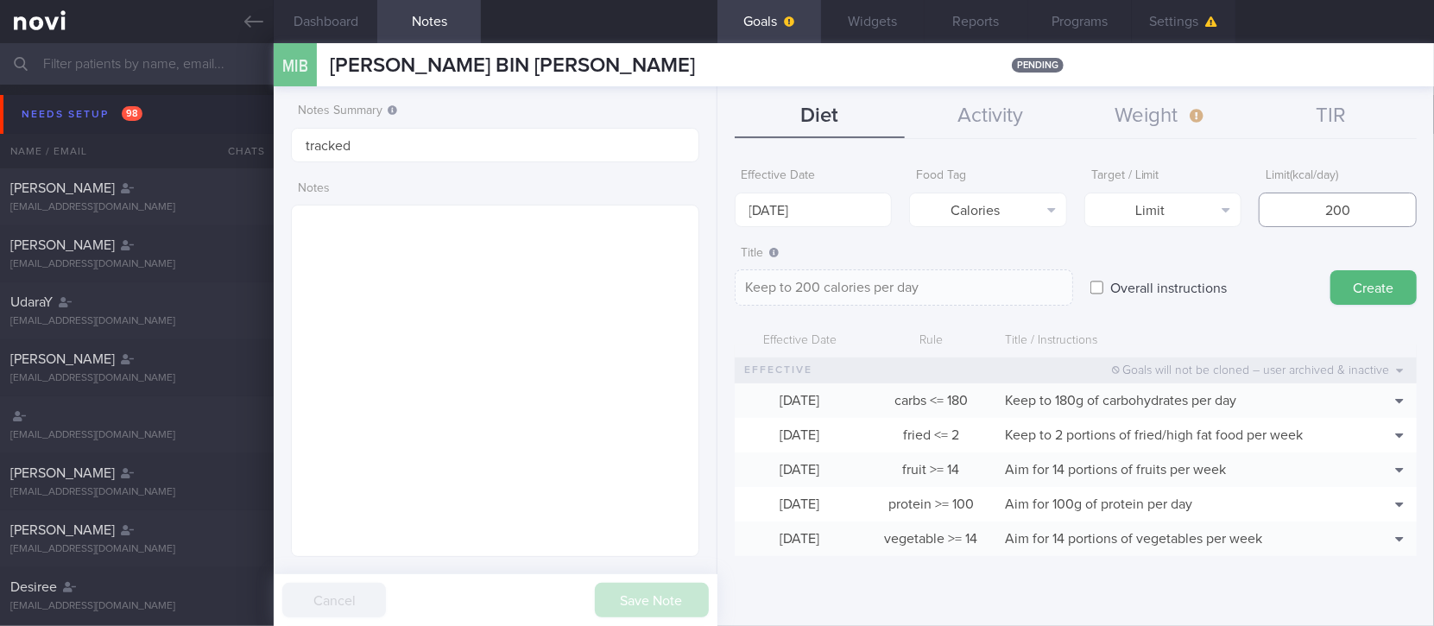
type input "2000"
type textarea "Keep to 2000 calories per day"
type input "2000"
click at [1377, 292] on button "Create" at bounding box center [1374, 287] width 86 height 35
type input "[DATE]"
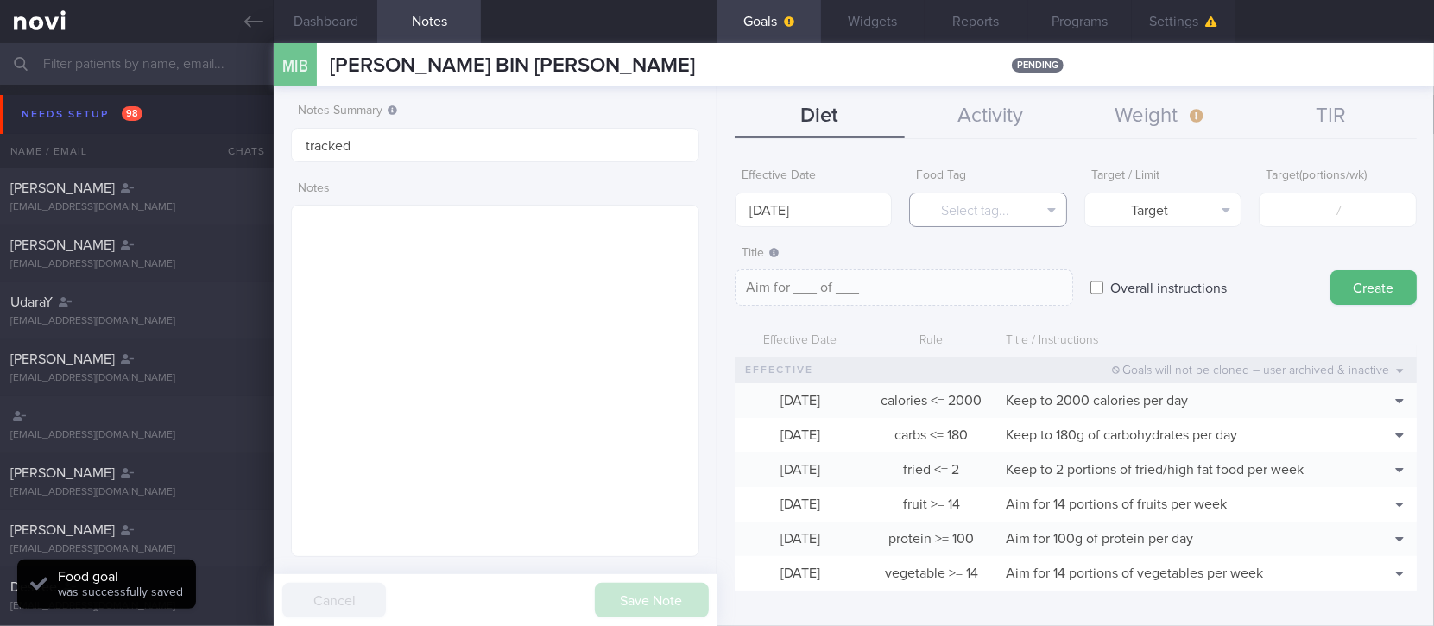
click at [968, 206] on button "Select tag..." at bounding box center [988, 210] width 158 height 35
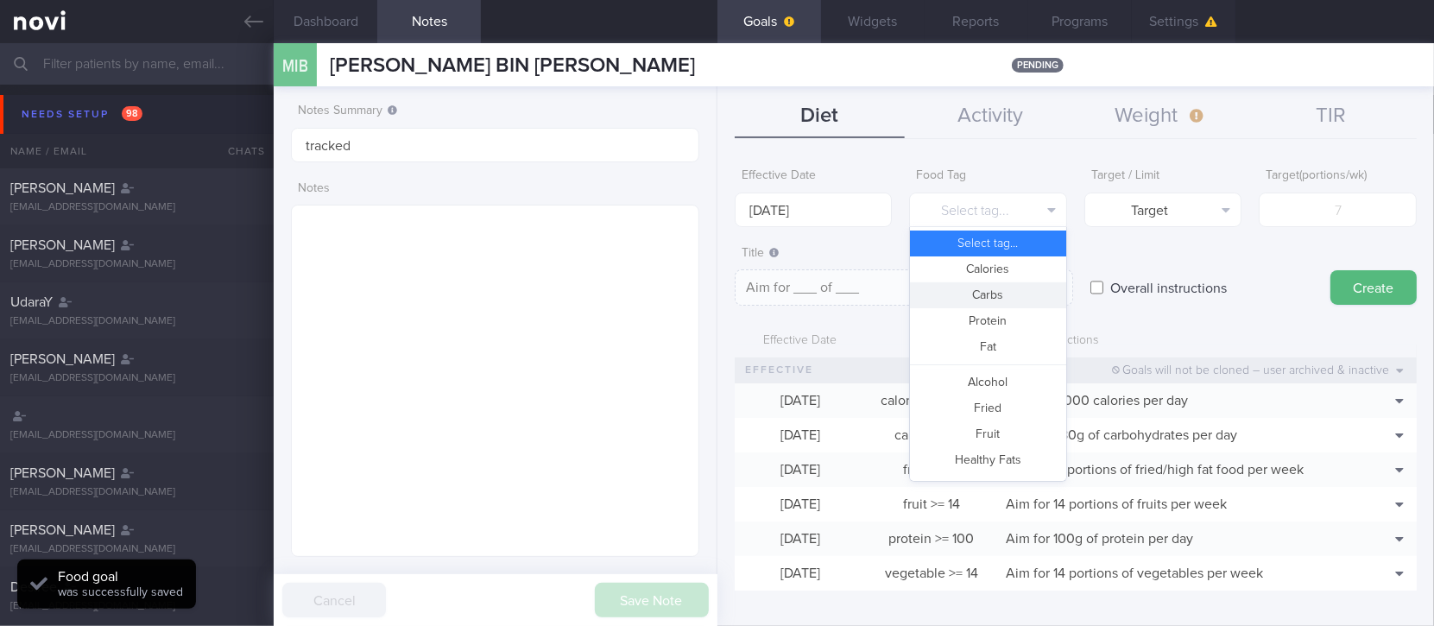
click at [999, 296] on button "Carbs" at bounding box center [988, 295] width 156 height 26
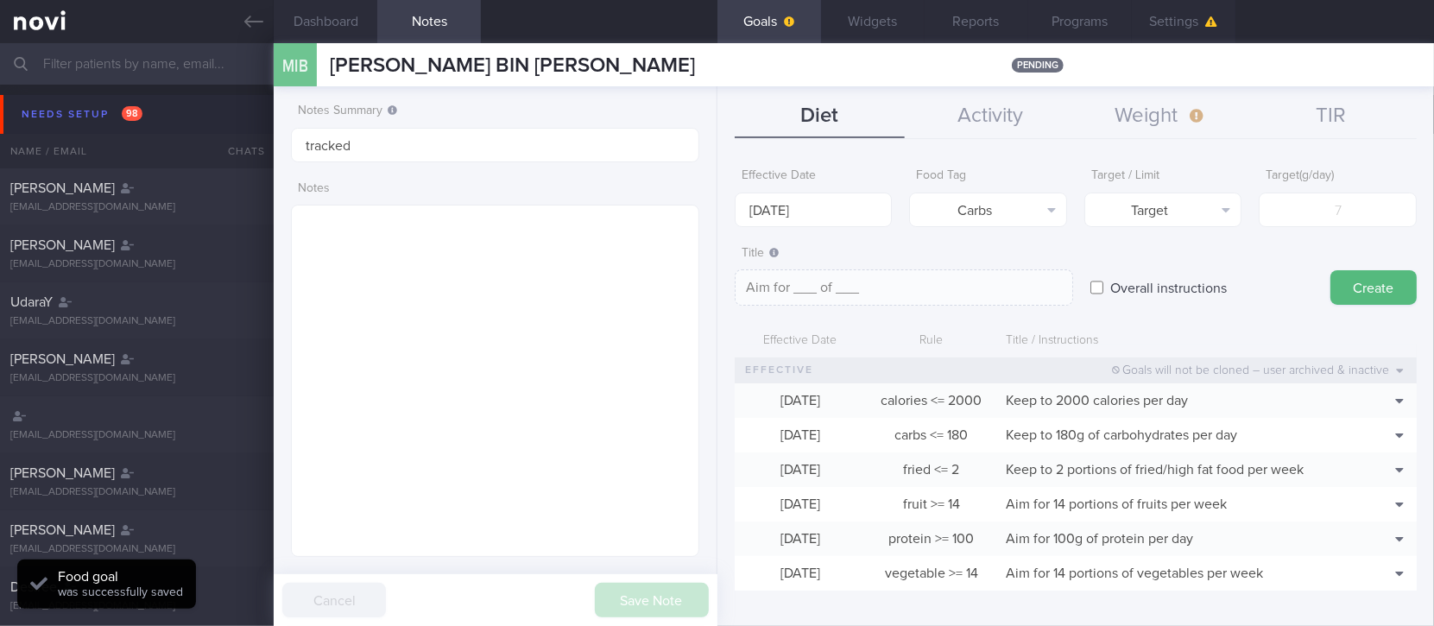
type textarea "Aim for __g of carbohydrates per day"
click at [805, 218] on body "You are offline! Some functionality will be unavailable Patients New Users Coac…" at bounding box center [717, 313] width 1434 height 626
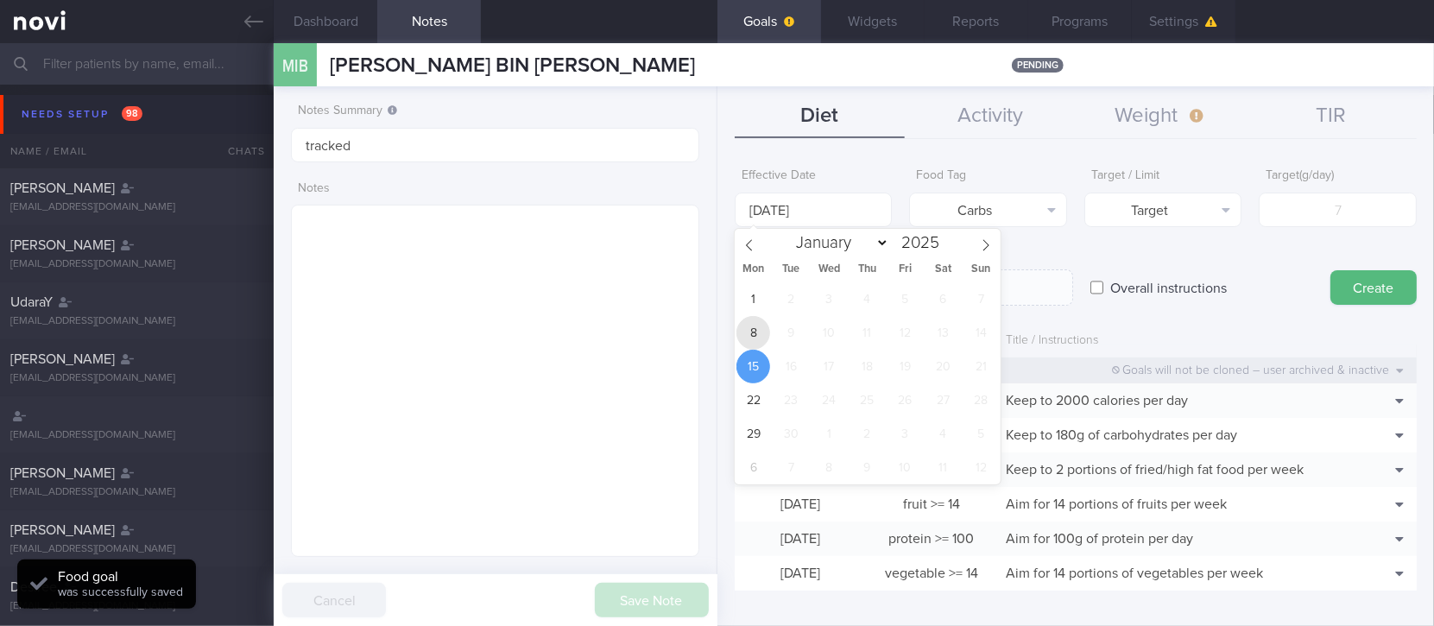
click at [750, 328] on span "8" at bounding box center [754, 333] width 34 height 34
type input "[DATE]"
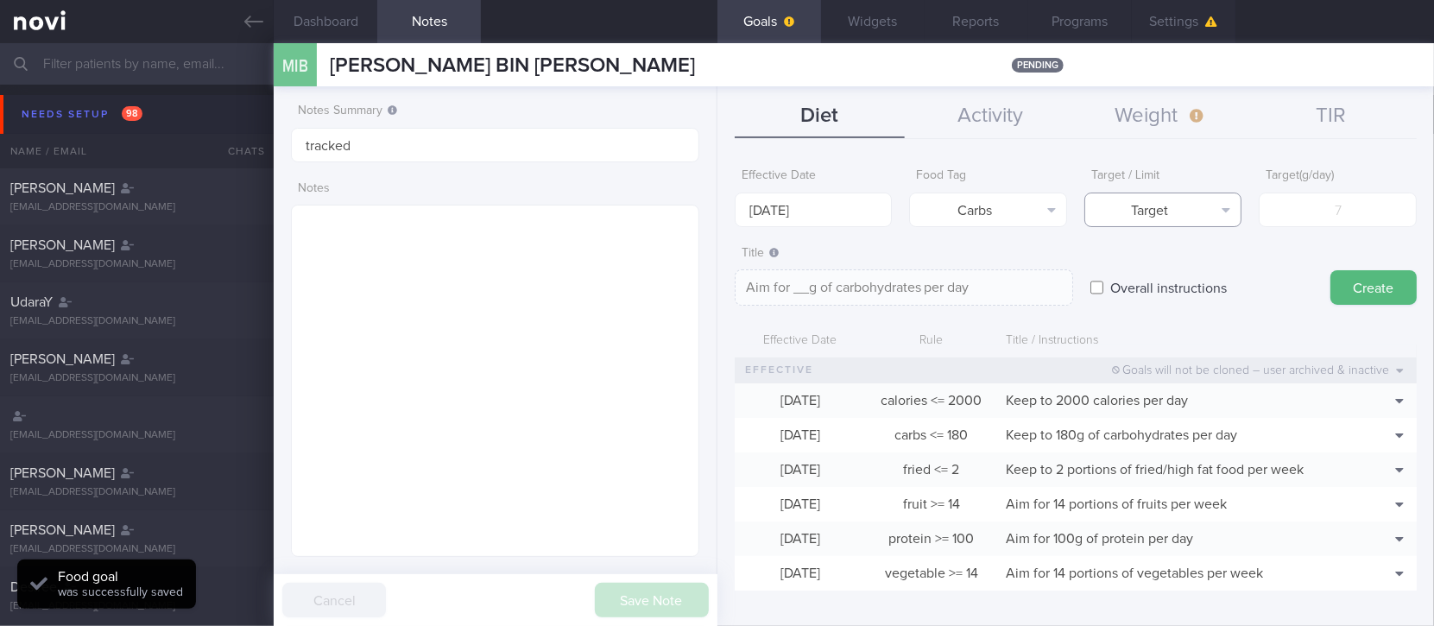
click at [1103, 209] on button "Target" at bounding box center [1164, 210] width 158 height 35
click at [1133, 272] on button "Limit" at bounding box center [1163, 269] width 156 height 26
type textarea "Keep to __g of carbohydrates per day"
click at [1333, 201] on input "number" at bounding box center [1338, 210] width 158 height 35
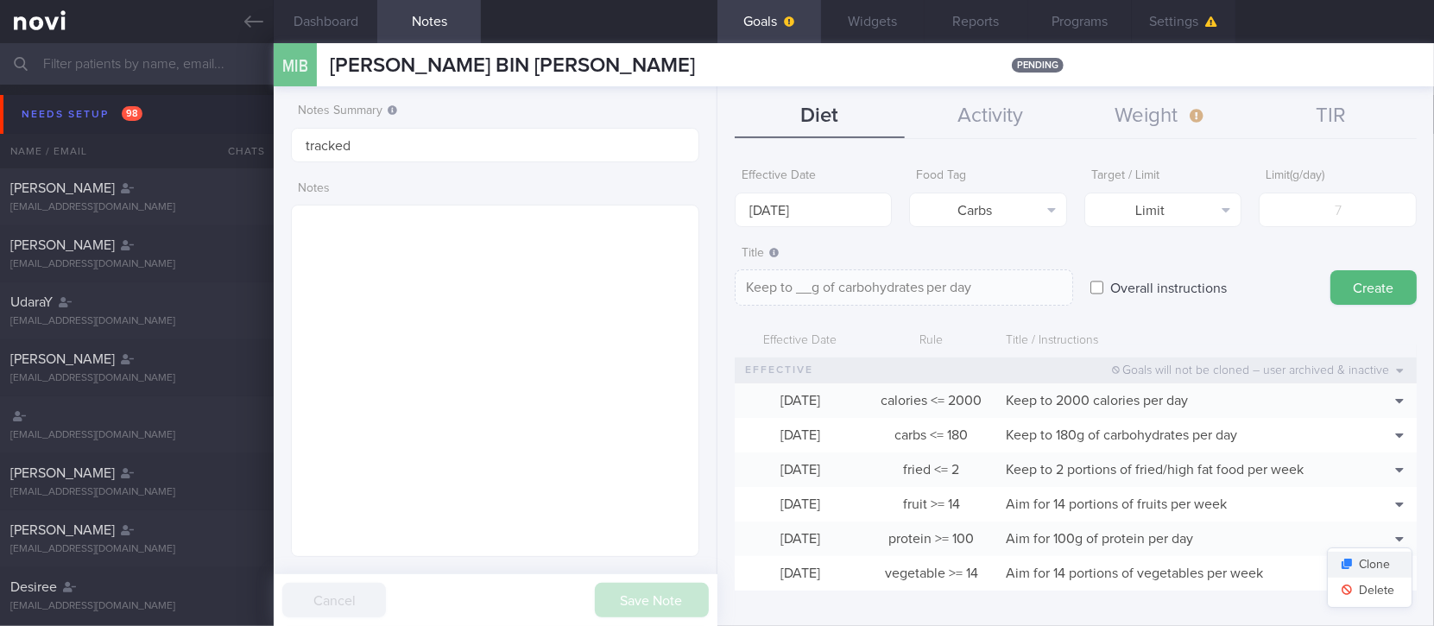
click at [1362, 558] on button "Clone" at bounding box center [1370, 565] width 84 height 26
type input "[DATE]"
type input "100"
type textarea "Aim for 100g of protein per day"
click at [1365, 585] on button "Delete" at bounding box center [1370, 591] width 84 height 26
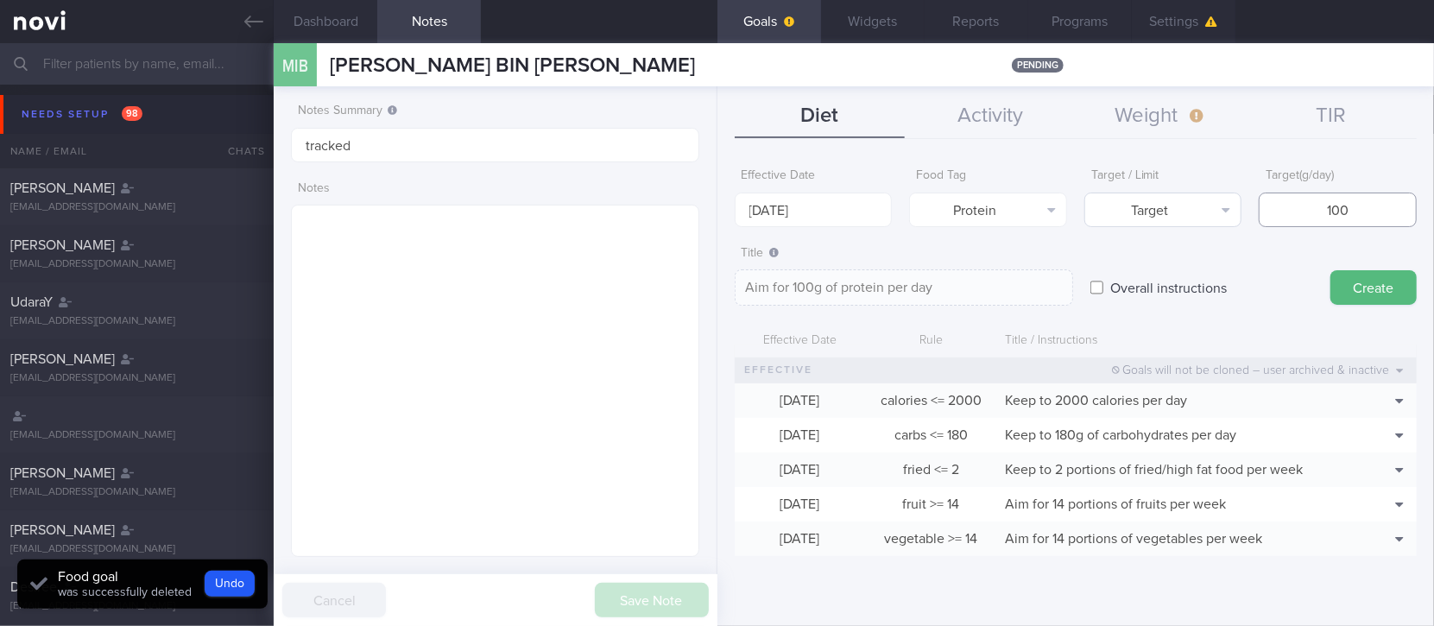
drag, startPoint x: 1379, startPoint y: 195, endPoint x: 1231, endPoint y: 202, distance: 147.8
click at [1231, 202] on div "Effective Date 15 Sep 2025 Food Tag Protein Select tag... Calories Carbs Protei…" at bounding box center [1076, 193] width 682 height 67
type input "1"
type textarea "Aim for 1g of protein per day"
type input "13"
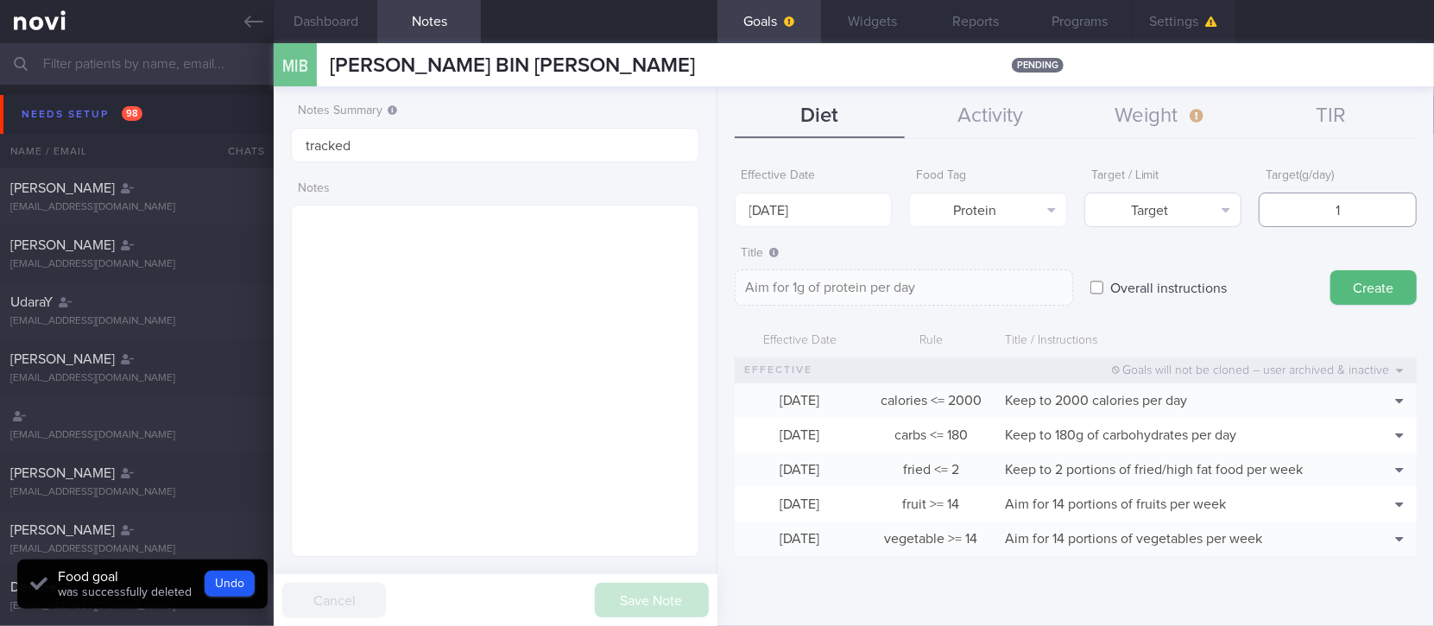
type textarea "Aim for 13g of protein per day"
type input "130"
type textarea "Aim for 130g of protein per day"
type input "130"
click at [860, 211] on body "You are offline! Some functionality will be unavailable Patients New Users Coac…" at bounding box center [717, 313] width 1434 height 626
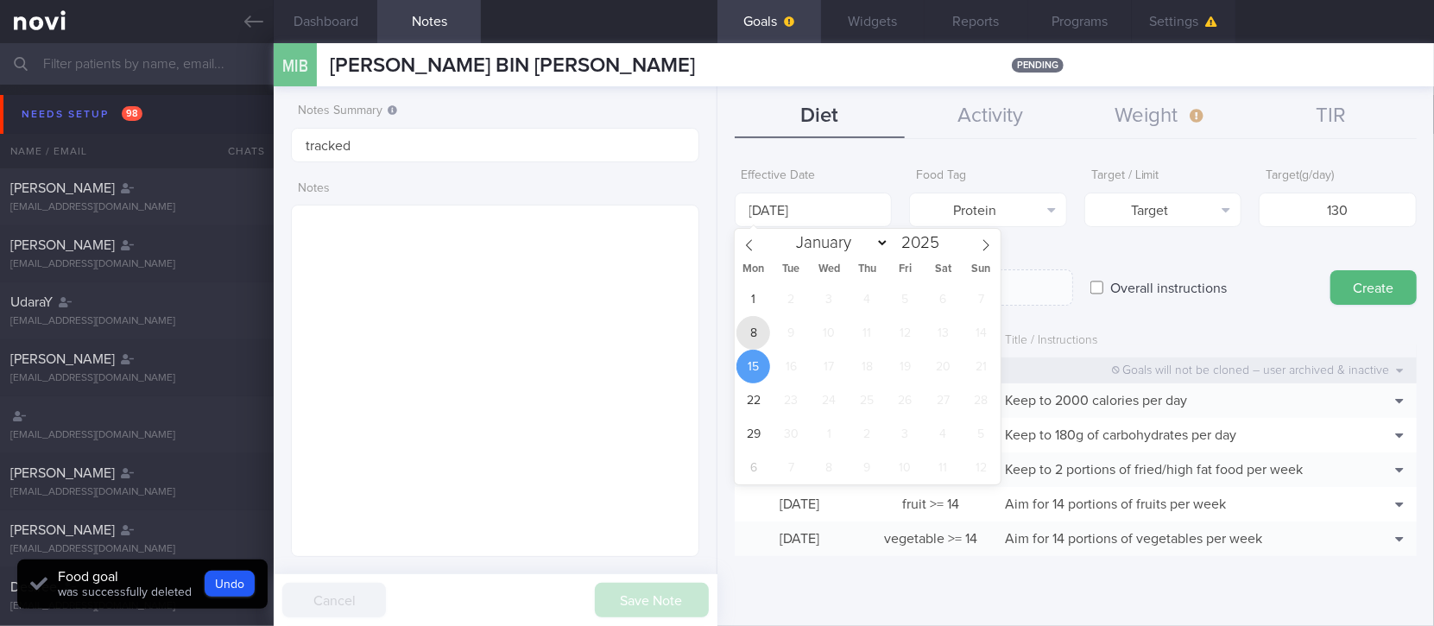
click at [753, 326] on span "8" at bounding box center [754, 333] width 34 height 34
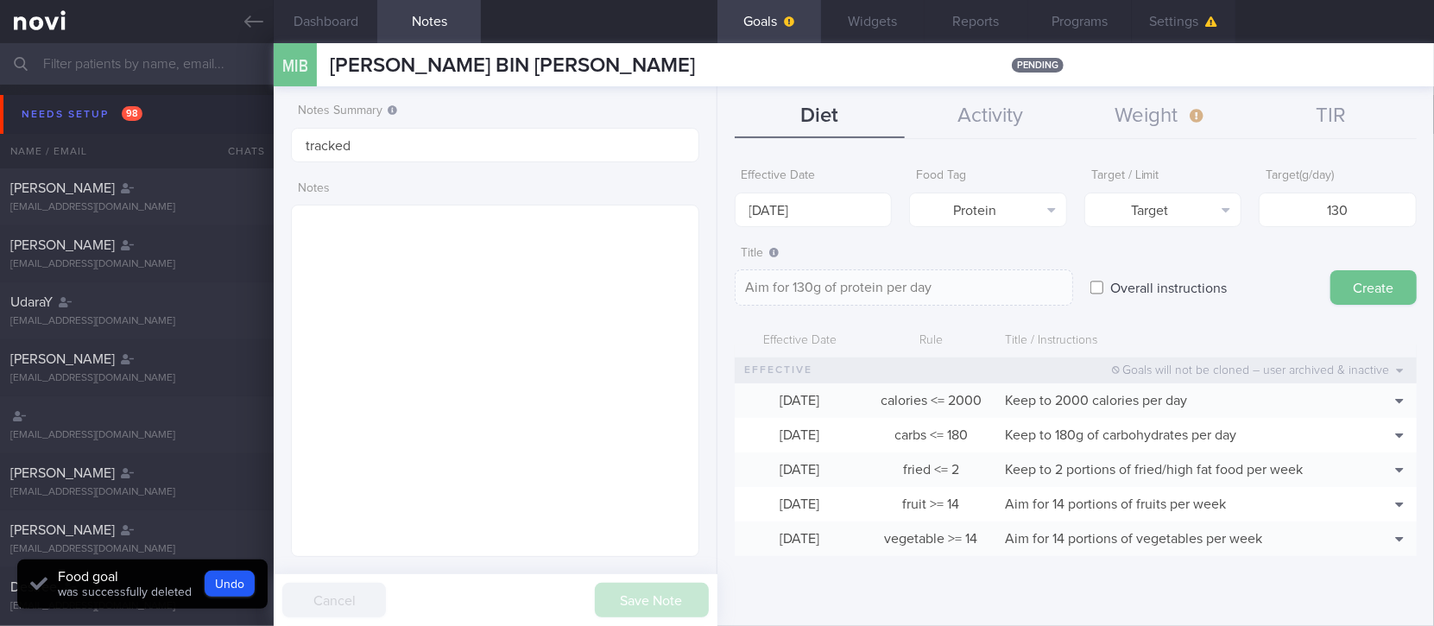
click at [1361, 280] on button "Create" at bounding box center [1374, 287] width 86 height 35
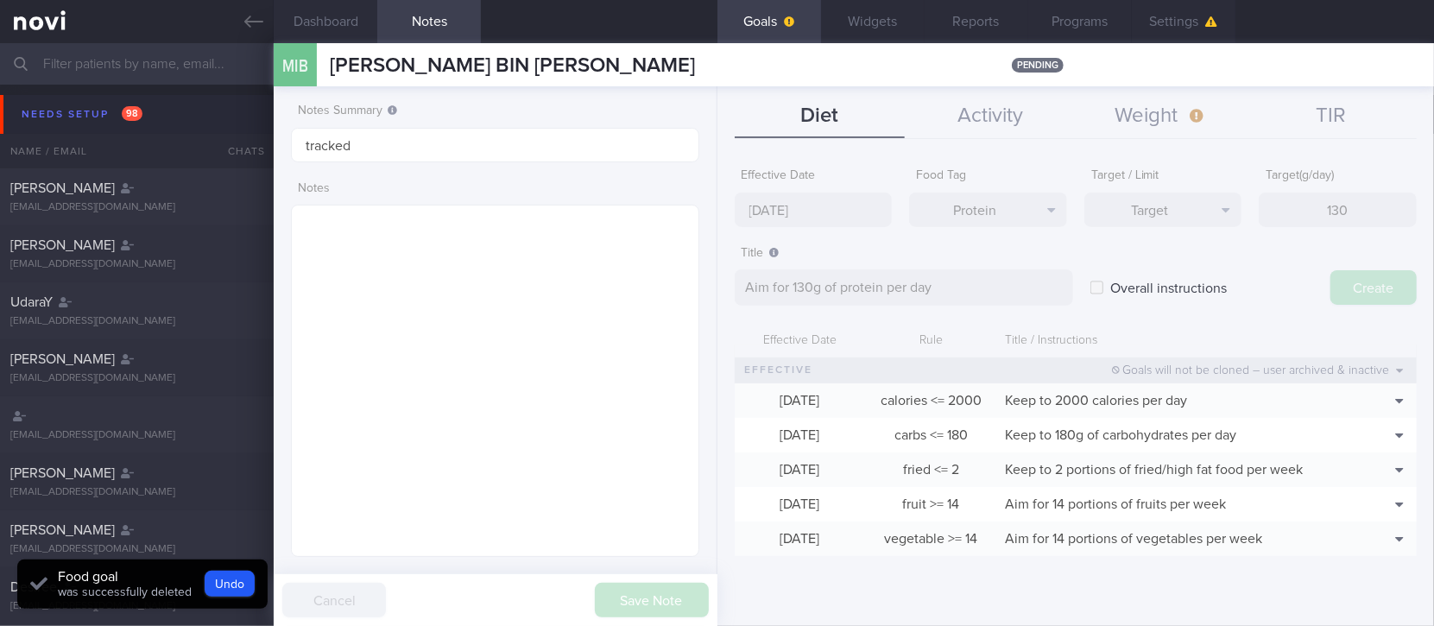
type input "[DATE]"
type textarea "Aim for ___ of ___"
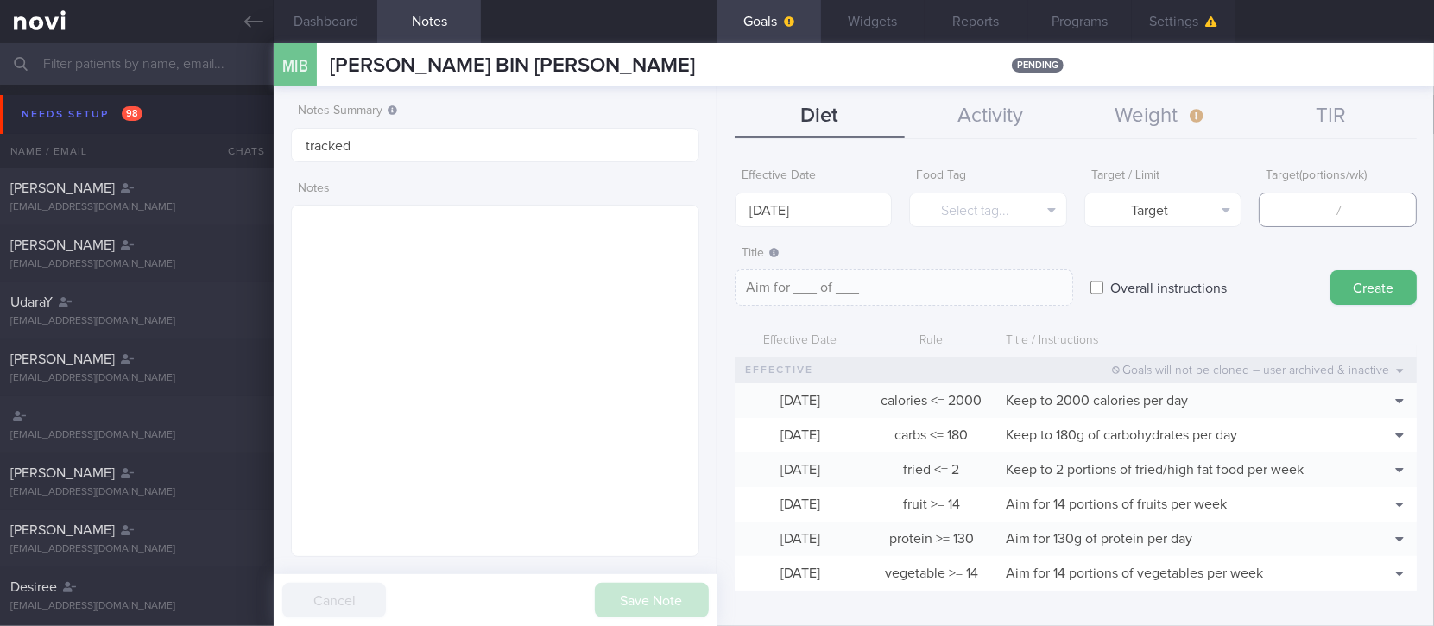
click at [1303, 204] on input "number" at bounding box center [1338, 210] width 158 height 35
type input "2"
type textarea "Aim for 2_ of ___"
type input "20"
type textarea "Aim for 20_ of ___"
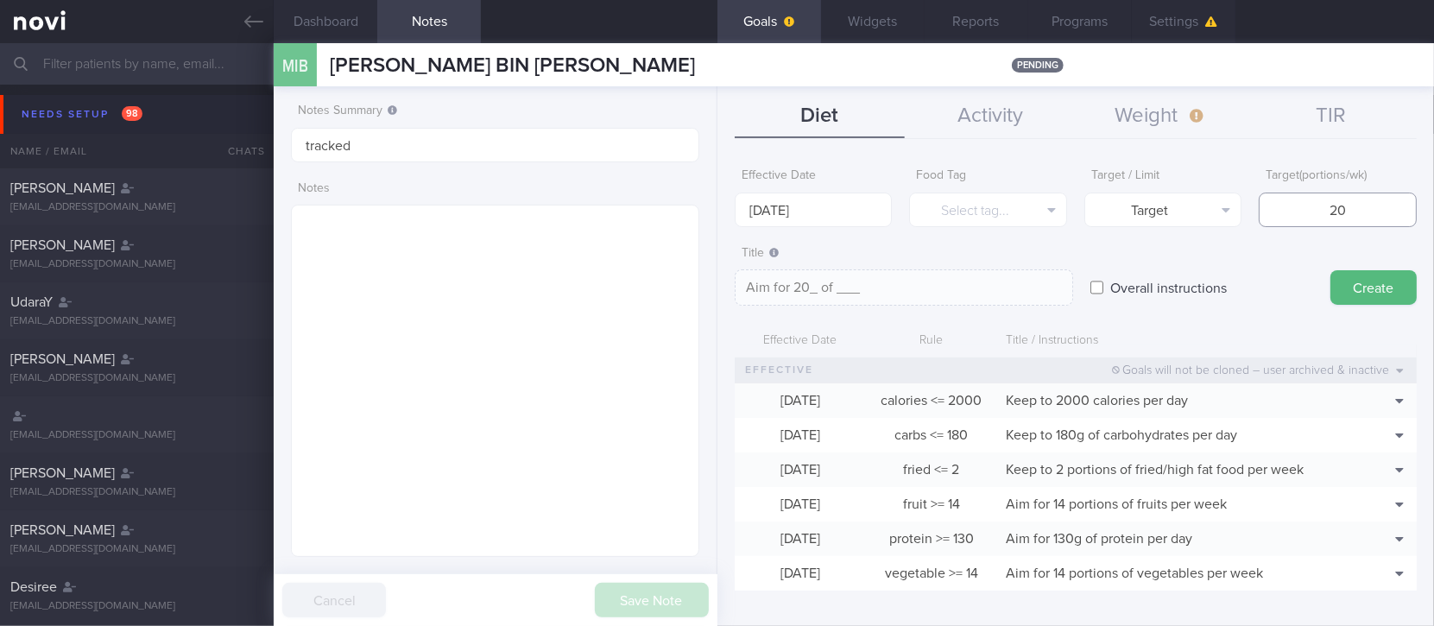
type input "200"
type textarea "Aim for 200_ of ___"
type input "200"
click at [1130, 217] on button "Target" at bounding box center [1164, 210] width 158 height 35
click at [1165, 263] on button "Limit" at bounding box center [1163, 269] width 156 height 26
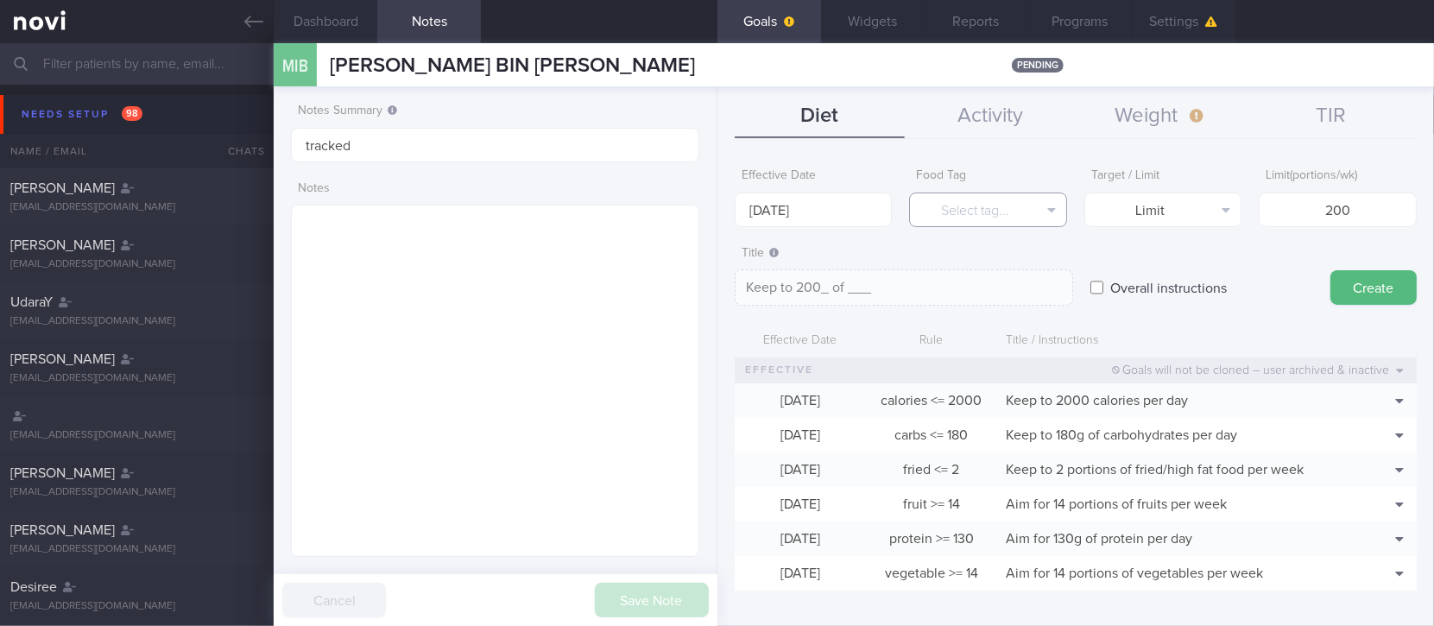
click at [977, 204] on button "Select tag..." at bounding box center [988, 210] width 158 height 35
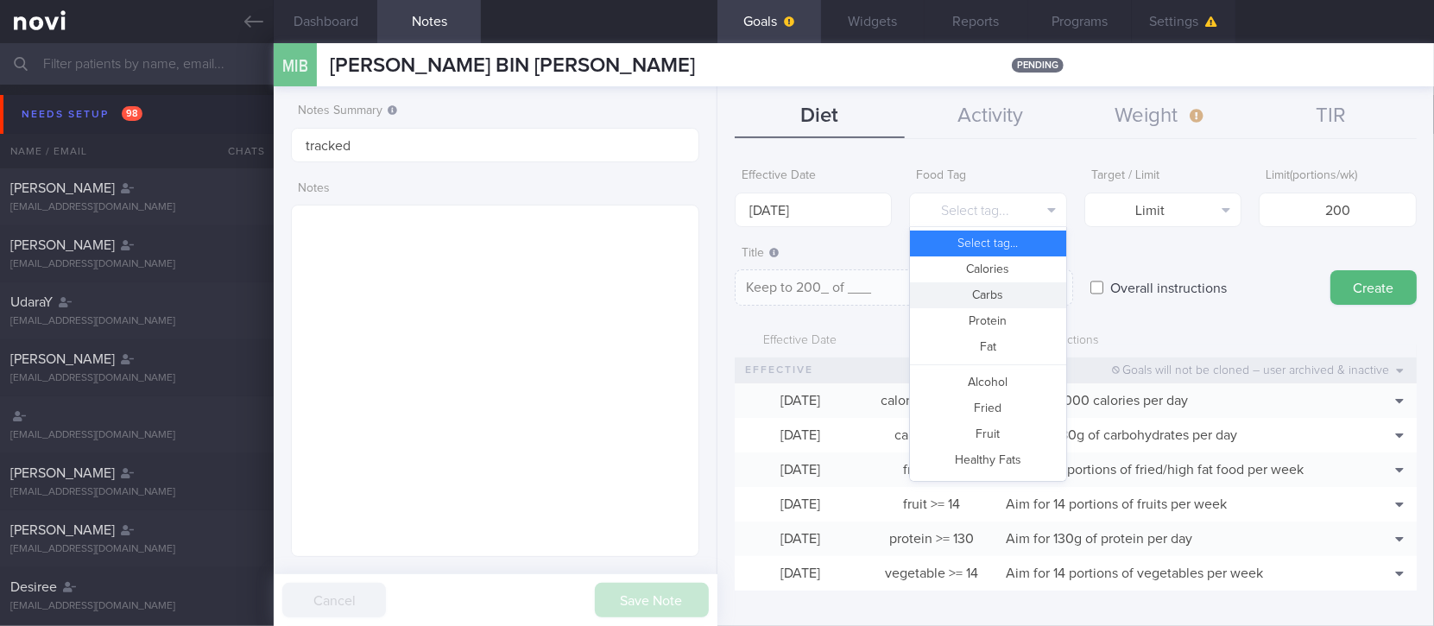
click at [981, 294] on button "Carbs" at bounding box center [988, 295] width 156 height 26
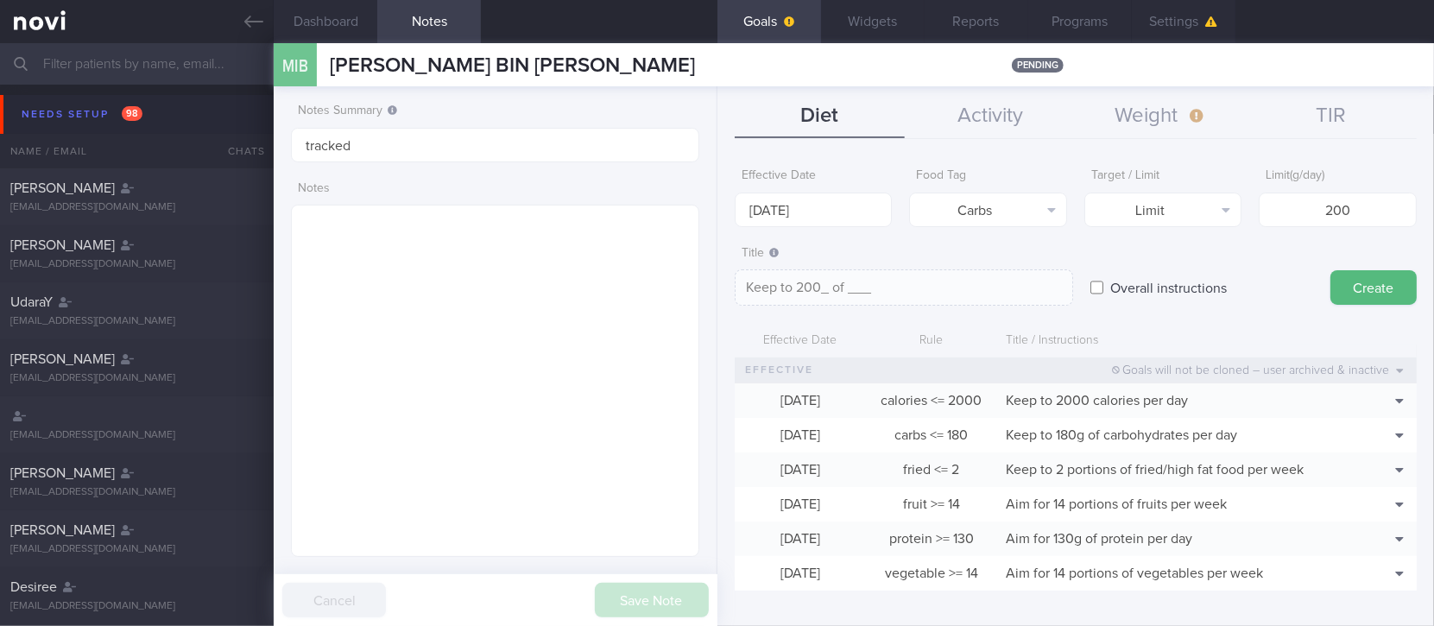
type textarea "Keep to 200g of carbohydrates per day"
click at [825, 221] on input "[DATE]" at bounding box center [814, 210] width 158 height 35
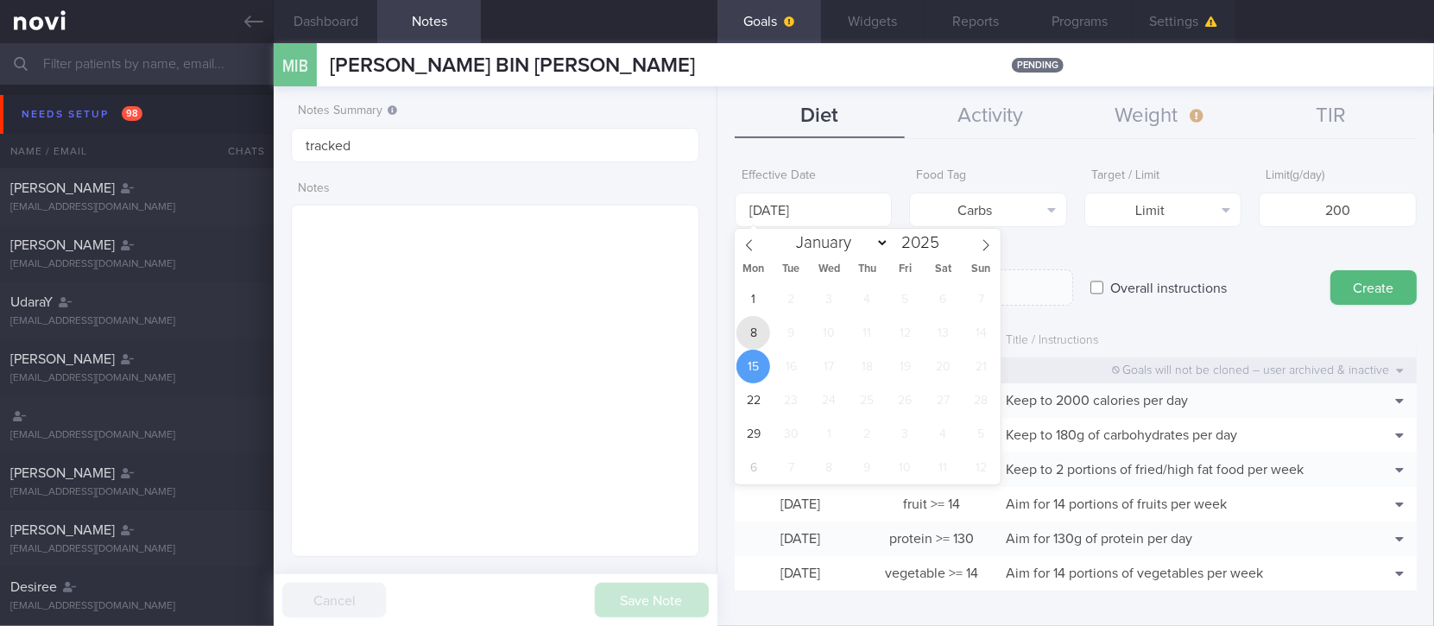
click at [753, 334] on span "8" at bounding box center [754, 333] width 34 height 34
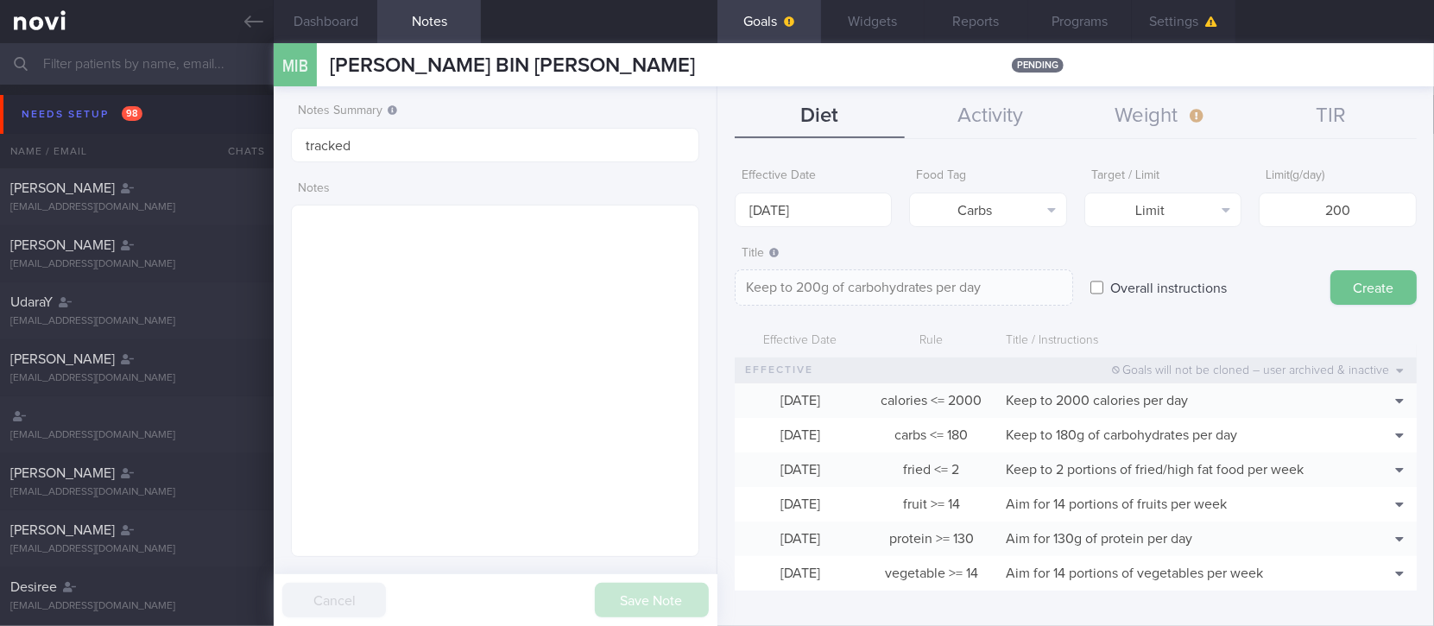
click at [1339, 280] on button "Create" at bounding box center [1374, 287] width 86 height 35
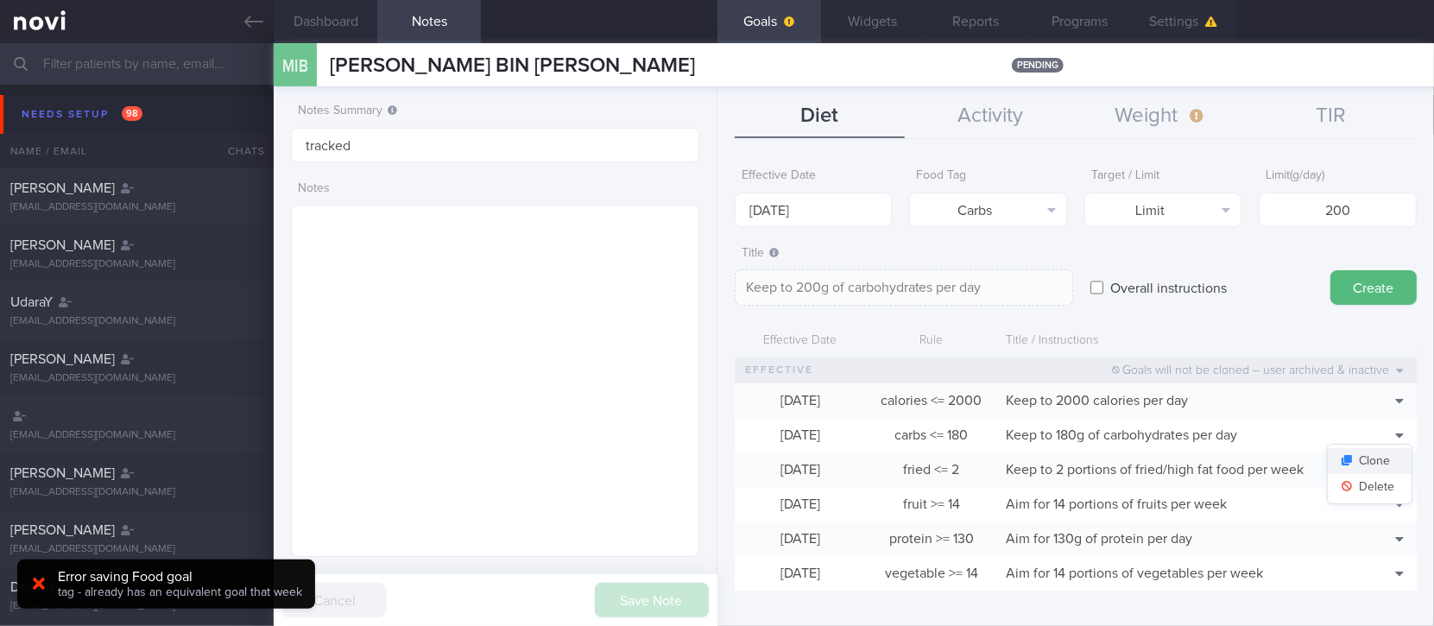
click at [1373, 458] on button "Clone" at bounding box center [1370, 461] width 84 height 26
type input "[DATE]"
type input "180"
type textarea "Keep to 180g of carbohydrates per day"
click at [1369, 479] on button "Delete" at bounding box center [1370, 487] width 84 height 26
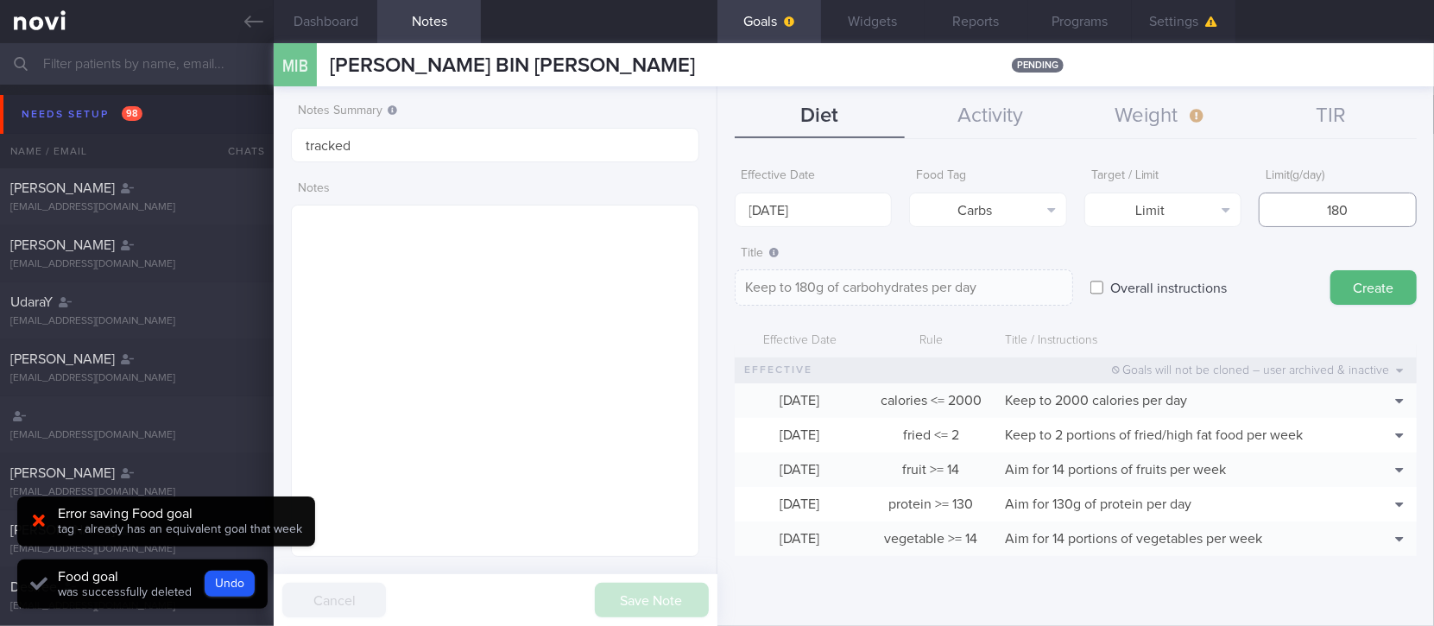
drag, startPoint x: 1360, startPoint y: 213, endPoint x: 1295, endPoint y: 212, distance: 64.8
click at [1295, 212] on input "180" at bounding box center [1338, 210] width 158 height 35
type input "2"
type textarea "Keep to 2g of carbohydrates per day"
type input "20"
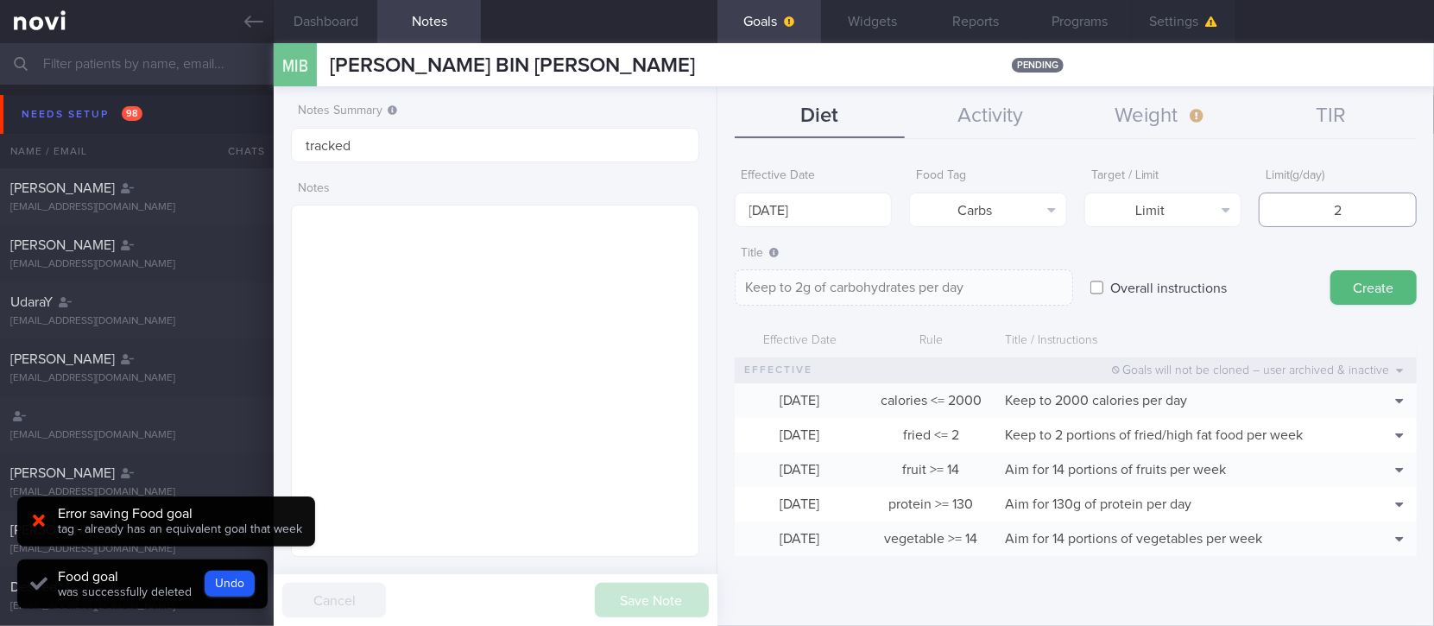
type textarea "Keep to 20g of carbohydrates per day"
type input "200"
type textarea "Keep to 200g of carbohydrates per day"
type input "200"
click at [870, 193] on input "[DATE]" at bounding box center [814, 210] width 158 height 35
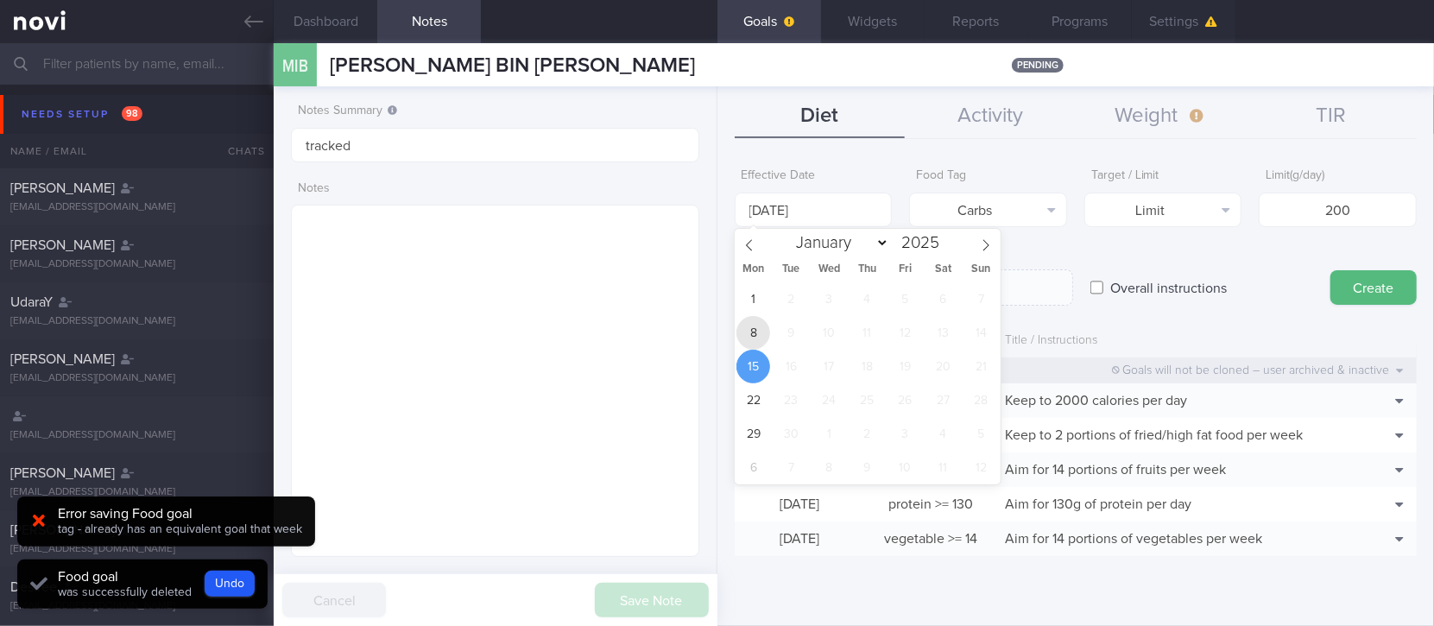
click at [755, 341] on span "8" at bounding box center [754, 333] width 34 height 34
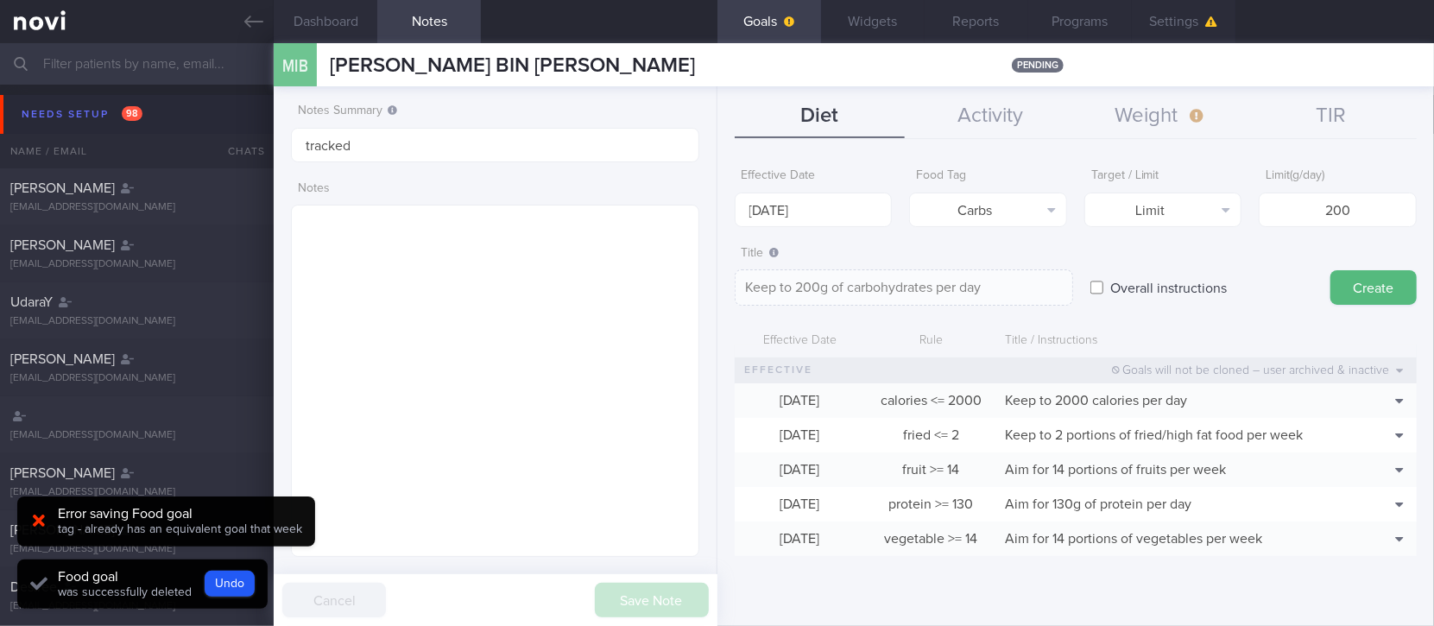
click at [1387, 280] on button "Create" at bounding box center [1374, 287] width 86 height 35
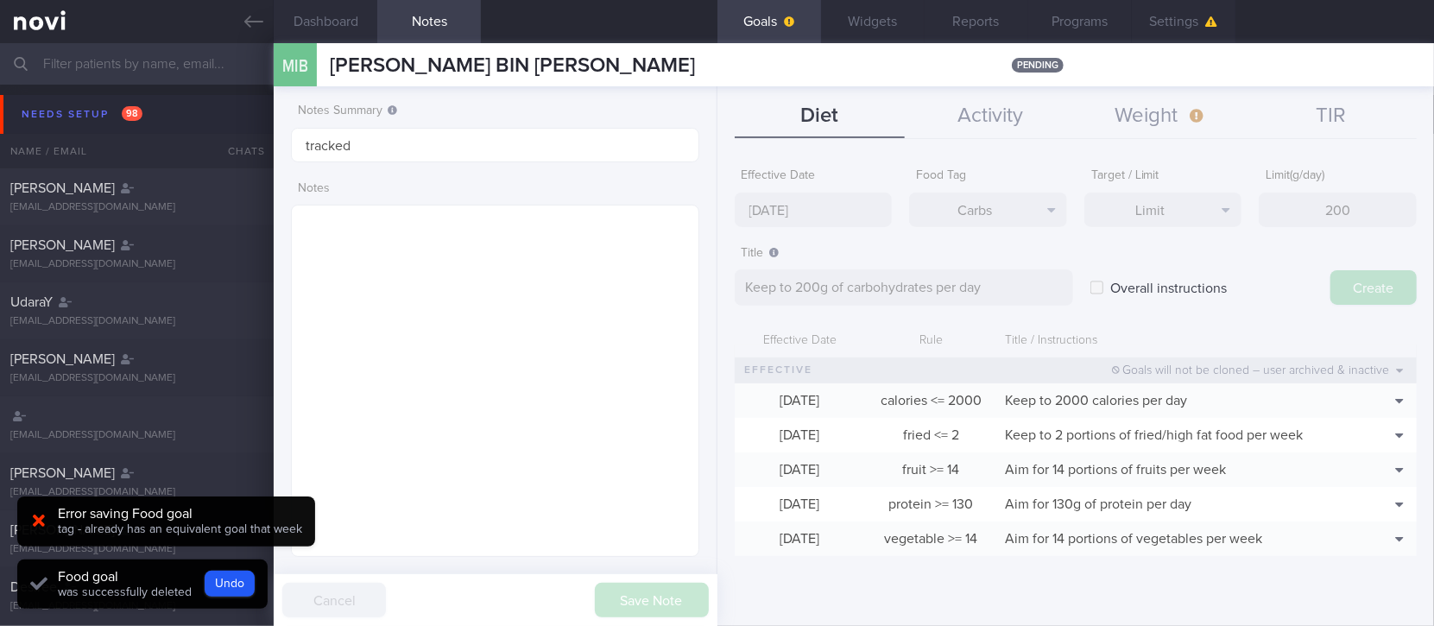
type input "[DATE]"
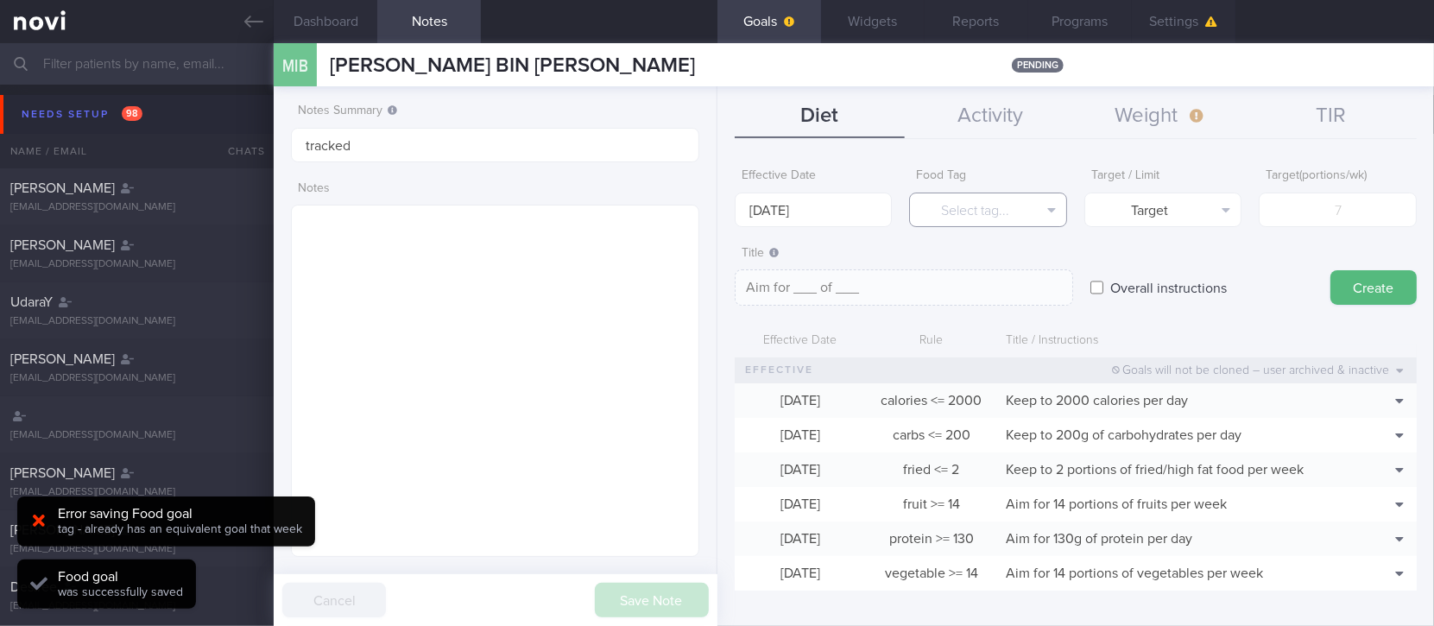
click at [1016, 209] on button "Select tag..." at bounding box center [988, 210] width 158 height 35
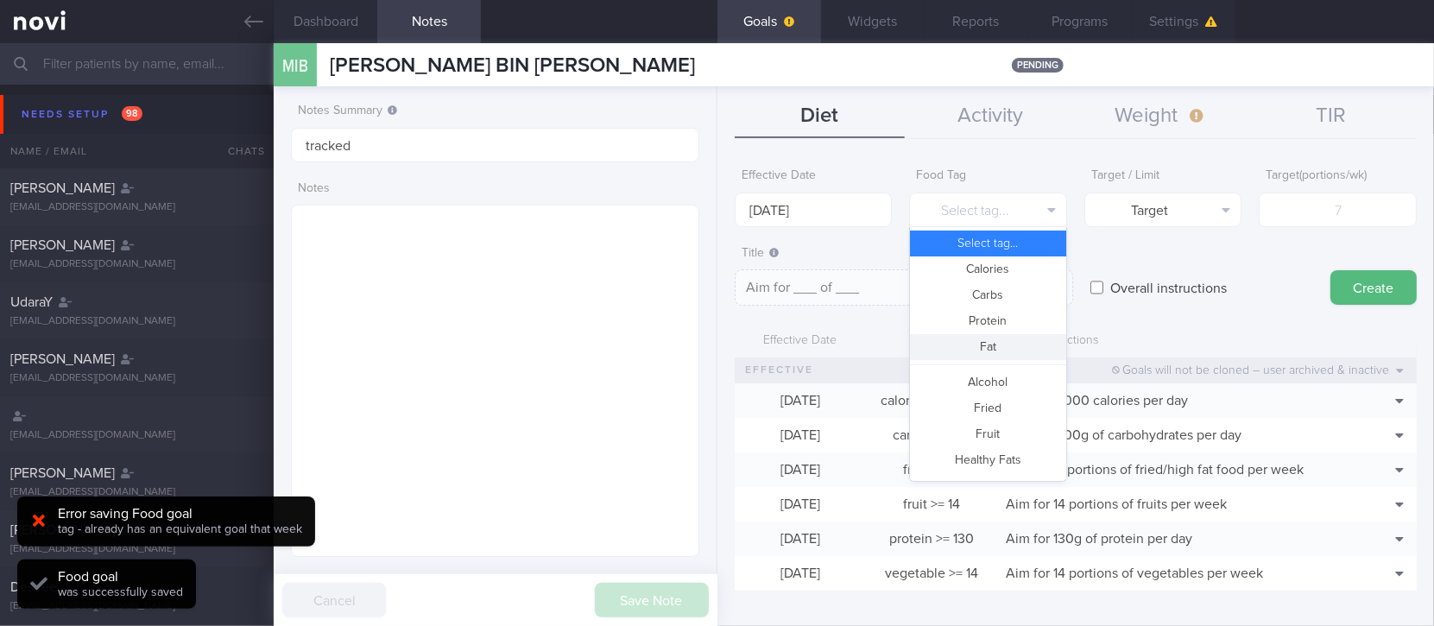
click at [990, 341] on button "Fat" at bounding box center [988, 347] width 156 height 26
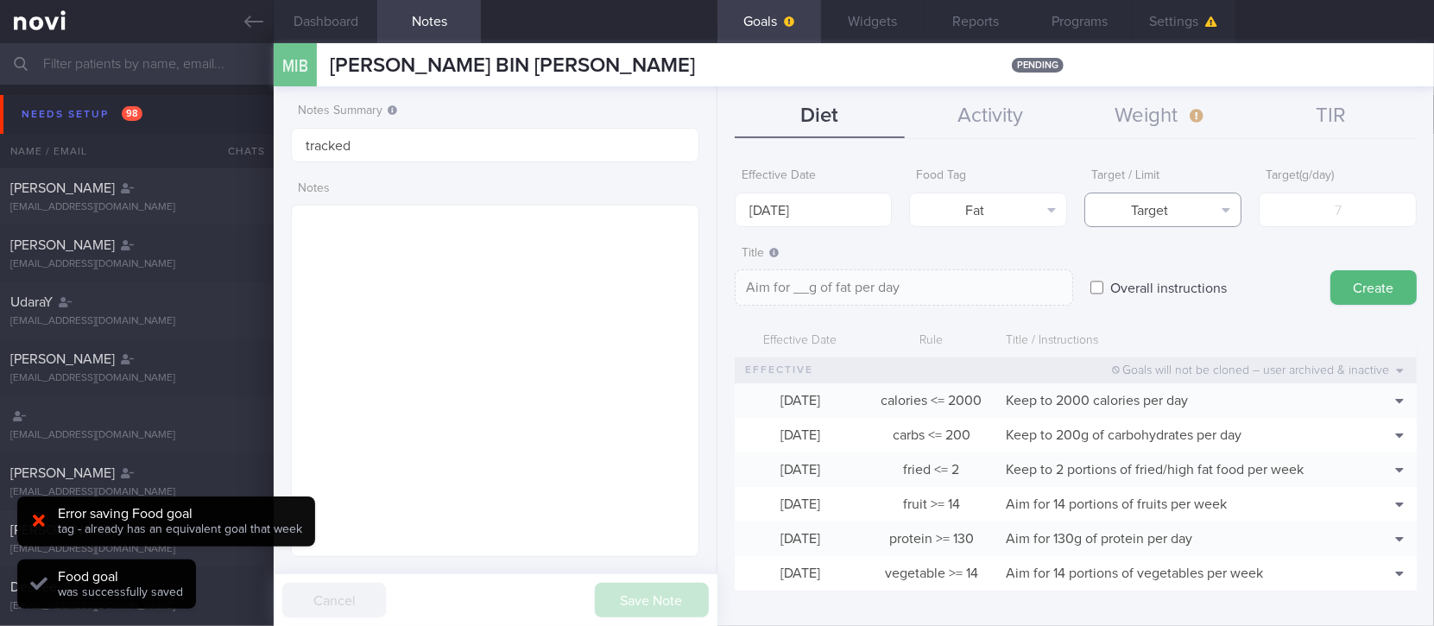
click at [1142, 219] on button "Target" at bounding box center [1164, 210] width 158 height 35
click at [1145, 266] on button "Limit" at bounding box center [1163, 269] width 156 height 26
type textarea "Keep to __g of fat per day"
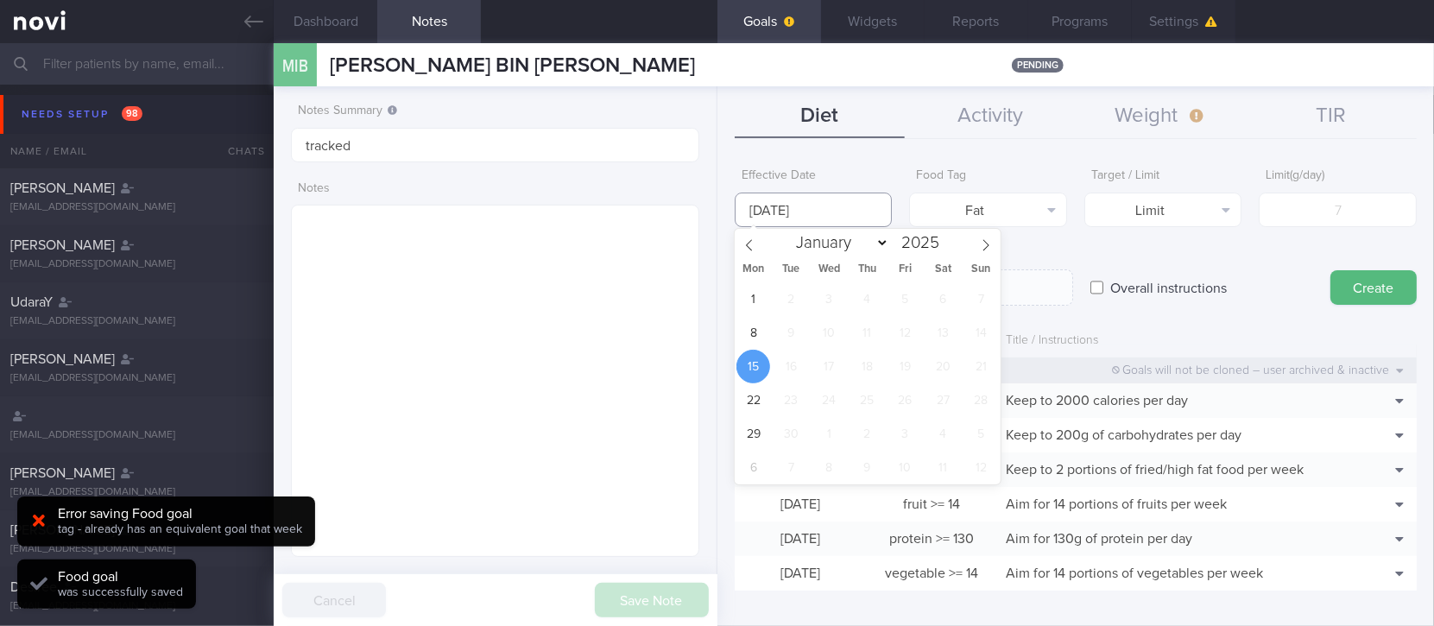
click at [875, 209] on input "[DATE]" at bounding box center [814, 210] width 158 height 35
click at [768, 319] on div "1 2 3 4 5 6 7 8 9 10 11 12 13 14 15 16 17 18 19 20 21 22 23 24 25 26 27 28 29 3…" at bounding box center [868, 383] width 266 height 202
click at [753, 329] on span "8" at bounding box center [754, 333] width 34 height 34
type input "[DATE]"
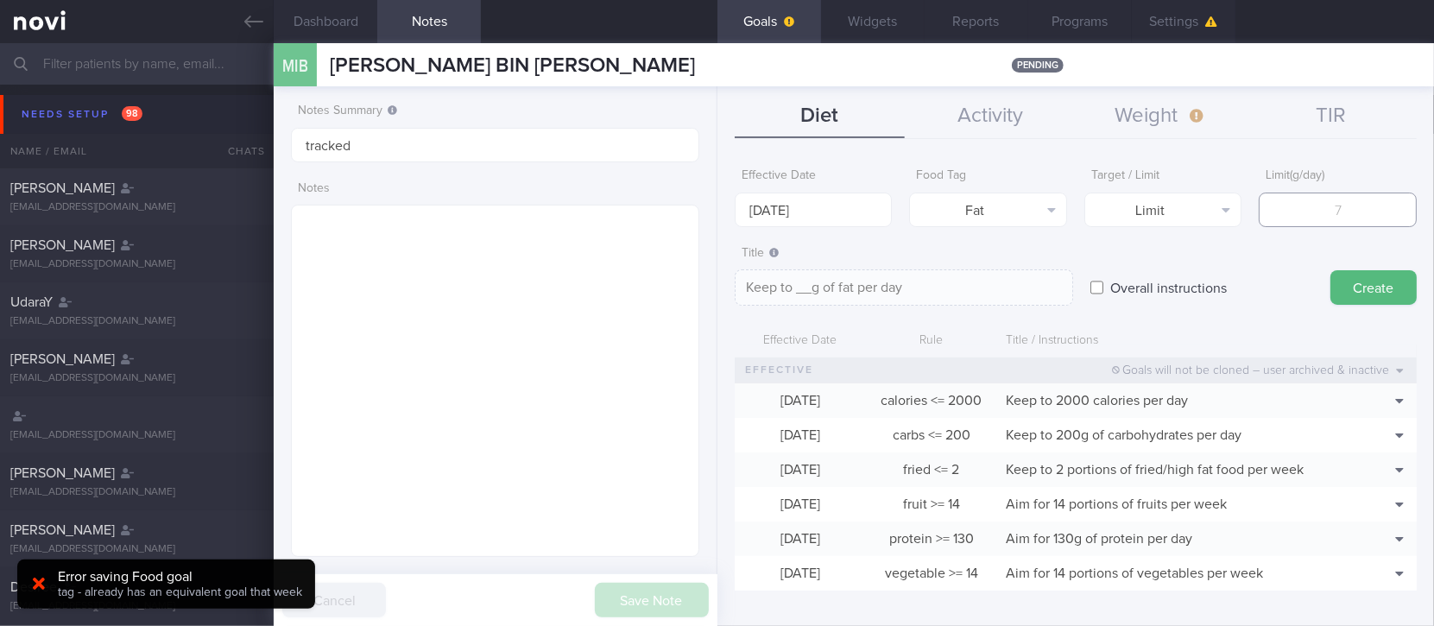
click at [1338, 199] on input "number" at bounding box center [1338, 210] width 158 height 35
type input "7"
type textarea "Keep to 7g of fat per day"
type input "78"
type textarea "Keep to 78g of fat per day"
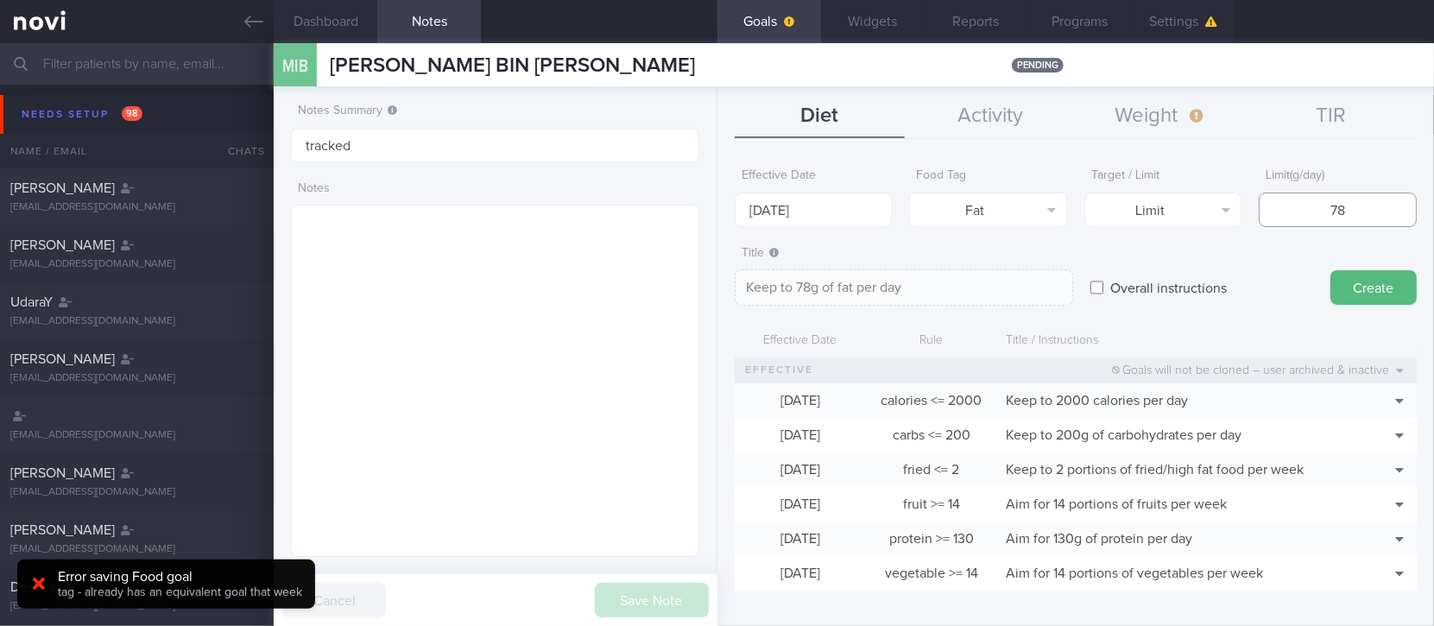
type input "78"
click at [1344, 268] on div "Create" at bounding box center [1374, 270] width 86 height 67
click at [1338, 284] on button "Create" at bounding box center [1374, 287] width 86 height 35
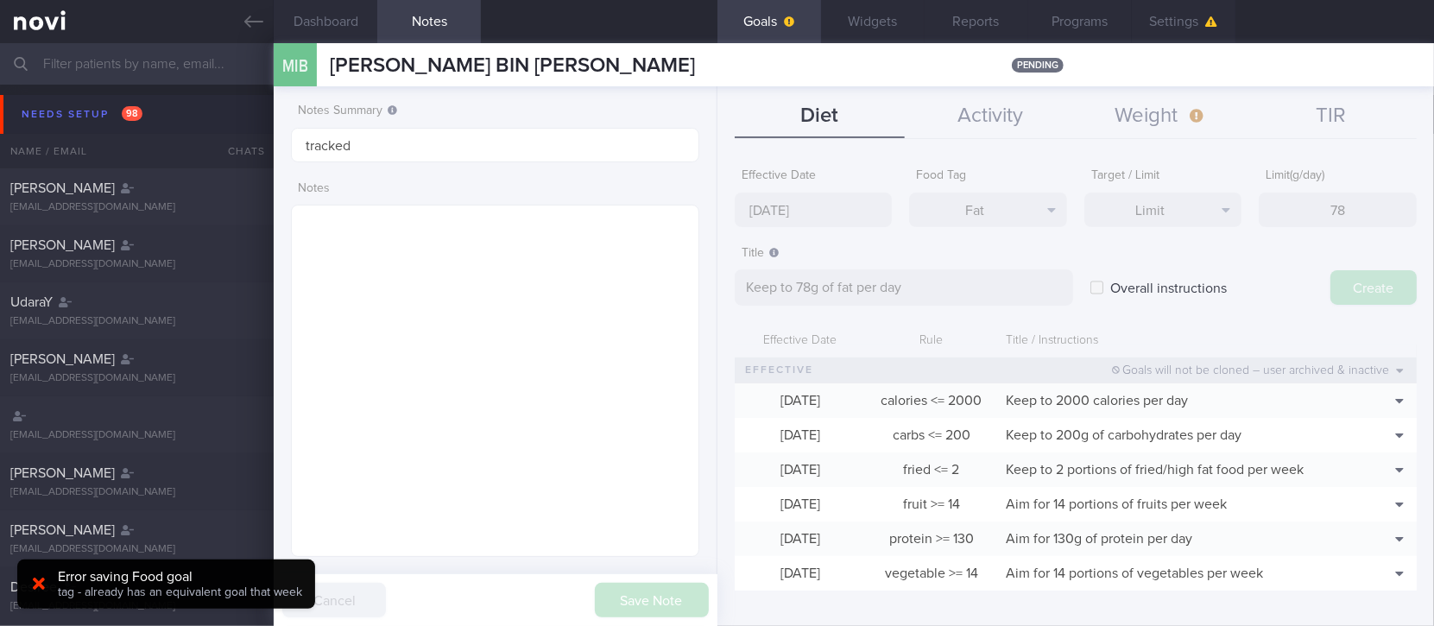
type input "[DATE]"
type textarea "Aim for ___ of ___"
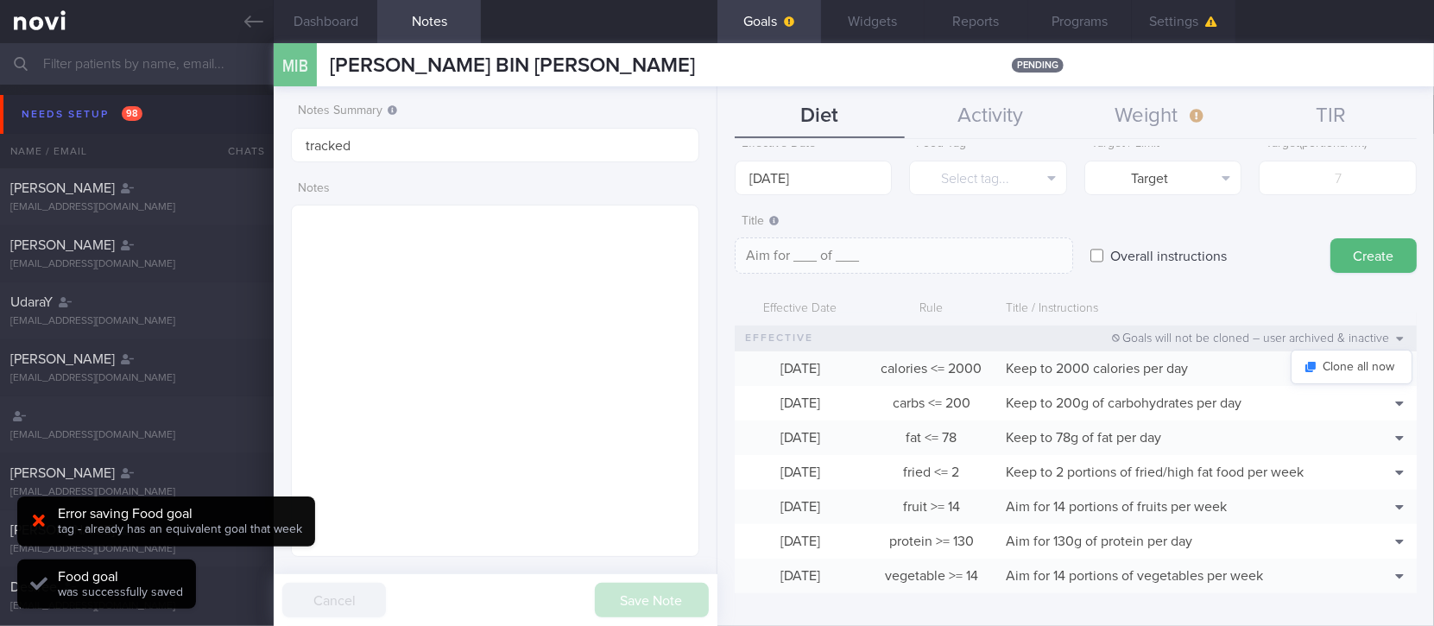
scroll to position [49, 0]
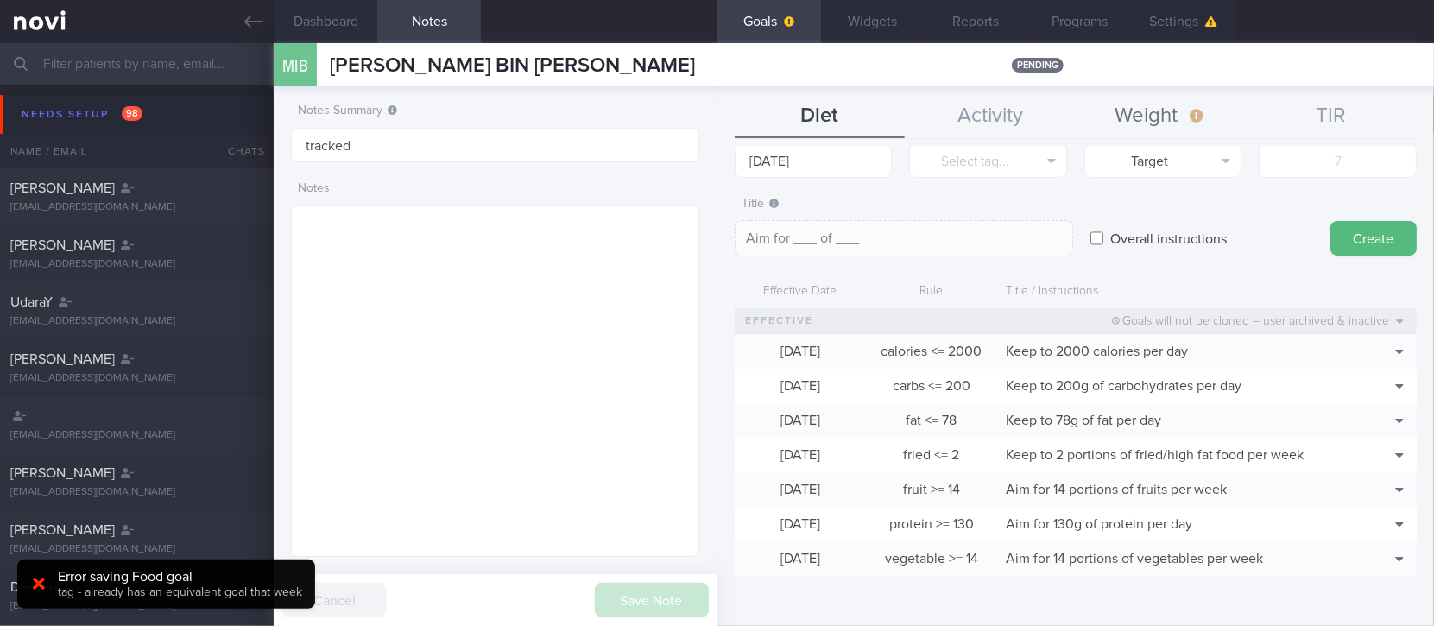
click at [1164, 102] on button "Weight" at bounding box center [1161, 116] width 171 height 43
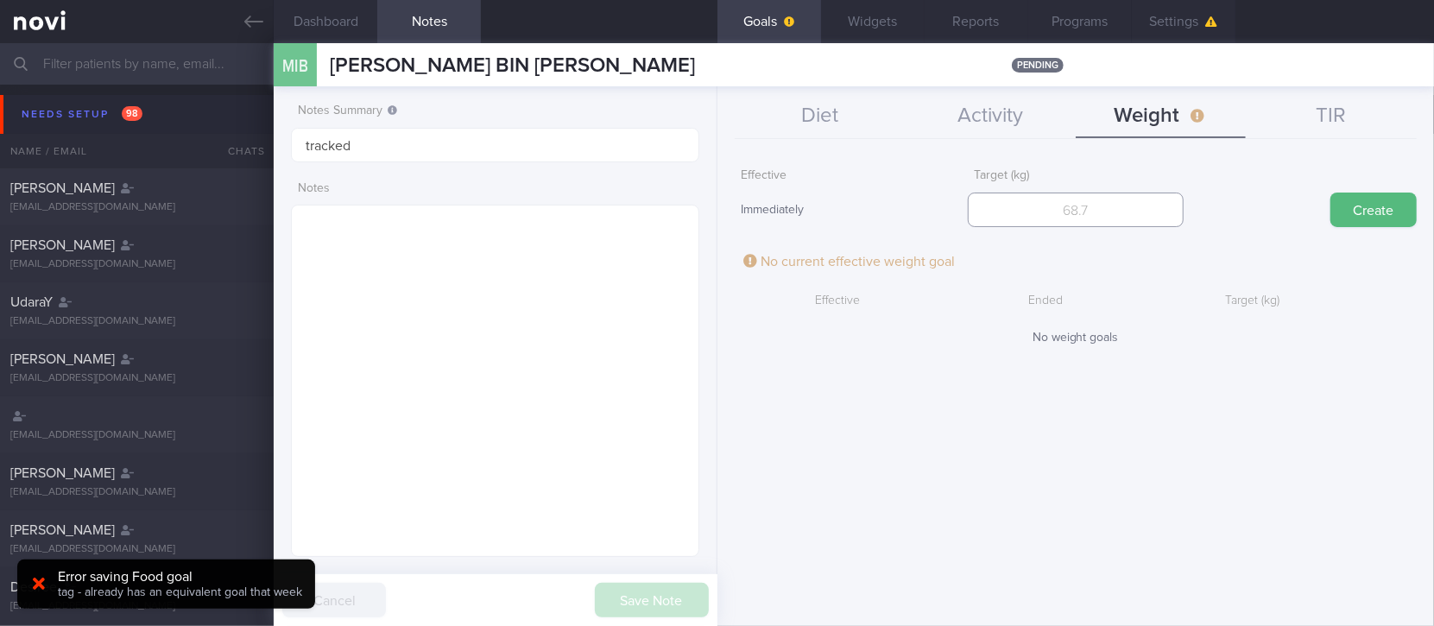
click at [1105, 194] on input "number" at bounding box center [1076, 210] width 216 height 35
type input "82.7"
click at [1393, 225] on button "Create" at bounding box center [1374, 210] width 86 height 35
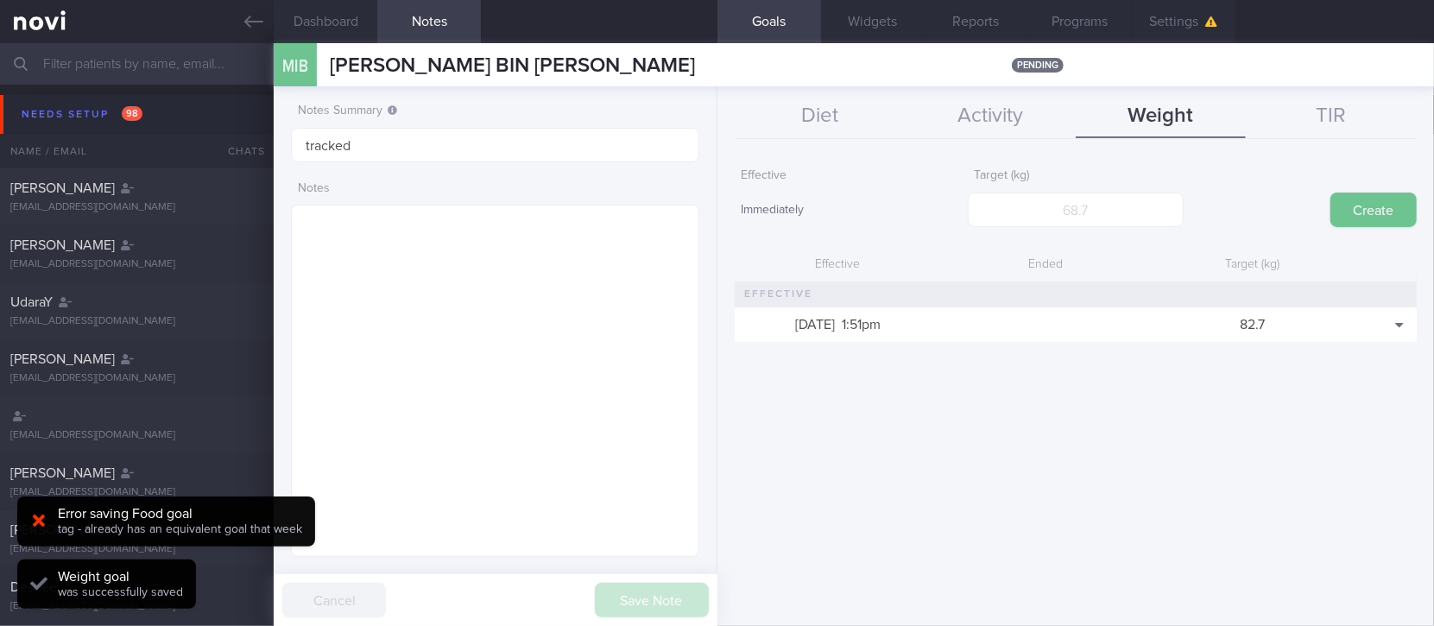
scroll to position [204, 359]
drag, startPoint x: 256, startPoint y: 22, endPoint x: 115, endPoint y: 571, distance: 566.9
click at [256, 22] on icon at bounding box center [253, 22] width 19 height 12
click at [120, 525] on span "tag - already has an equivalent goal that week" at bounding box center [180, 529] width 244 height 12
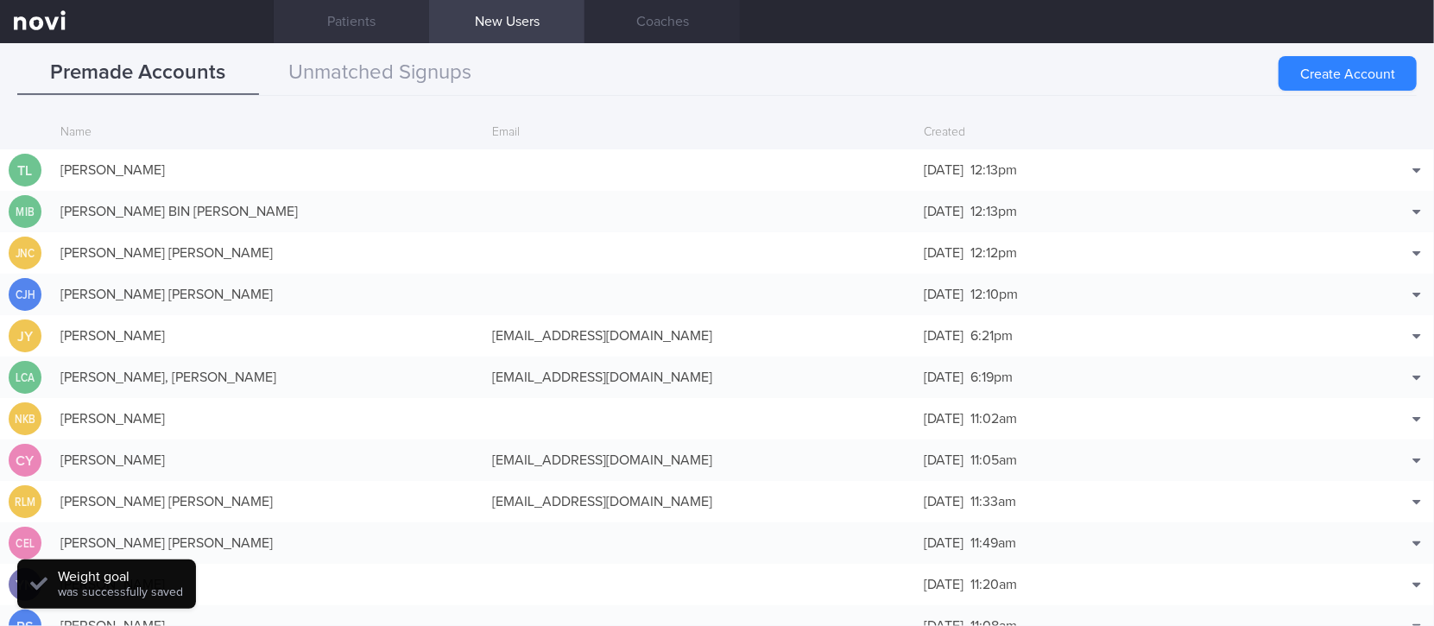
click at [386, 23] on link "Patients" at bounding box center [351, 21] width 155 height 43
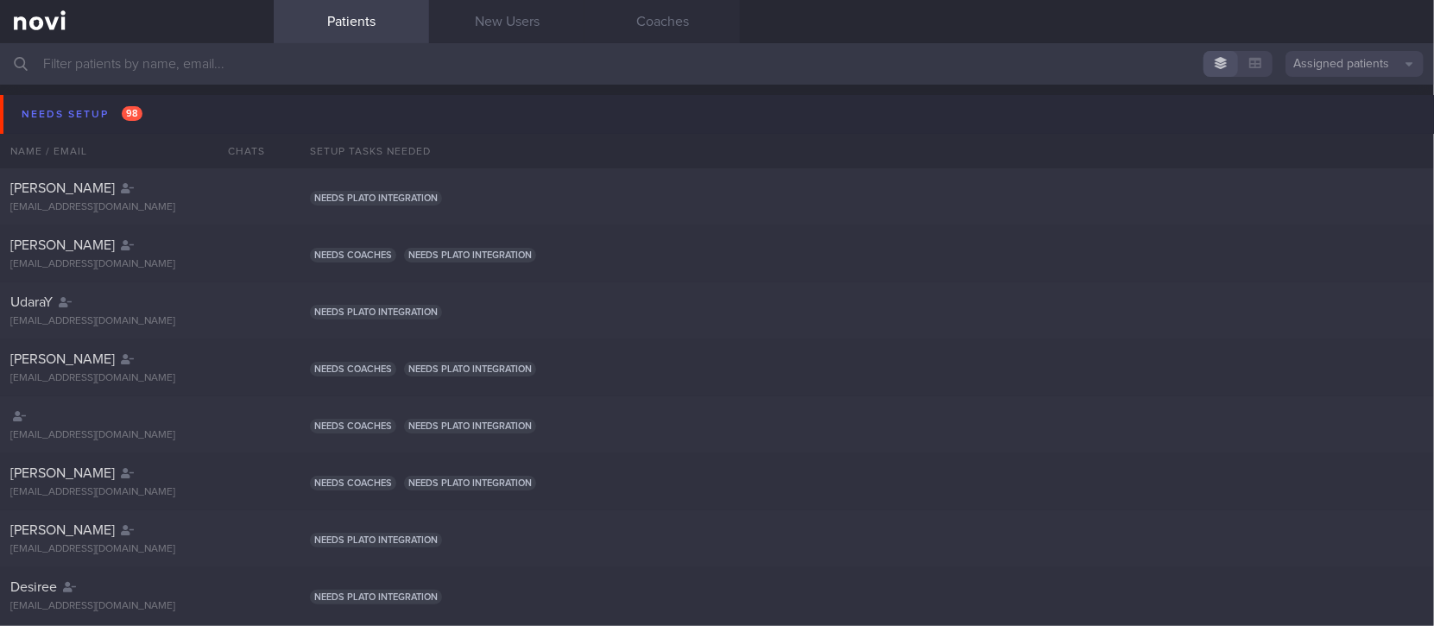
click at [91, 114] on div "Needs setup 98" at bounding box center [82, 114] width 130 height 23
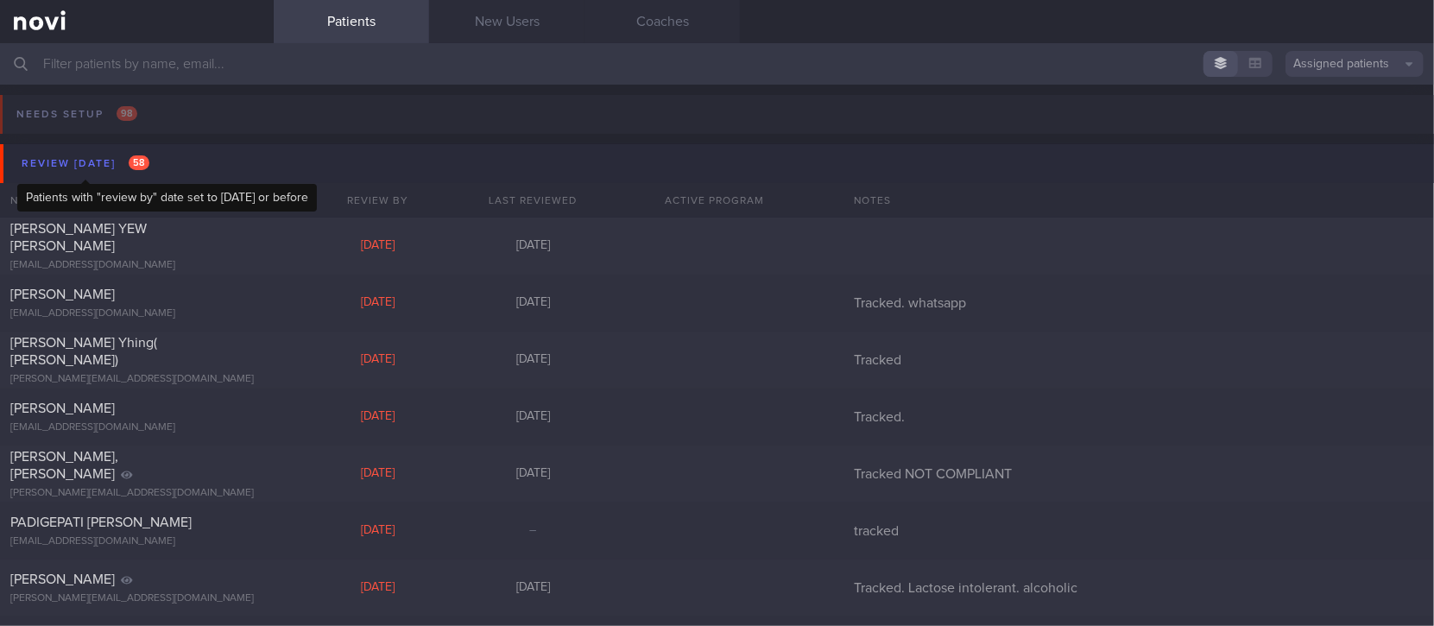
click at [118, 165] on div "Review [DATE] 58" at bounding box center [85, 163] width 136 height 23
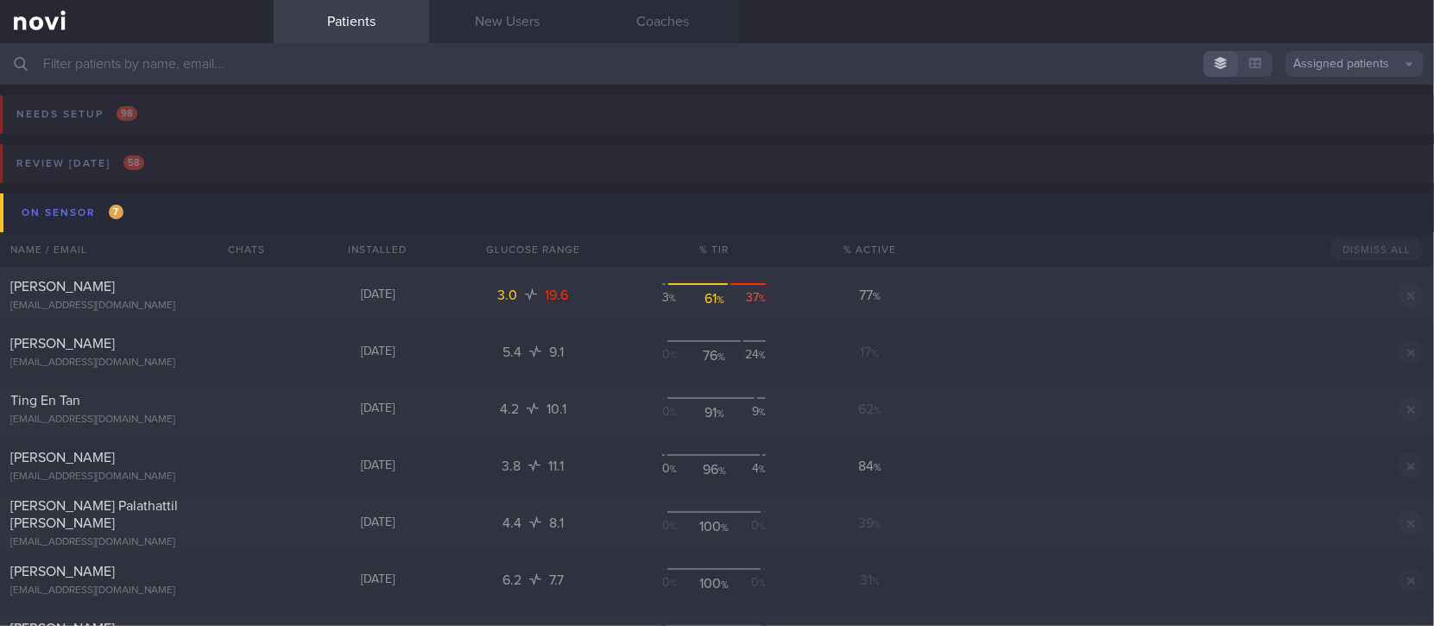
click at [145, 220] on button "On sensor 7" at bounding box center [719, 212] width 1439 height 39
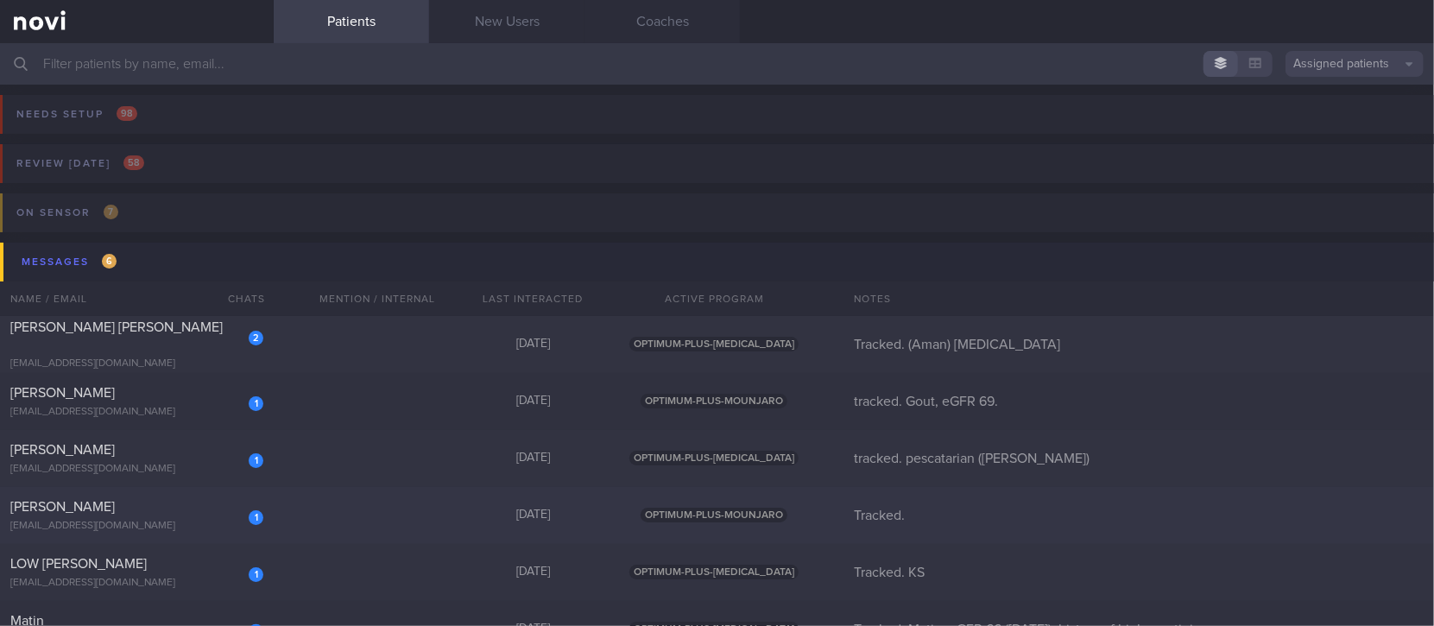
click at [314, 510] on div "1 Jeremiah Hillebrand jdhillebrand@gmail.com Today OPTIMUM-PLUS-MOUNJARO Tracke…" at bounding box center [717, 515] width 1434 height 57
select select "8"
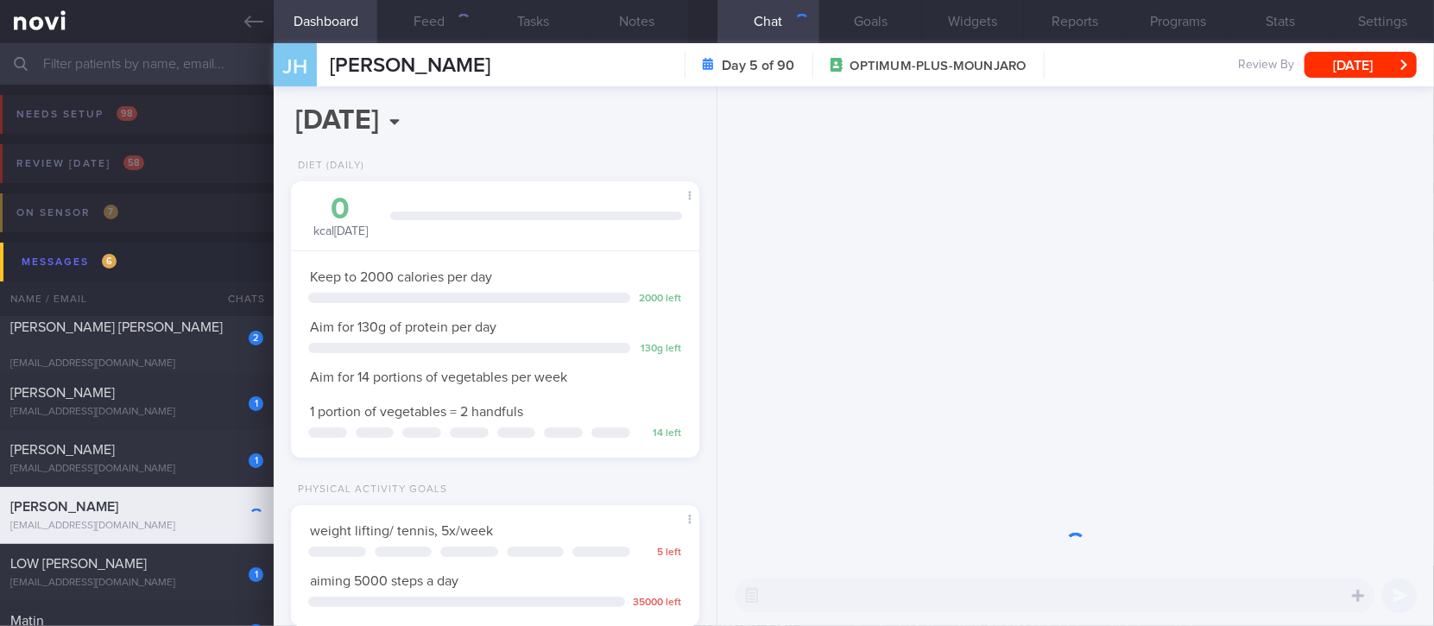
scroll to position [204, 359]
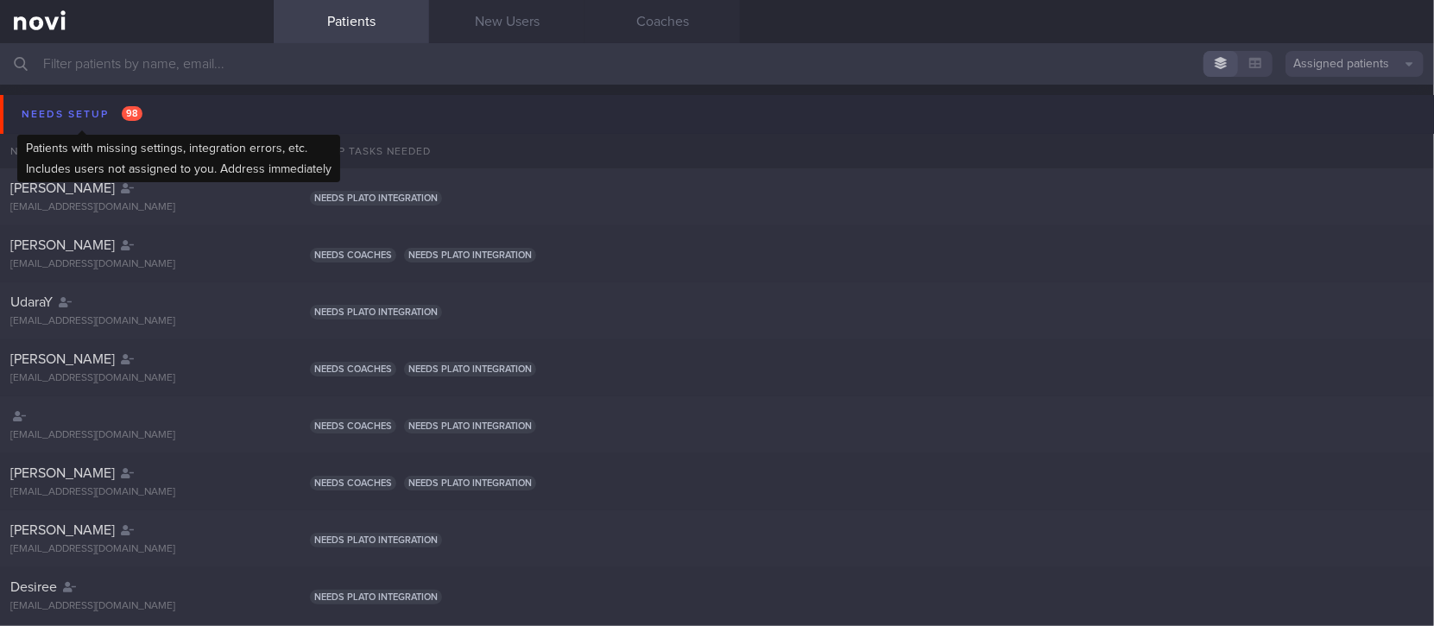
click at [144, 114] on div "Needs setup 98" at bounding box center [82, 114] width 130 height 23
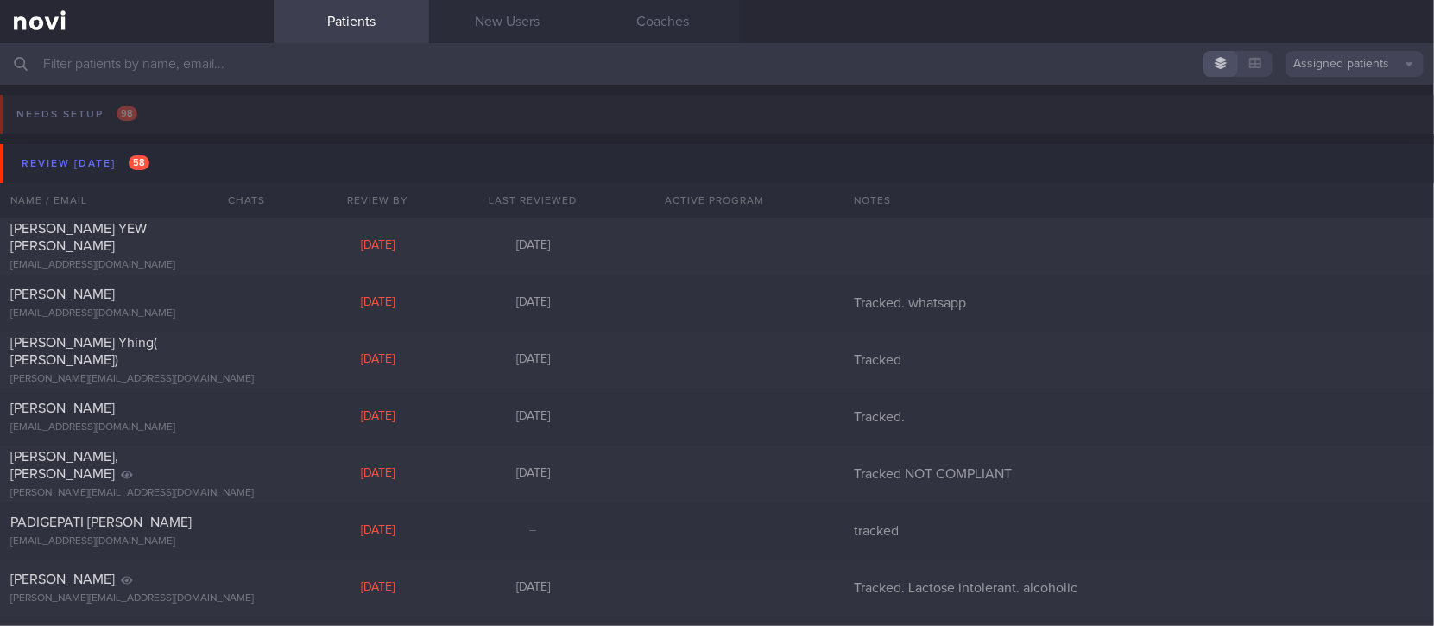
click at [172, 63] on input "text" at bounding box center [717, 63] width 1434 height 41
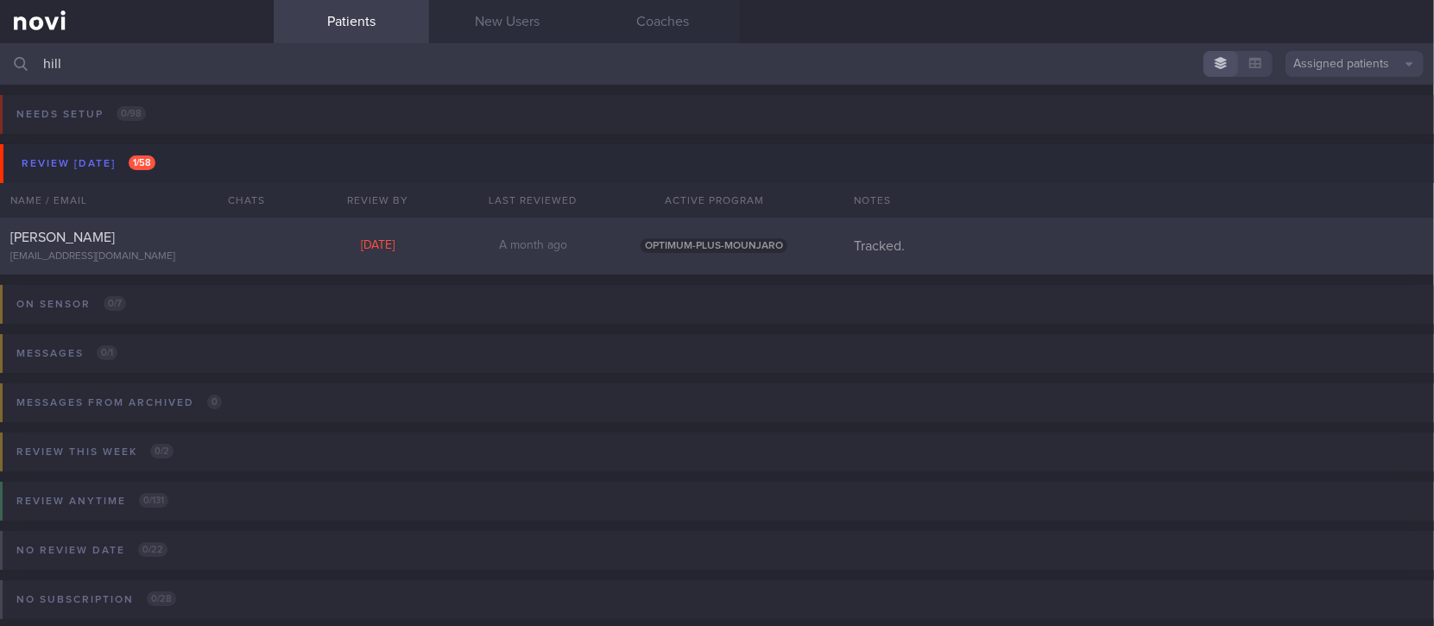
type input "hill"
click at [166, 263] on div "[PERSON_NAME] [EMAIL_ADDRESS][DOMAIN_NAME] [DATE] A month ago OPTIMUM-PLUS-MOUN…" at bounding box center [717, 246] width 1434 height 57
select select "8"
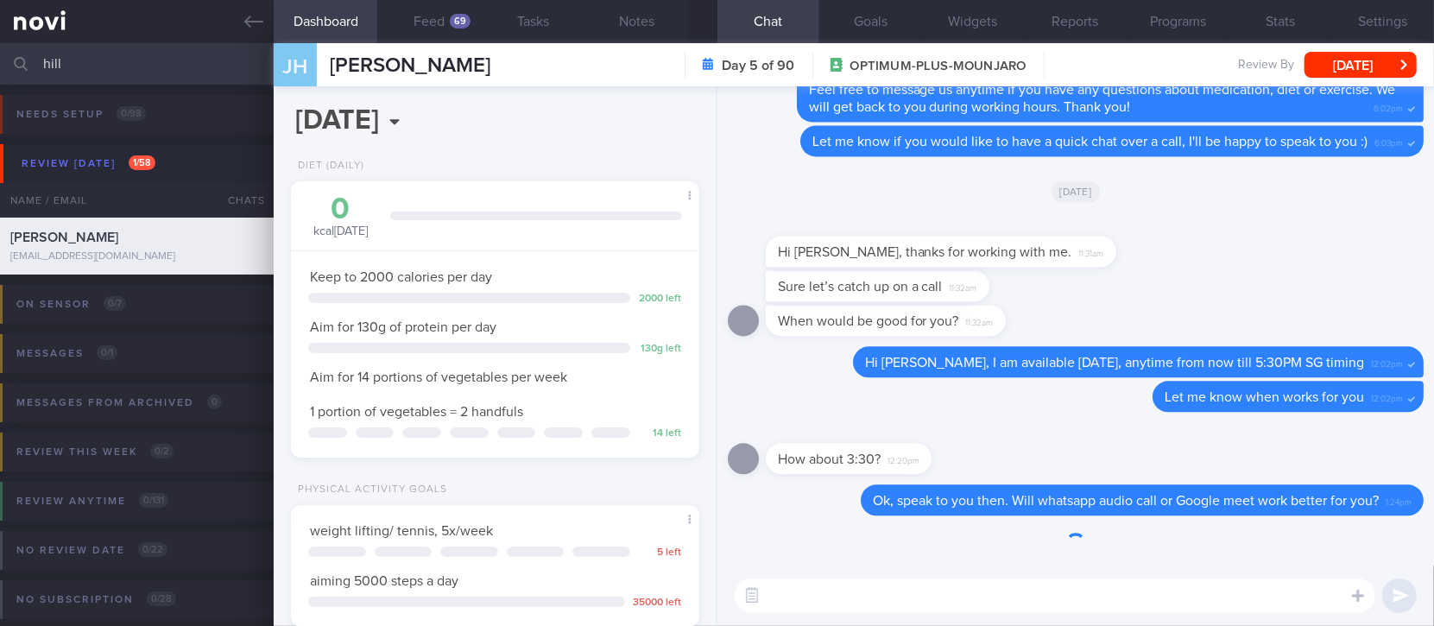
scroll to position [204, 359]
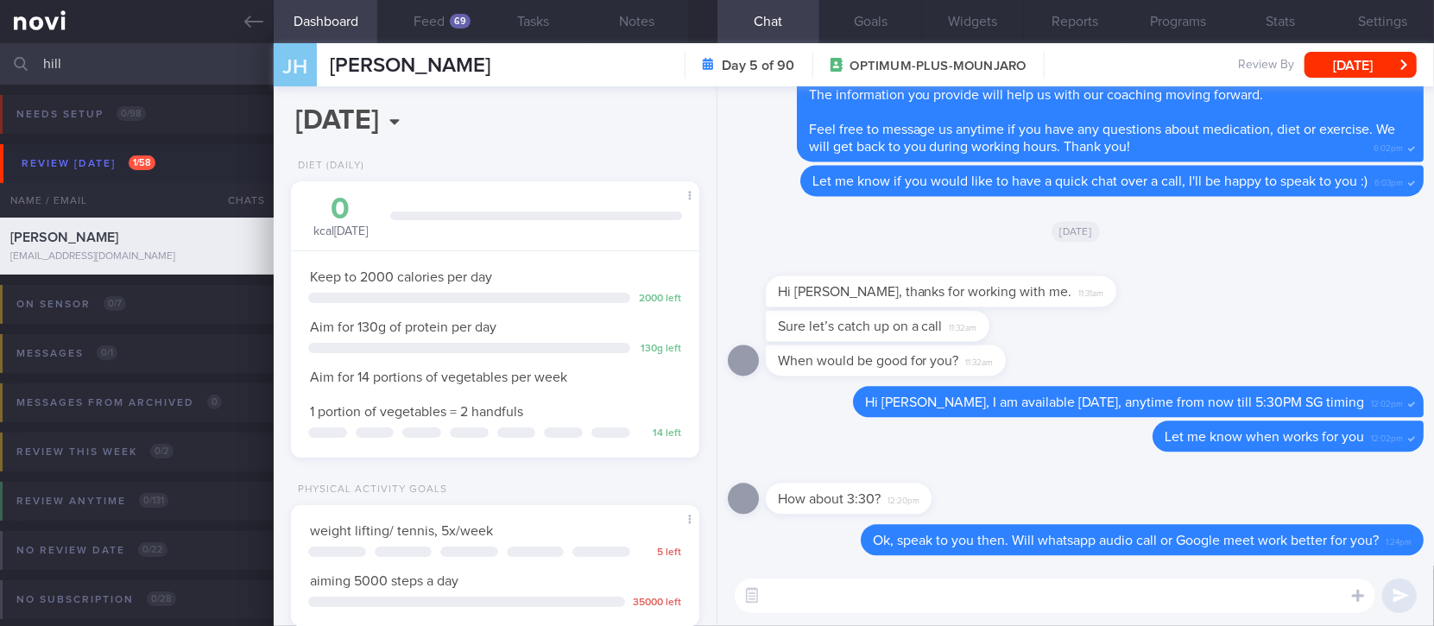
drag, startPoint x: 151, startPoint y: 73, endPoint x: 36, endPoint y: 47, distance: 117.7
click at [36, 47] on div "hill Assigned patients Assigned patients All active patients Archived patients" at bounding box center [717, 63] width 1434 height 41
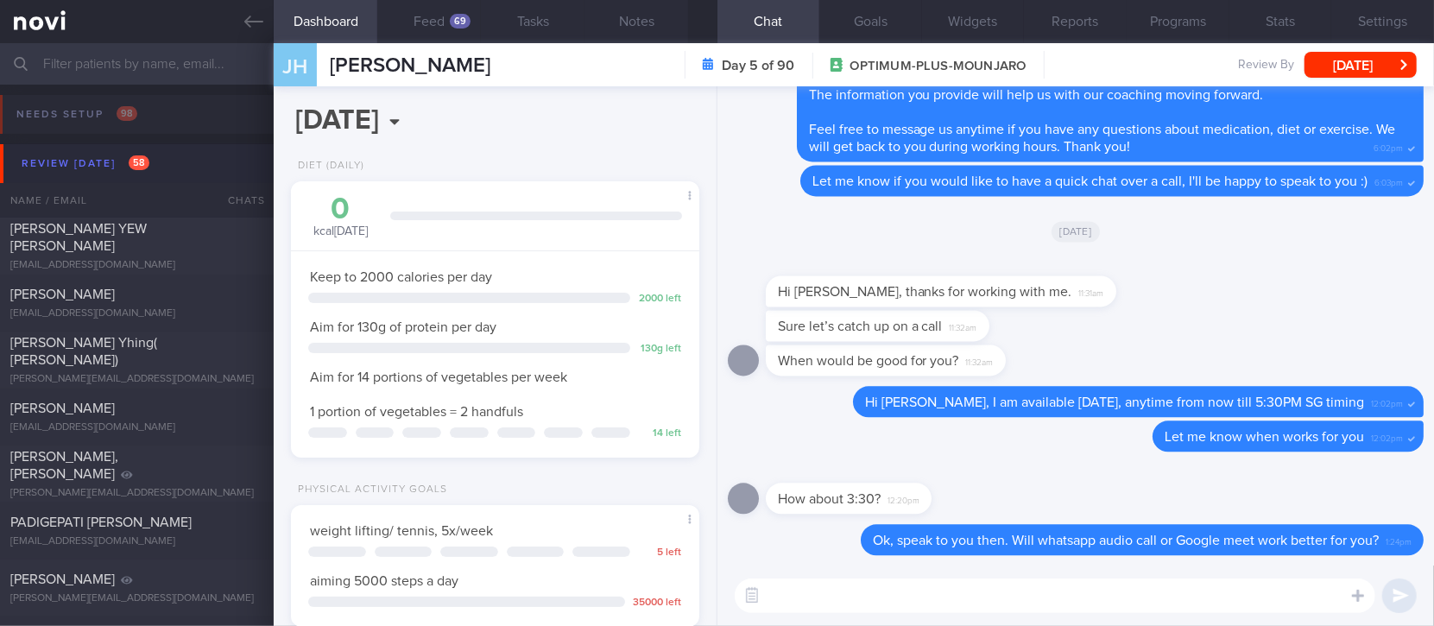
drag, startPoint x: 251, startPoint y: 32, endPoint x: 811, endPoint y: 148, distance: 571.4
click at [251, 32] on link at bounding box center [137, 21] width 274 height 43
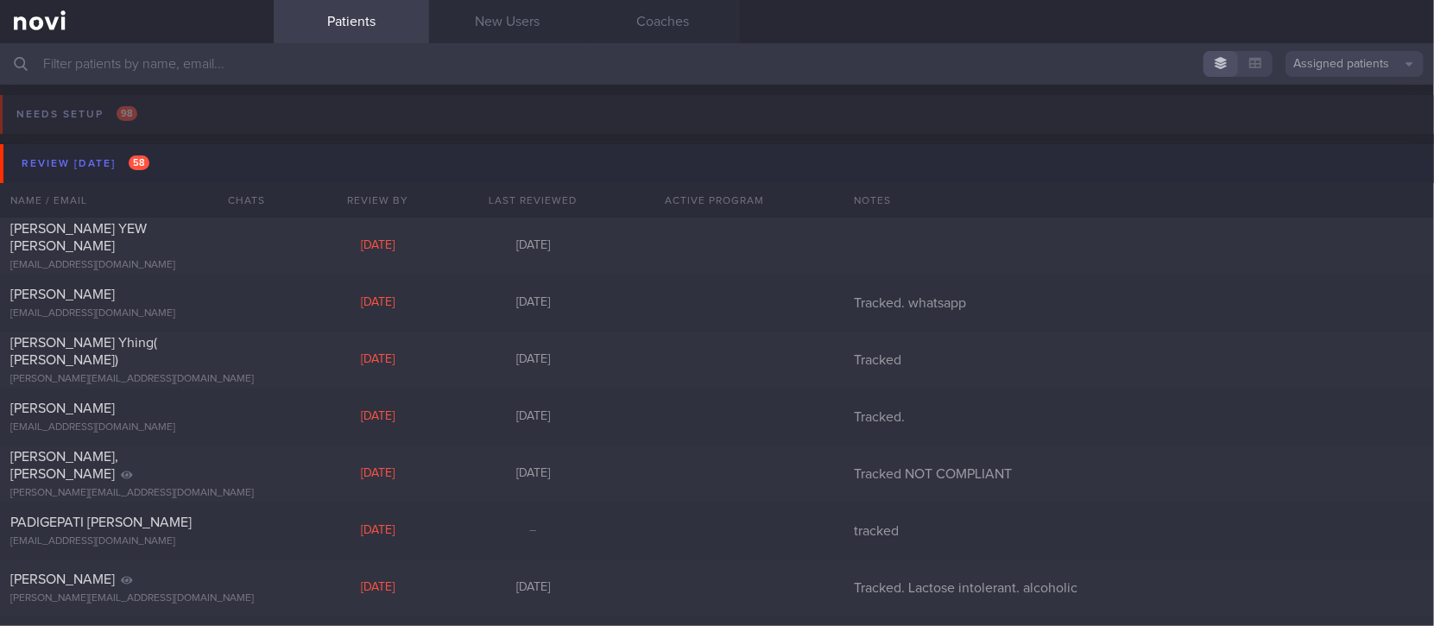
click at [296, 167] on button "Review [DATE] 58" at bounding box center [719, 163] width 1439 height 39
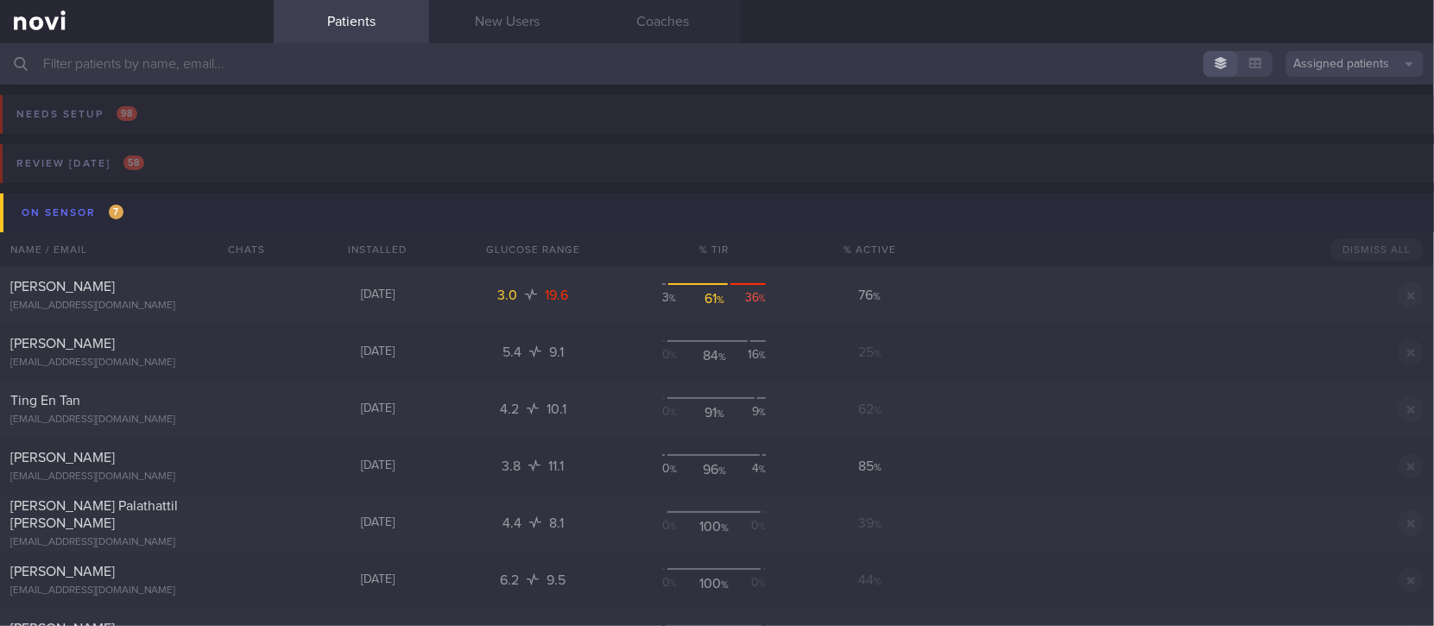
click at [199, 217] on button "On sensor 7" at bounding box center [719, 212] width 1439 height 39
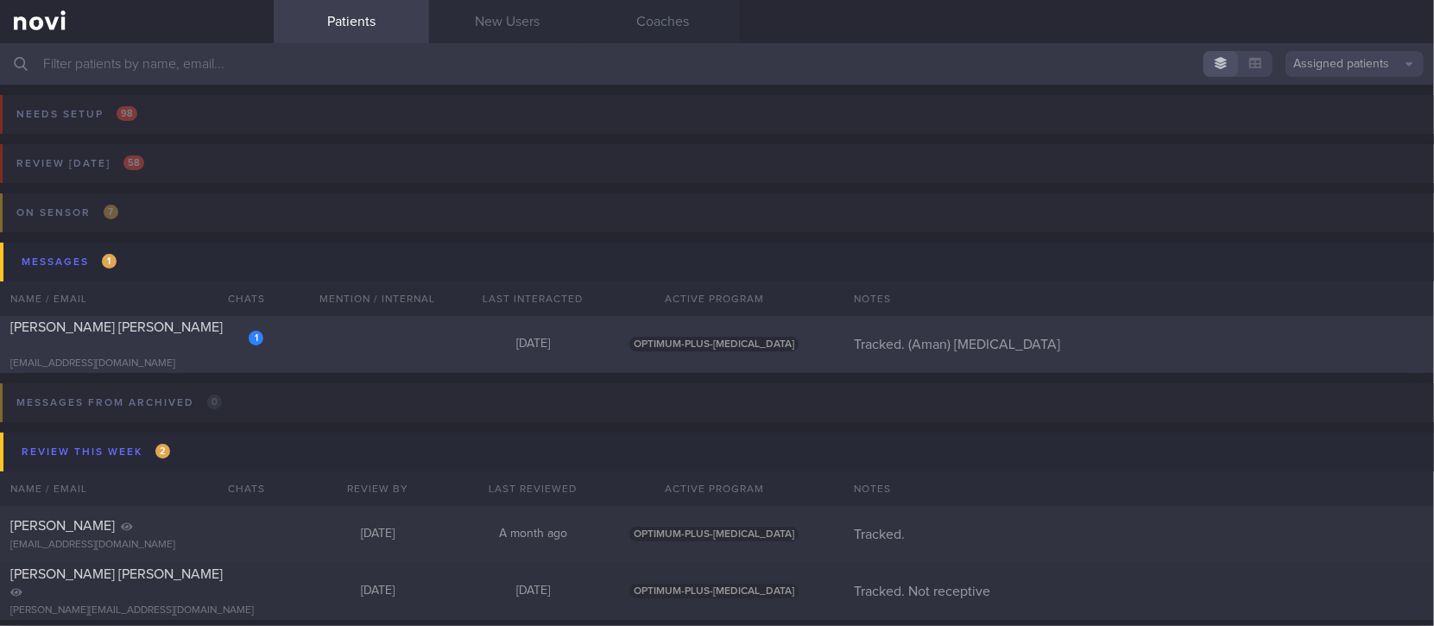
click at [416, 351] on div "1 [PERSON_NAME] [PERSON_NAME] [PERSON_NAME][EMAIL_ADDRESS][DOMAIN_NAME] [DATE] …" at bounding box center [717, 344] width 1434 height 57
select select "8"
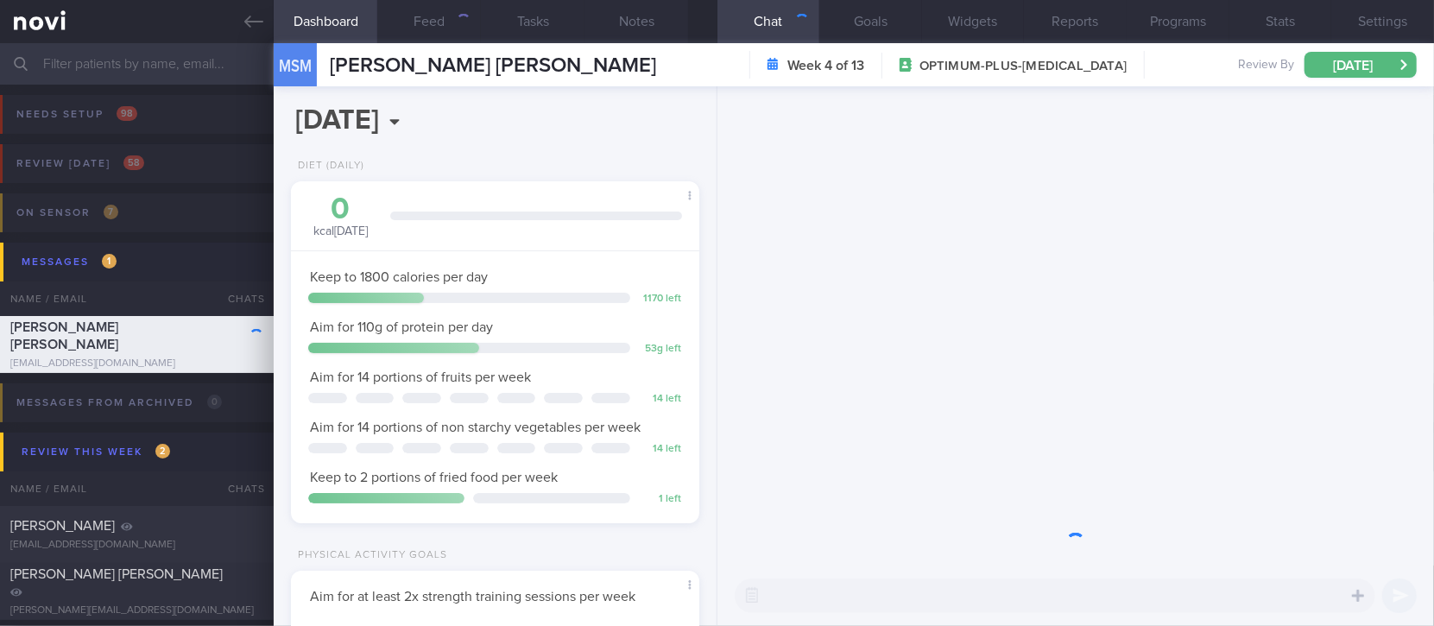
scroll to position [204, 359]
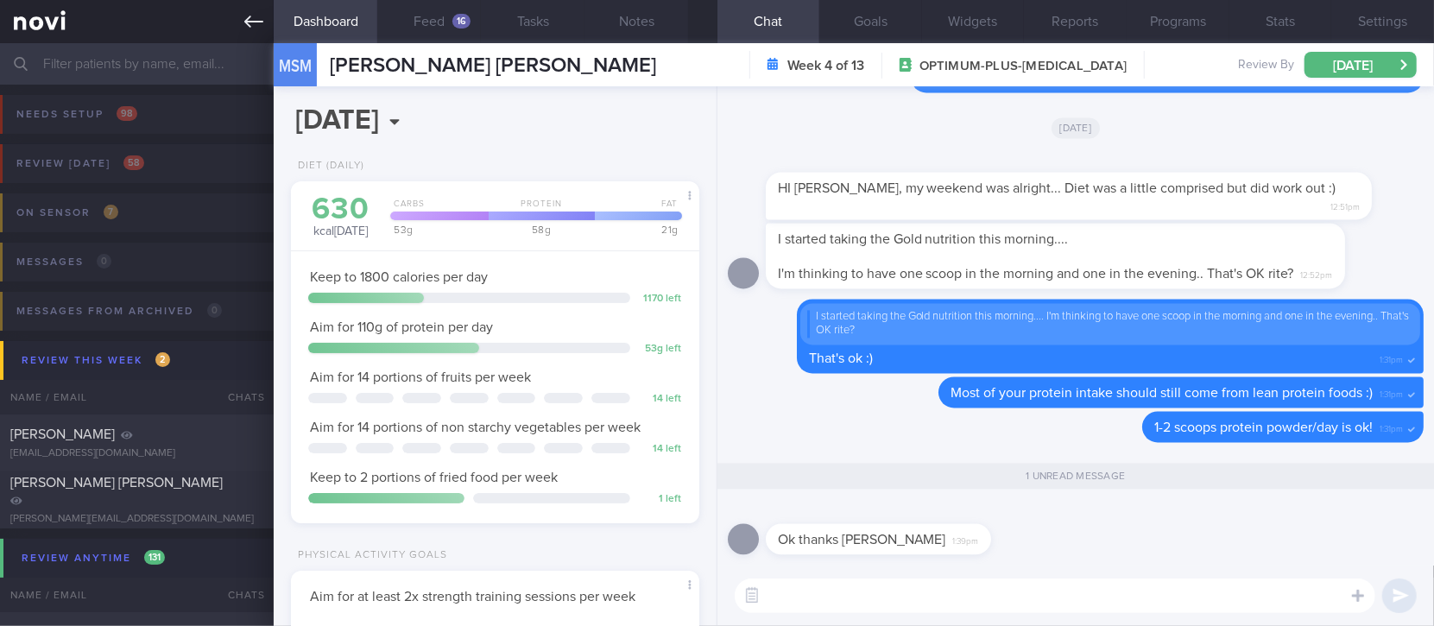
click at [255, 27] on icon at bounding box center [253, 21] width 19 height 19
